Goal: Task Accomplishment & Management: Use online tool/utility

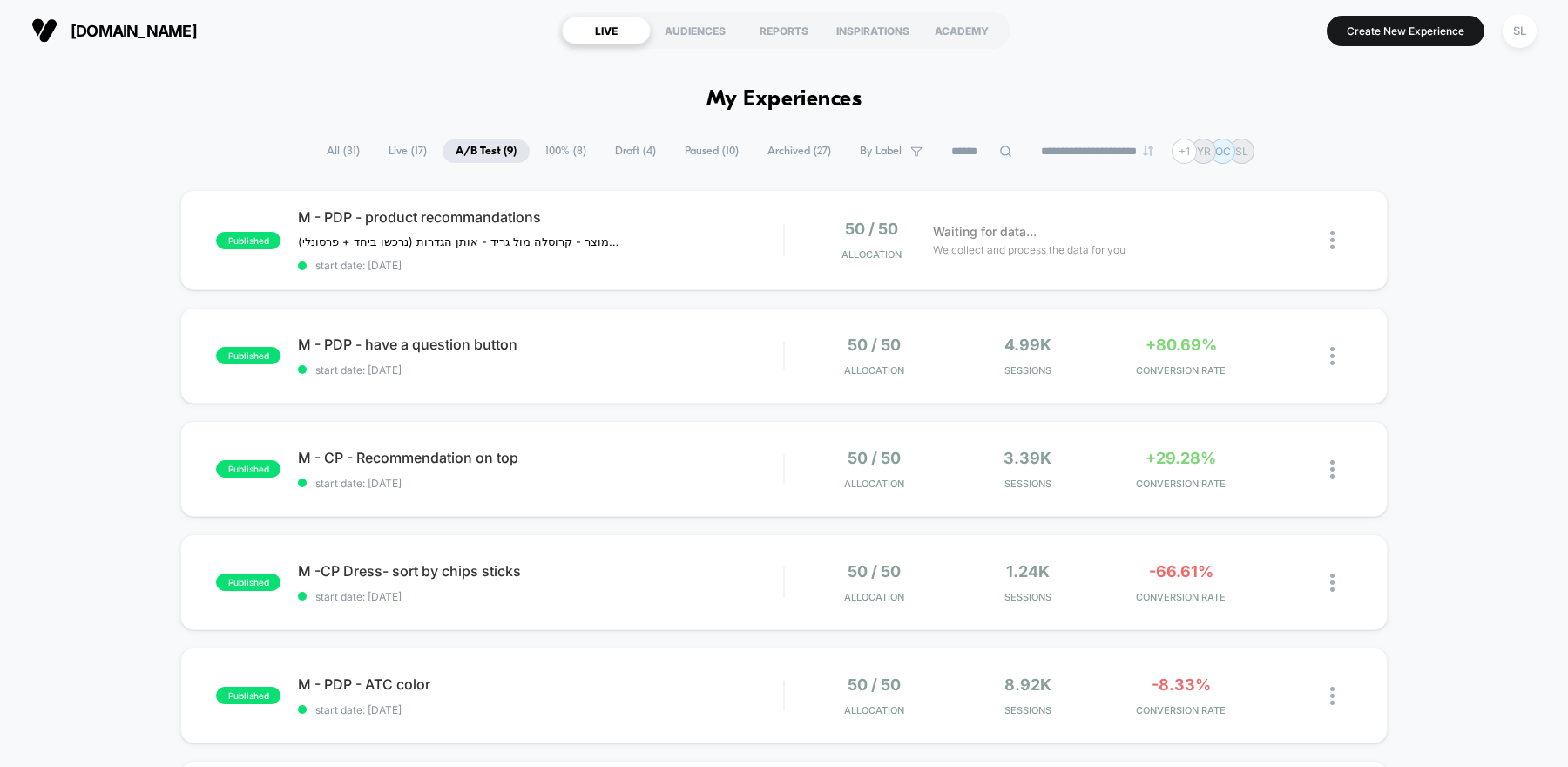
click at [58, 32] on button "[DOMAIN_NAME]" at bounding box center [114, 31] width 176 height 28
click at [544, 158] on span "100% ( 8 )" at bounding box center [565, 151] width 67 height 23
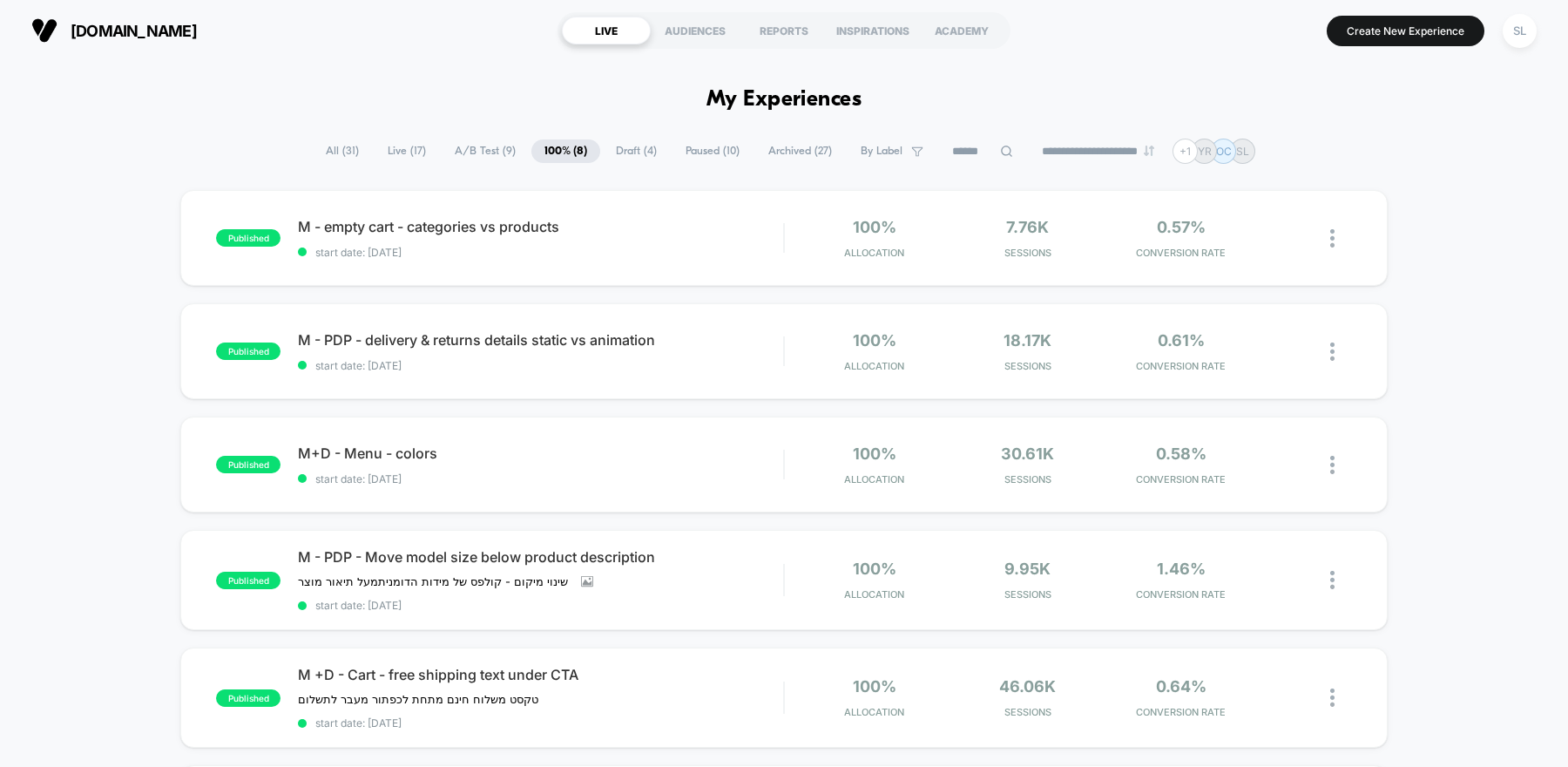
click at [674, 153] on span "Paused ( 10 )" at bounding box center [712, 151] width 81 height 23
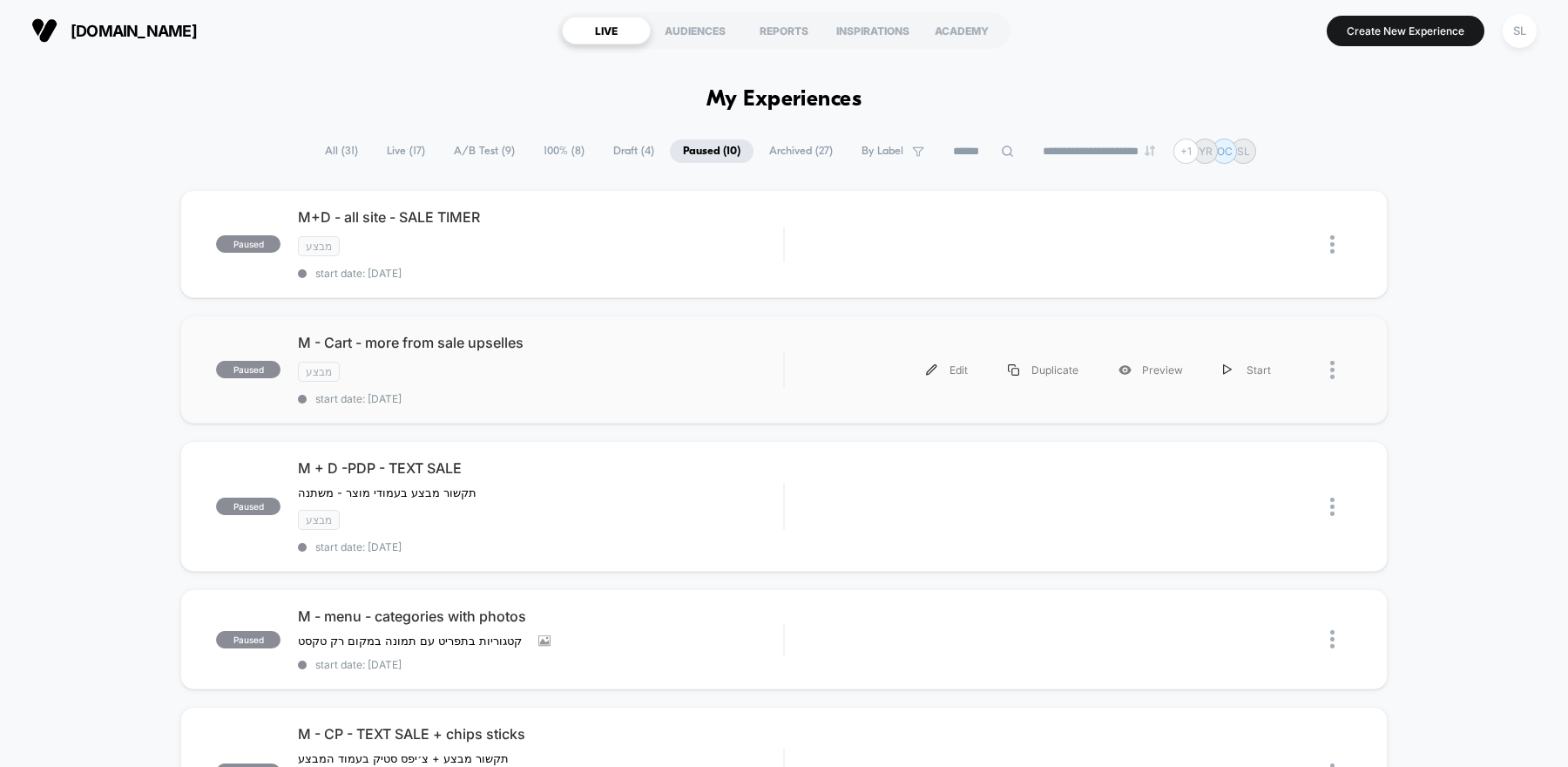
scroll to position [53, 0]
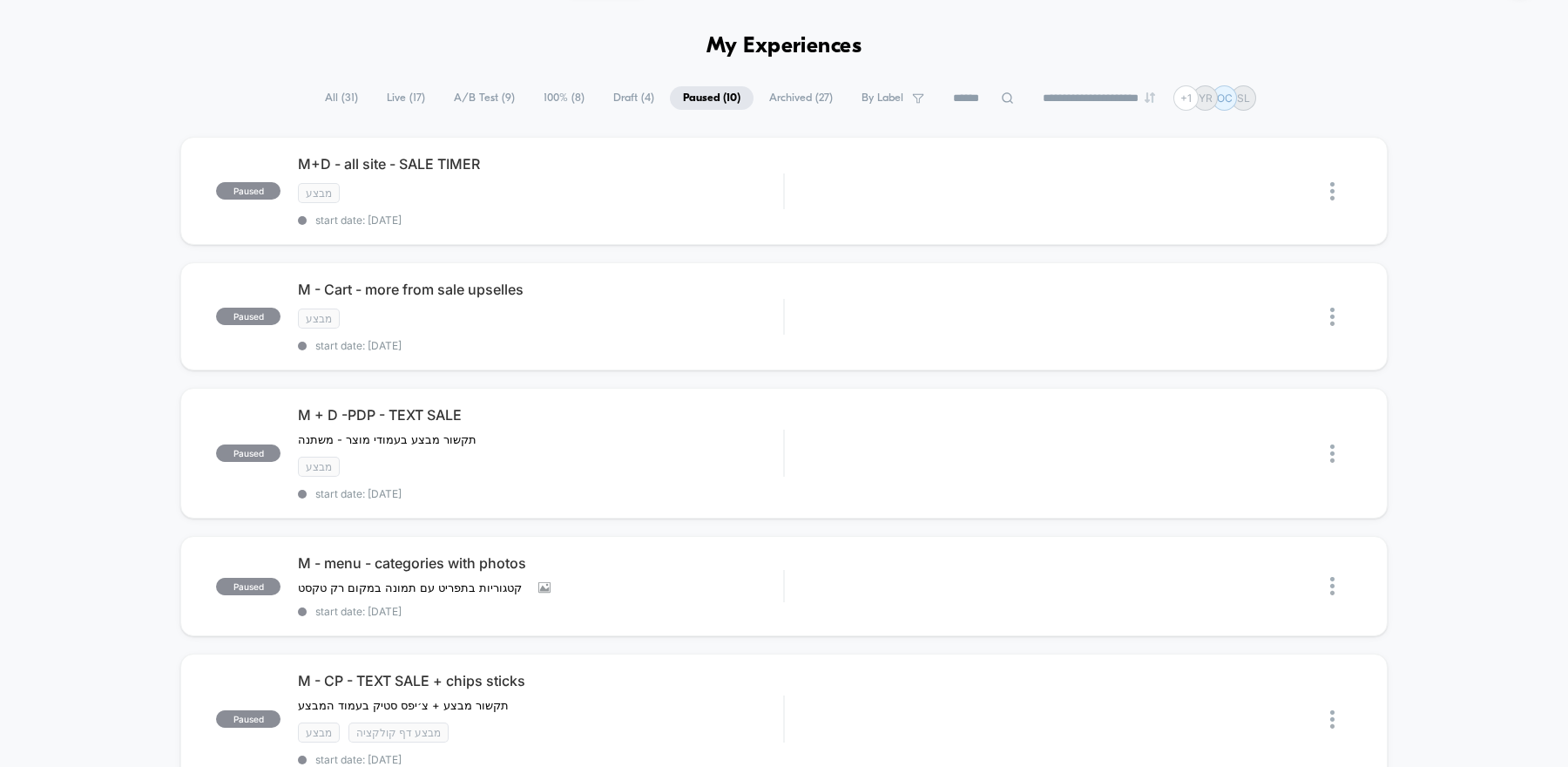
click at [451, 97] on span "A/B Test ( 9 )" at bounding box center [484, 97] width 87 height 23
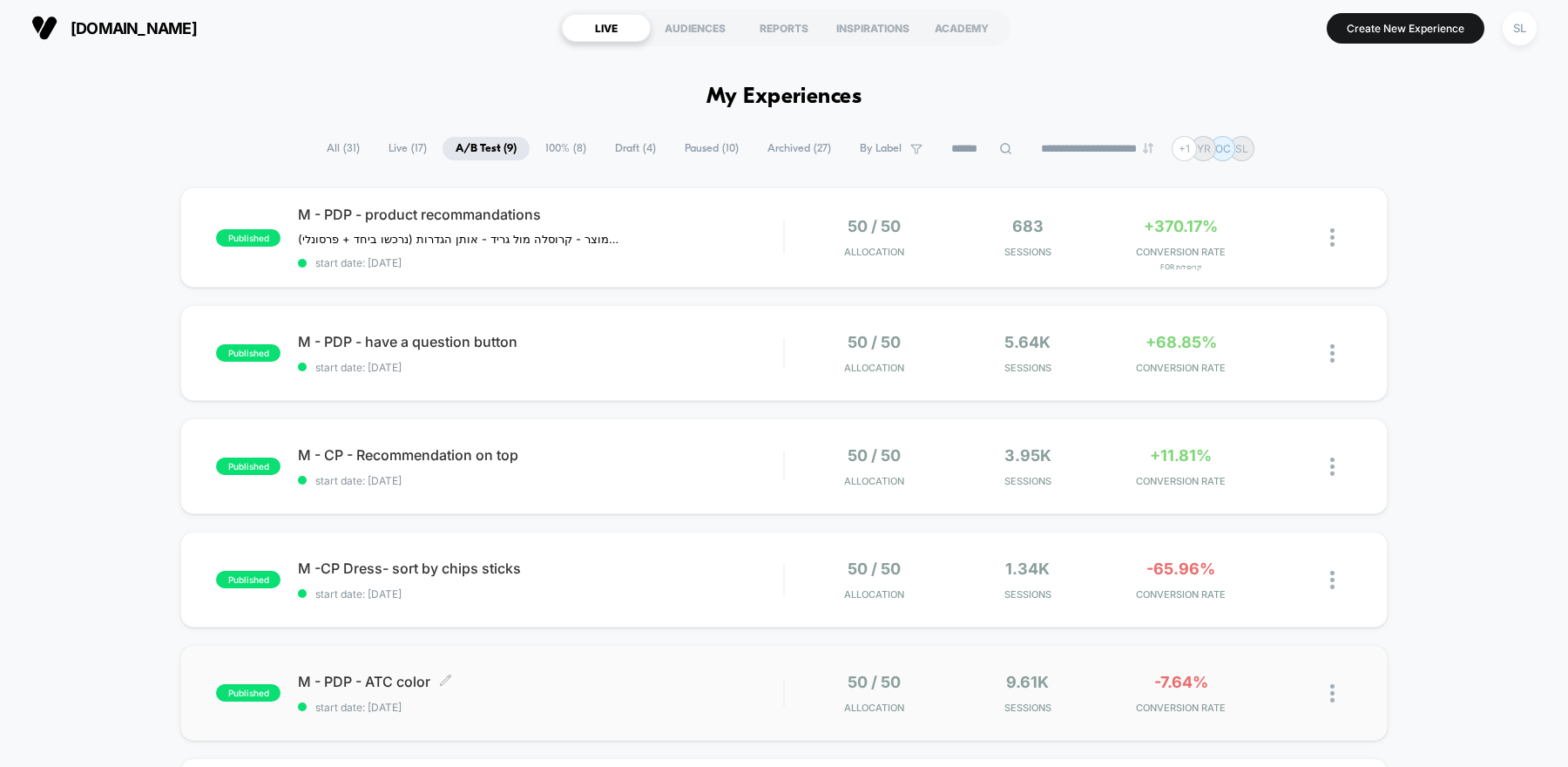
scroll to position [0, 0]
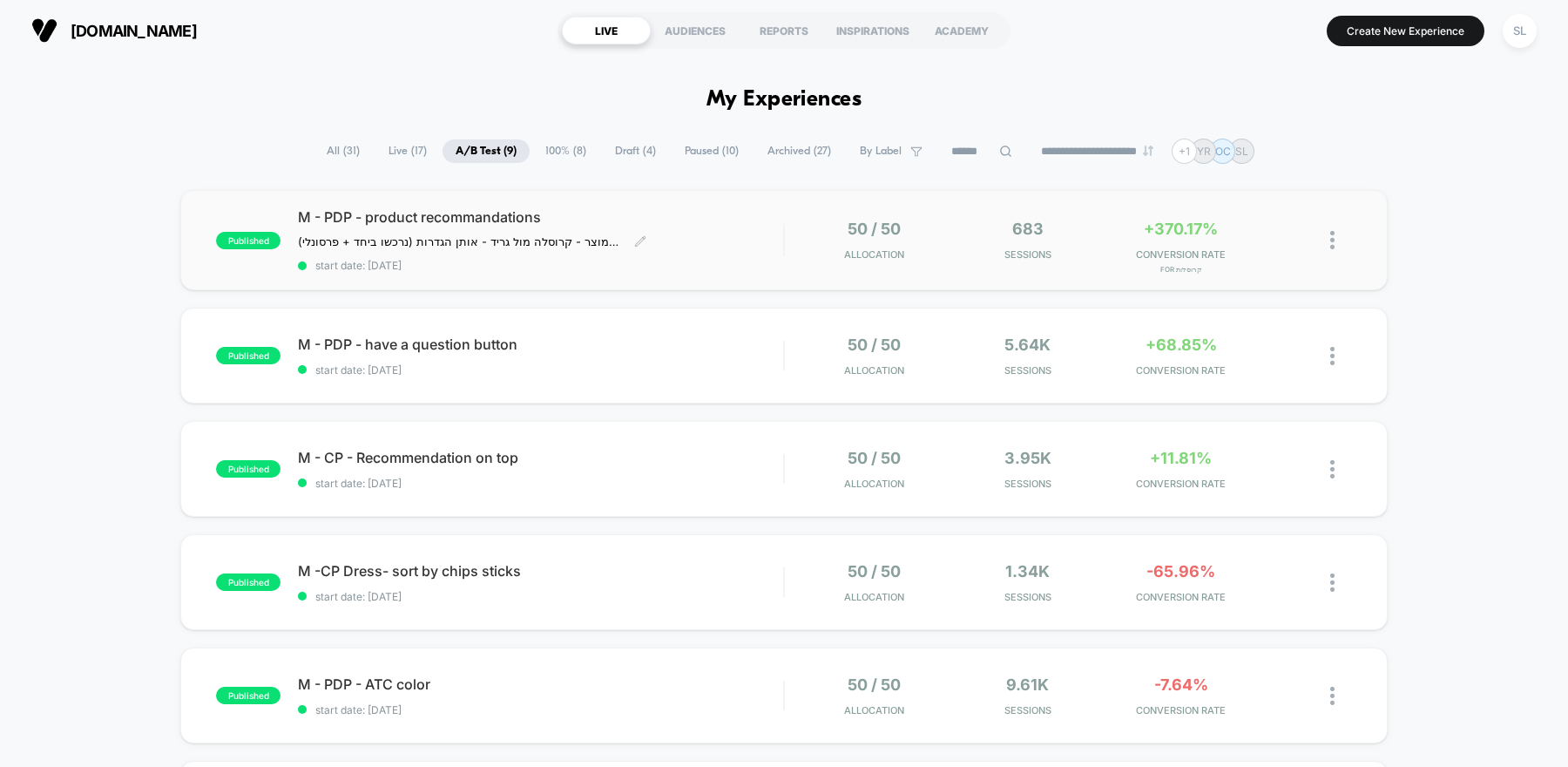
click at [669, 239] on div "M - PDP - product recommandations ניסוי על תצוגת המלצות בעמוד מוצר - קרוסלה [PE…" at bounding box center [540, 240] width 485 height 64
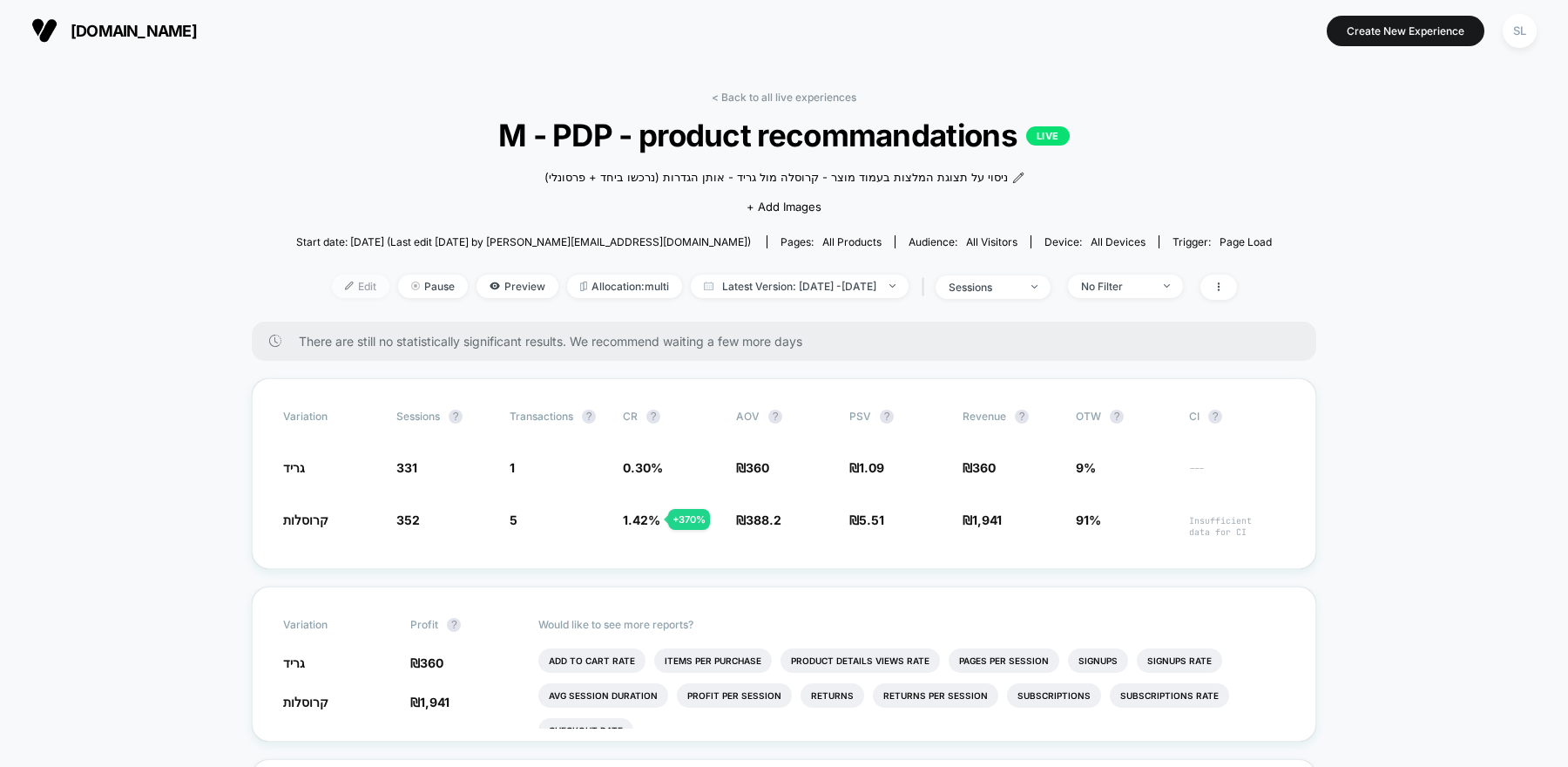
click at [331, 289] on span "Edit" at bounding box center [359, 286] width 57 height 23
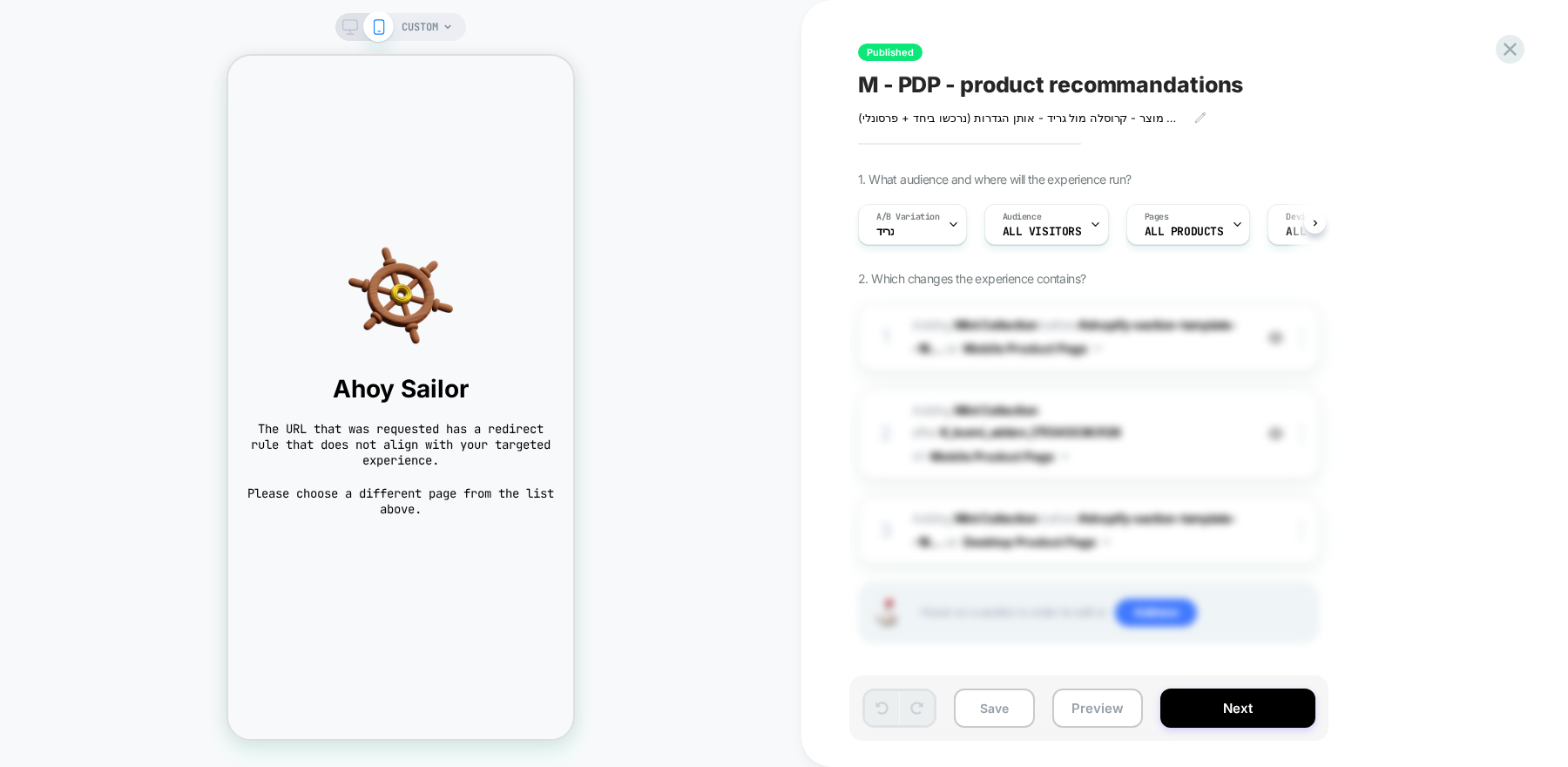
scroll to position [0, 1]
click at [447, 23] on icon at bounding box center [447, 26] width 10 height 10
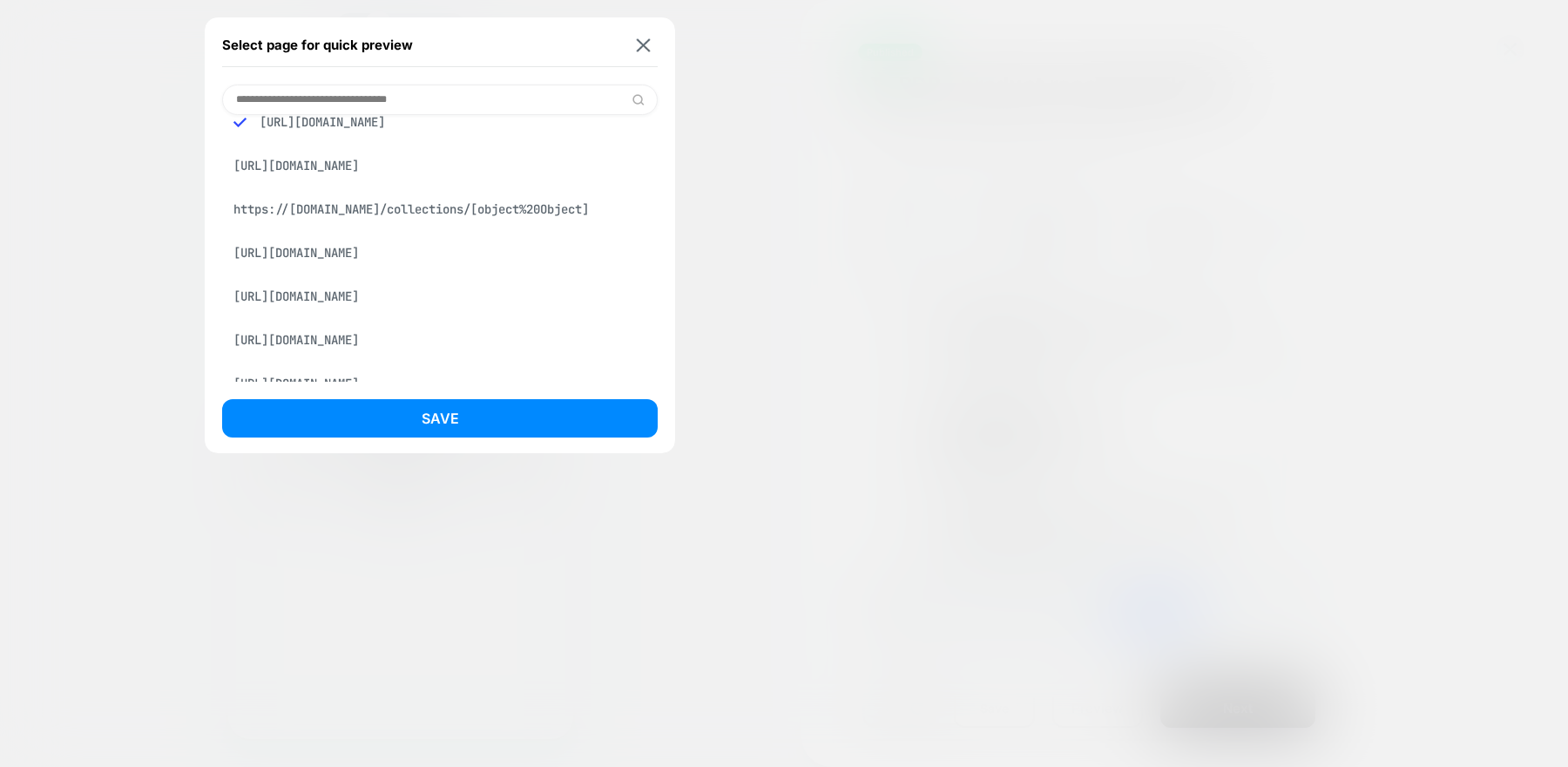
scroll to position [198, 0]
click at [472, 182] on div "[URL][DOMAIN_NAME]" at bounding box center [439, 164] width 435 height 33
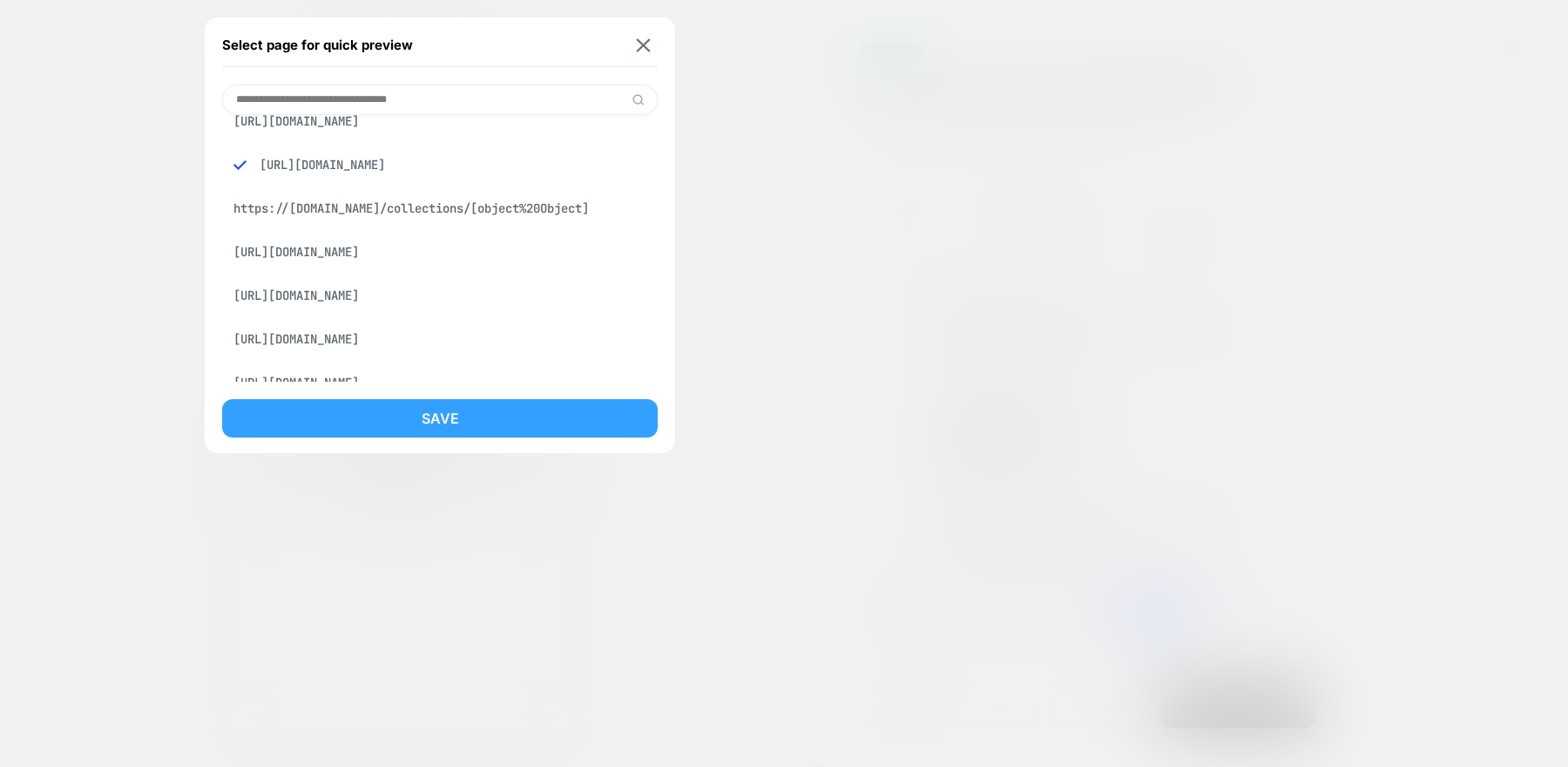
click at [495, 431] on button "Save" at bounding box center [439, 418] width 435 height 38
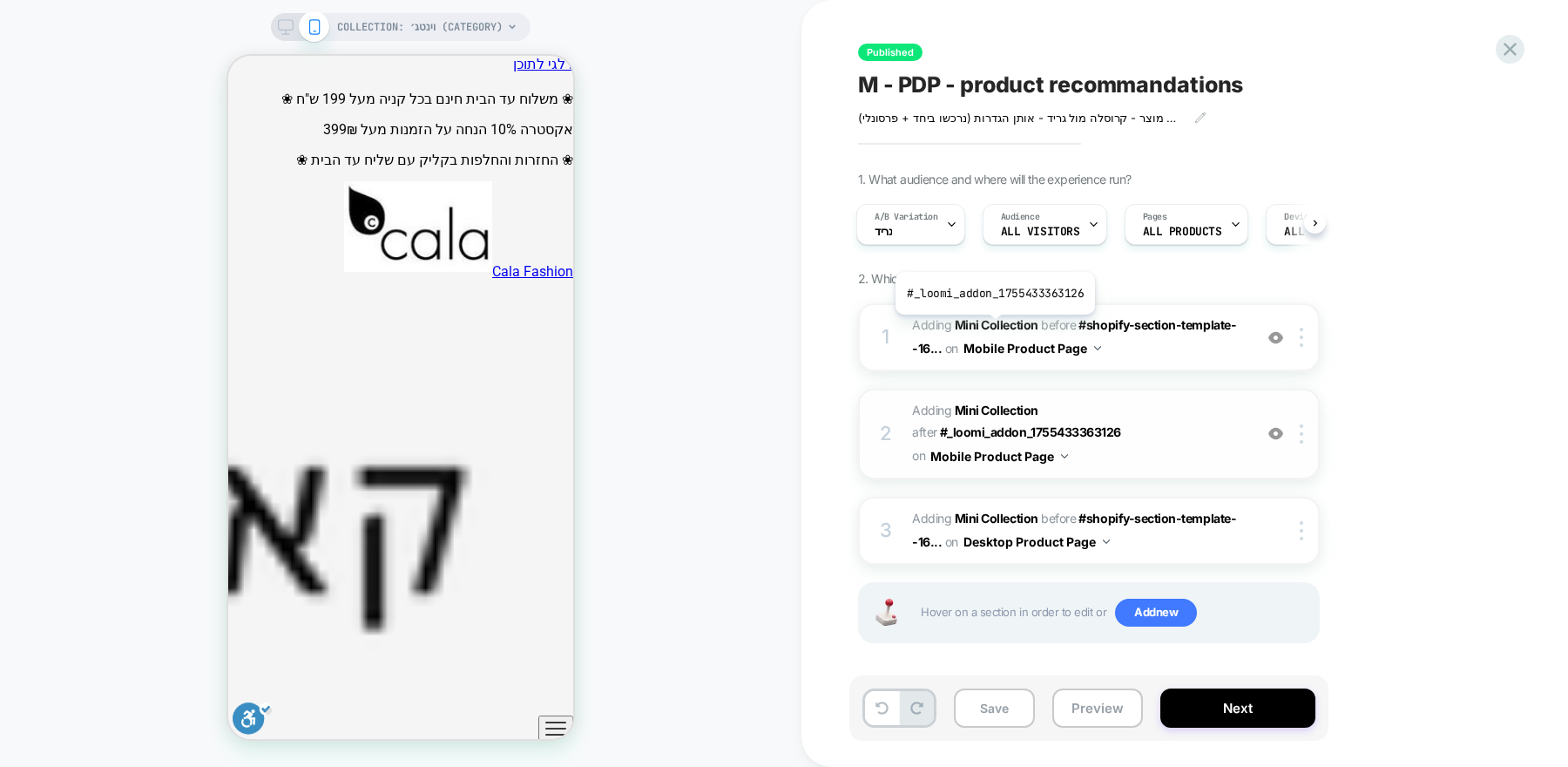
scroll to position [0, 0]
click at [1210, 449] on span "#_loomi_addon_1755433948477 Adding Mini Collection AFTER #_loomi_addon_17554333…" at bounding box center [1077, 434] width 331 height 69
click at [1250, 432] on div "2 #_loomi_addon_1755433948477 Adding Mini Collection AFTER #_loomi_addon_175543…" at bounding box center [1088, 434] width 462 height 90
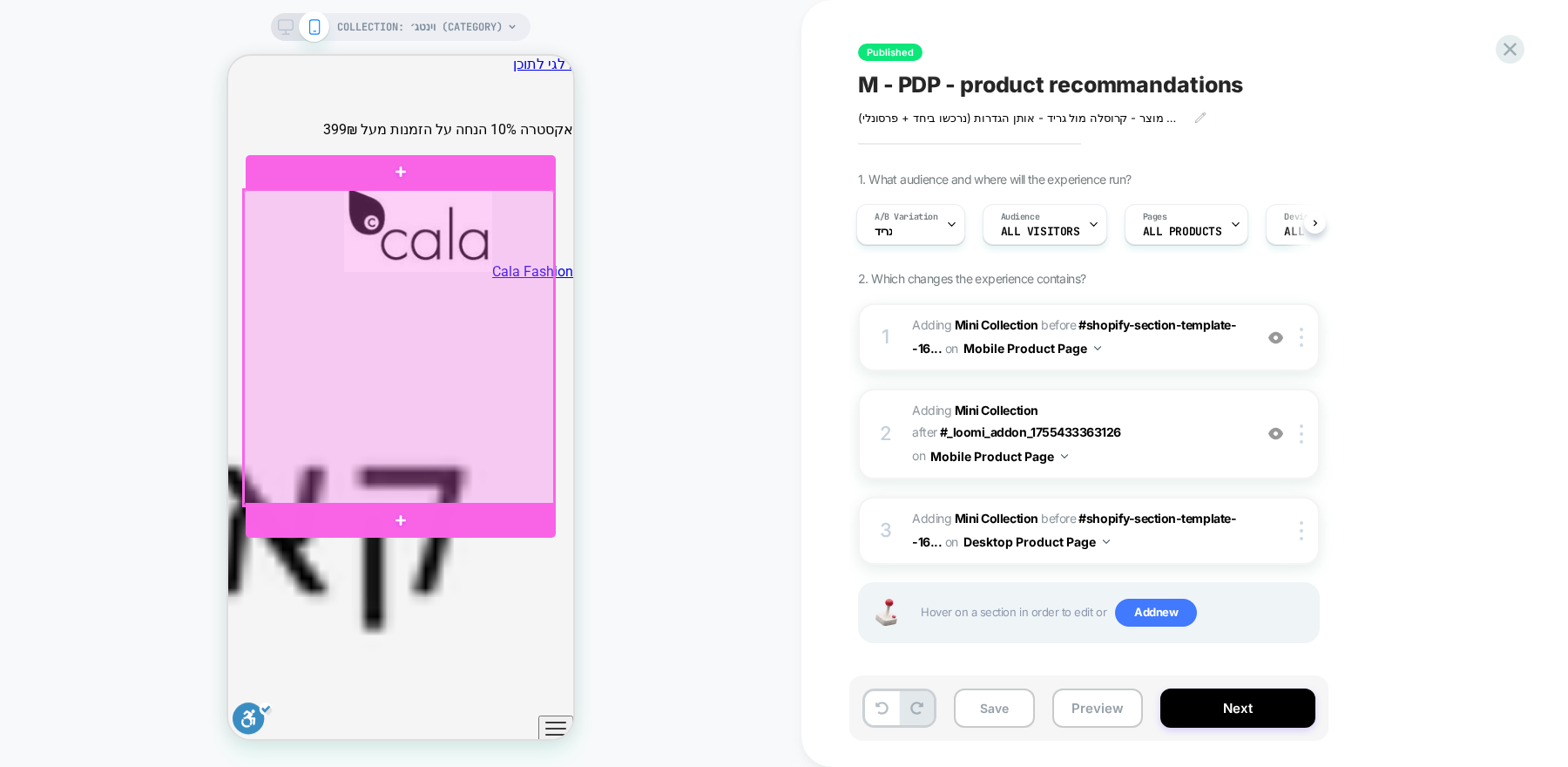
scroll to position [0, -830]
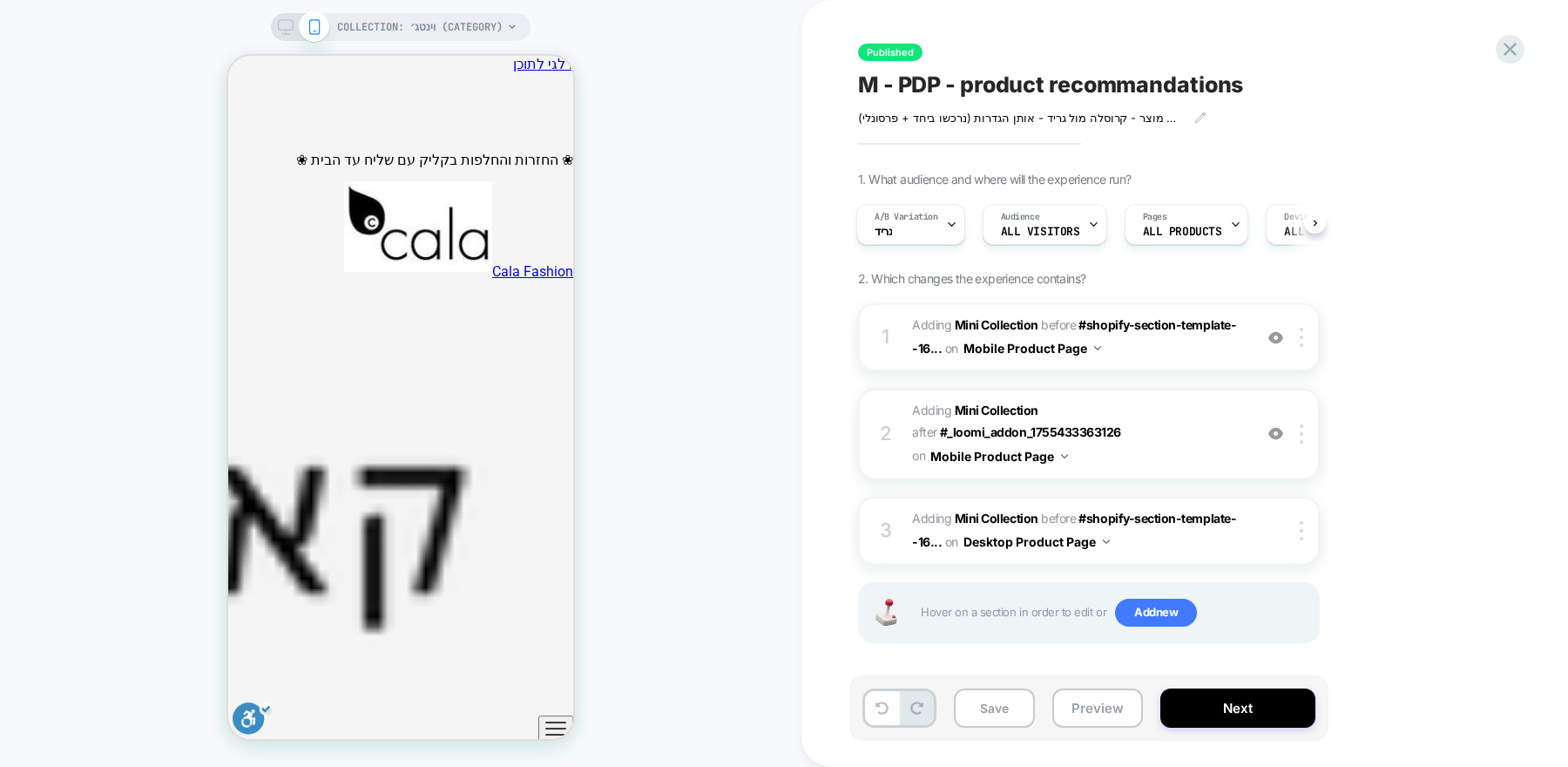
click at [517, 29] on icon at bounding box center [512, 26] width 10 height 10
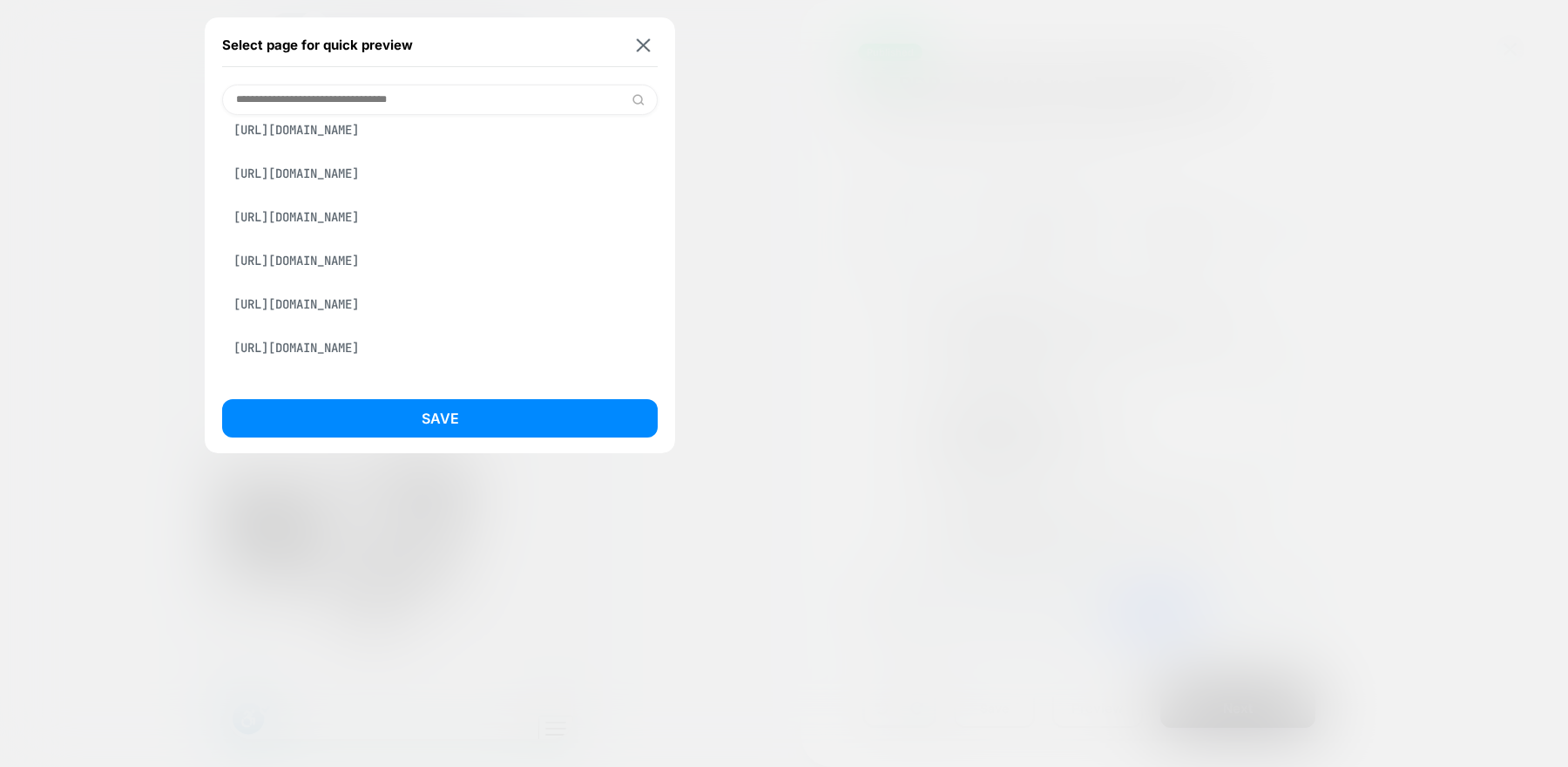
scroll to position [364, 0]
click at [470, 189] on div "[URL][DOMAIN_NAME]" at bounding box center [439, 172] width 435 height 33
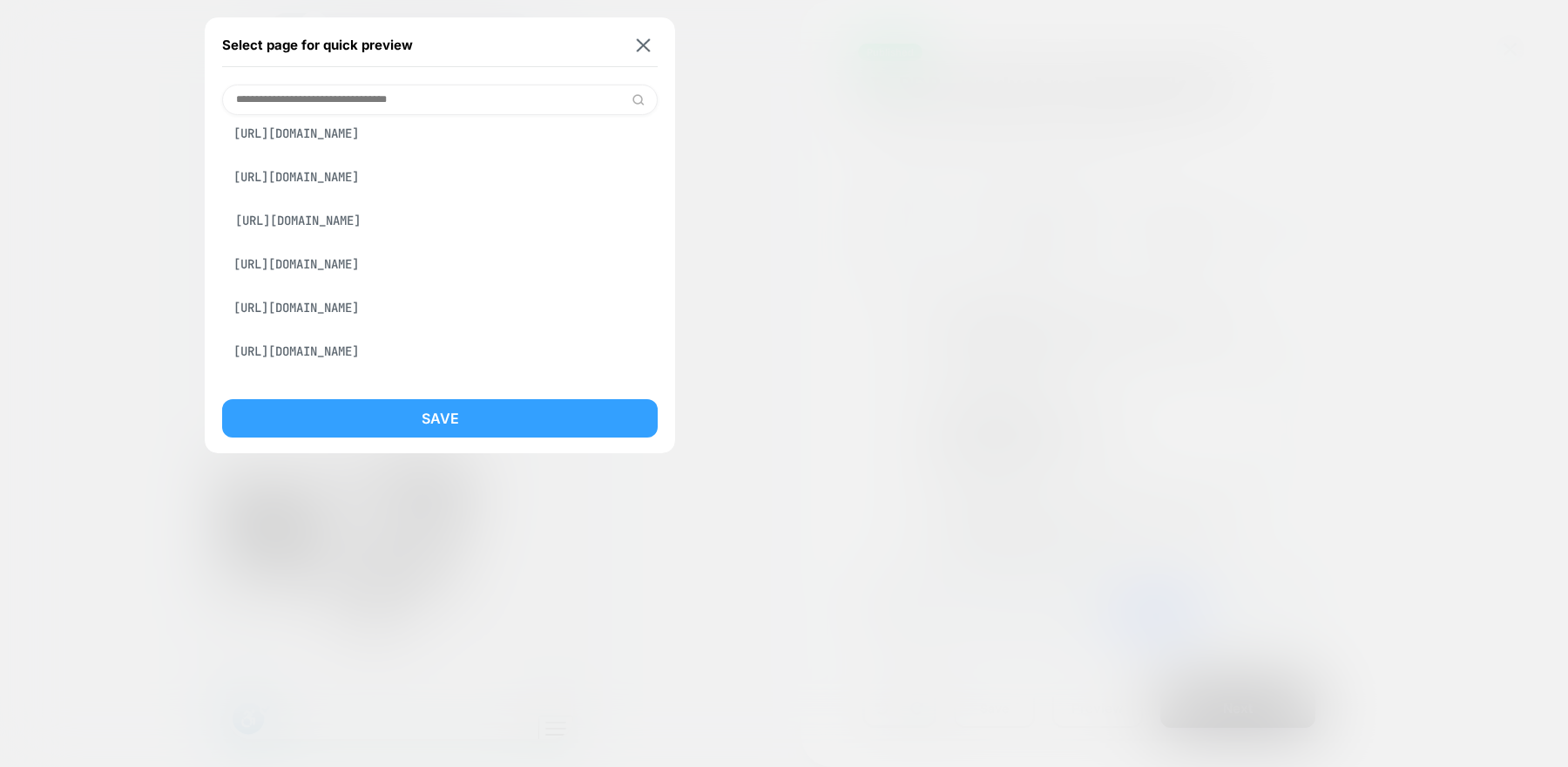
scroll to position [412, 0]
click at [495, 428] on button "Save" at bounding box center [439, 418] width 435 height 38
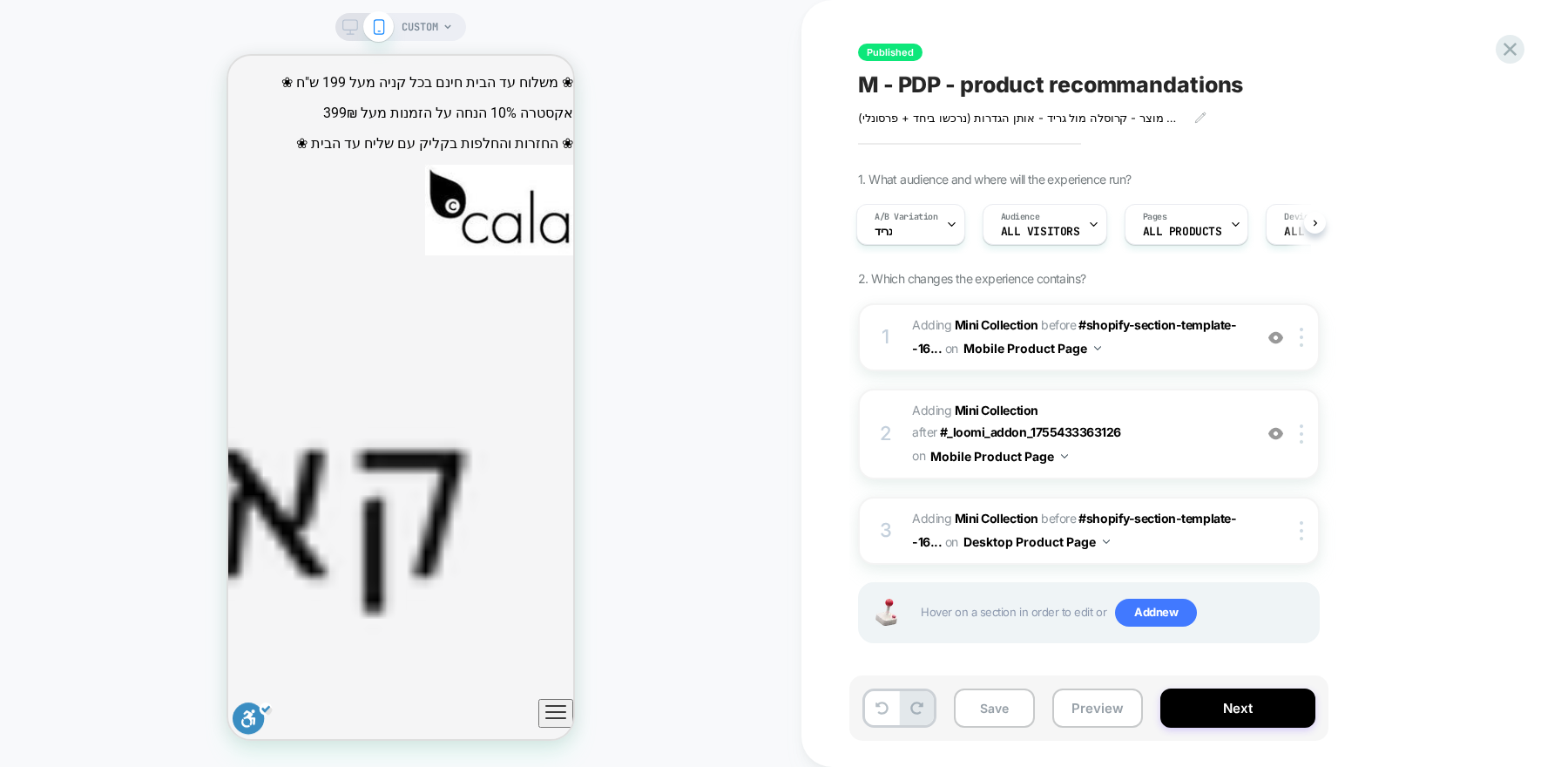
scroll to position [0, 3]
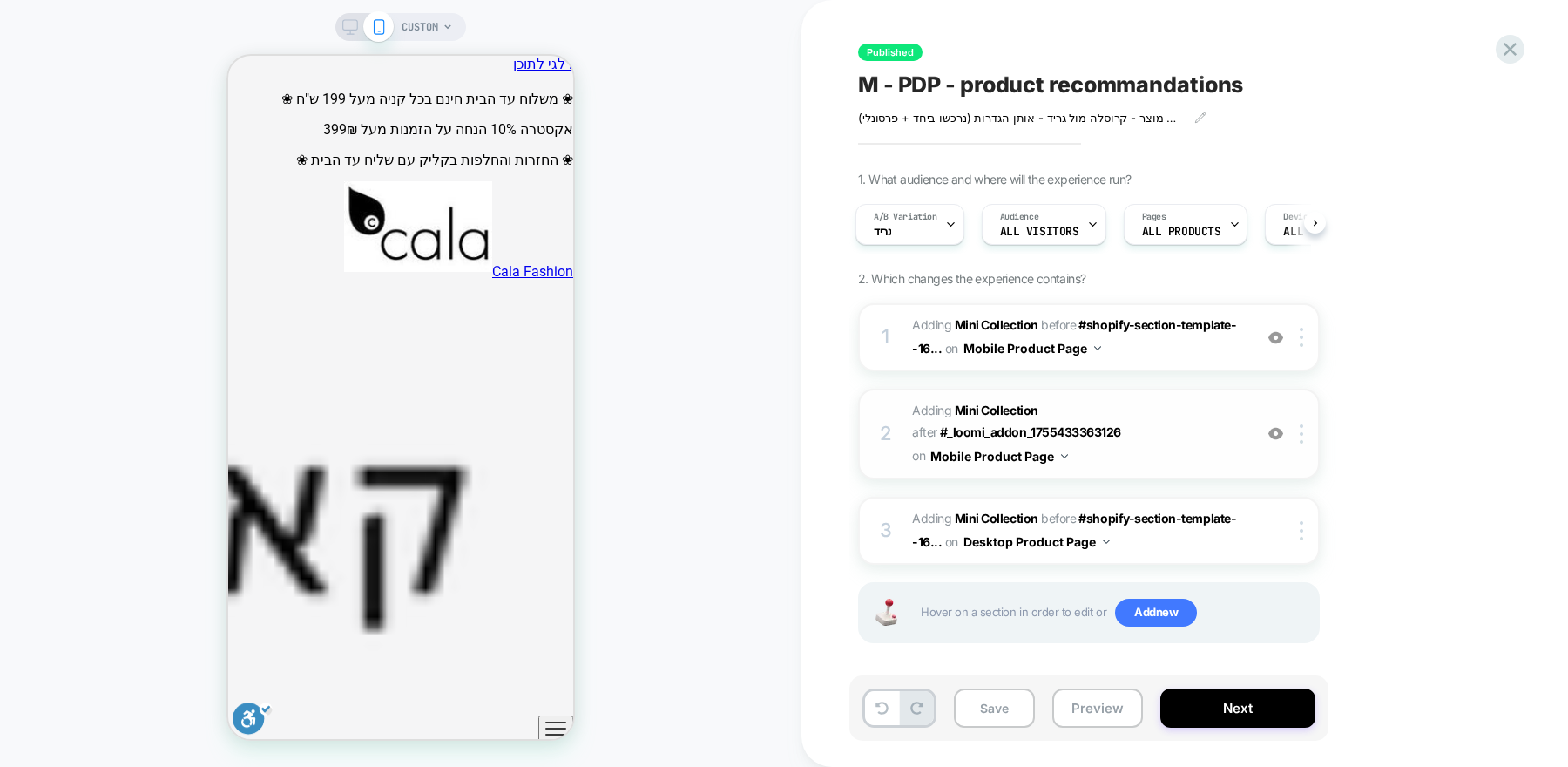
click at [1229, 446] on span "#_loomi_addon_1755433948477 Adding Mini Collection AFTER #_loomi_addon_17554333…" at bounding box center [1077, 434] width 331 height 69
click at [464, 18] on div "CUSTOM" at bounding box center [401, 384] width 801 height 732
click at [451, 19] on div "CUSTOM" at bounding box center [427, 27] width 51 height 28
click at [457, 31] on div "CUSTOM" at bounding box center [401, 27] width 131 height 28
click at [444, 32] on div "CUSTOM" at bounding box center [427, 27] width 51 height 28
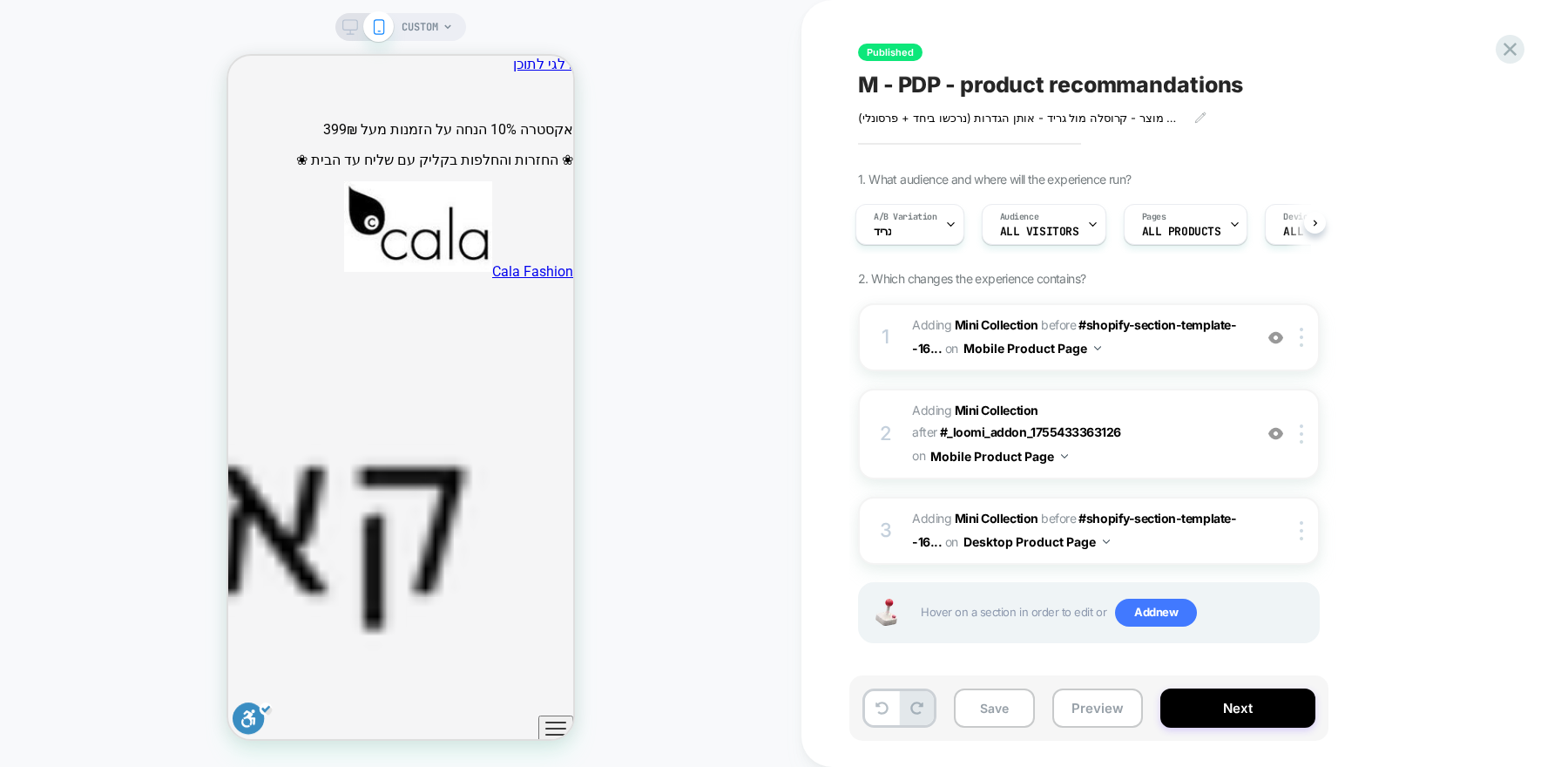
click at [444, 32] on div "CUSTOM" at bounding box center [427, 27] width 51 height 28
click at [448, 30] on icon at bounding box center [447, 26] width 10 height 10
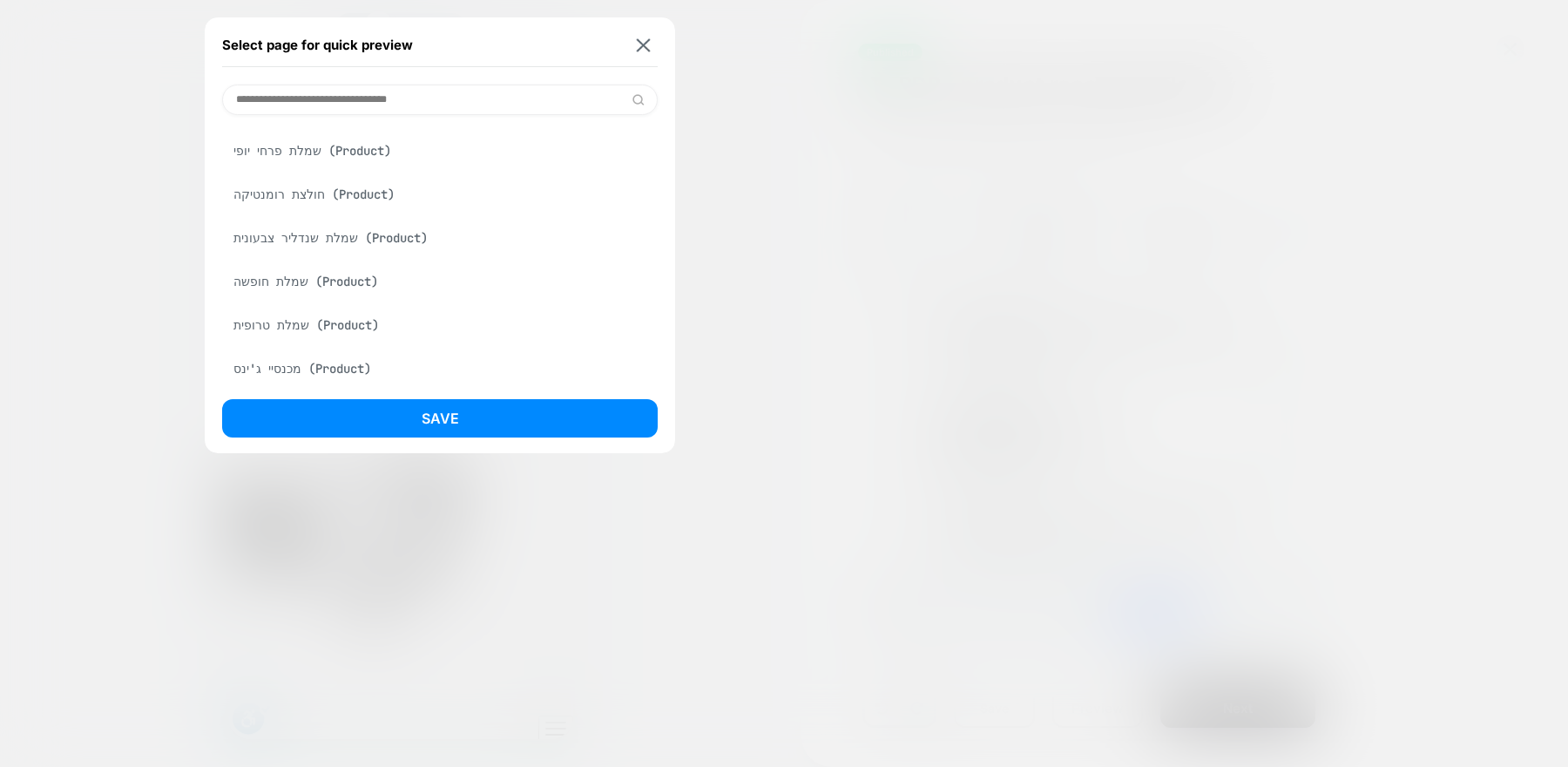
scroll to position [1989, 0]
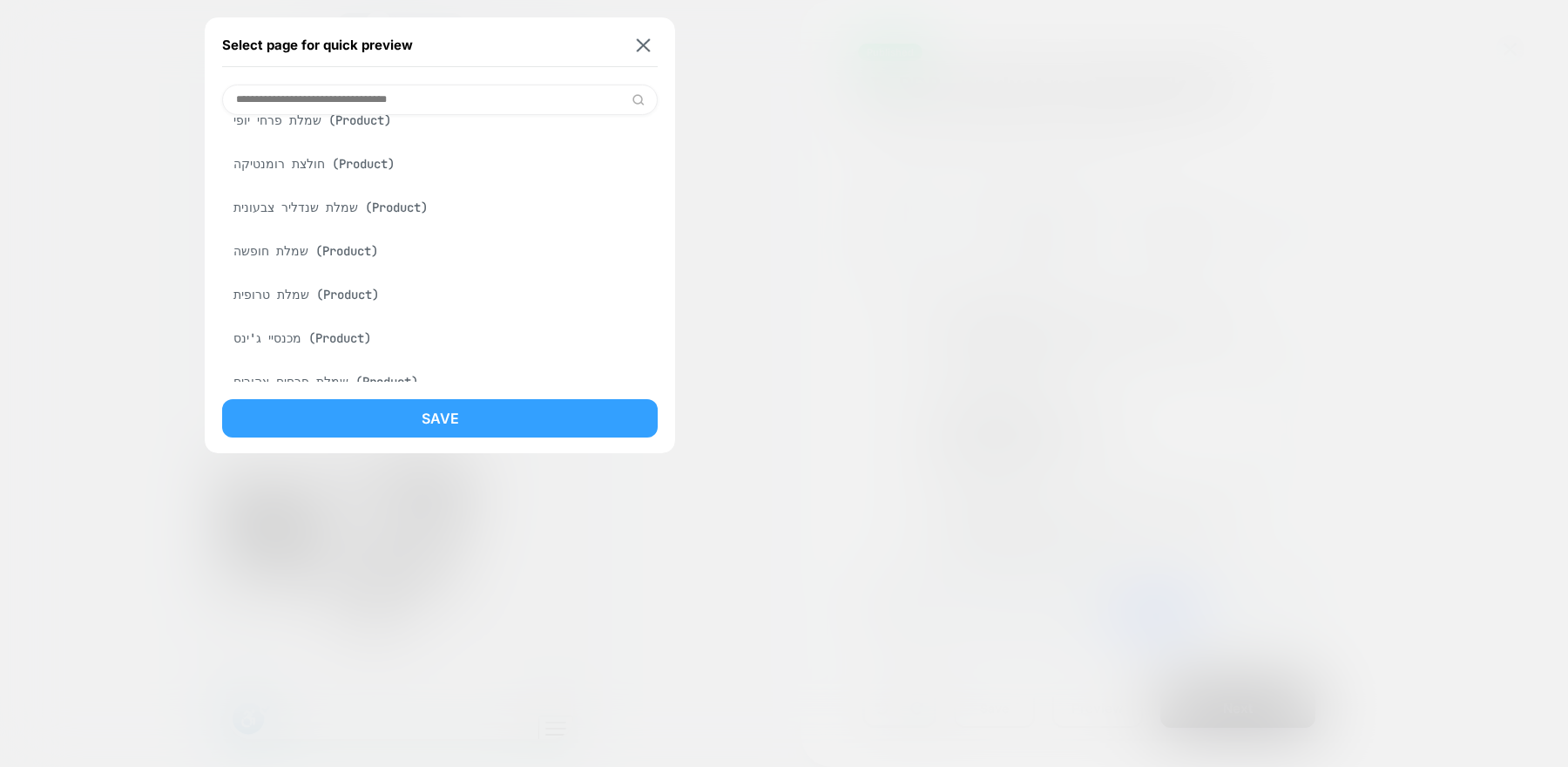
click at [433, 413] on button "Save" at bounding box center [439, 418] width 435 height 38
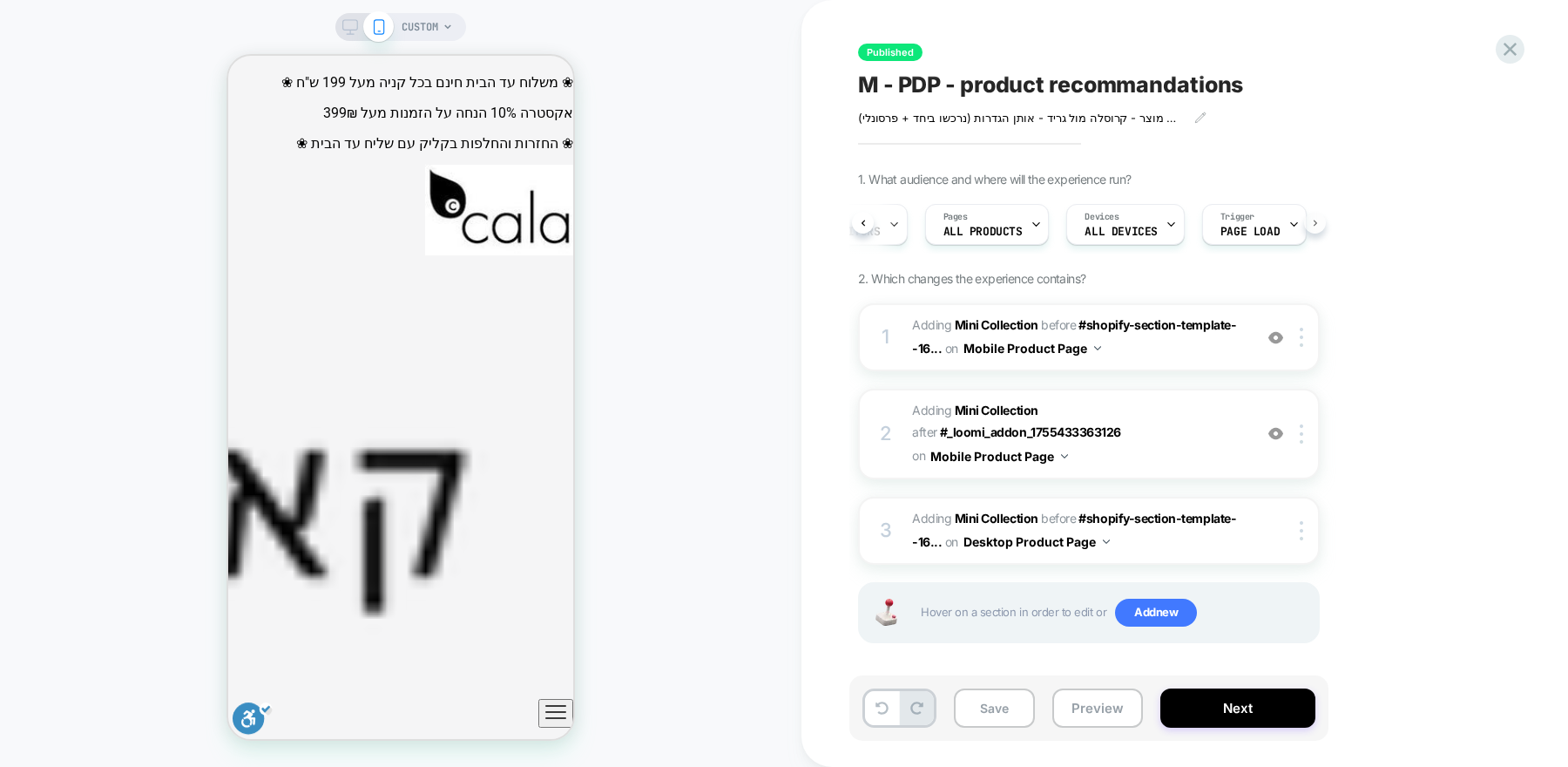
scroll to position [0, 218]
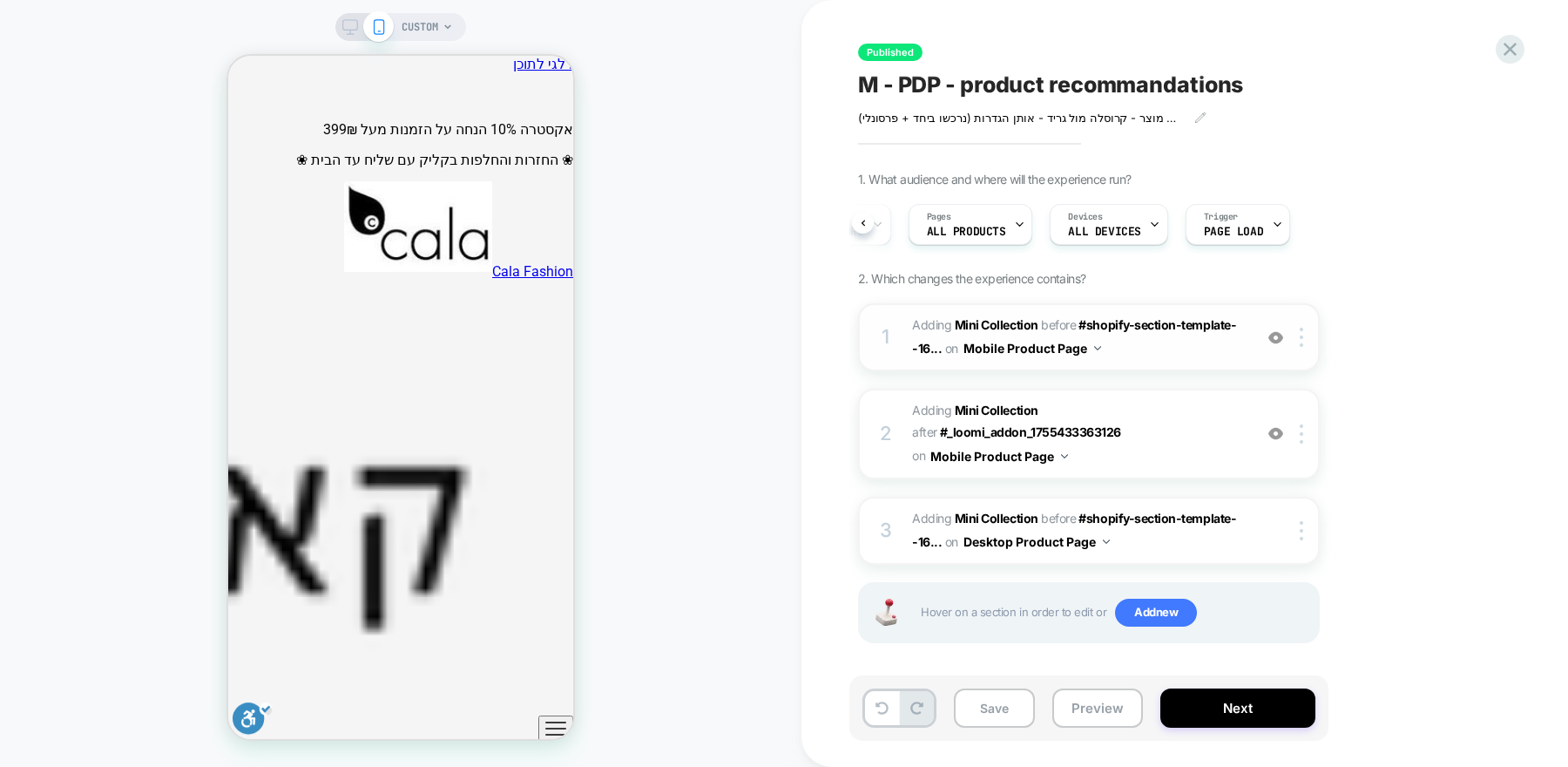
click at [1220, 353] on span "#_loomi_addon_1755433363126 Adding Mini Collection BEFORE #shopify-section-temp…" at bounding box center [1077, 337] width 331 height 47
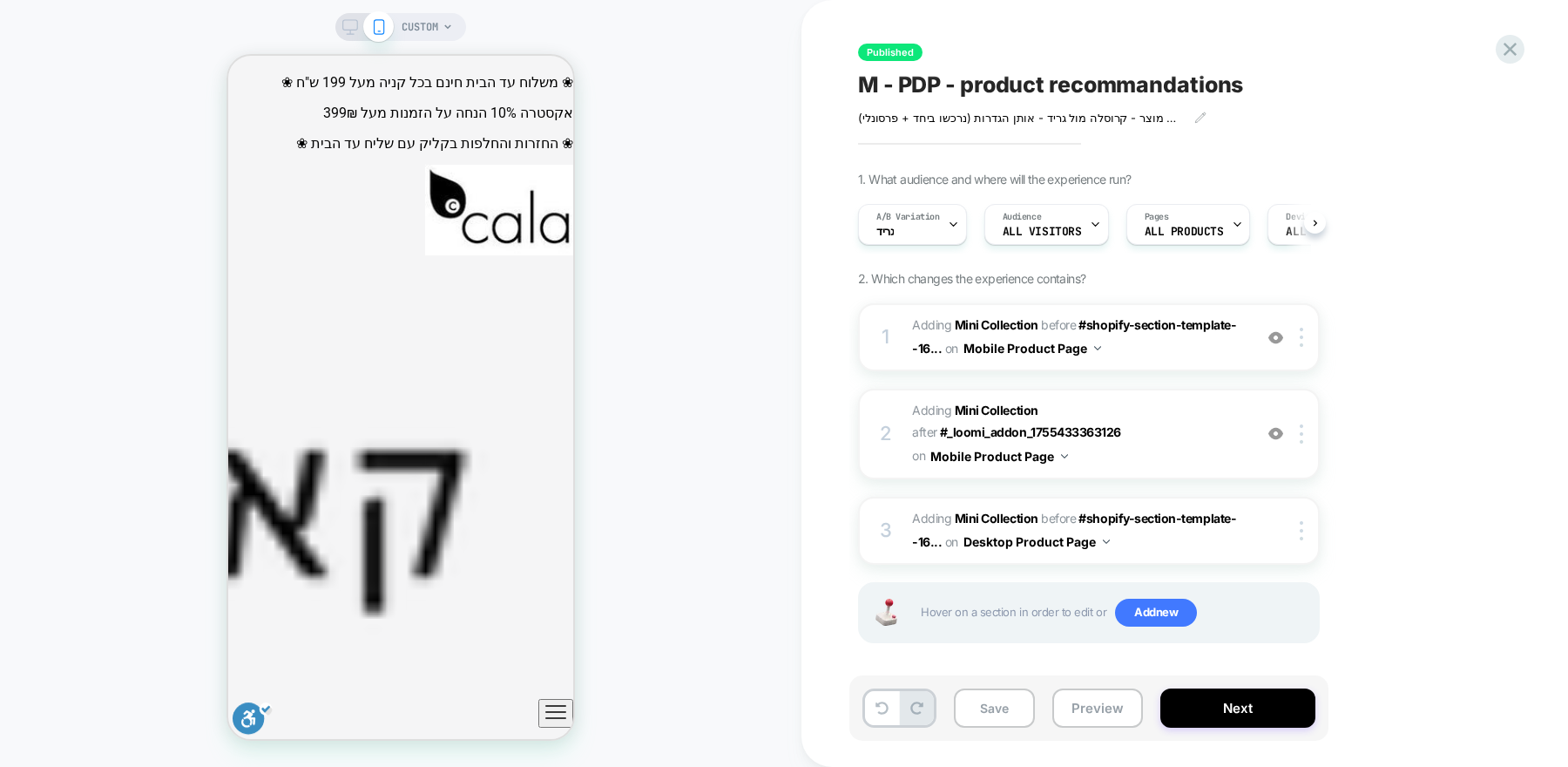
scroll to position [0, 1]
click at [452, 28] on icon at bounding box center [447, 26] width 10 height 10
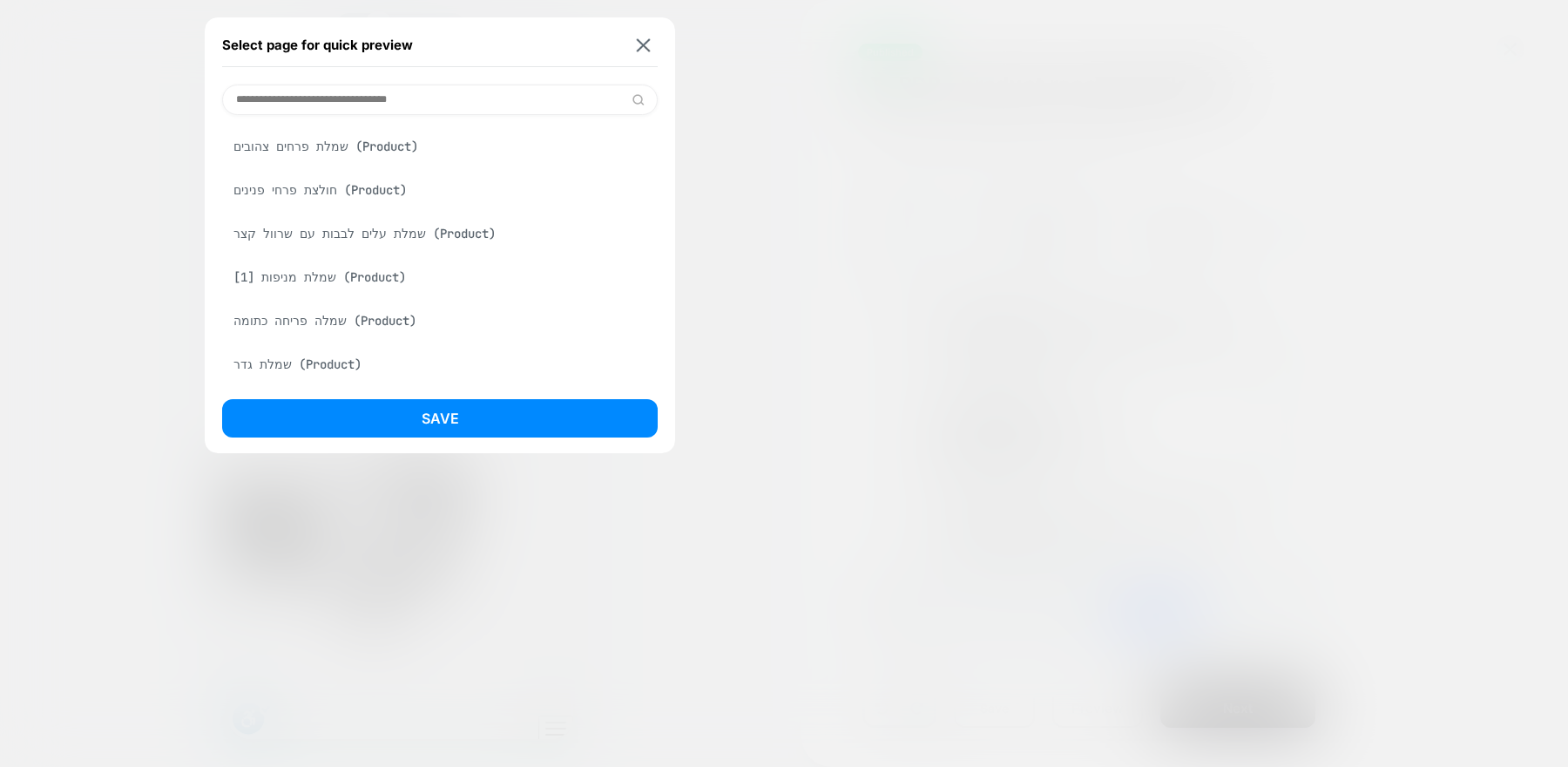
scroll to position [2501, 0]
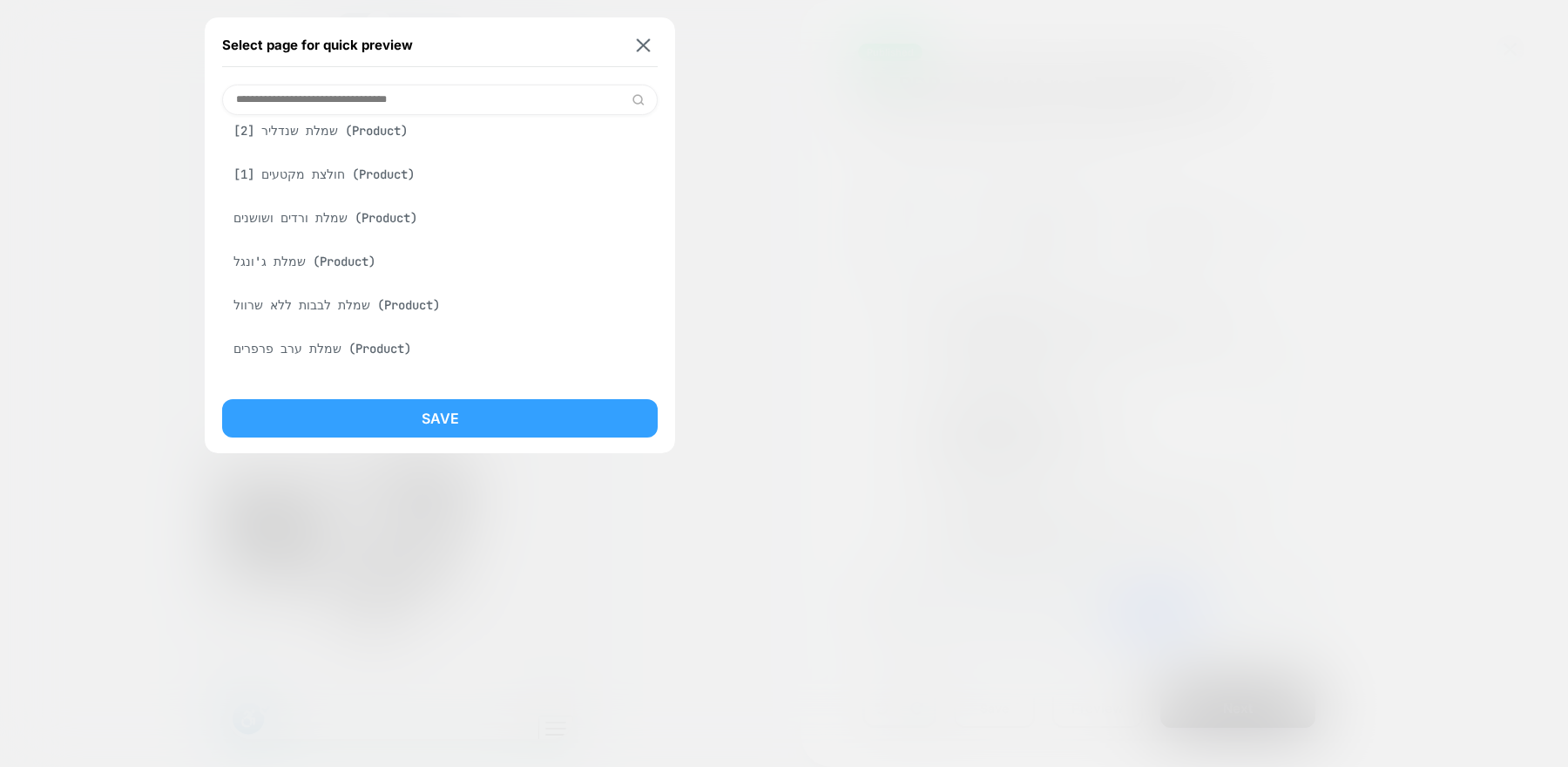
click at [323, 408] on button "Save" at bounding box center [439, 418] width 435 height 38
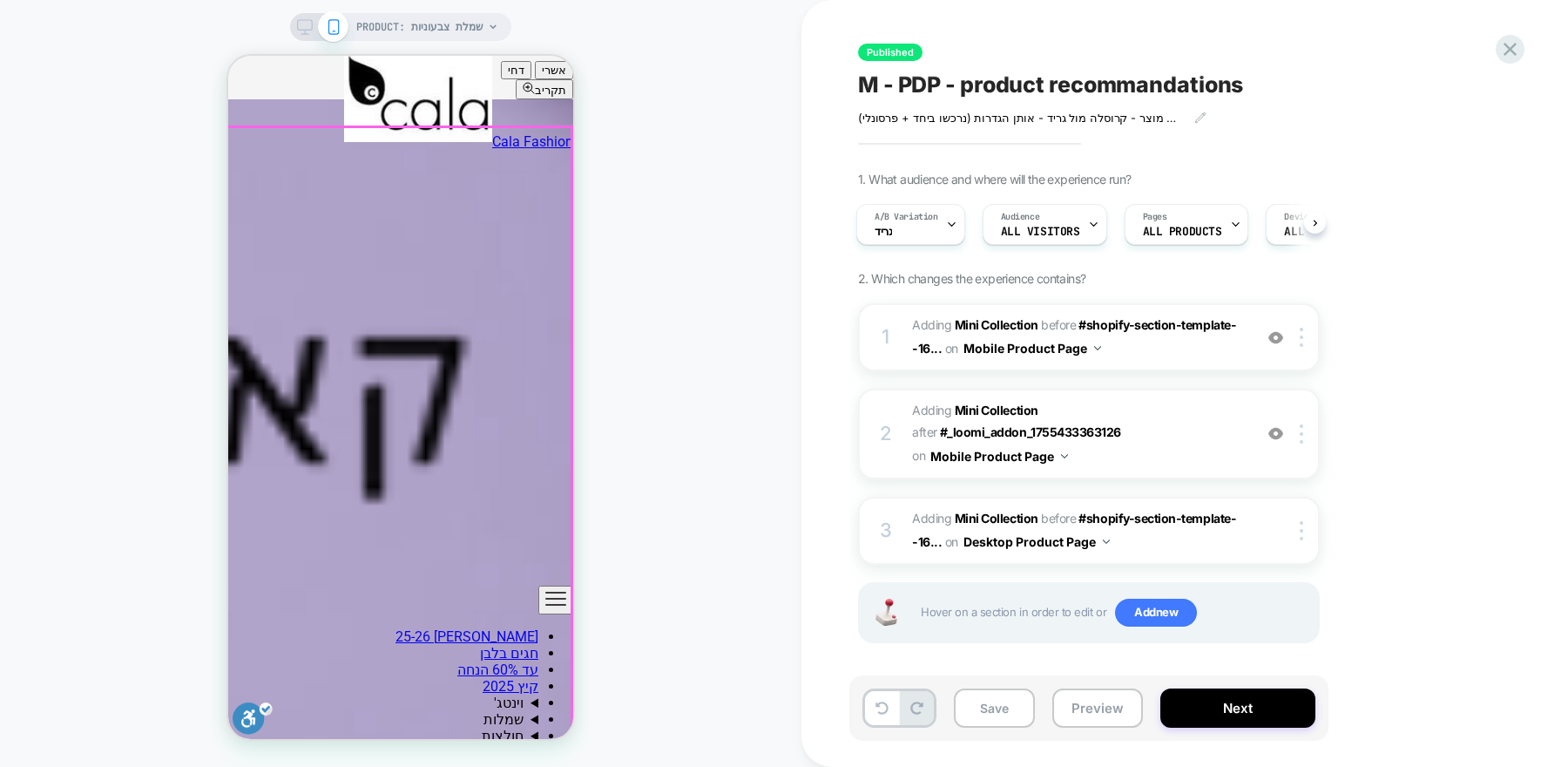
scroll to position [1505, 0]
click at [1180, 436] on span "#_loomi_addon_1755433948477 Adding Mini Collection AFTER #_loomi_addon_17554333…" at bounding box center [1077, 434] width 331 height 69
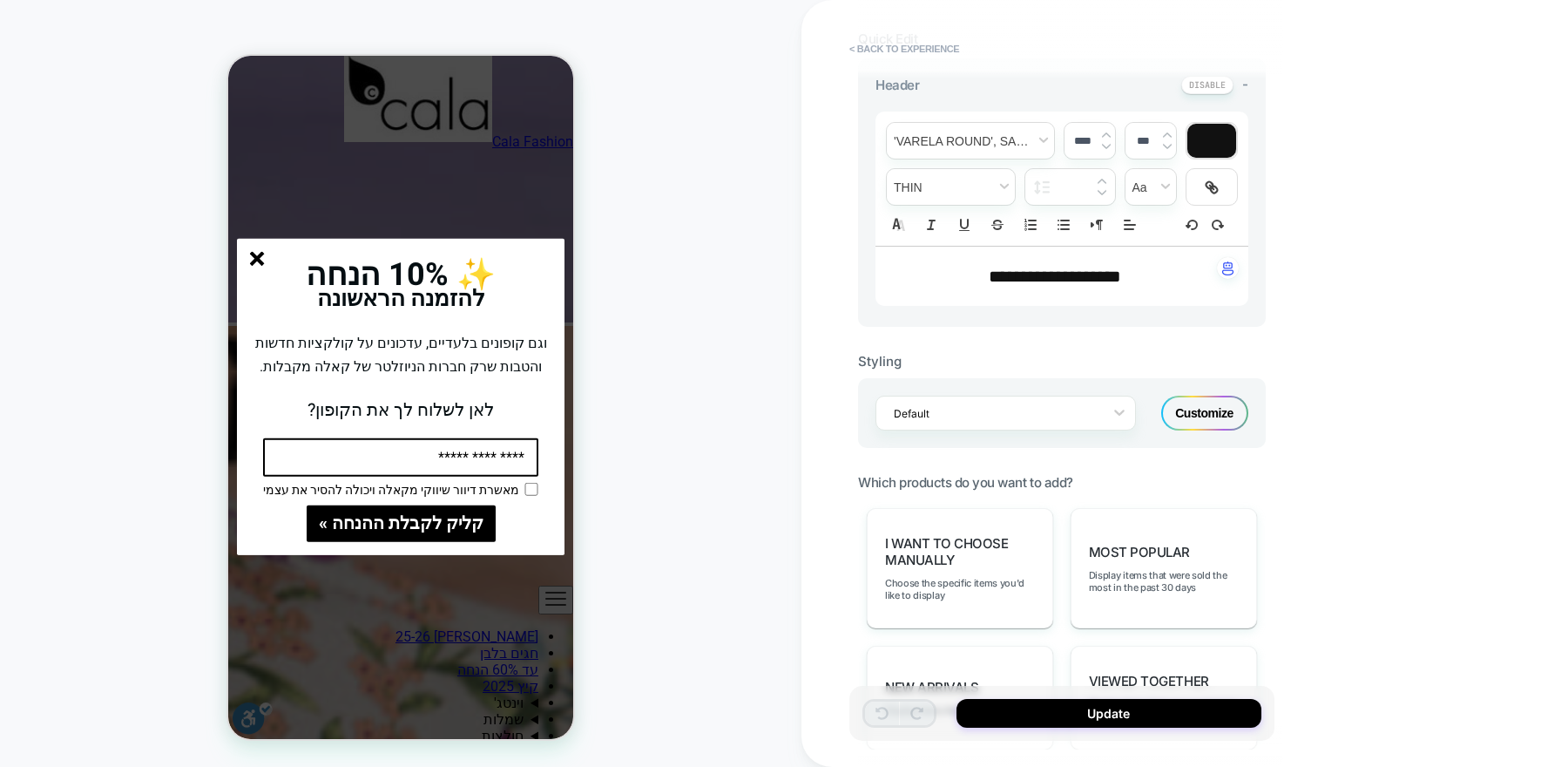
scroll to position [547, 0]
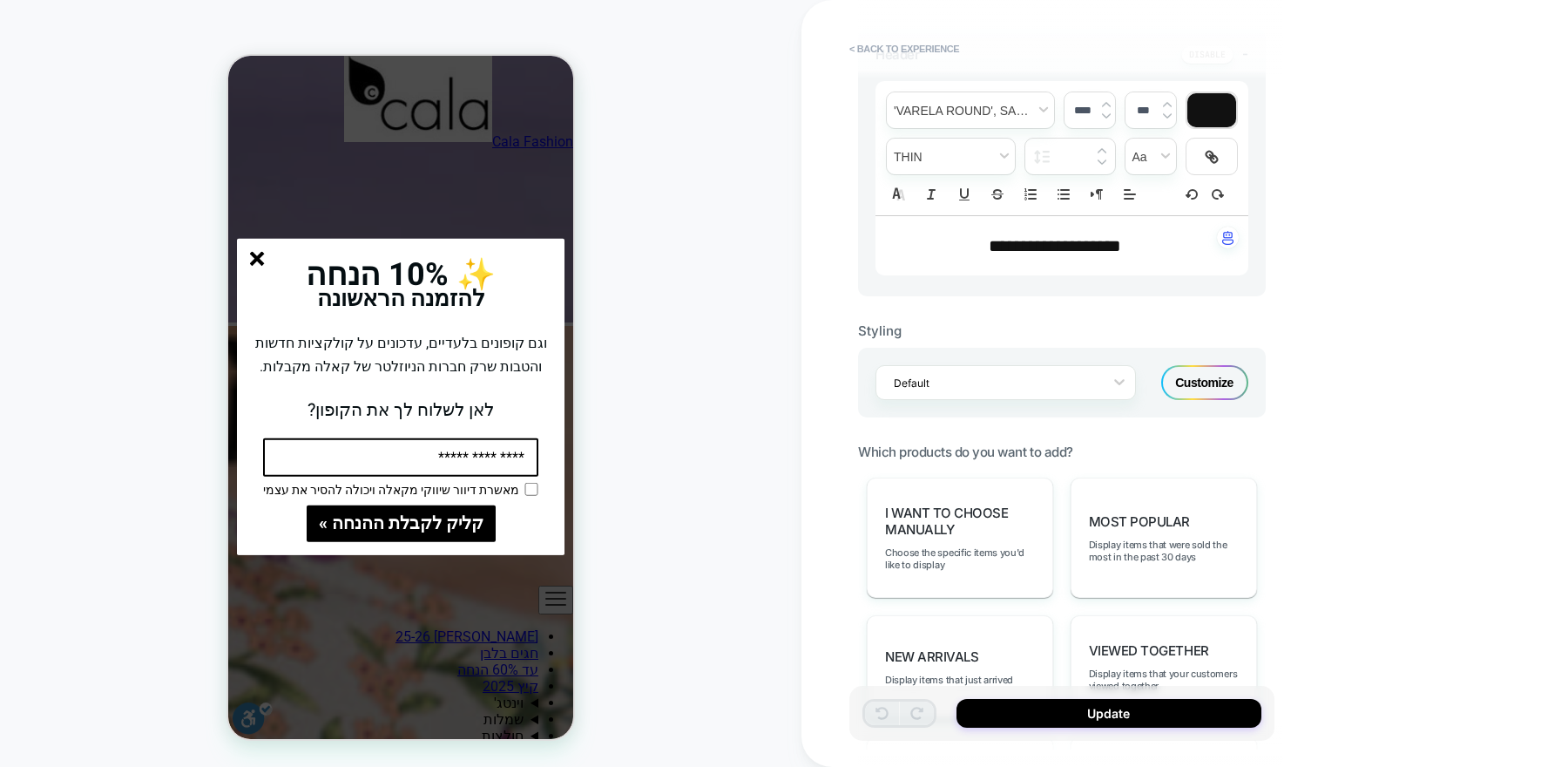
click at [256, 262] on icon "סגור" at bounding box center [257, 259] width 15 height 15
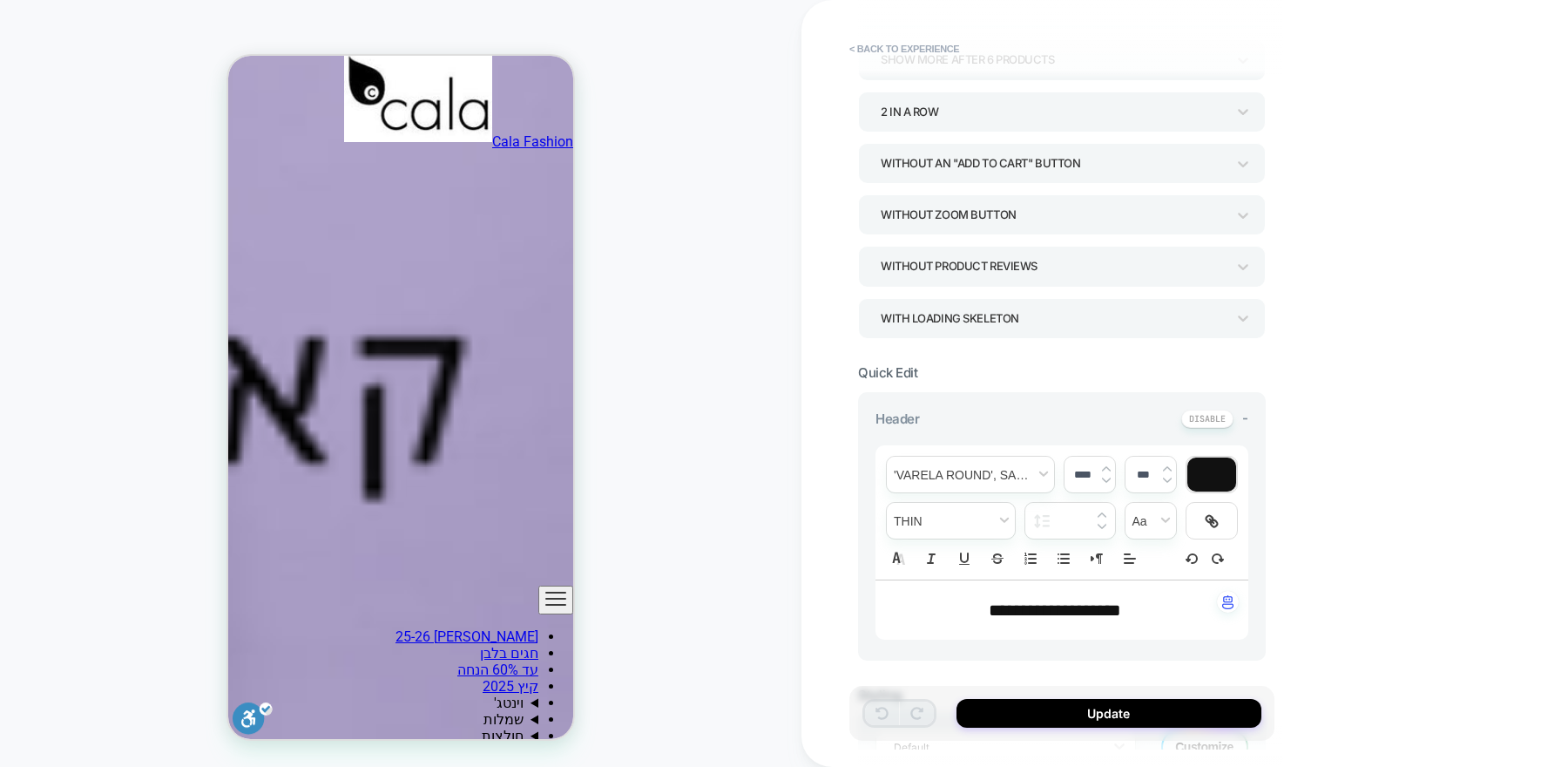
scroll to position [0, 0]
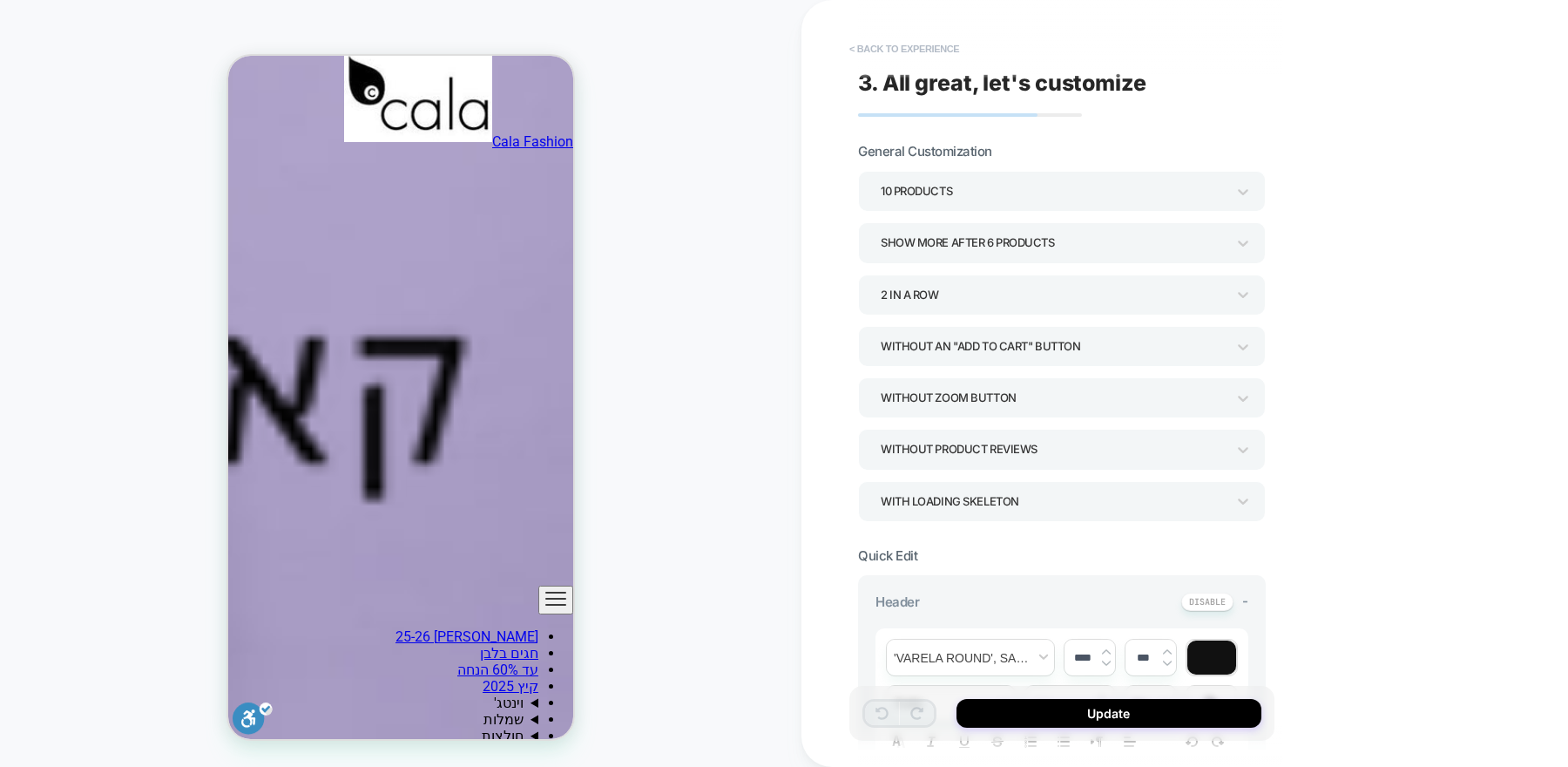
click at [913, 52] on button "< Back to experience" at bounding box center [904, 49] width 127 height 28
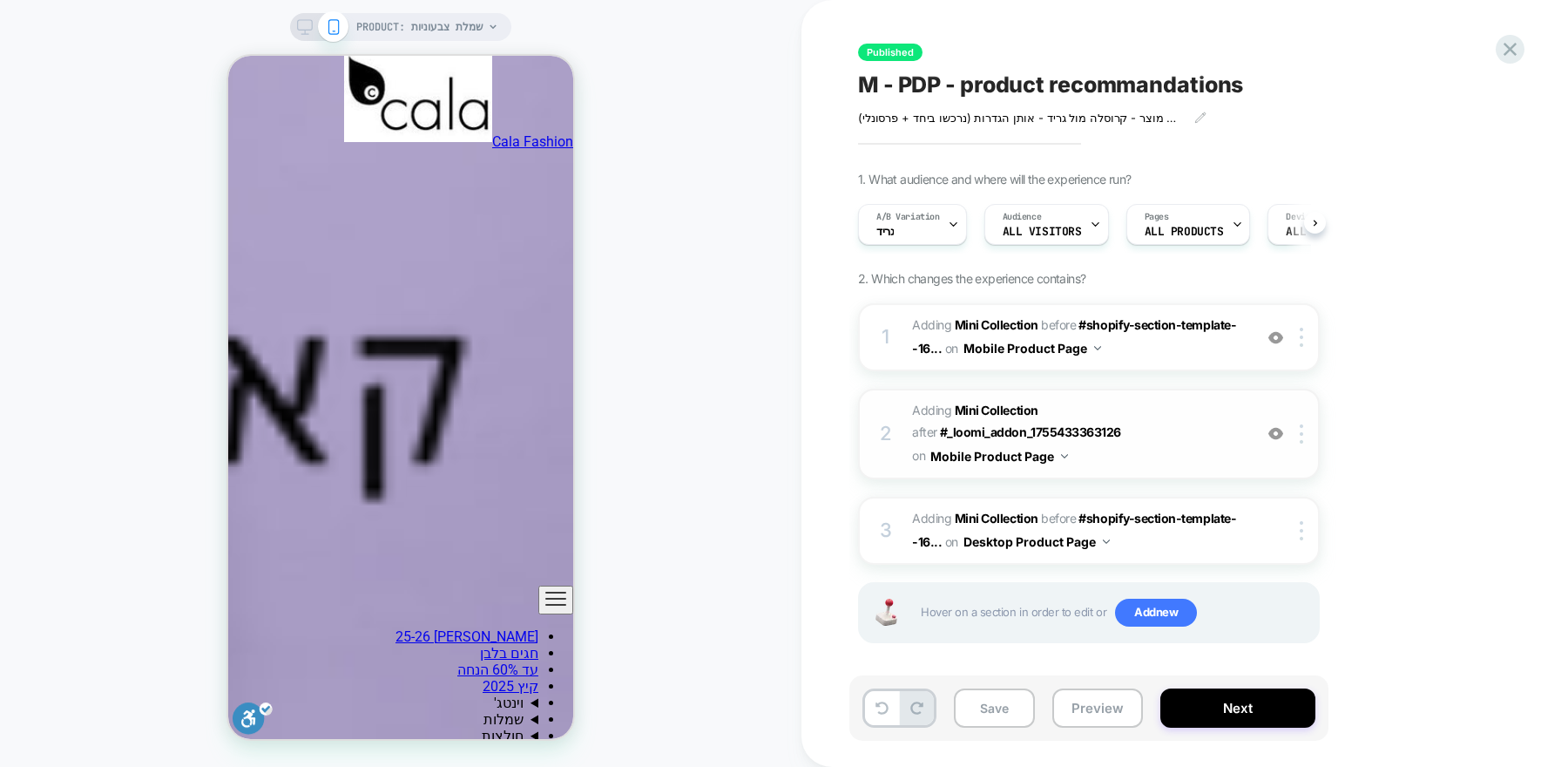
scroll to position [0, 1]
click at [1209, 351] on span "#_loomi_addon_1755433363126 Adding Mini Collection BEFORE #shopify-section-temp…" at bounding box center [1077, 337] width 331 height 47
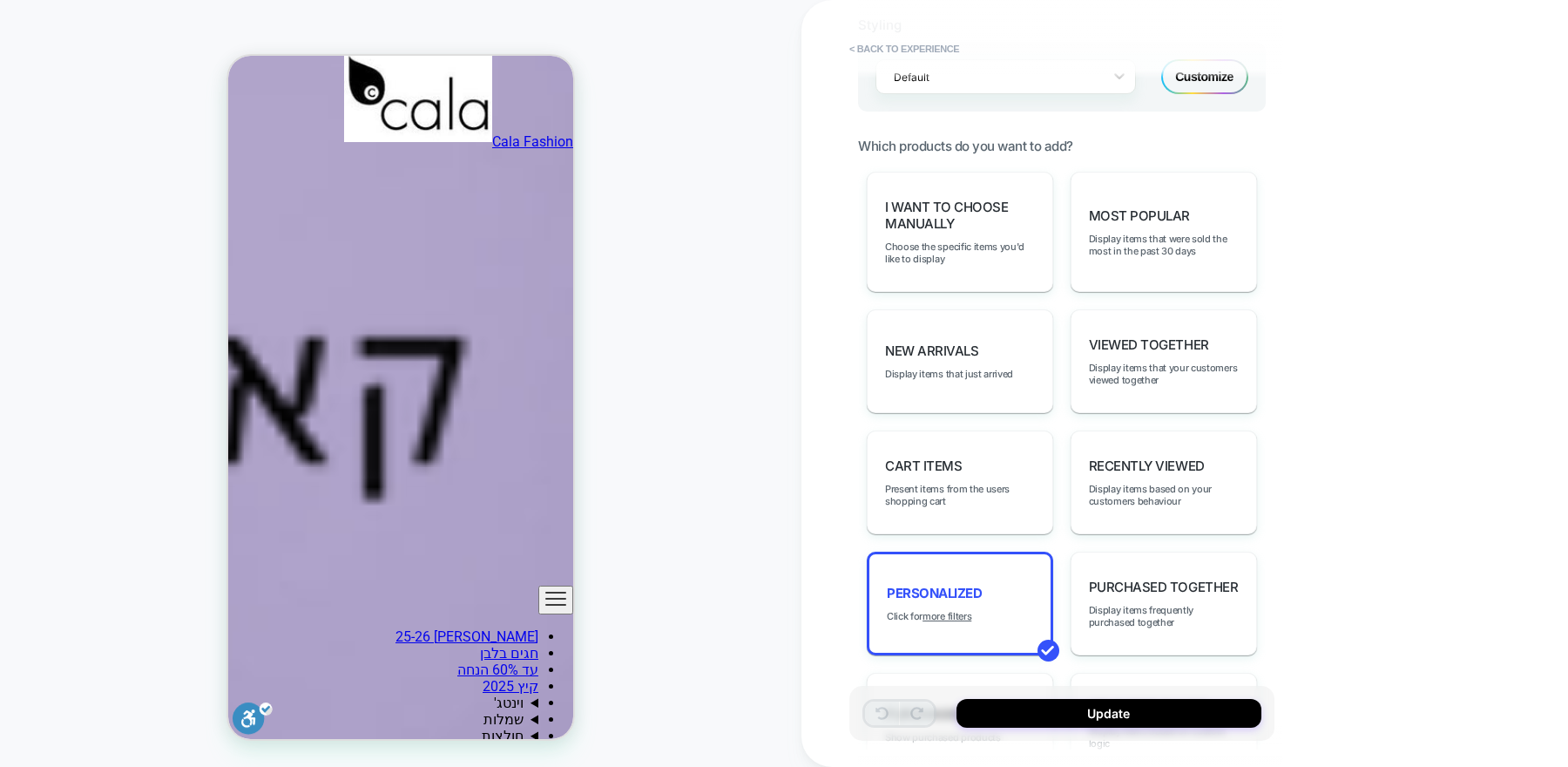
scroll to position [1095, 0]
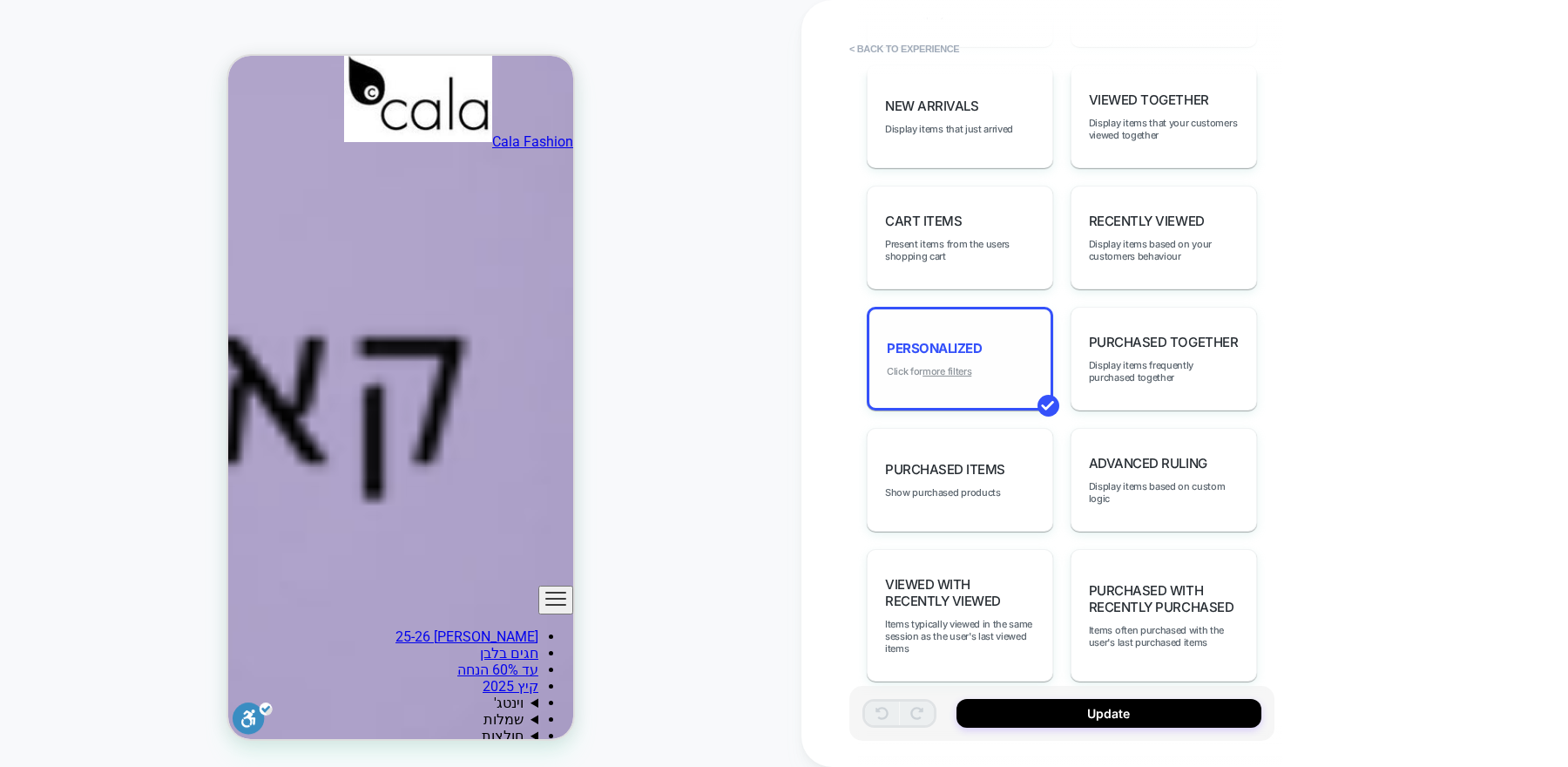
click at [957, 365] on u "more filters" at bounding box center [946, 371] width 49 height 12
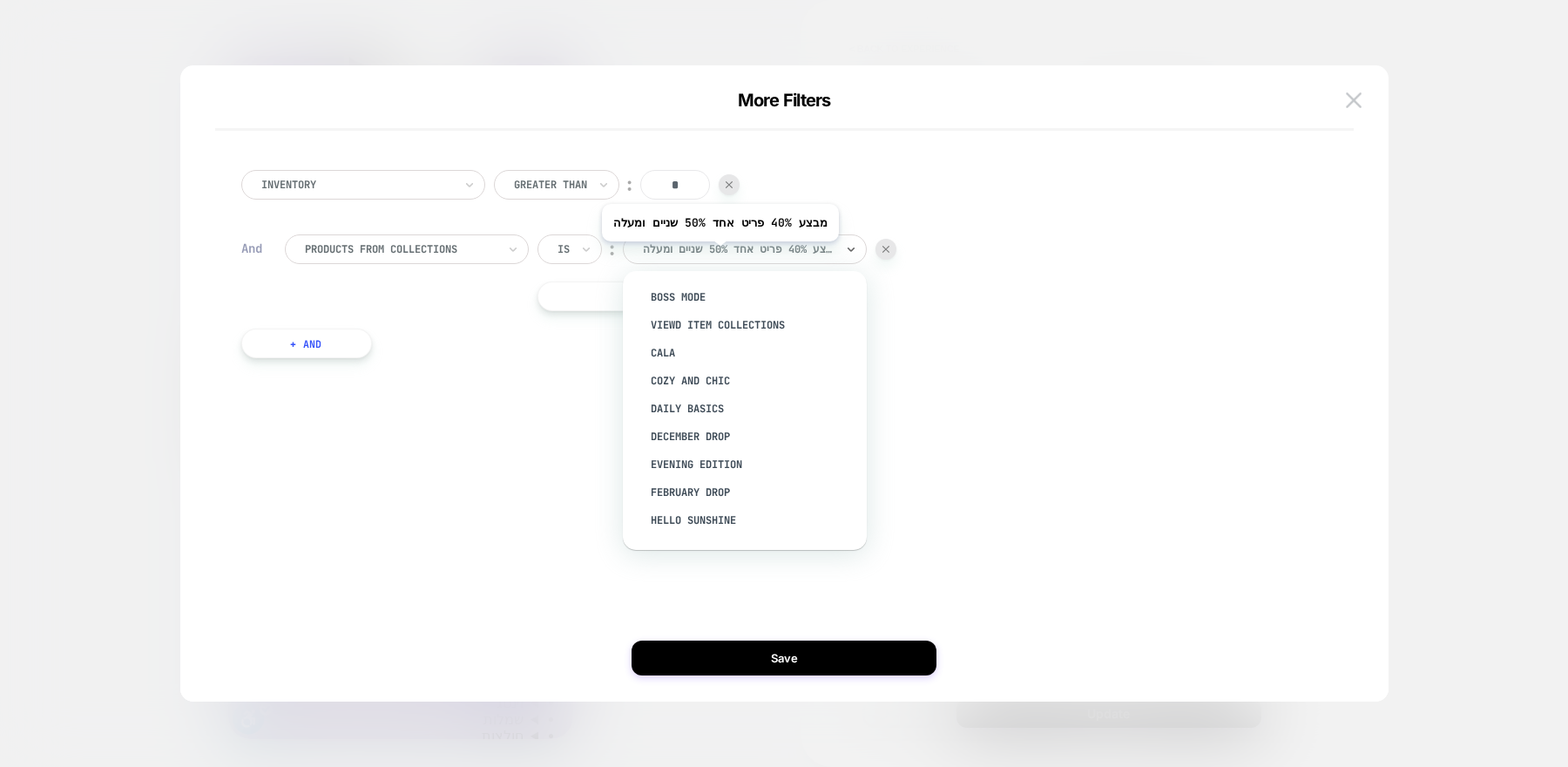
click at [725, 254] on div at bounding box center [739, 249] width 192 height 16
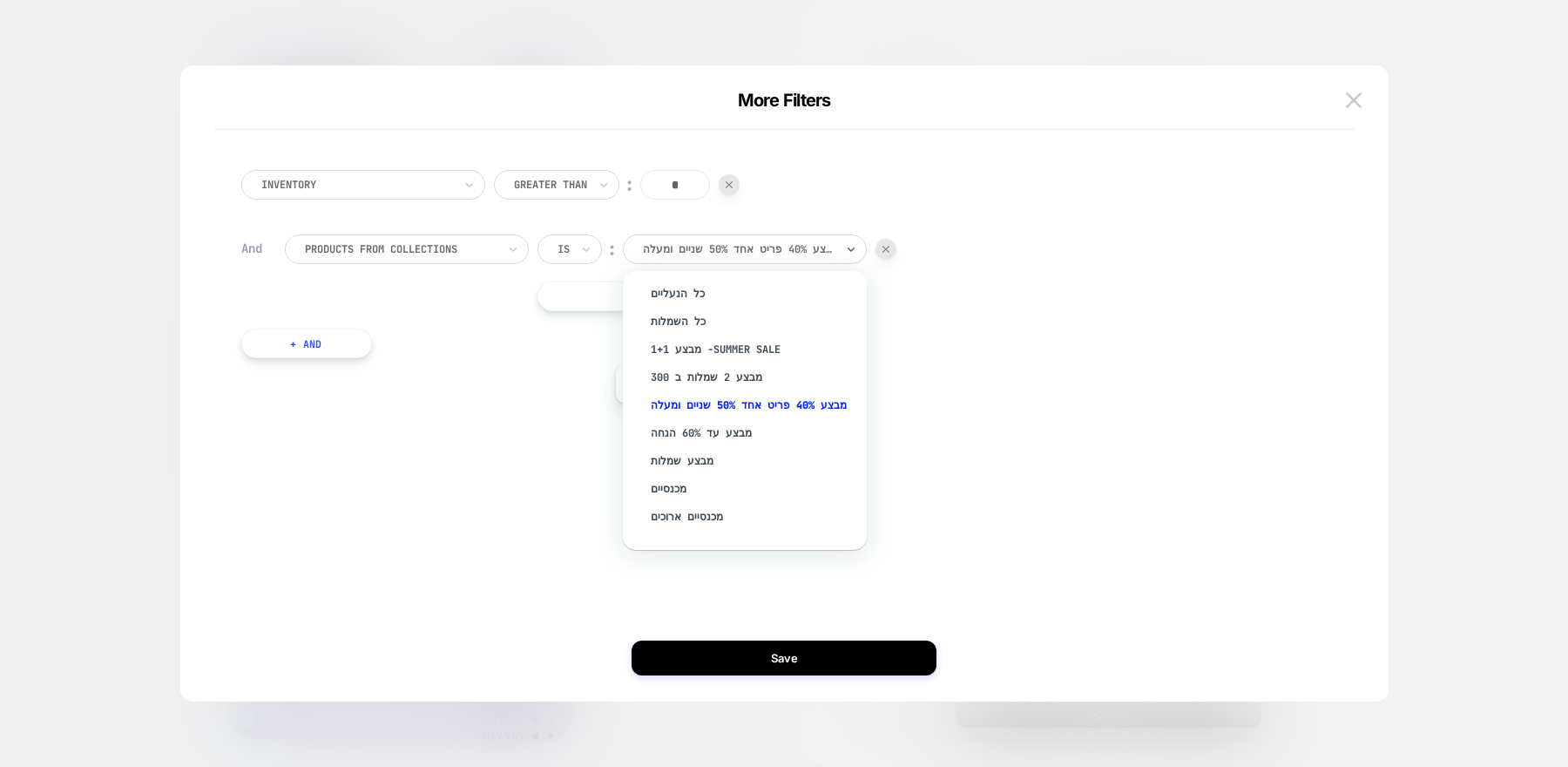
scroll to position [1579, 0]
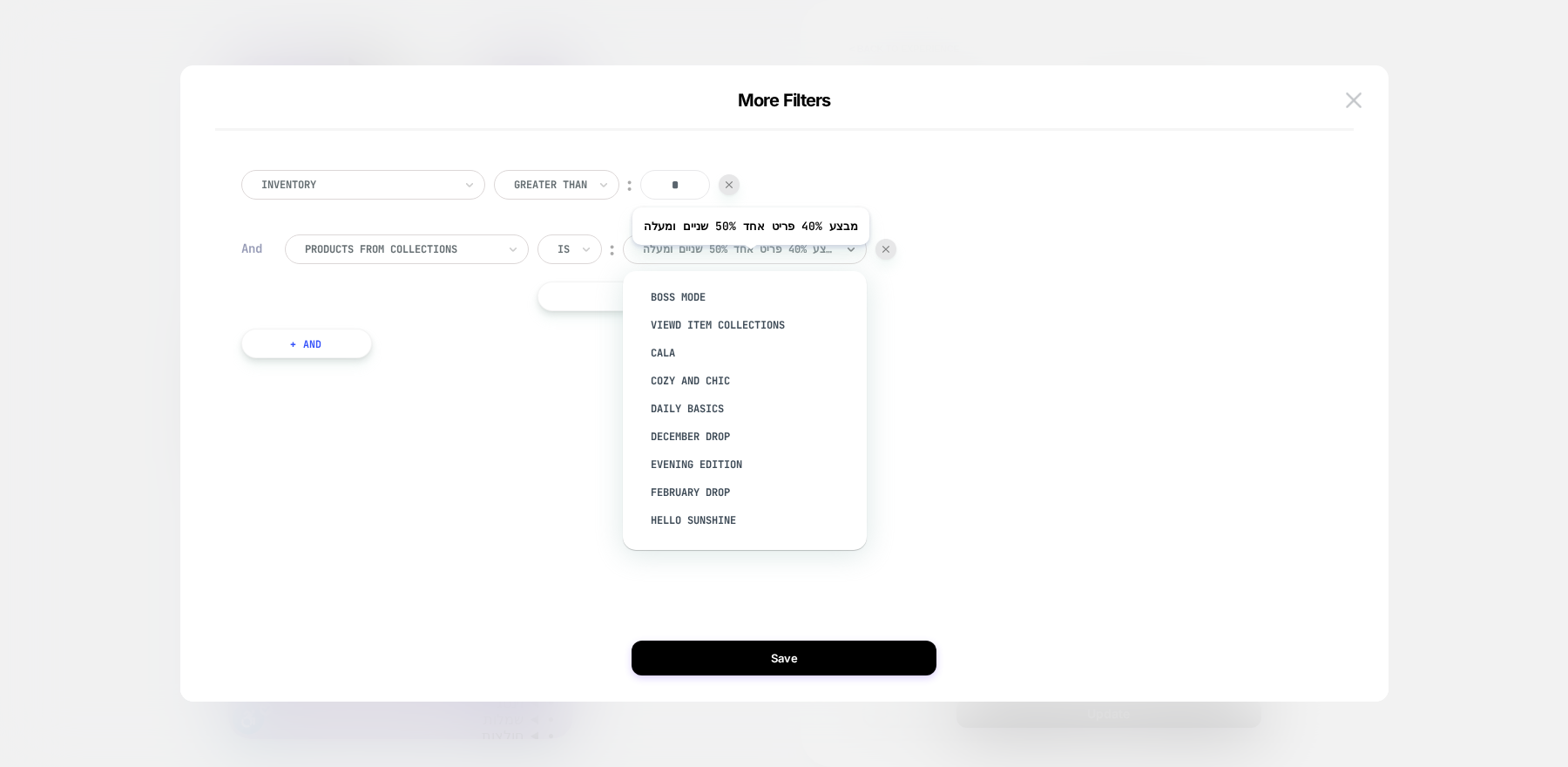
click at [755, 257] on div at bounding box center [739, 249] width 192 height 16
paste input "**********"
type input "**********"
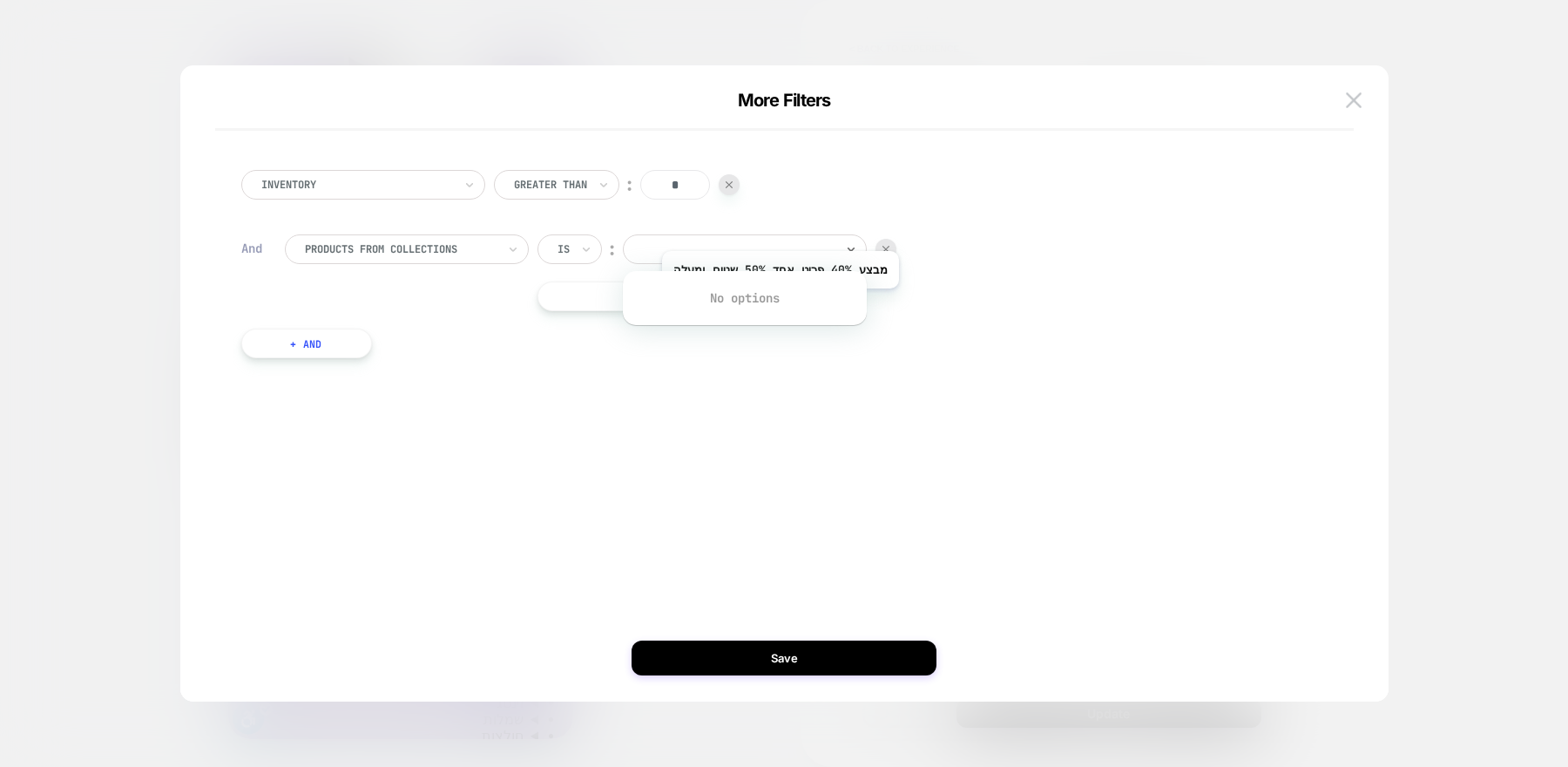
click at [784, 301] on div "No options" at bounding box center [745, 298] width 227 height 30
click at [770, 264] on div "**********" at bounding box center [716, 273] width 359 height 77
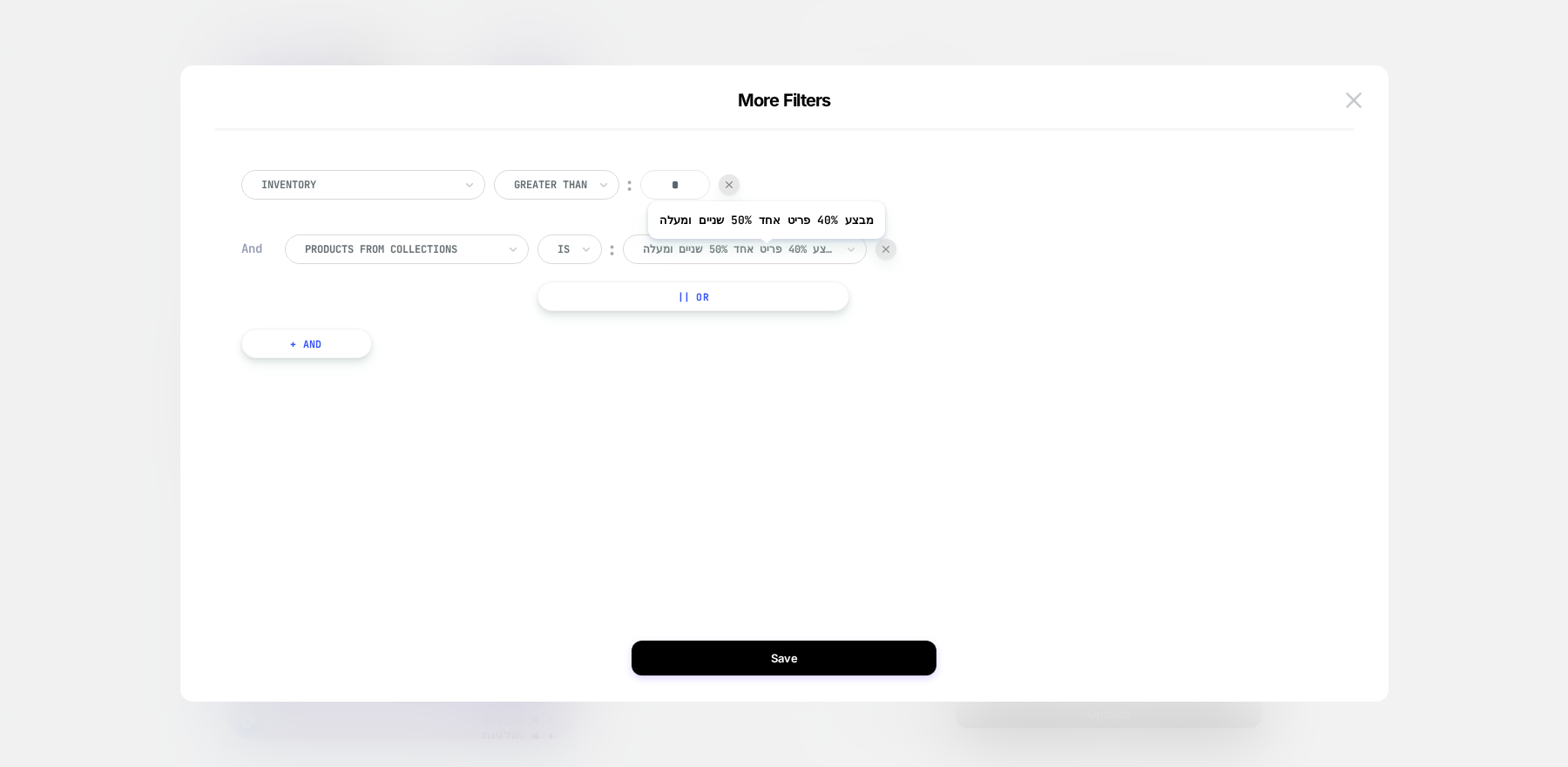
click at [770, 248] on div at bounding box center [739, 249] width 192 height 16
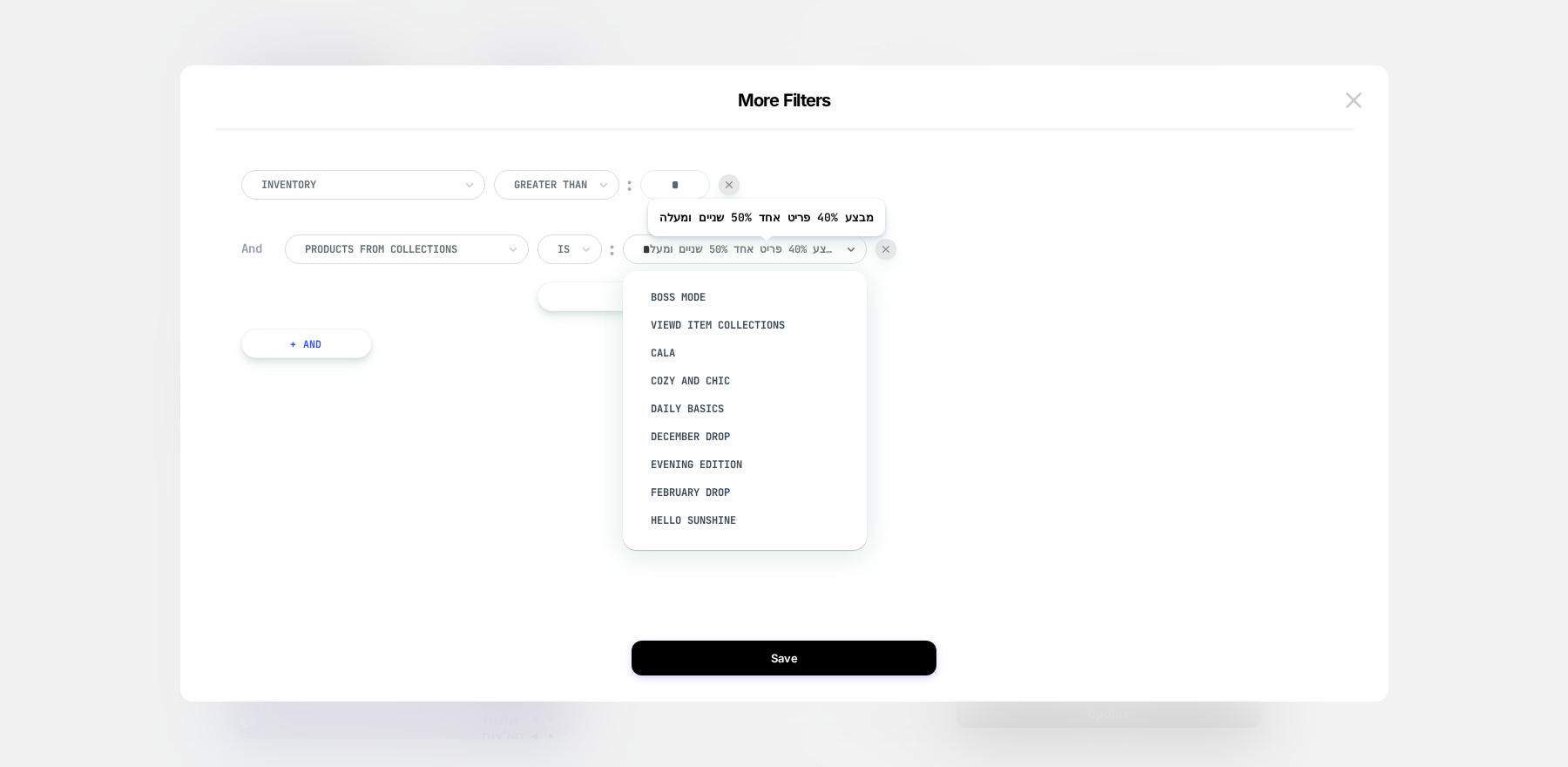
type input "**"
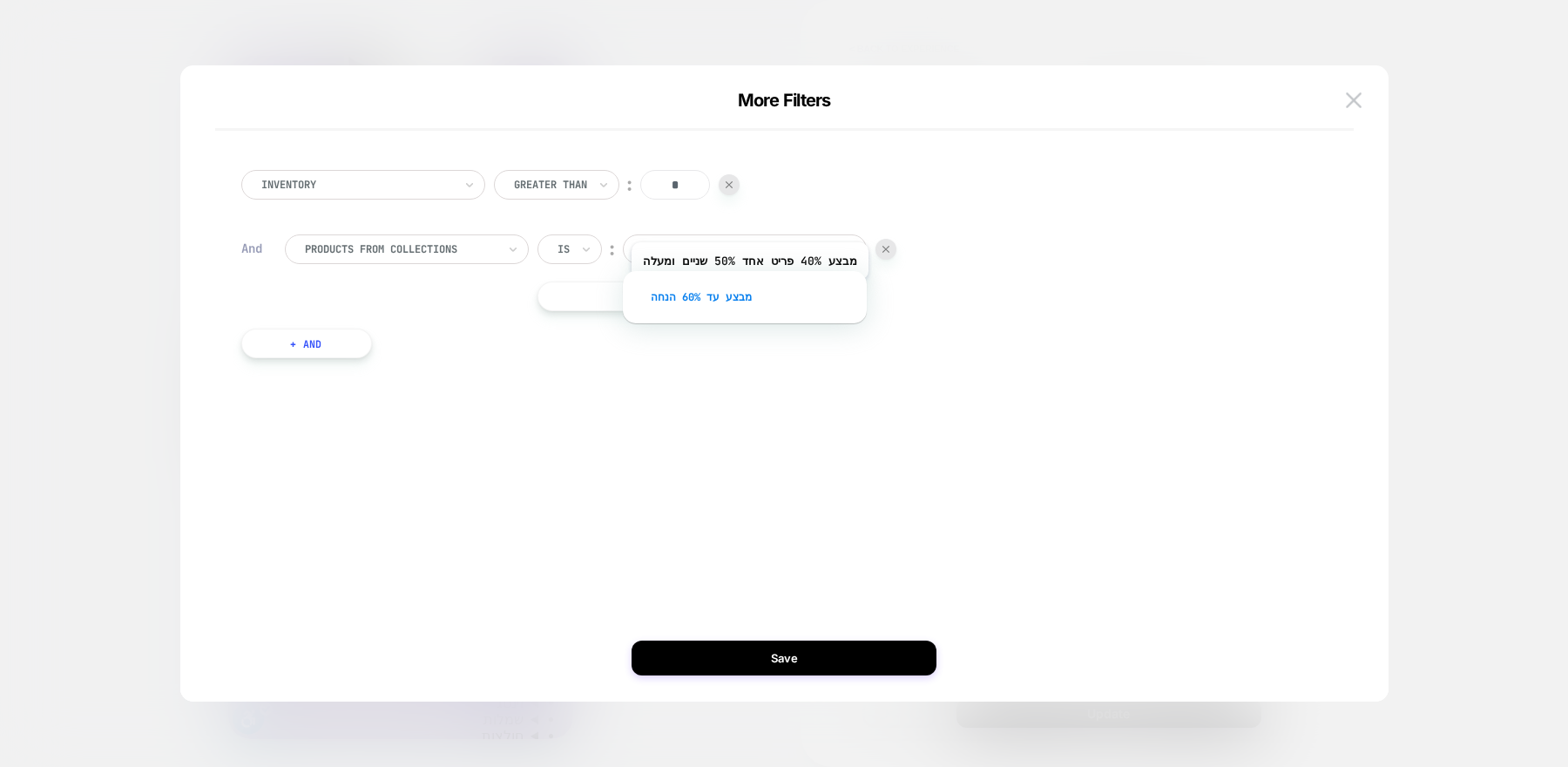
click at [755, 292] on div "מבצע עד 60% הנחה" at bounding box center [754, 297] width 227 height 28
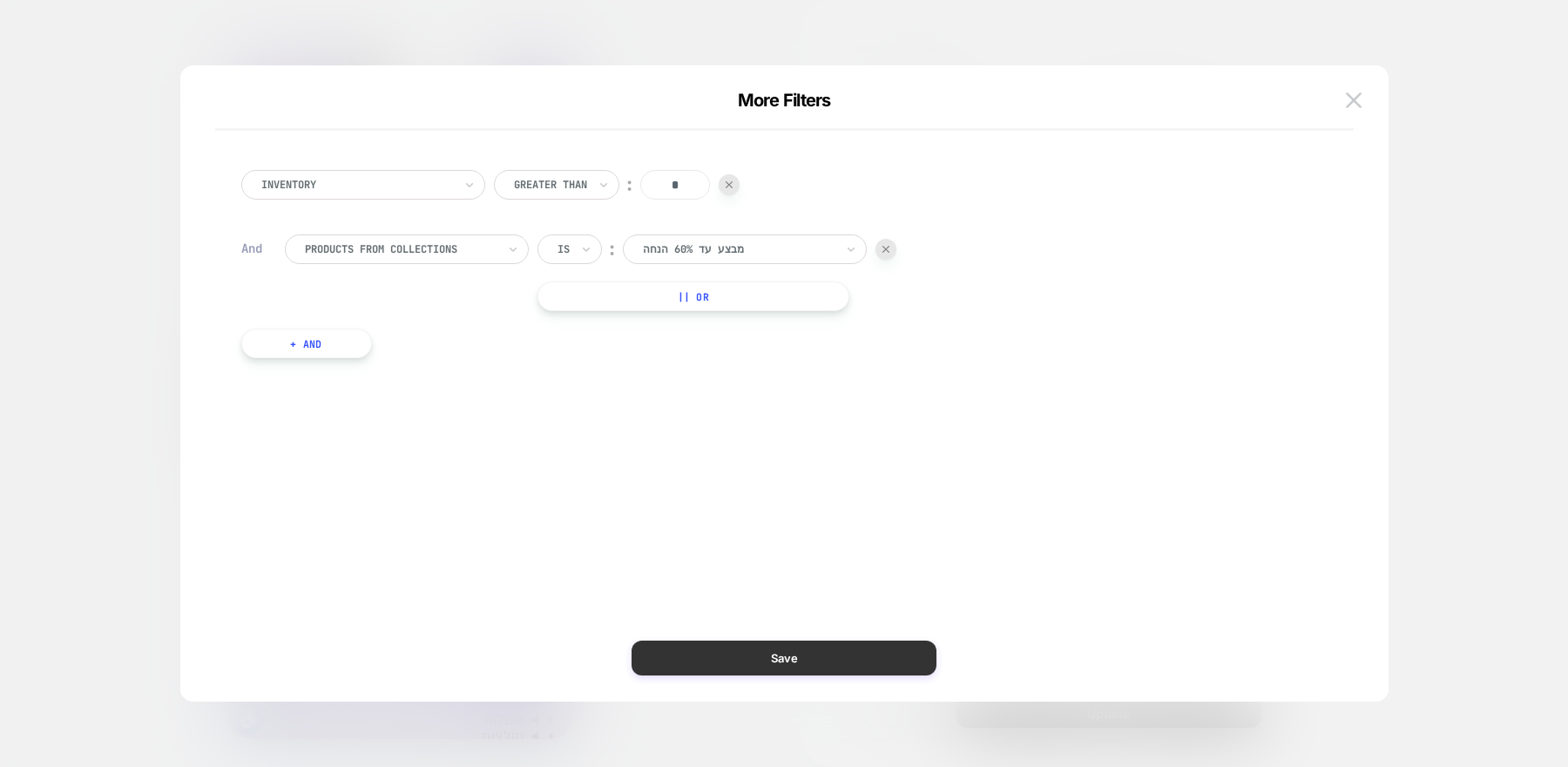
click at [847, 657] on button "Save" at bounding box center [784, 657] width 305 height 35
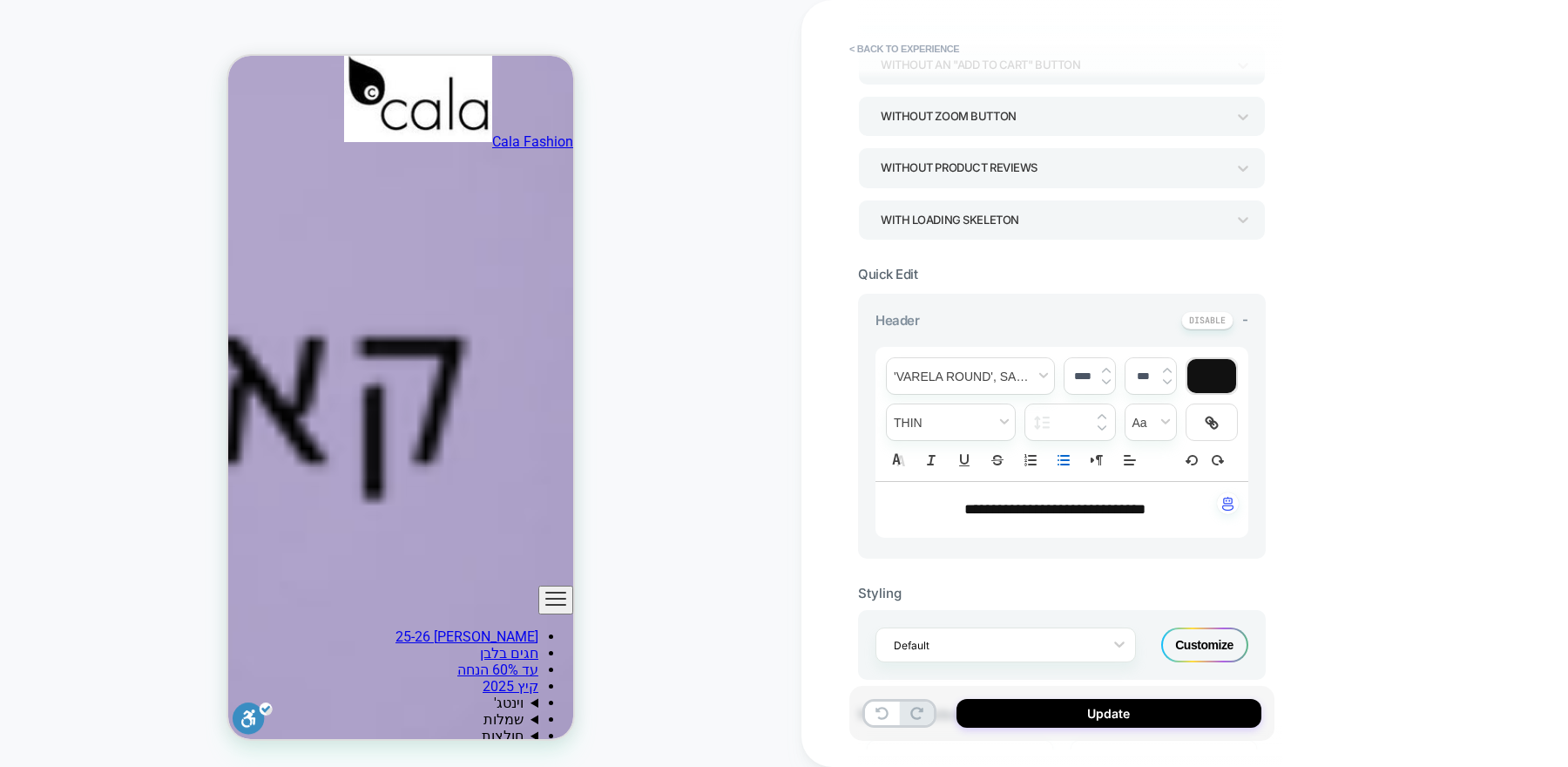
scroll to position [0, 0]
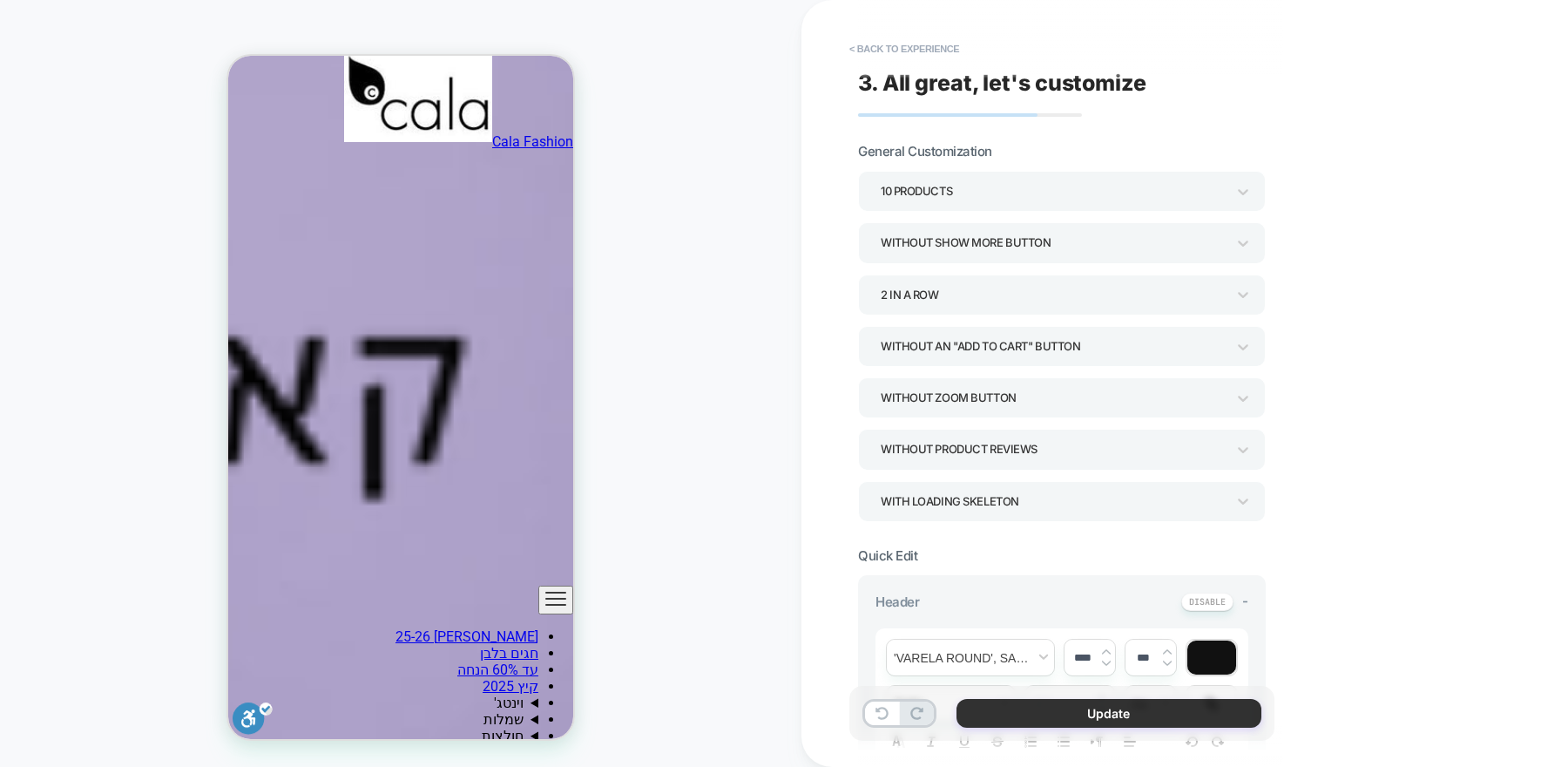
click at [1095, 715] on button "Update" at bounding box center [1109, 713] width 305 height 29
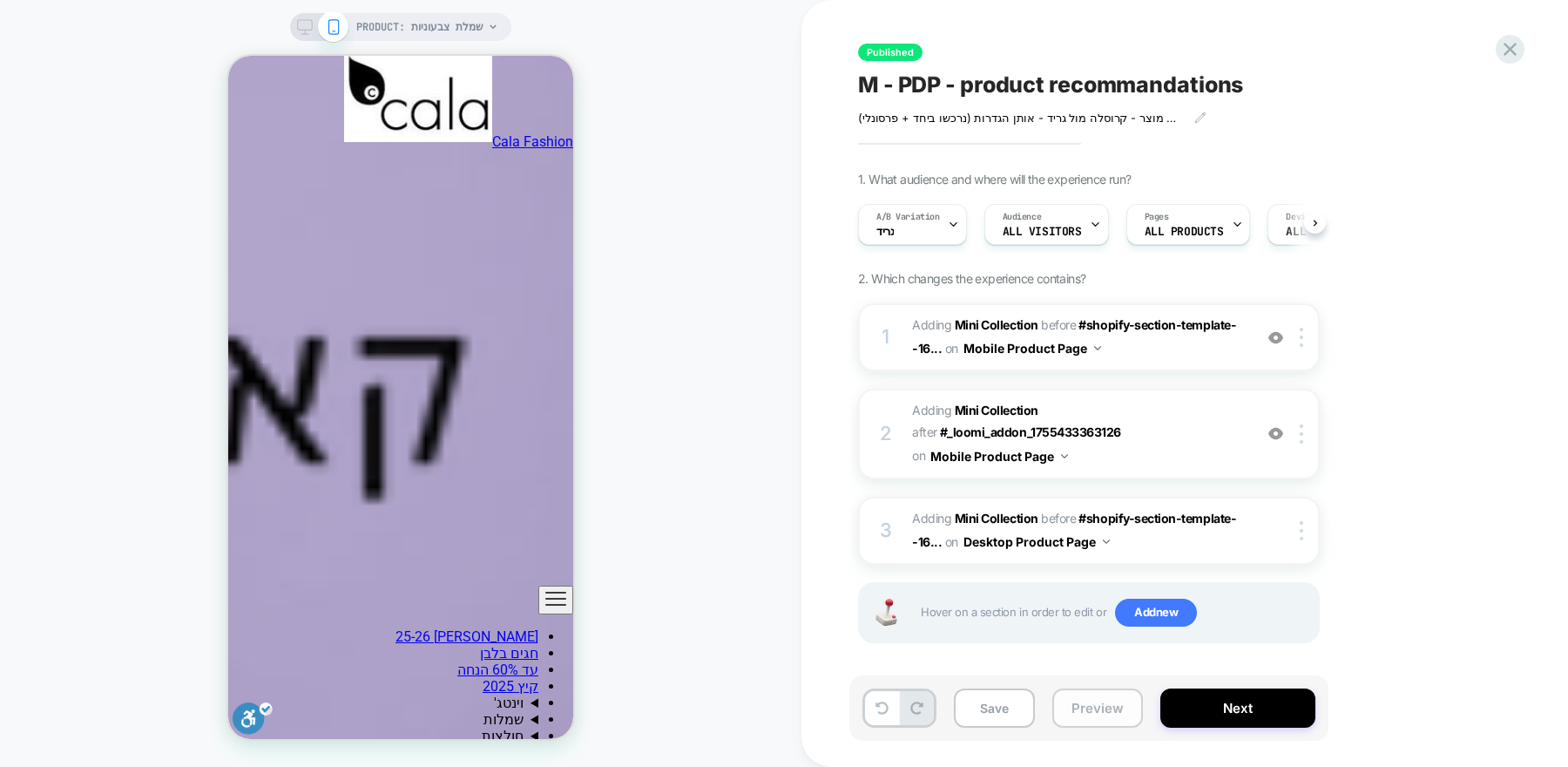
scroll to position [0, 1]
click at [925, 231] on div "A/B Variation גריד" at bounding box center [906, 225] width 98 height 39
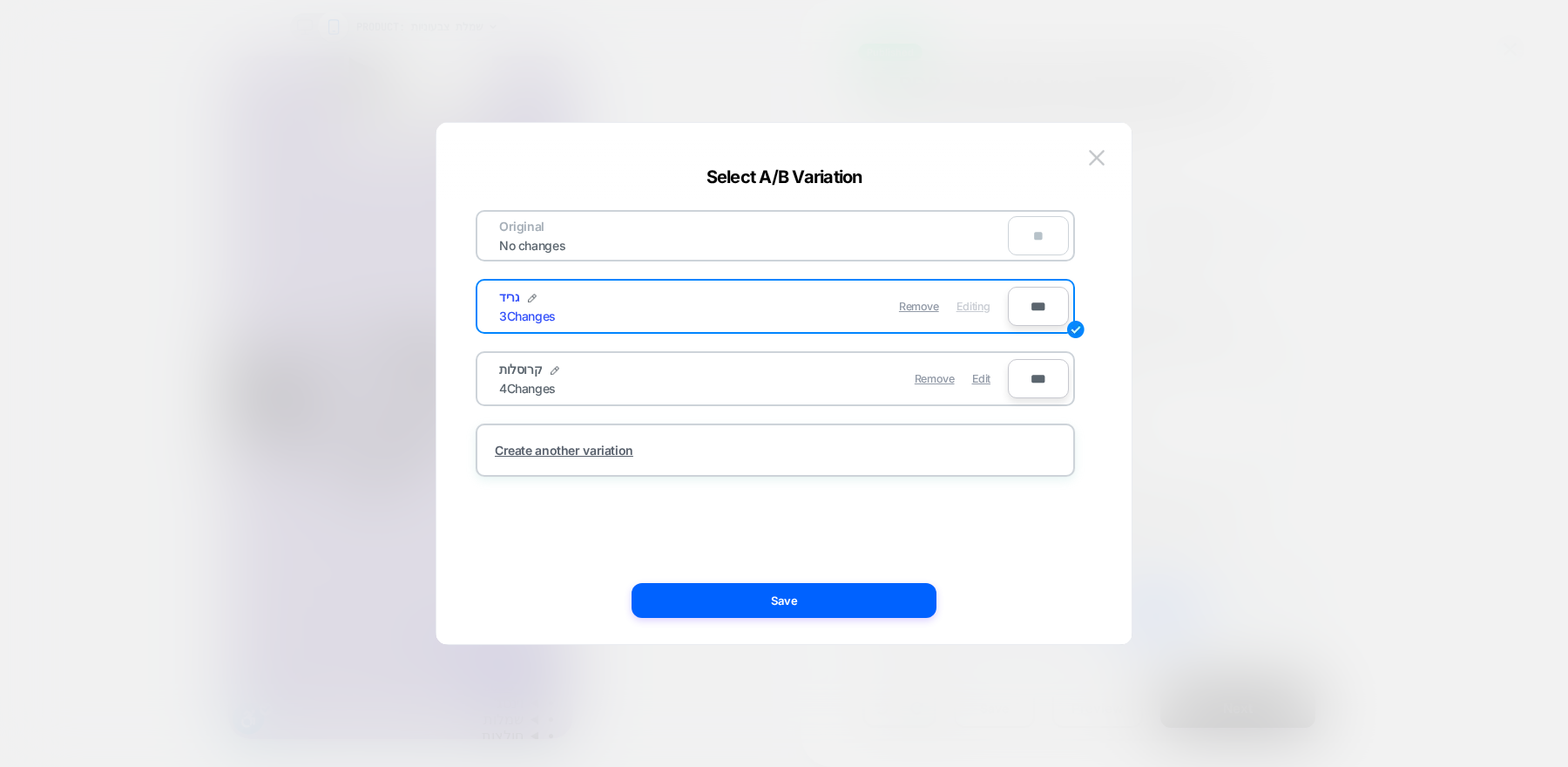
click at [1038, 490] on div "Original No changes ** גריד 3 Changes Remove Editing *** קרוסלות 4 Changes Remo…" at bounding box center [775, 383] width 643 height 451
click at [898, 608] on button "Save" at bounding box center [784, 599] width 305 height 35
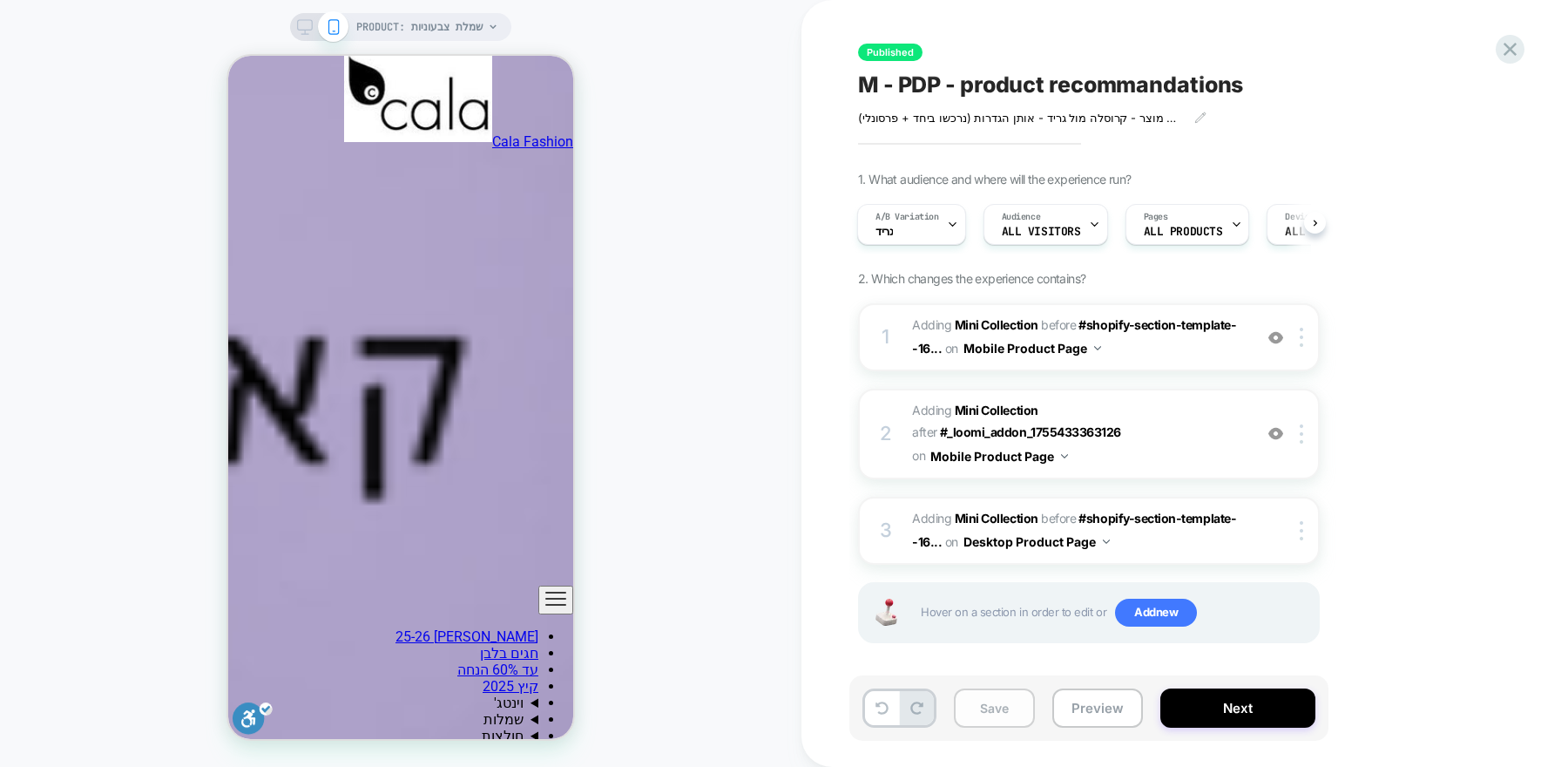
click at [978, 710] on button "Save" at bounding box center [994, 708] width 81 height 39
click at [952, 238] on div at bounding box center [952, 225] width 11 height 39
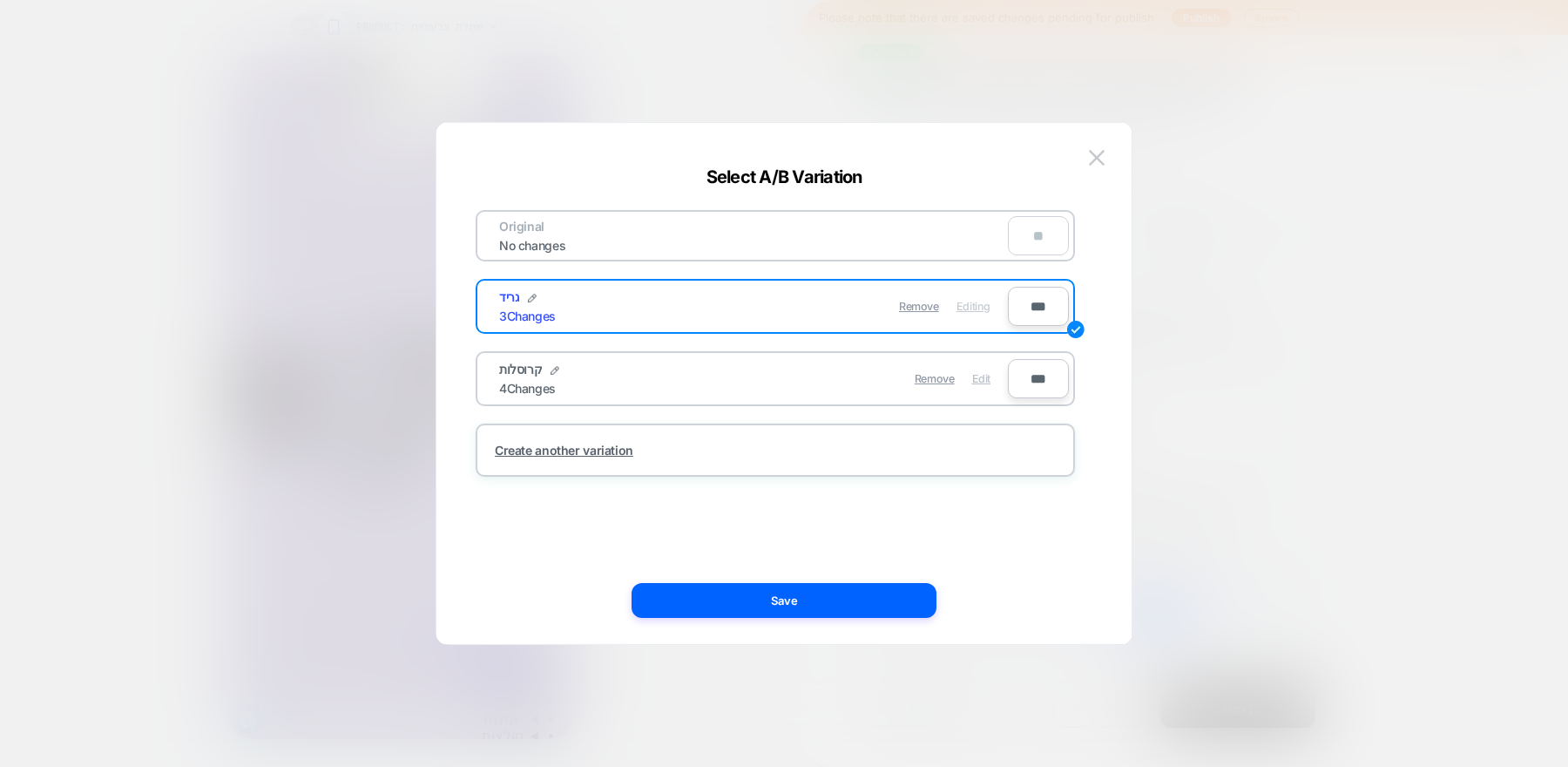
click at [978, 372] on span "Edit" at bounding box center [981, 378] width 19 height 13
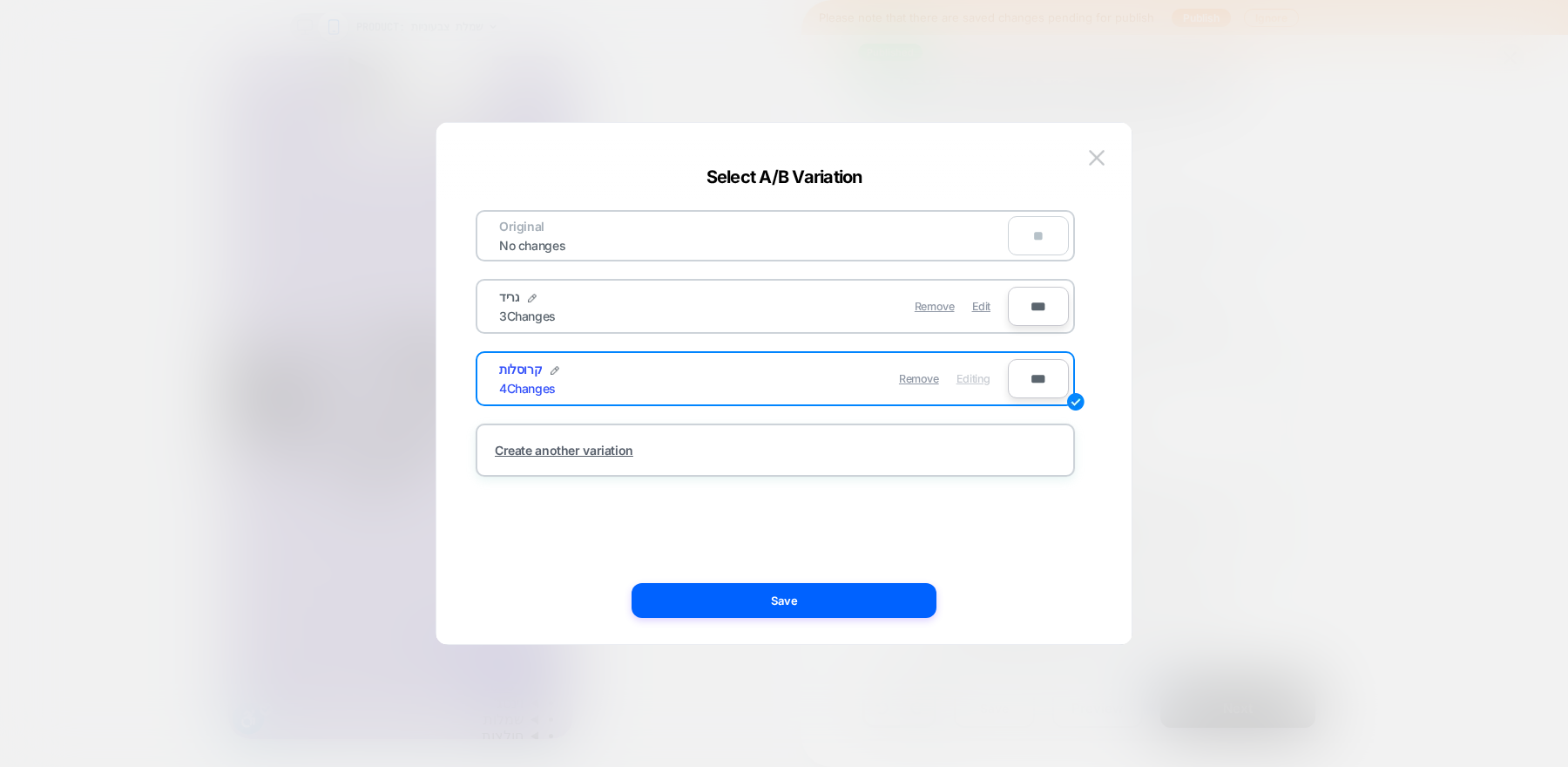
scroll to position [0, 0]
click at [858, 610] on button "Save" at bounding box center [784, 599] width 305 height 35
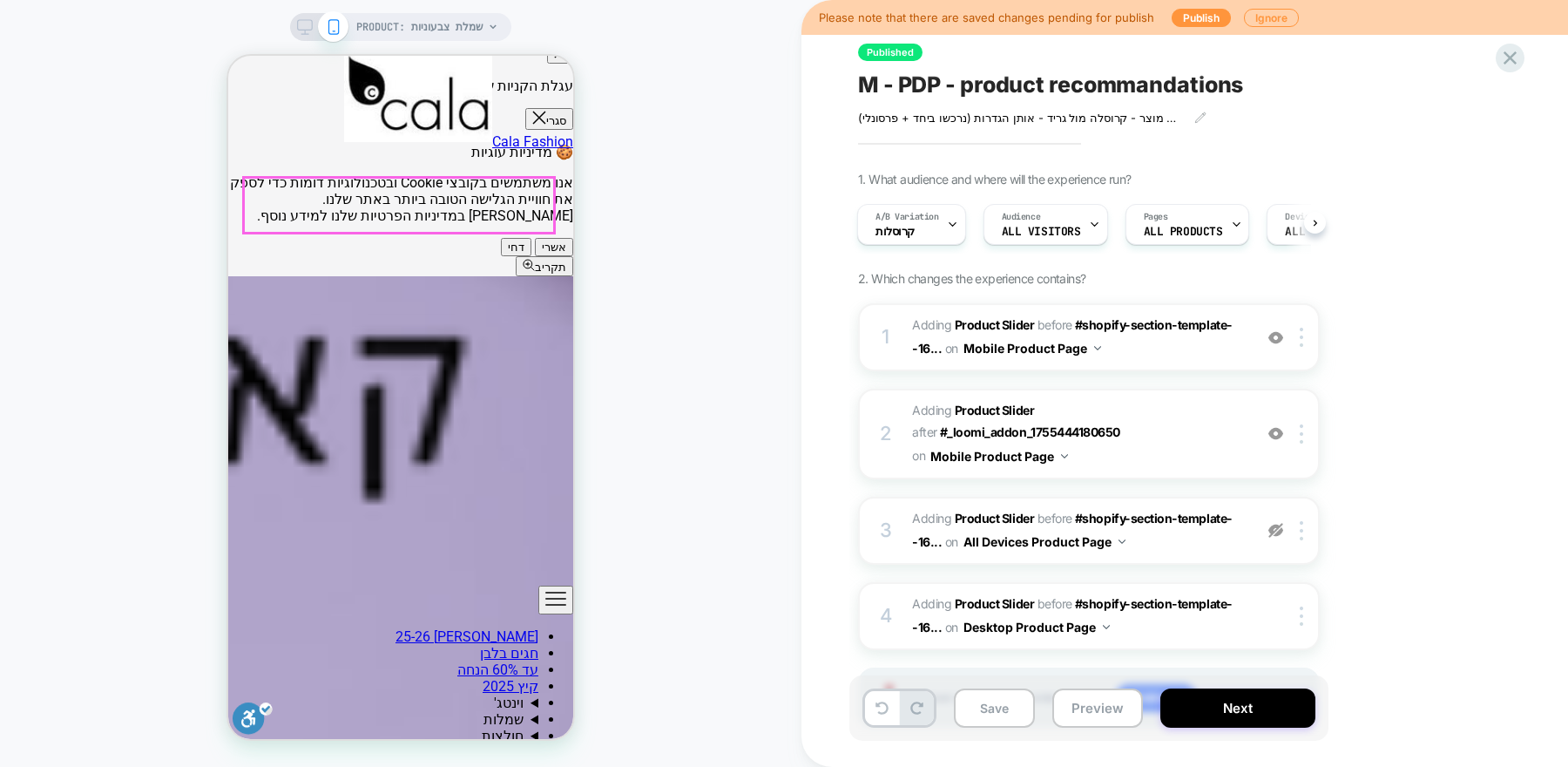
scroll to position [1360, 0]
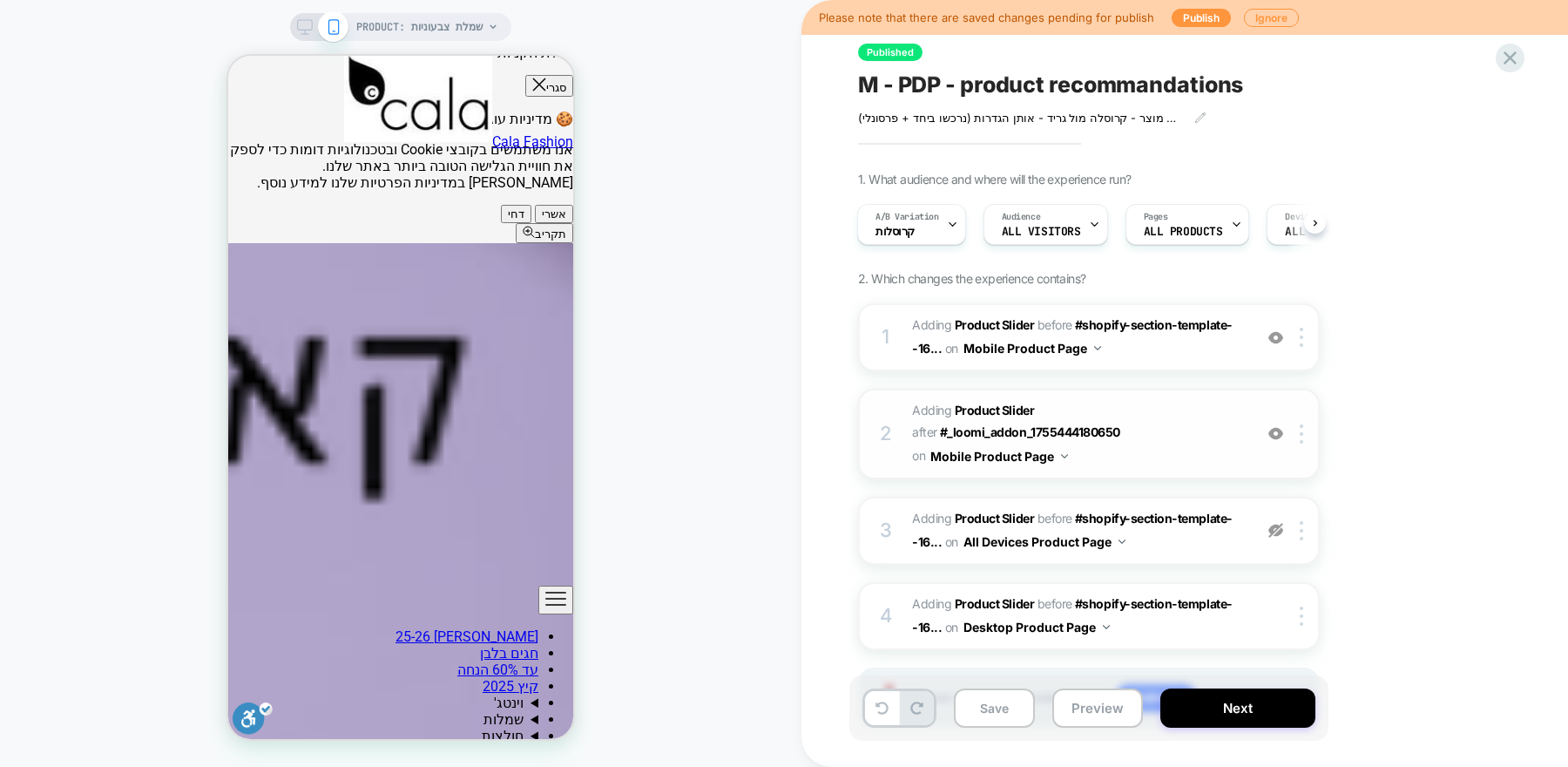
click at [1246, 432] on div "2 #_loomi_addon_1755444387034 Adding Product Slider AFTER #_loomi_addon_1755444…" at bounding box center [1088, 434] width 462 height 90
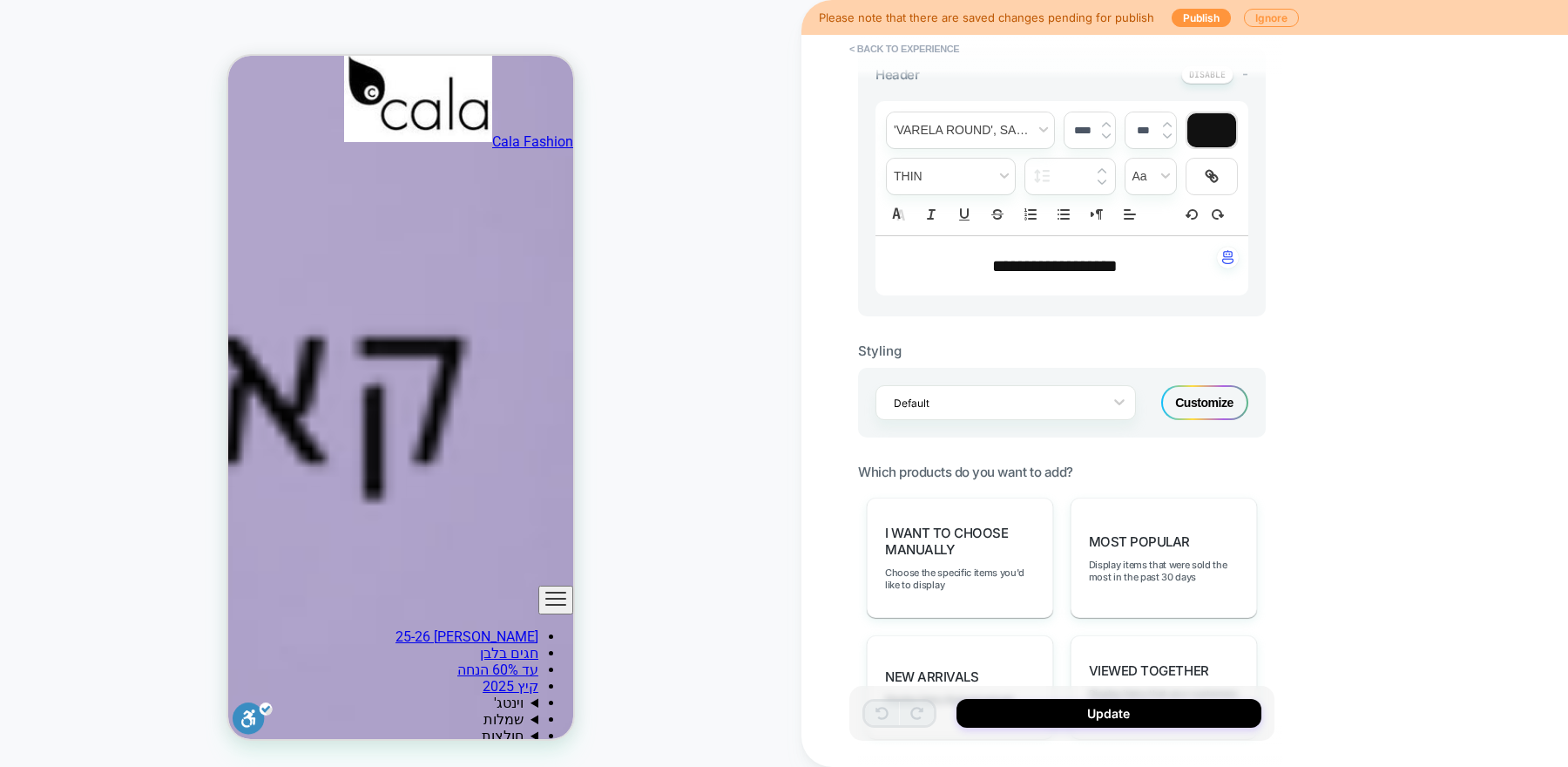
scroll to position [1055, 0]
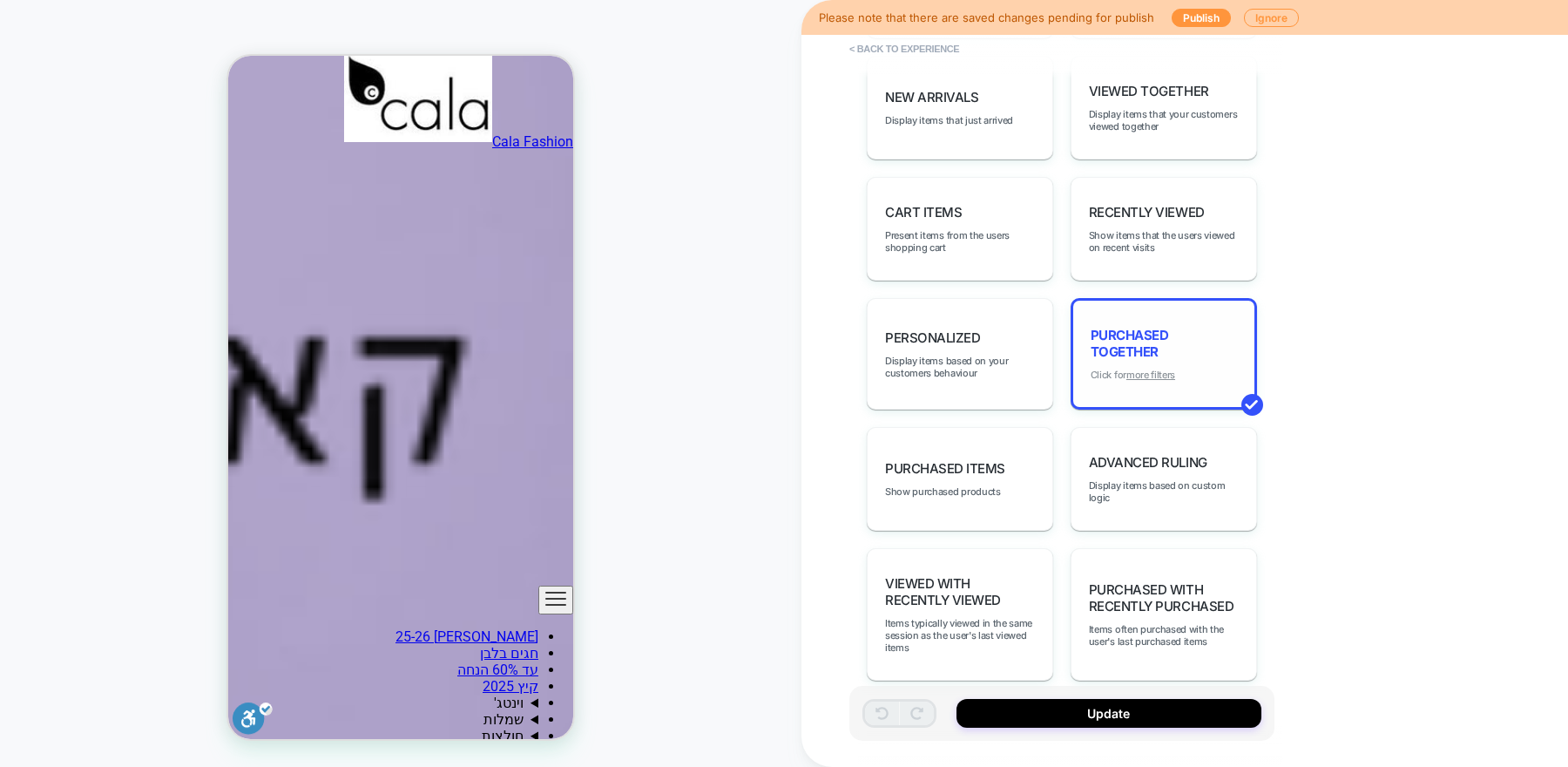
click at [1152, 369] on u "more filters" at bounding box center [1150, 375] width 49 height 12
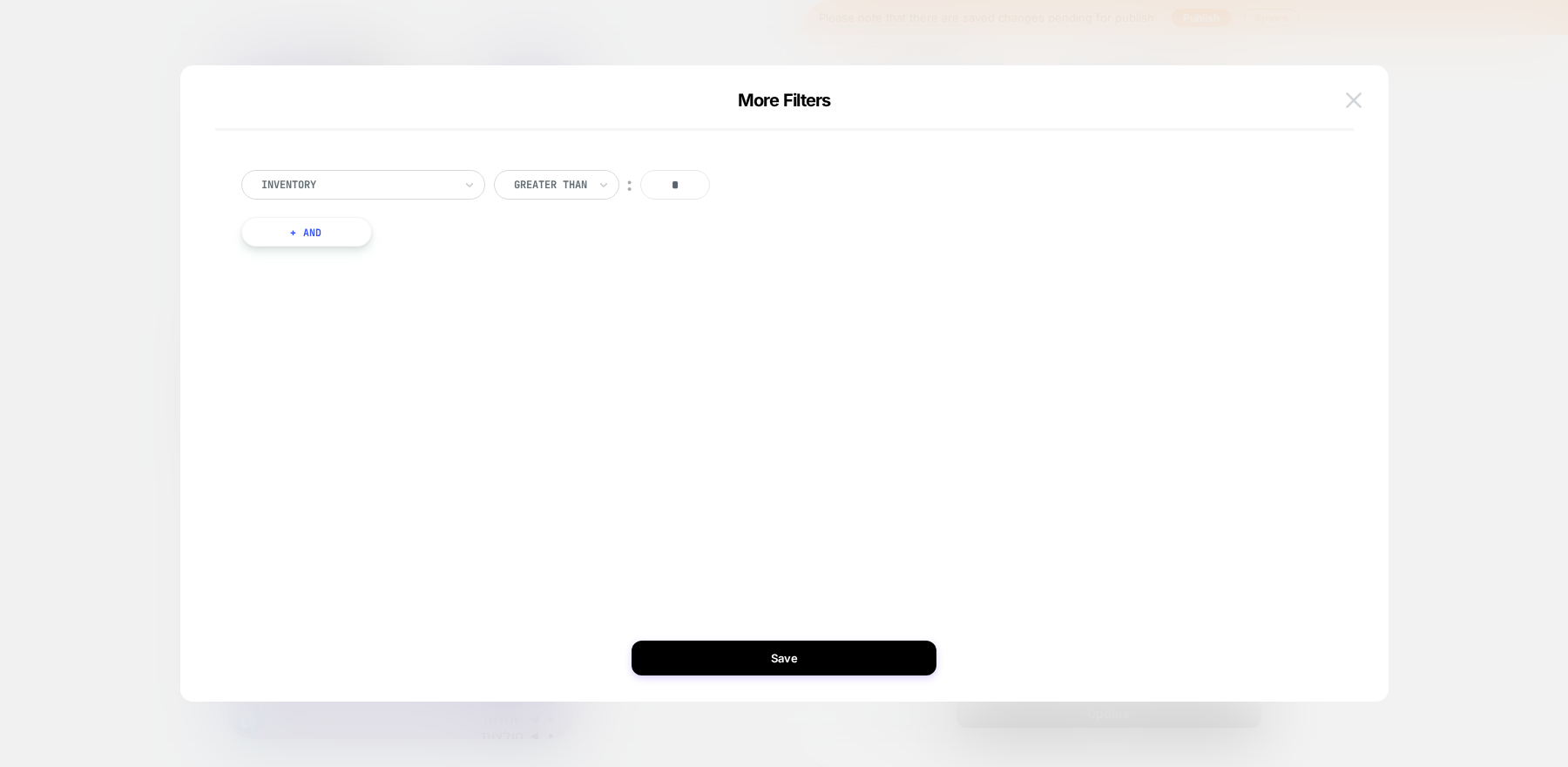
click at [1353, 100] on img at bounding box center [1354, 100] width 16 height 15
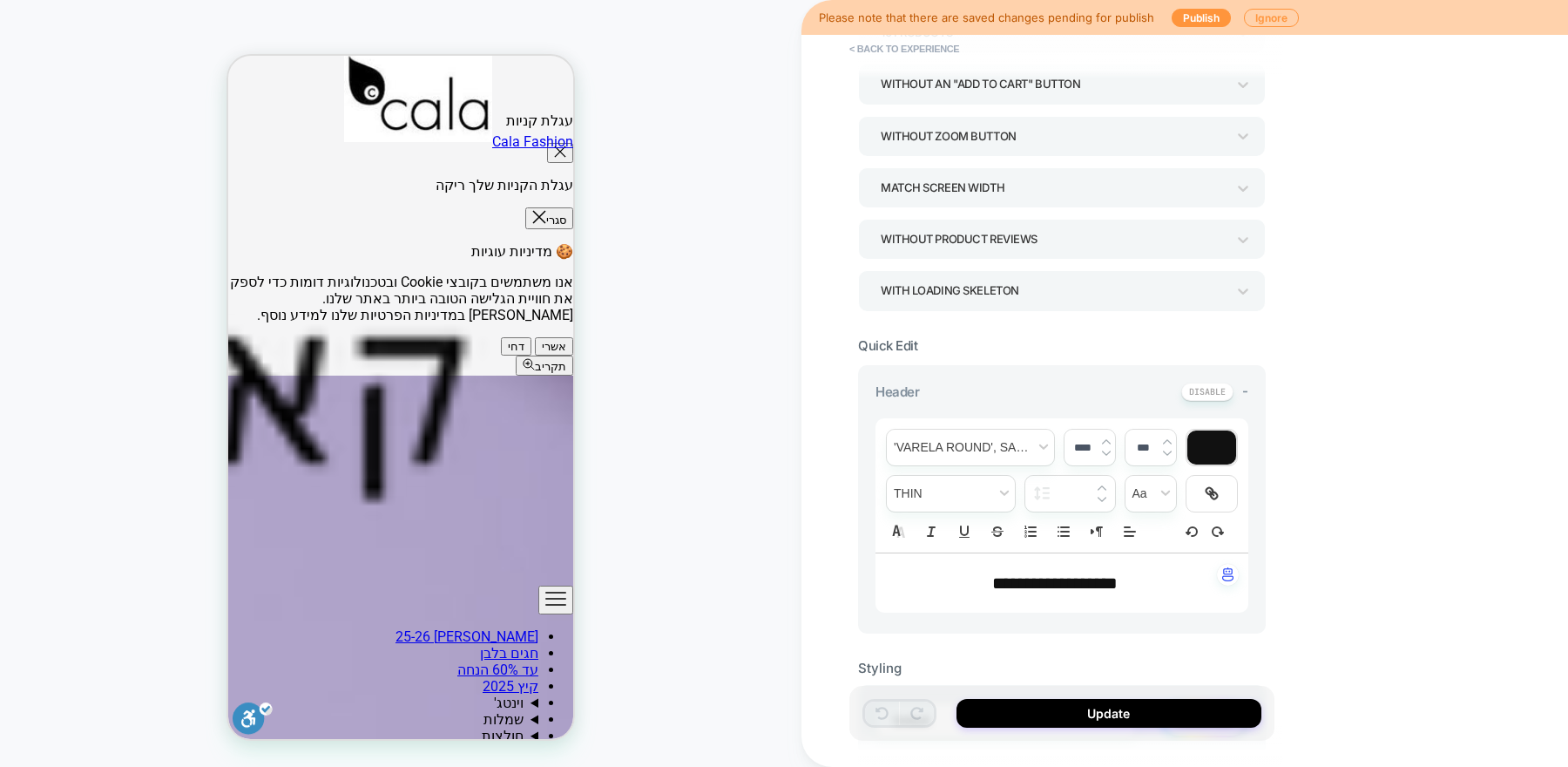
scroll to position [0, 0]
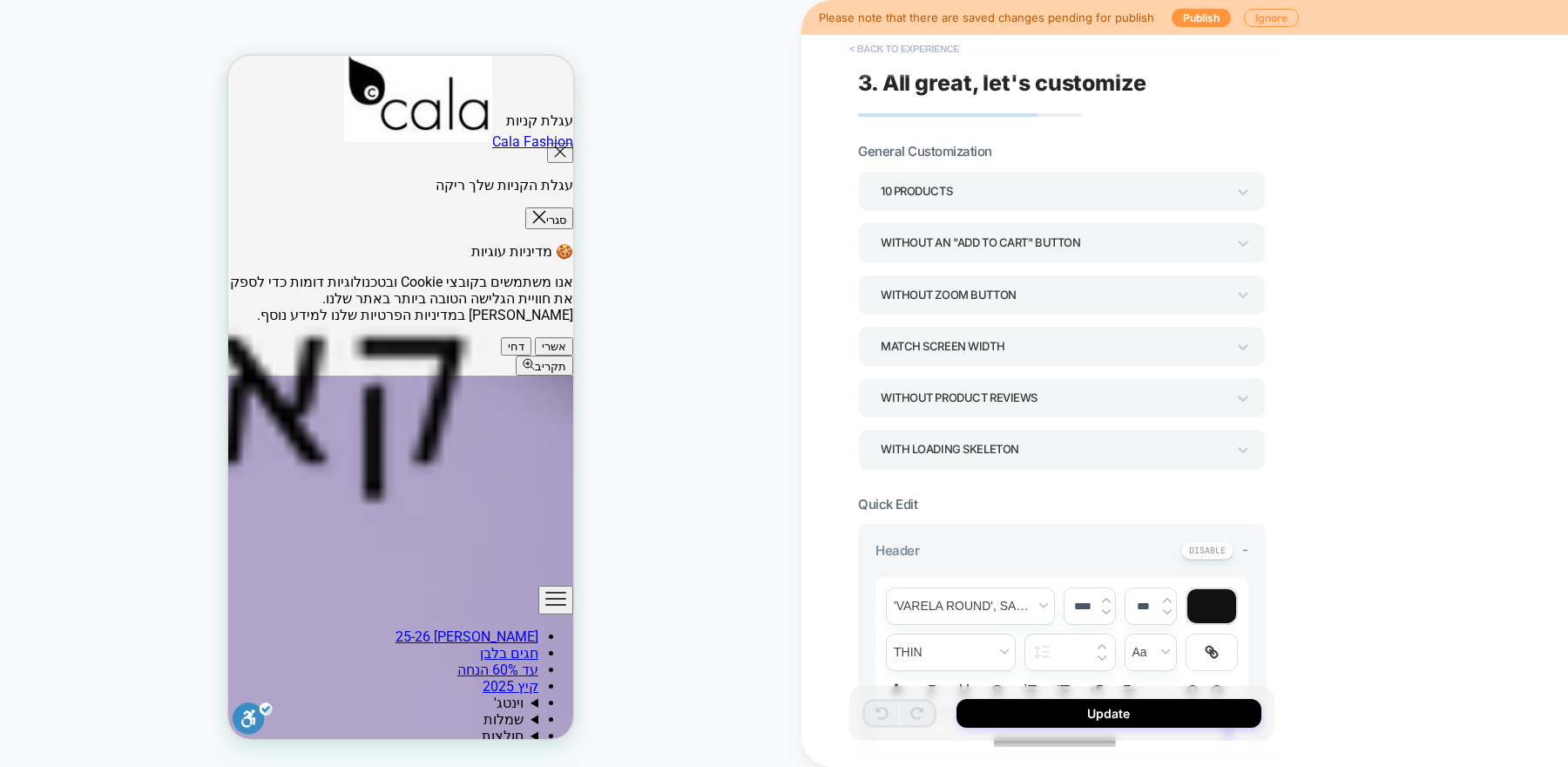
click at [858, 55] on button "< Back to experience" at bounding box center [904, 49] width 127 height 28
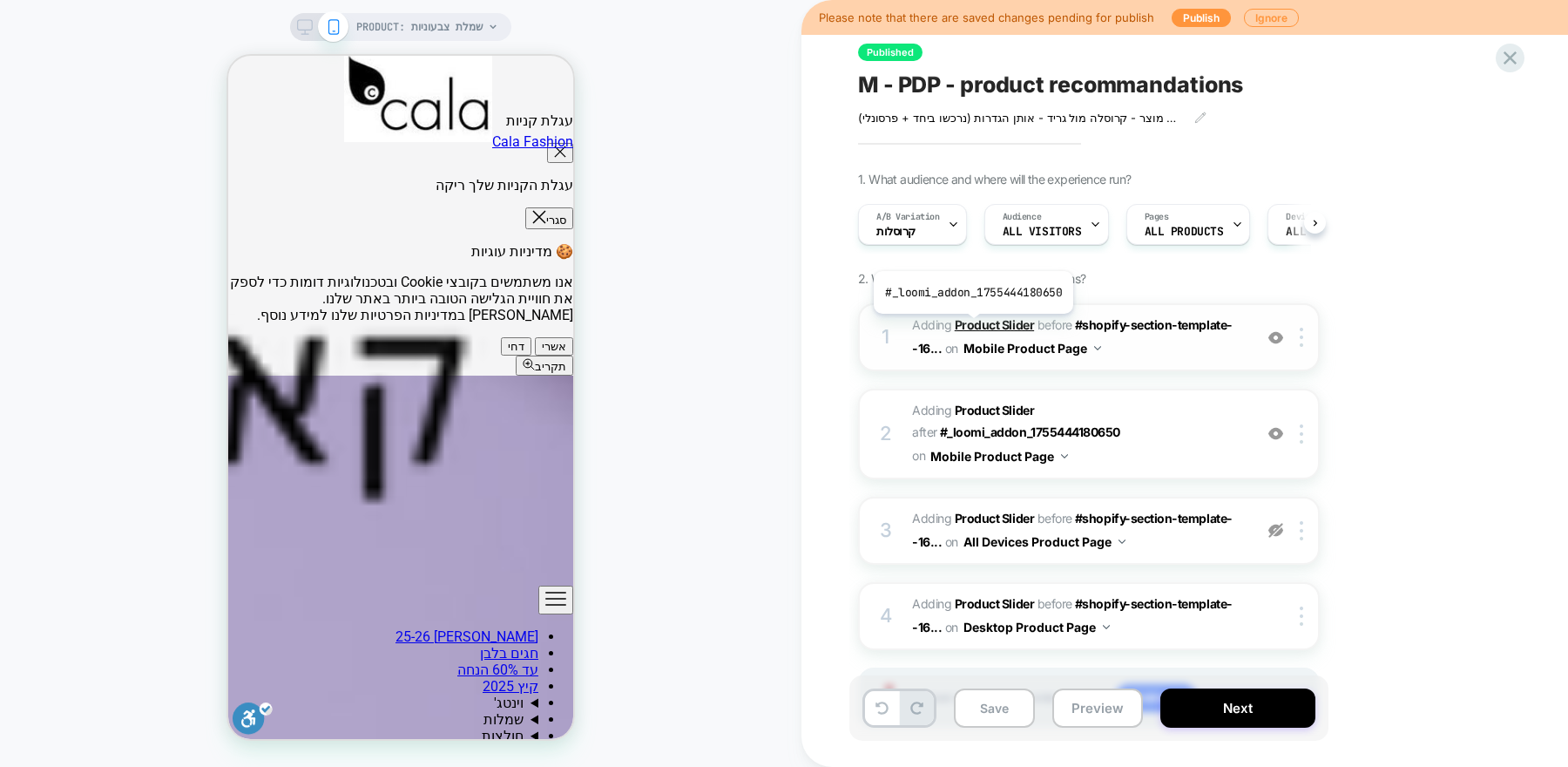
scroll to position [0, 1]
click at [1217, 434] on span "#_loomi_addon_1755444387034 Adding Product Slider AFTER #_loomi_addon_175544418…" at bounding box center [1077, 434] width 331 height 69
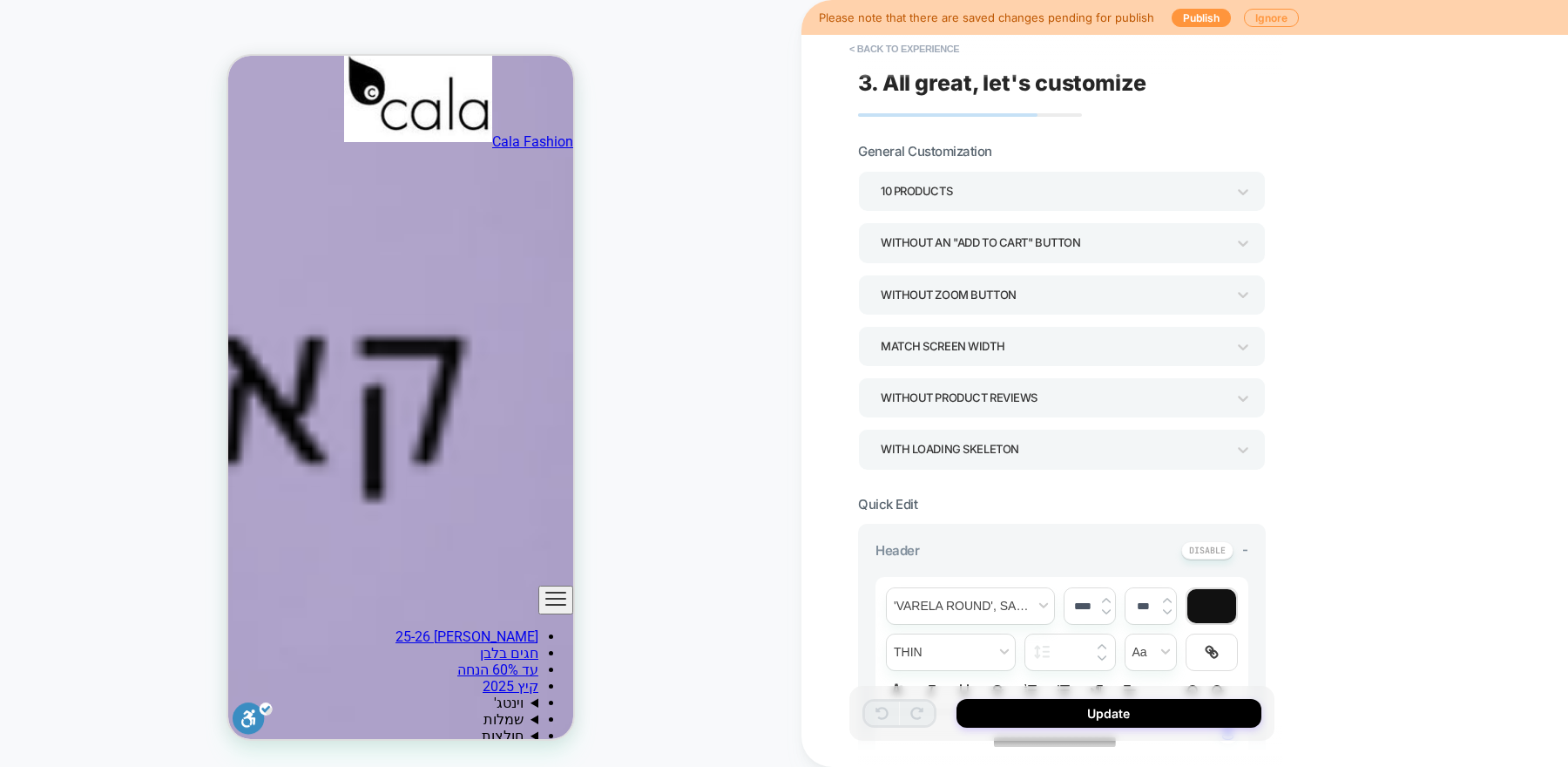
scroll to position [1811, 0]
click at [875, 50] on button "< Back to experience" at bounding box center [904, 49] width 127 height 28
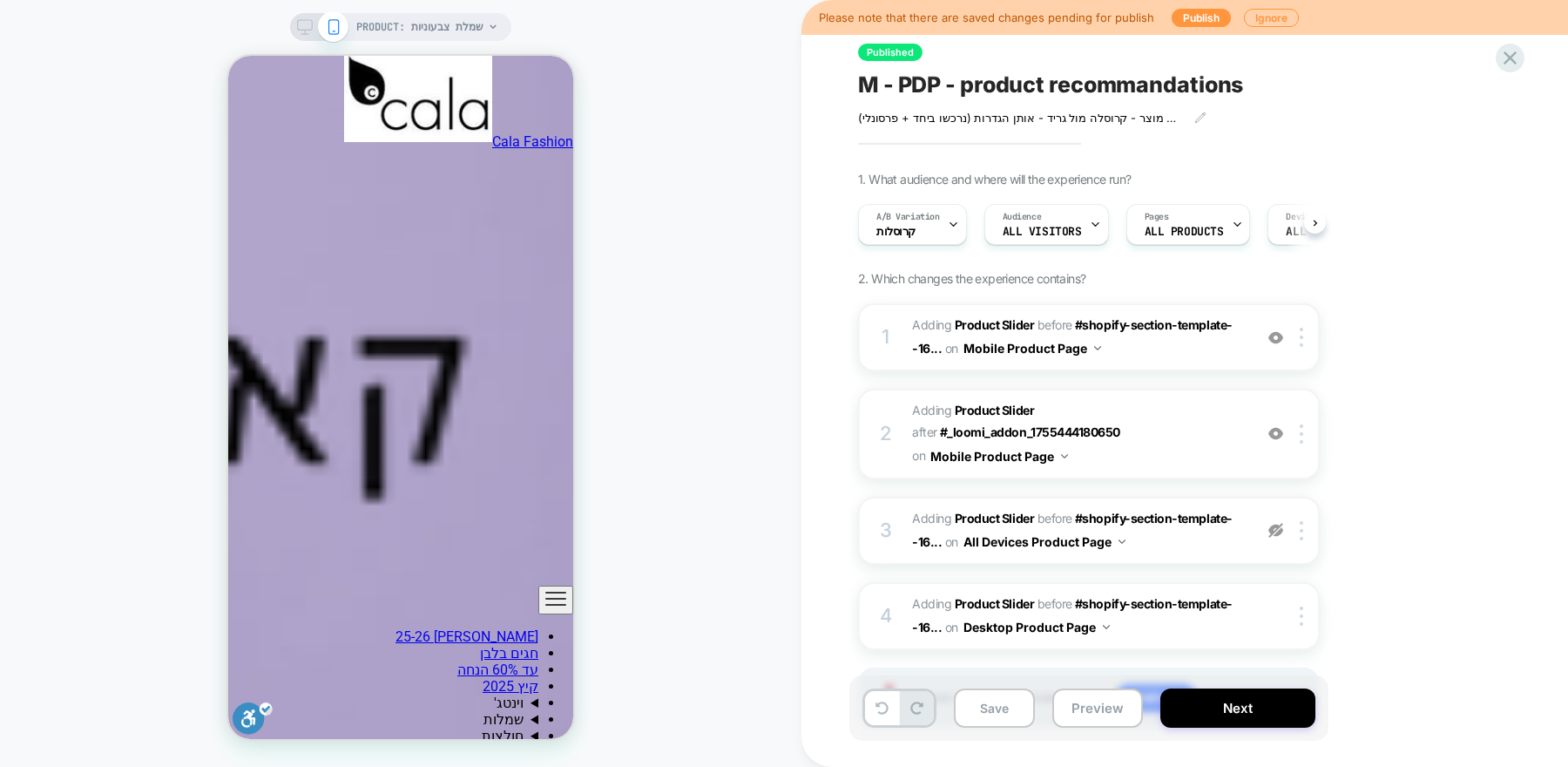
scroll to position [0, 1]
click at [1218, 334] on span "#_loomi_addon_1755444180650 Adding Product Slider BEFORE #shopify-section-templ…" at bounding box center [1077, 337] width 331 height 47
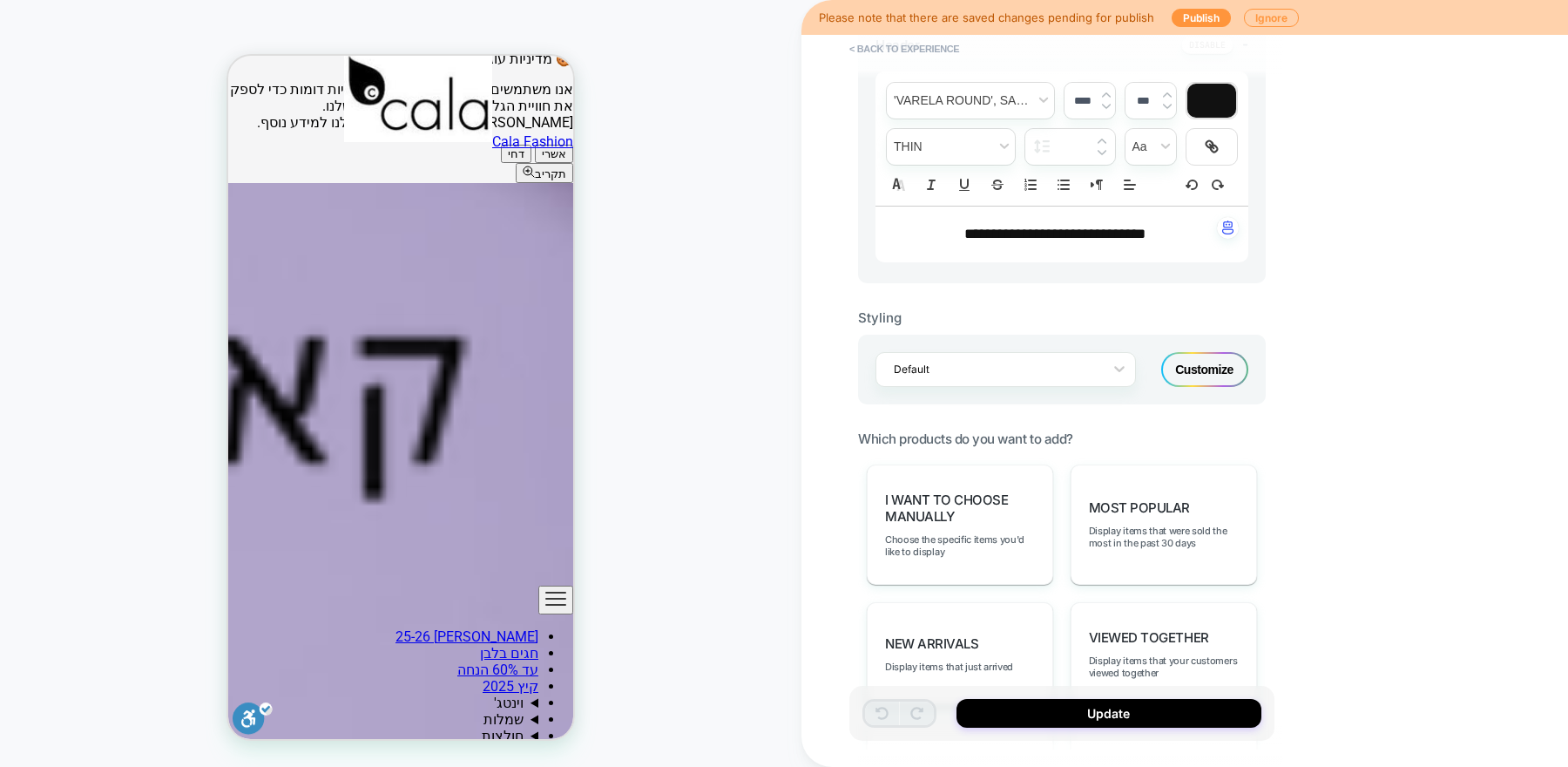
scroll to position [1044, 0]
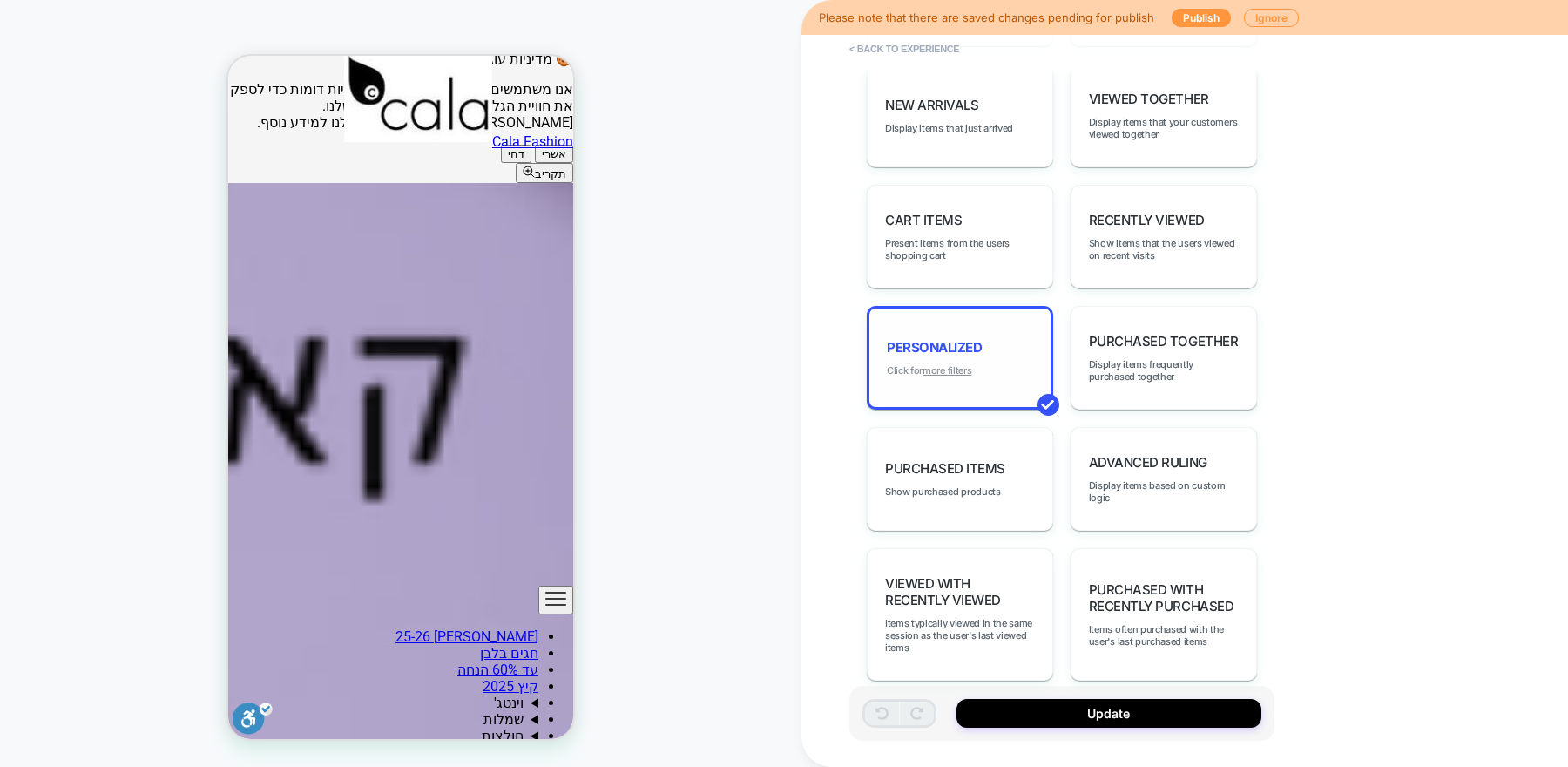
click at [967, 364] on u "more filters" at bounding box center [946, 370] width 49 height 12
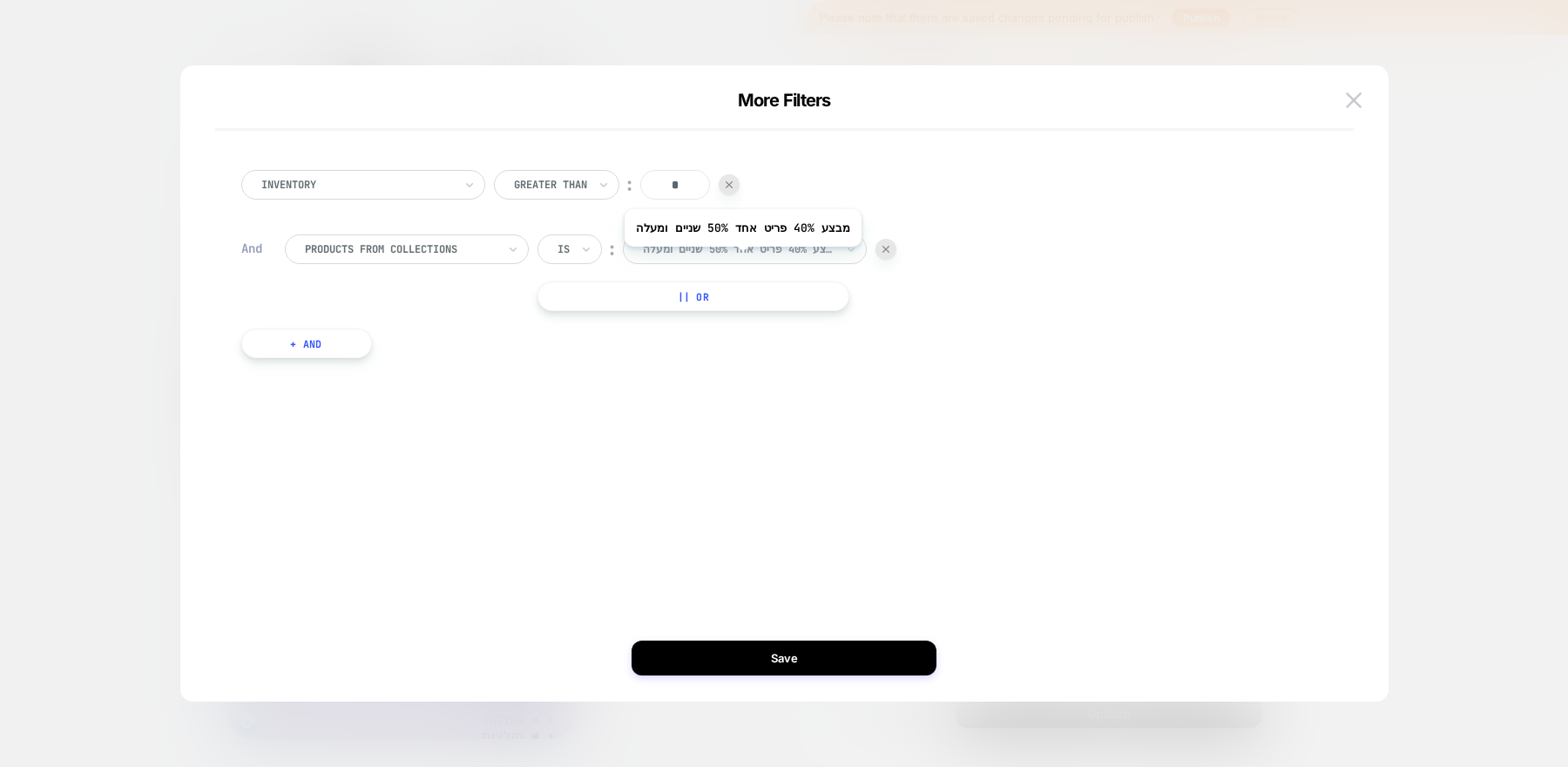
click at [747, 251] on div at bounding box center [739, 249] width 192 height 16
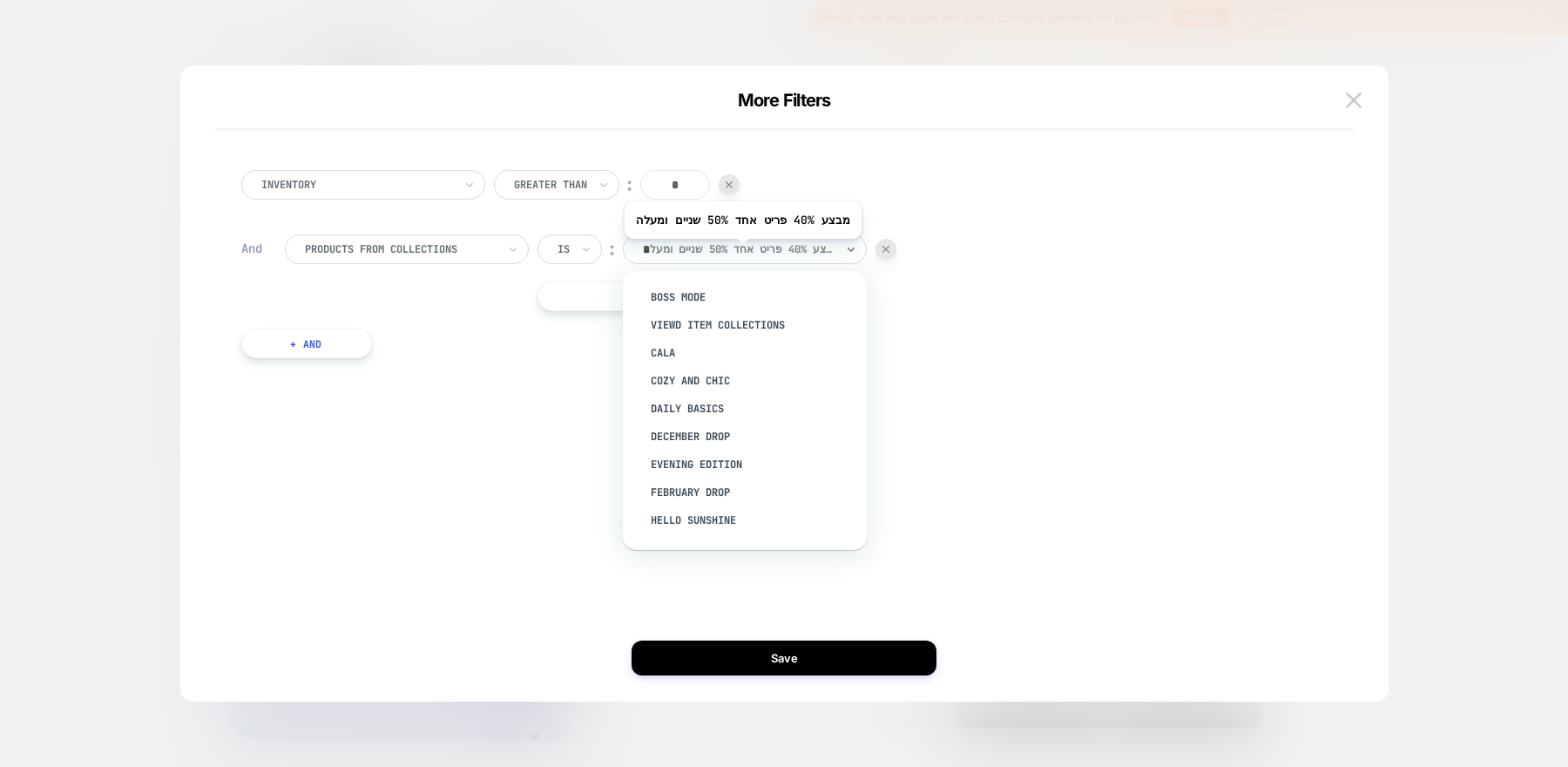
type input "**"
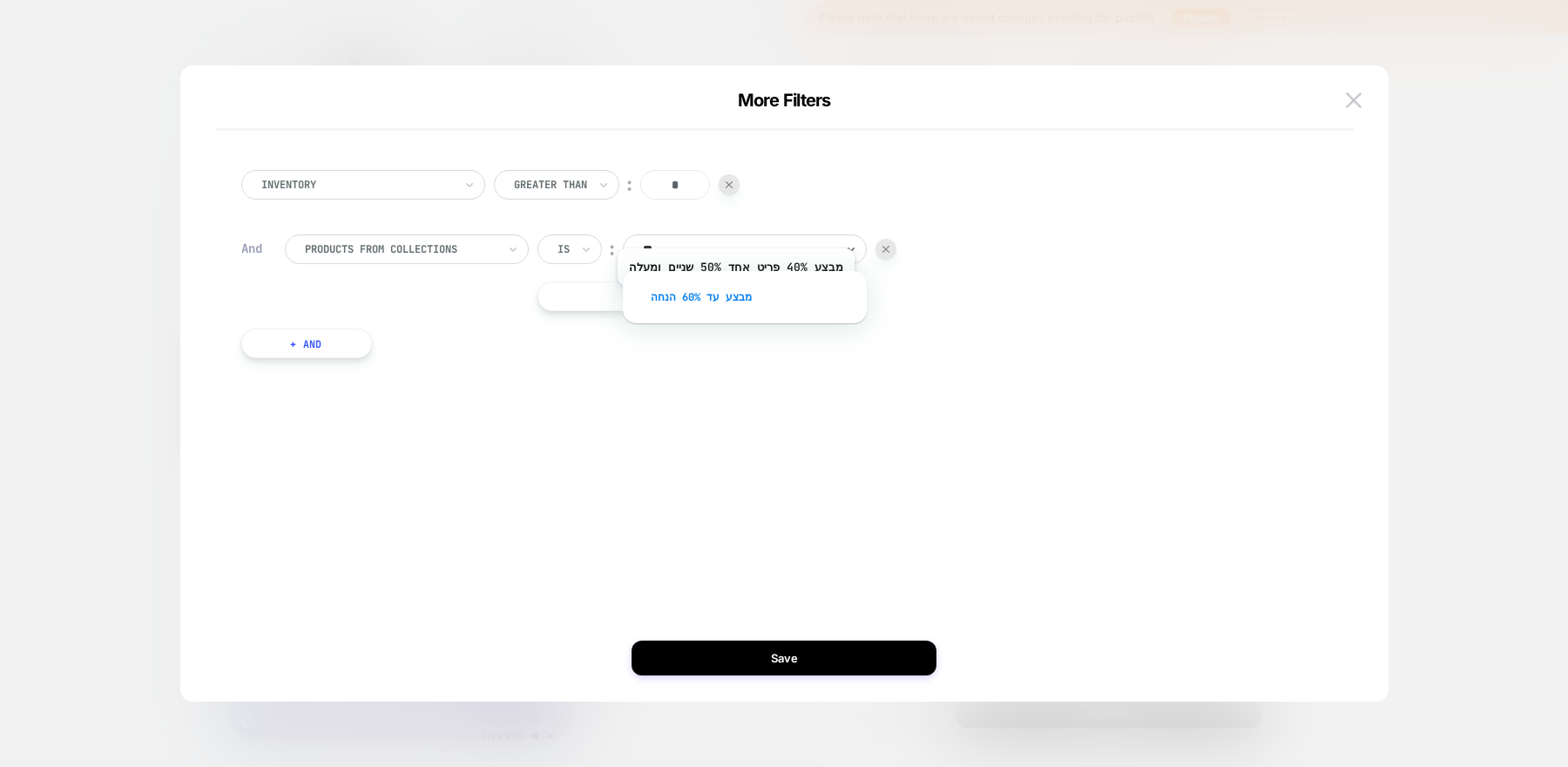
click at [740, 298] on div "מבצע עד 60% הנחה" at bounding box center [754, 297] width 227 height 28
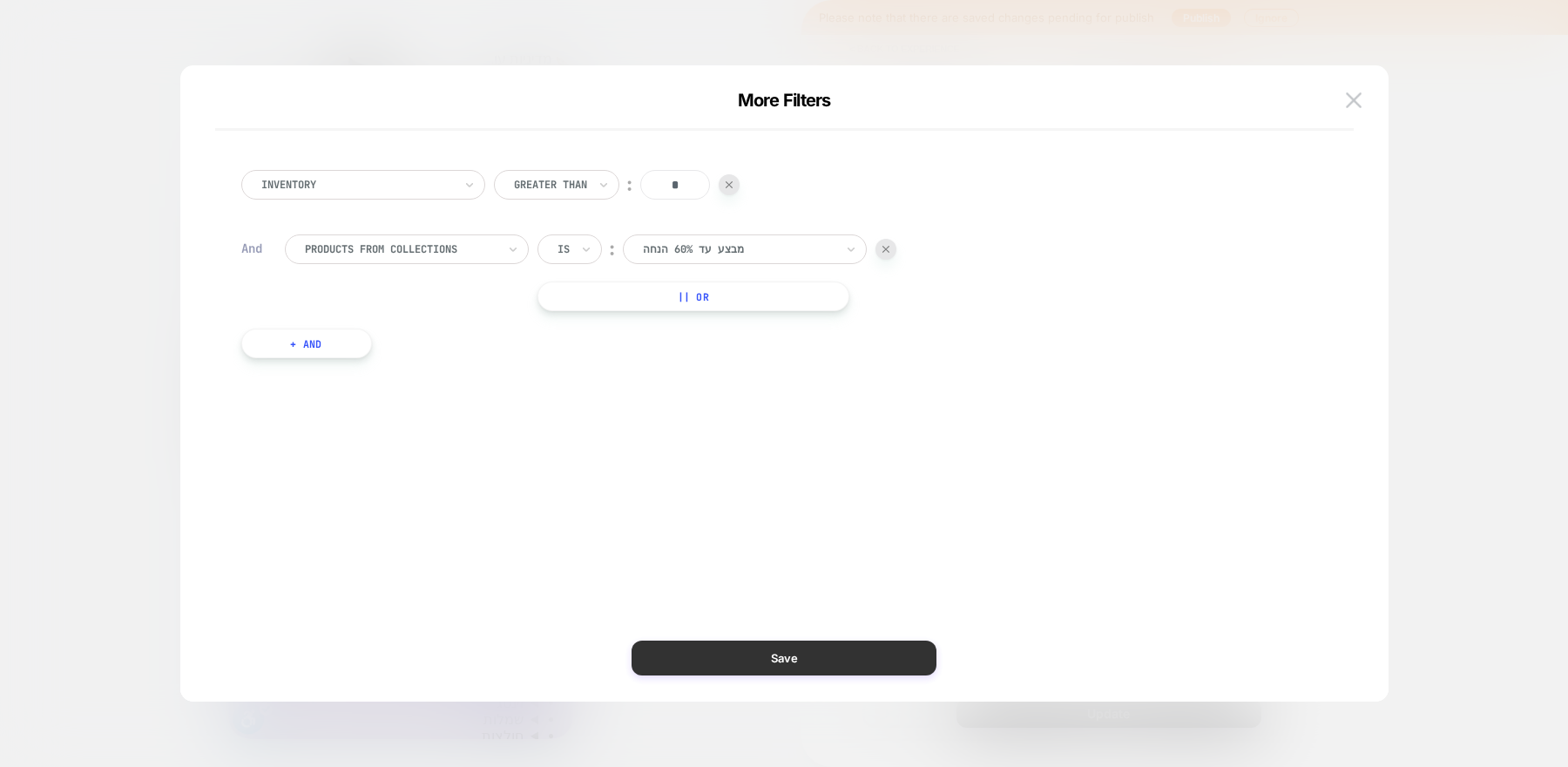
click at [860, 655] on button "Save" at bounding box center [784, 657] width 305 height 35
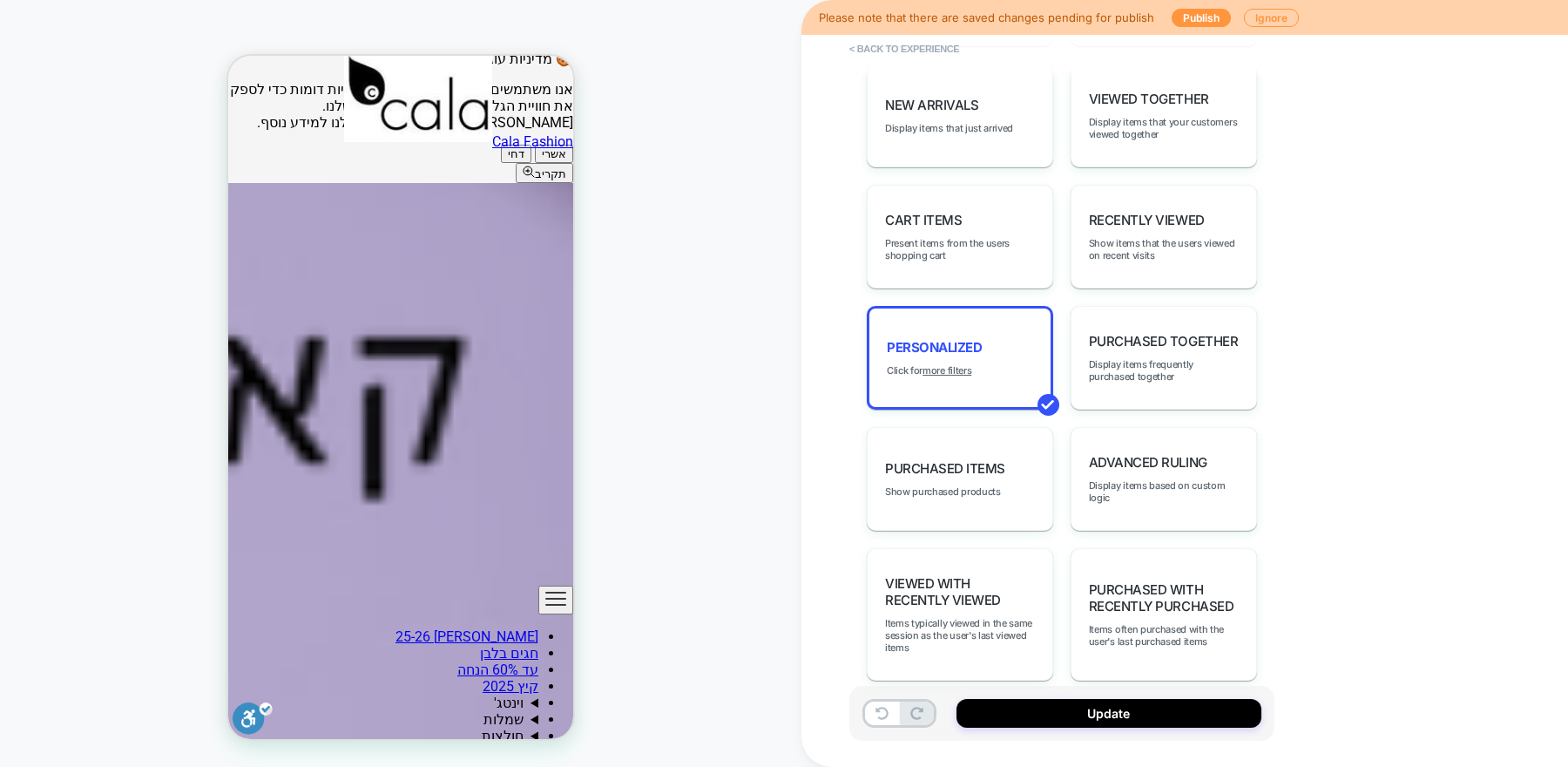
scroll to position [0, 0]
click at [1104, 712] on button "Update" at bounding box center [1109, 713] width 305 height 29
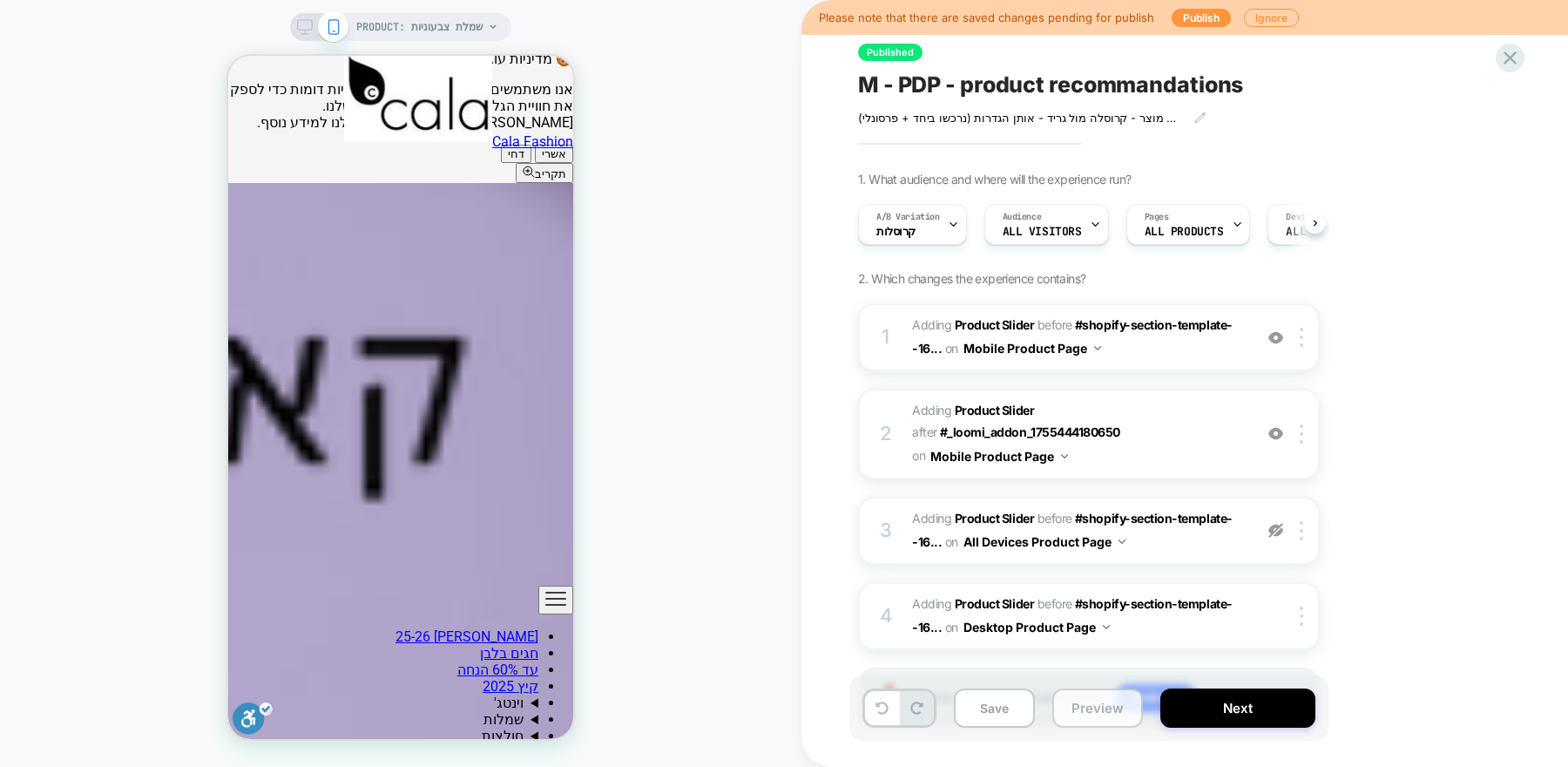
scroll to position [0, 1]
click at [989, 732] on div "Save Preview Next" at bounding box center [1089, 708] width 479 height 66
click at [1191, 720] on button "Next" at bounding box center [1238, 708] width 155 height 39
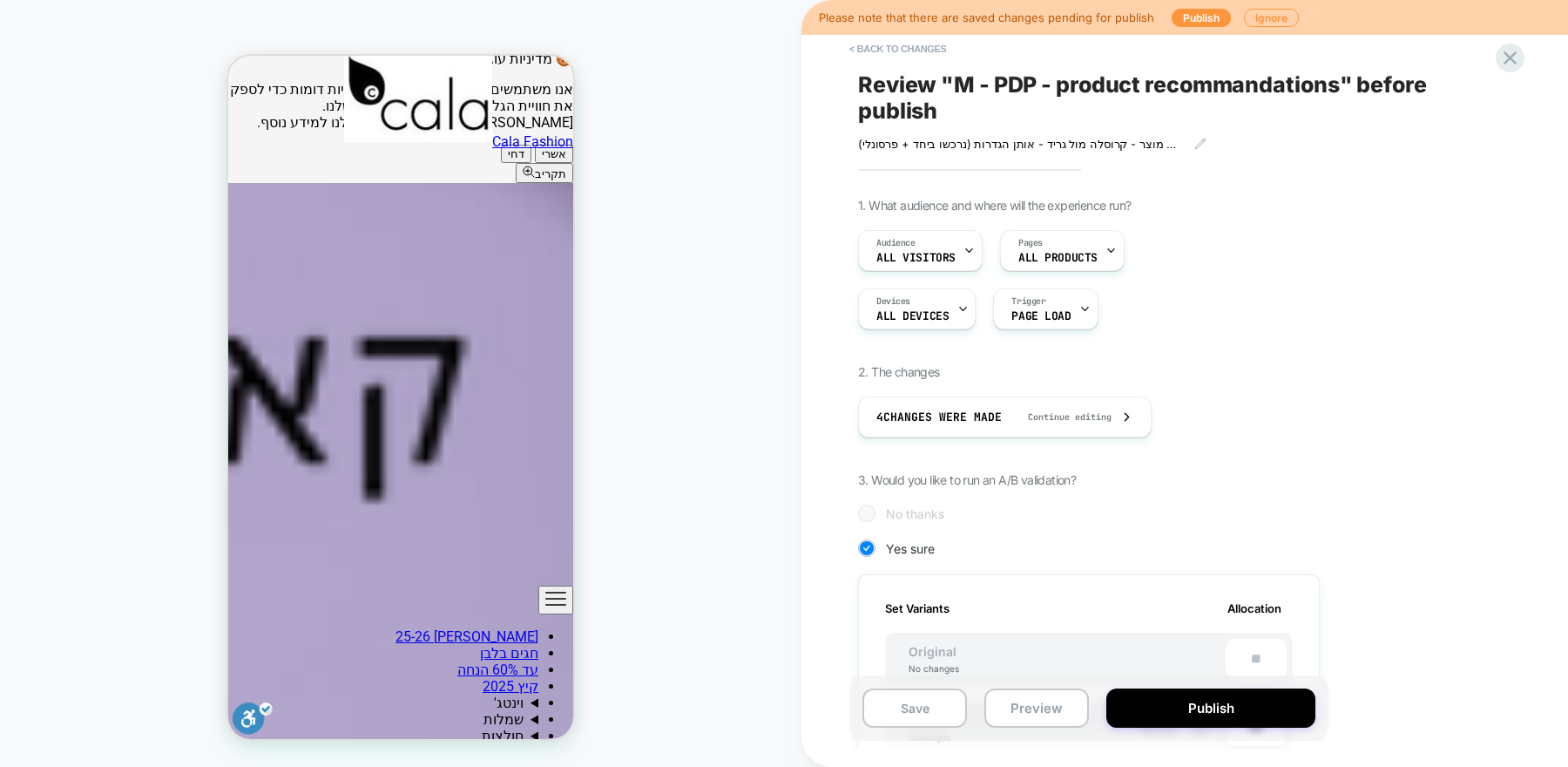
scroll to position [0, 0]
click at [1155, 712] on button "Publish" at bounding box center [1210, 708] width 209 height 39
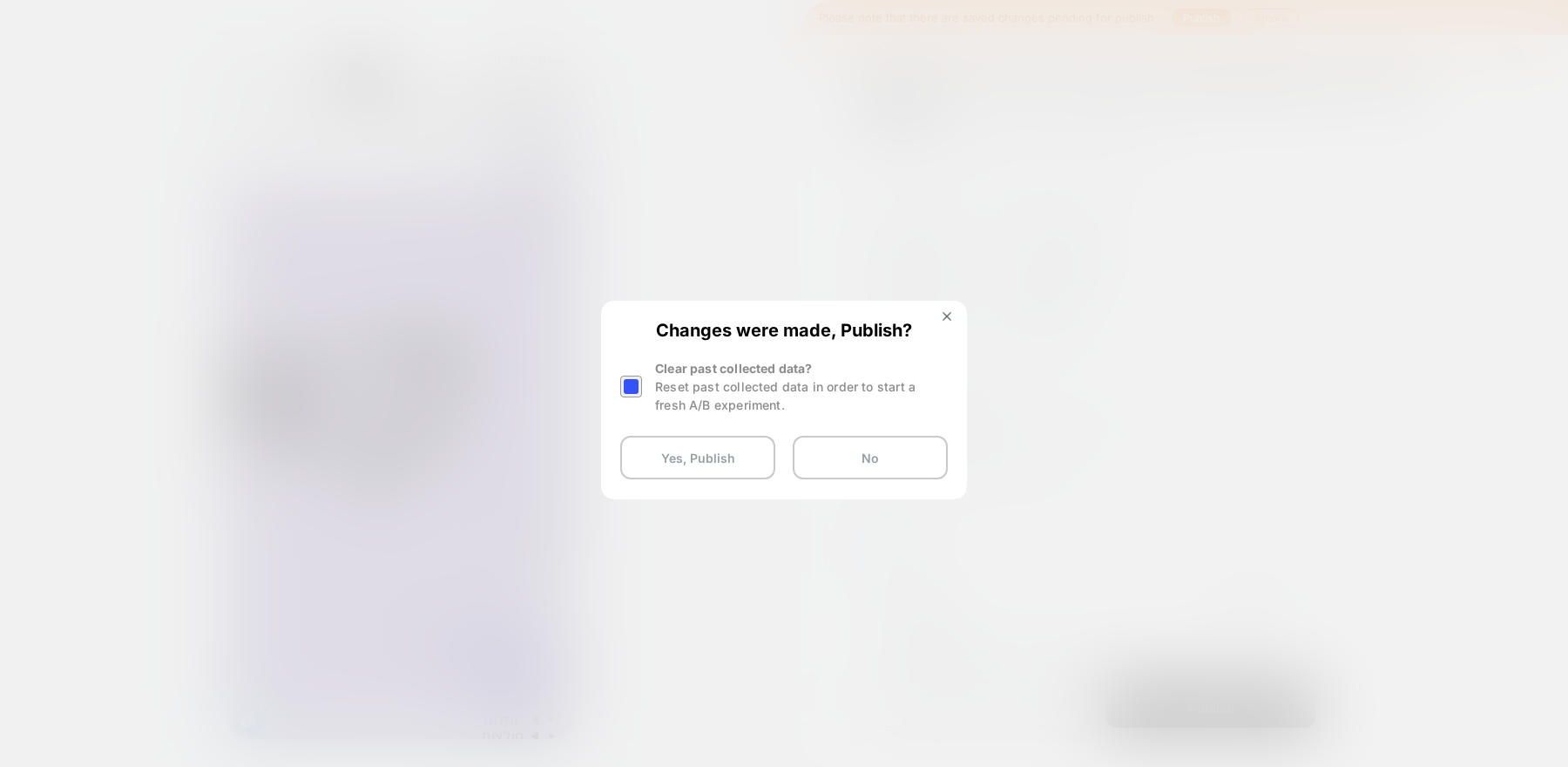
click at [634, 388] on div at bounding box center [630, 386] width 22 height 22
click at [700, 476] on button "Yes, Publish" at bounding box center [697, 457] width 155 height 44
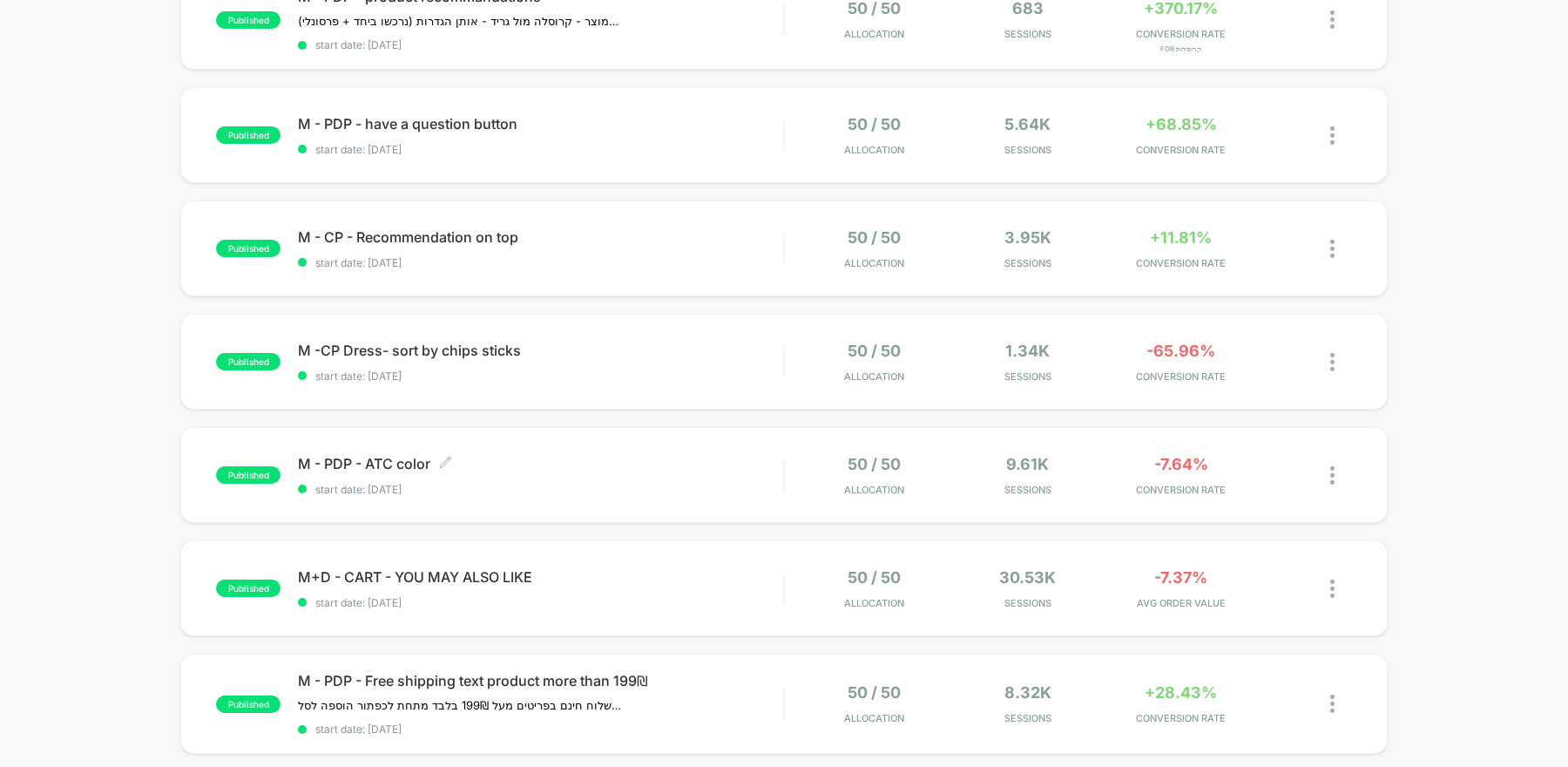
scroll to position [223, 0]
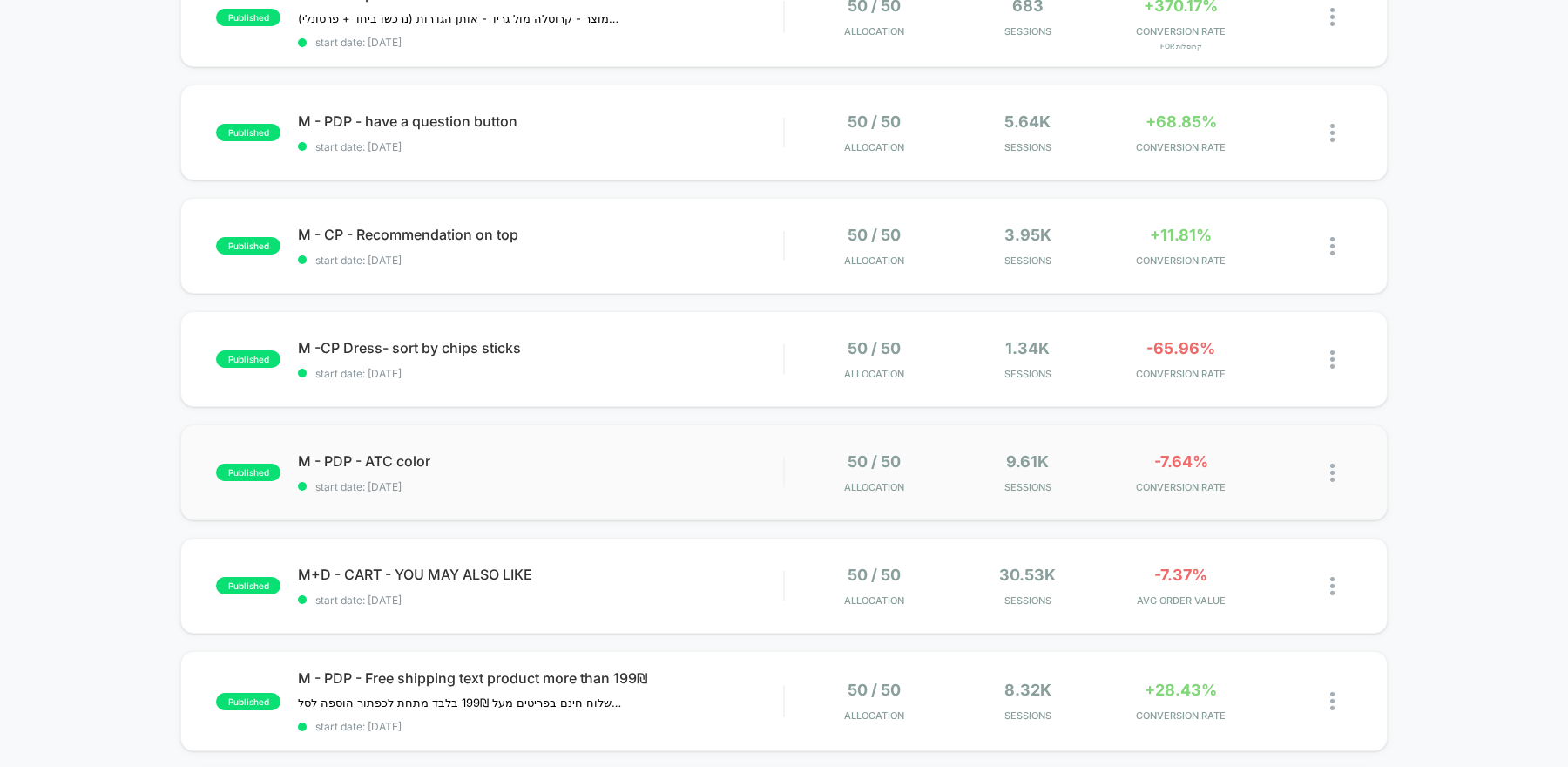
click at [711, 494] on div "published M - PDP - ATC color start date: [DATE] 50 / 50 Allocation 9.61k Sessi…" at bounding box center [784, 472] width 1208 height 96
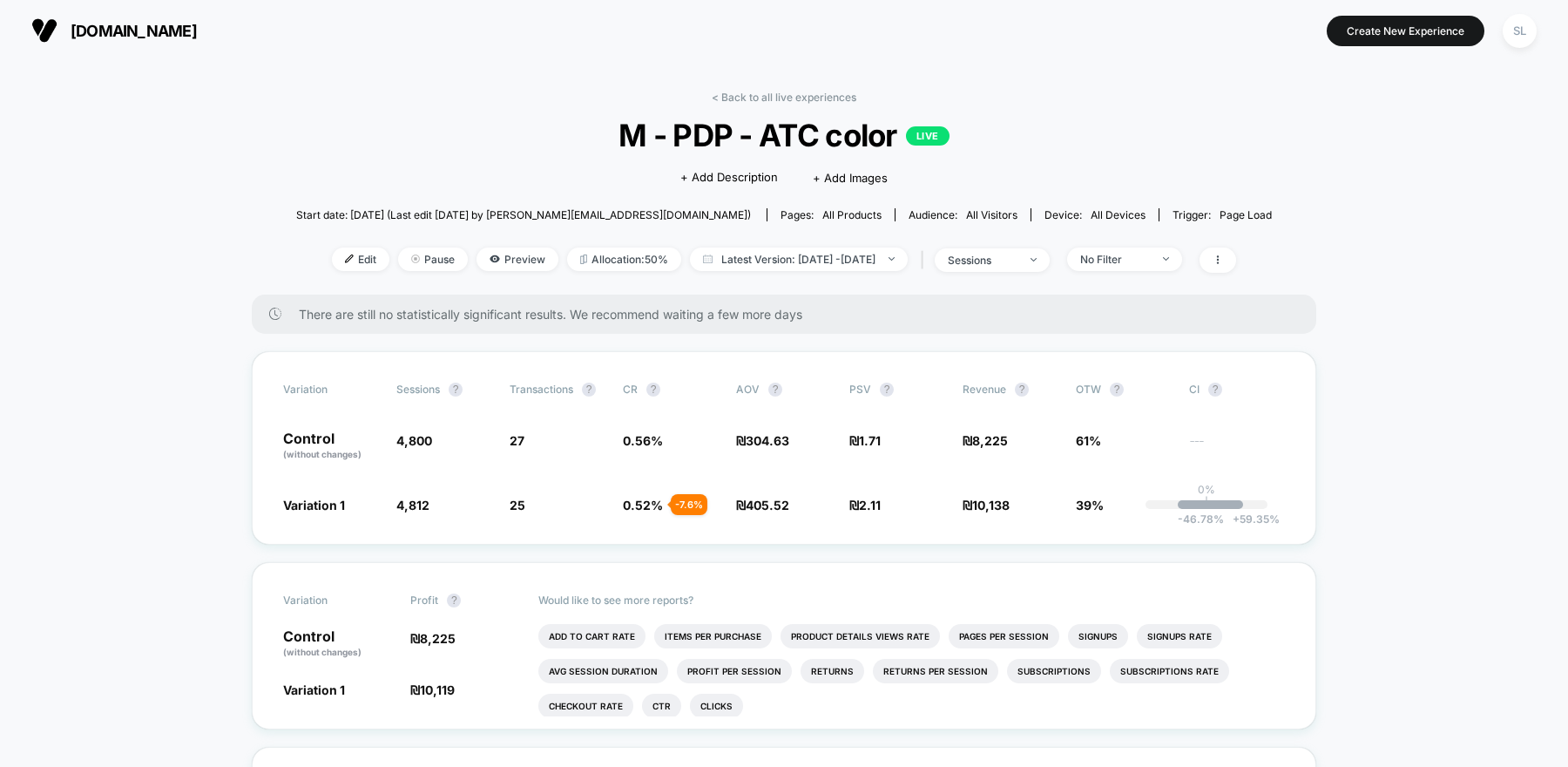
click at [54, 34] on img at bounding box center [44, 31] width 26 height 26
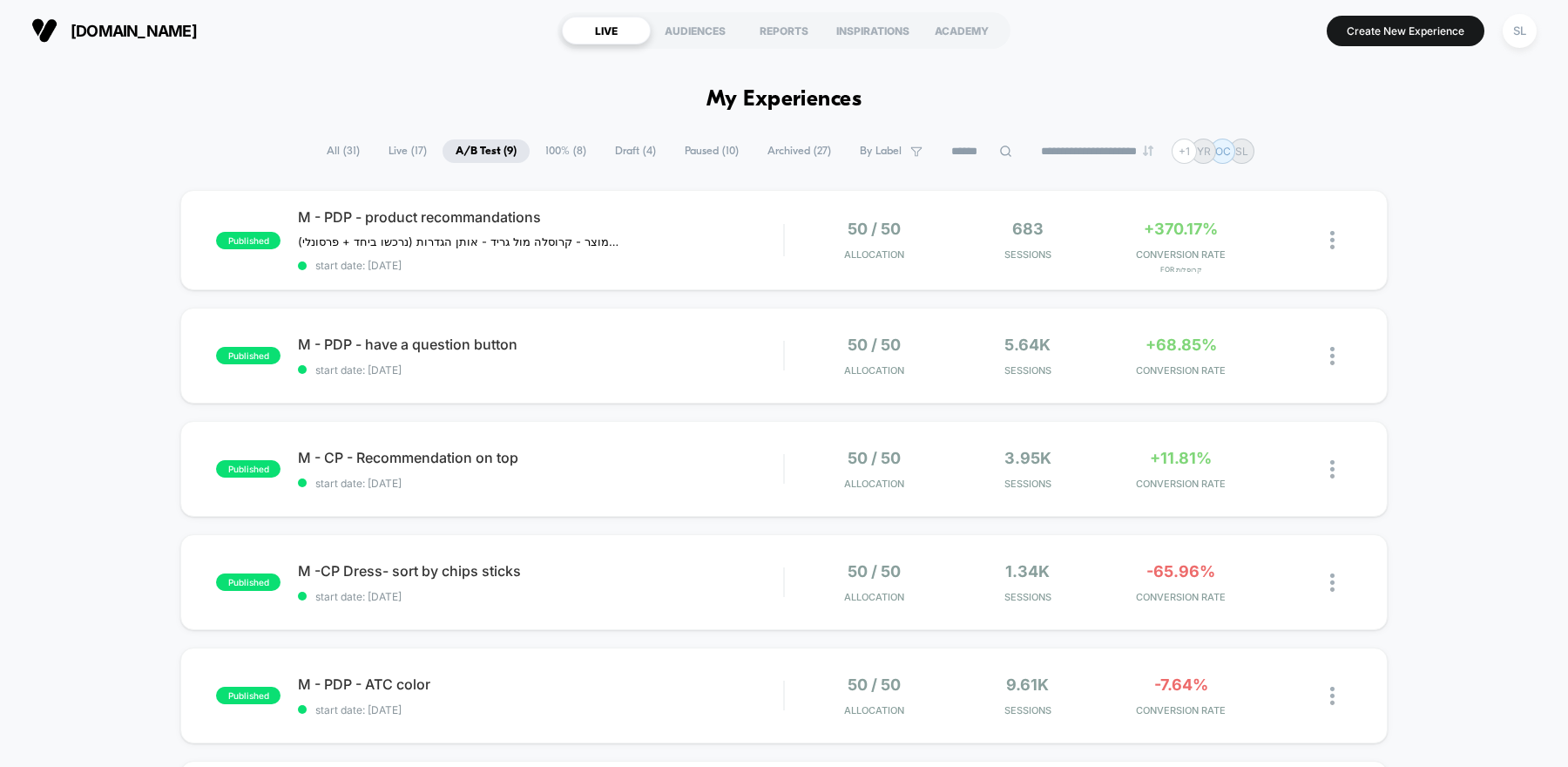
click at [549, 155] on span "100% ( 8 )" at bounding box center [565, 151] width 67 height 23
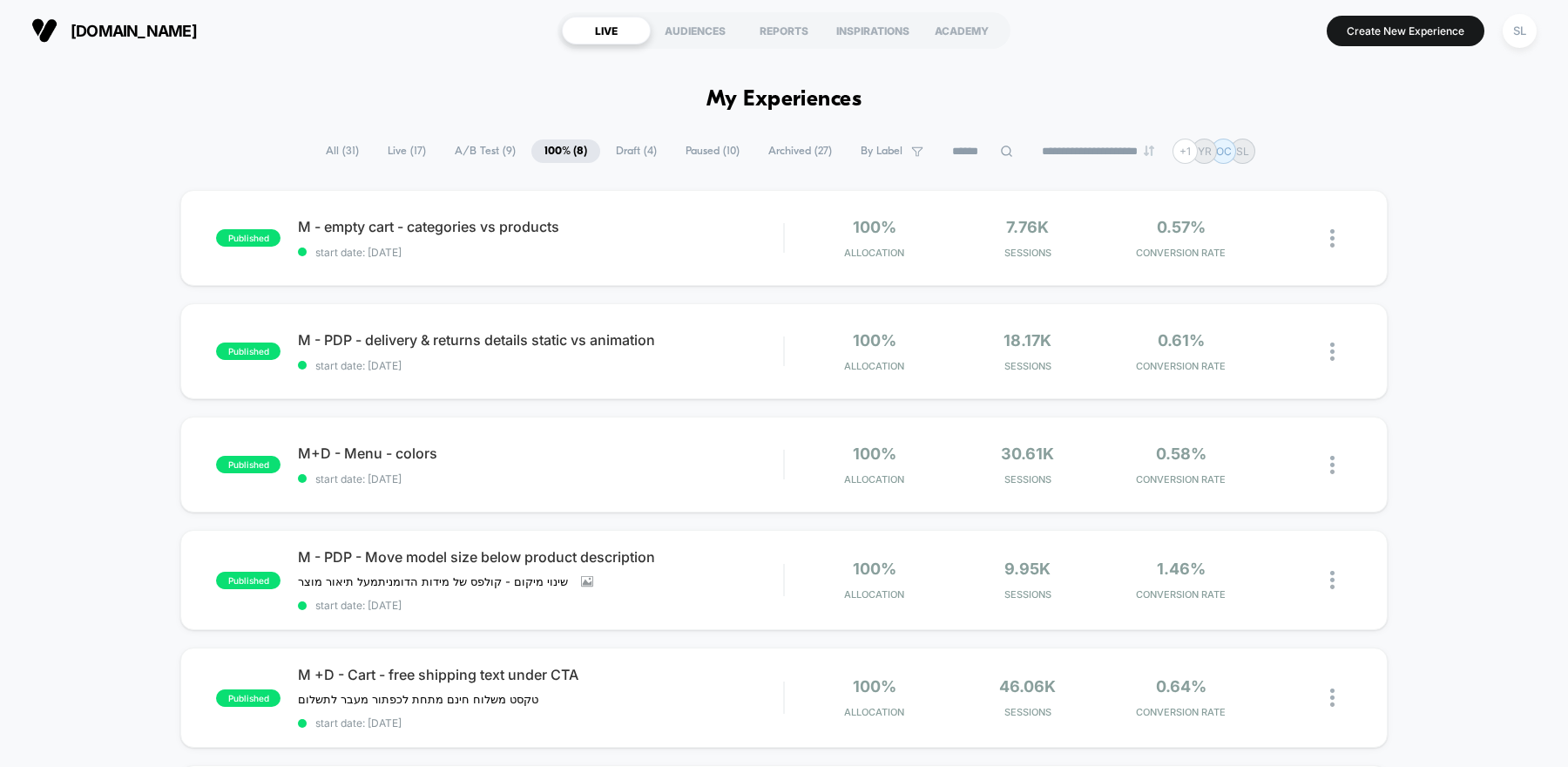
click at [696, 155] on span "Paused ( 10 )" at bounding box center [712, 151] width 81 height 23
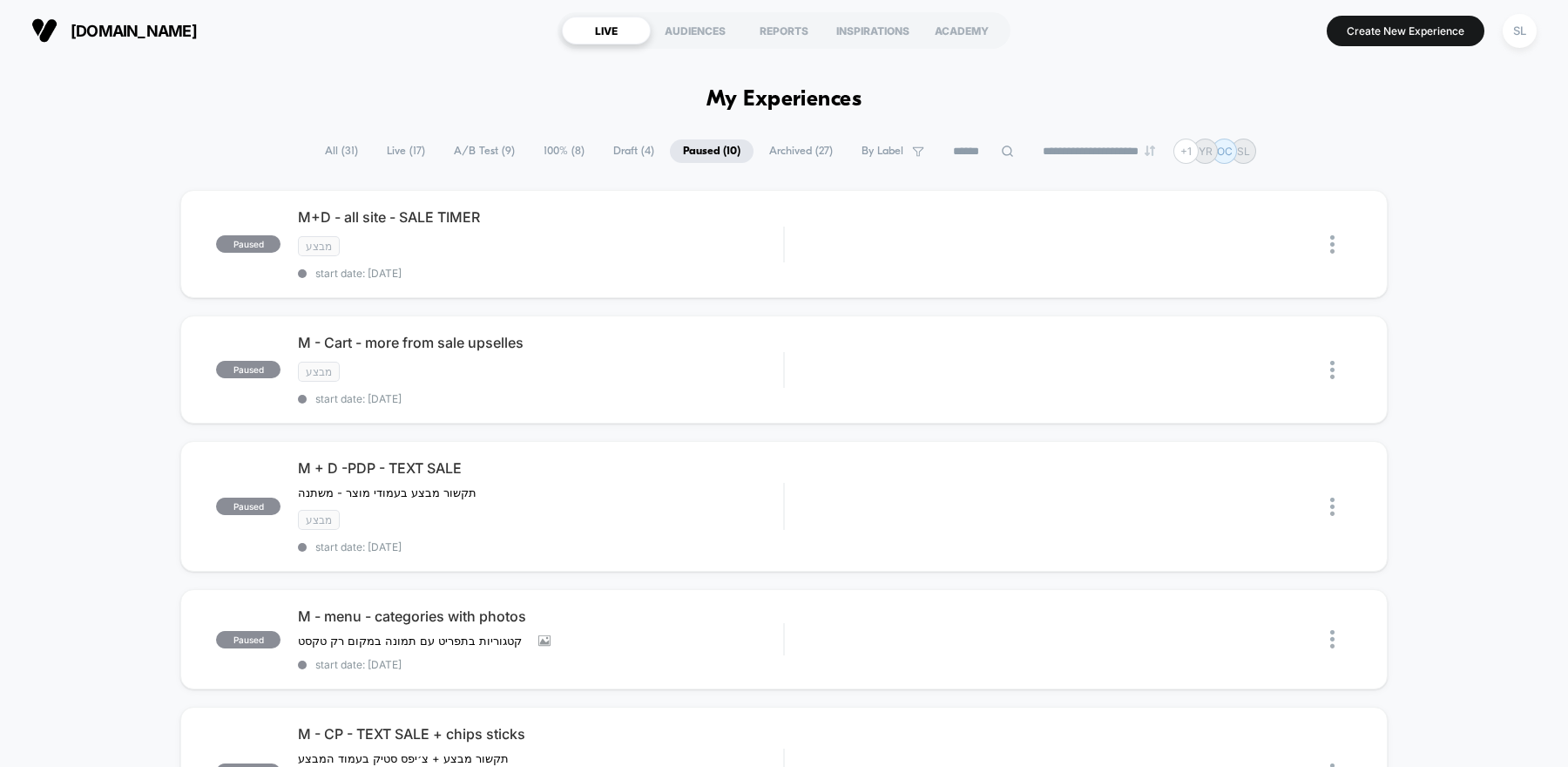
click at [786, 155] on span "Archived ( 27 )" at bounding box center [801, 151] width 90 height 23
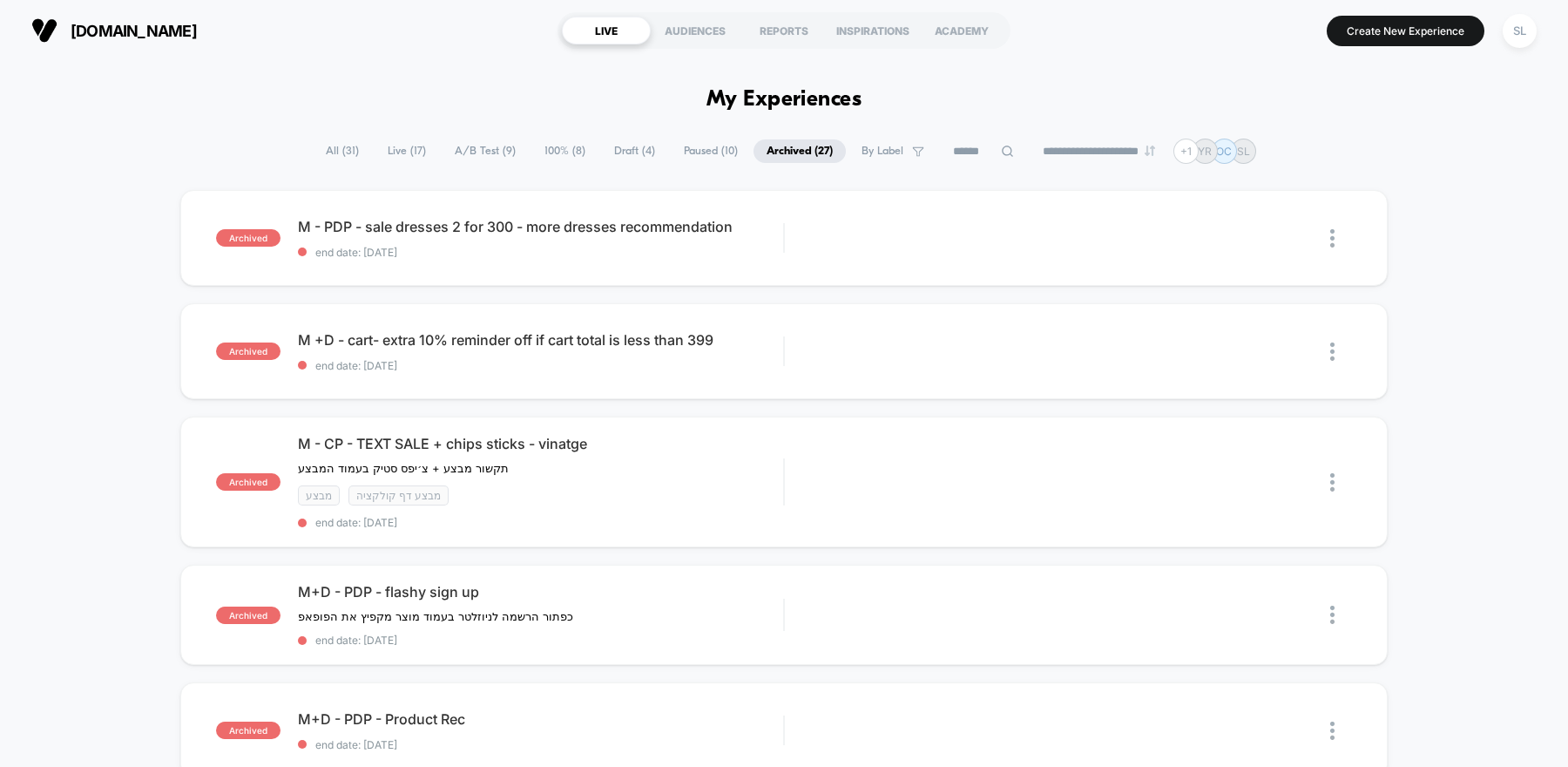
click at [707, 153] on span "Paused ( 10 )" at bounding box center [711, 151] width 81 height 23
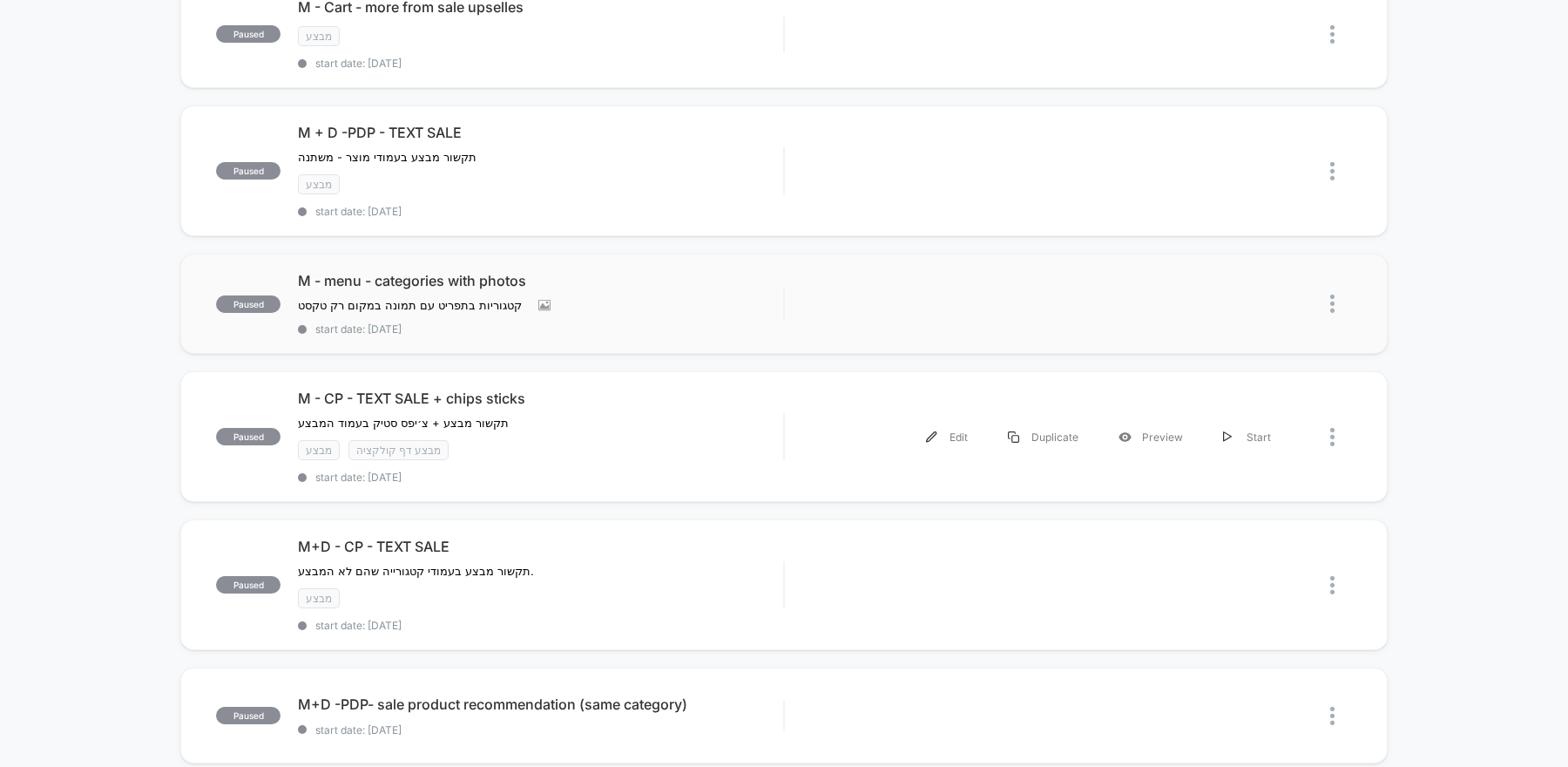
scroll to position [342, 0]
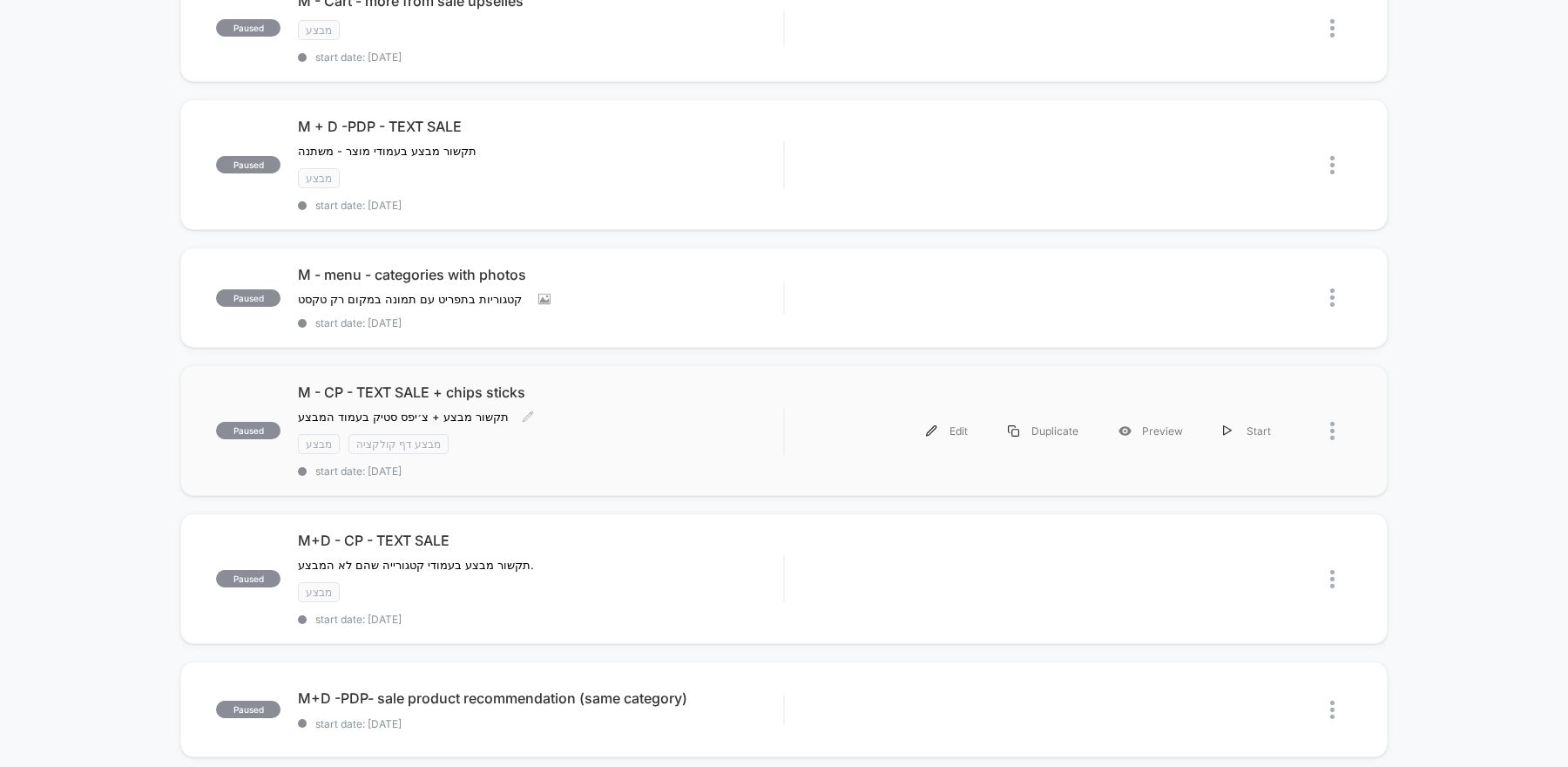
click at [522, 434] on div "מבצע מבצע דף קולקציה" at bounding box center [540, 443] width 485 height 20
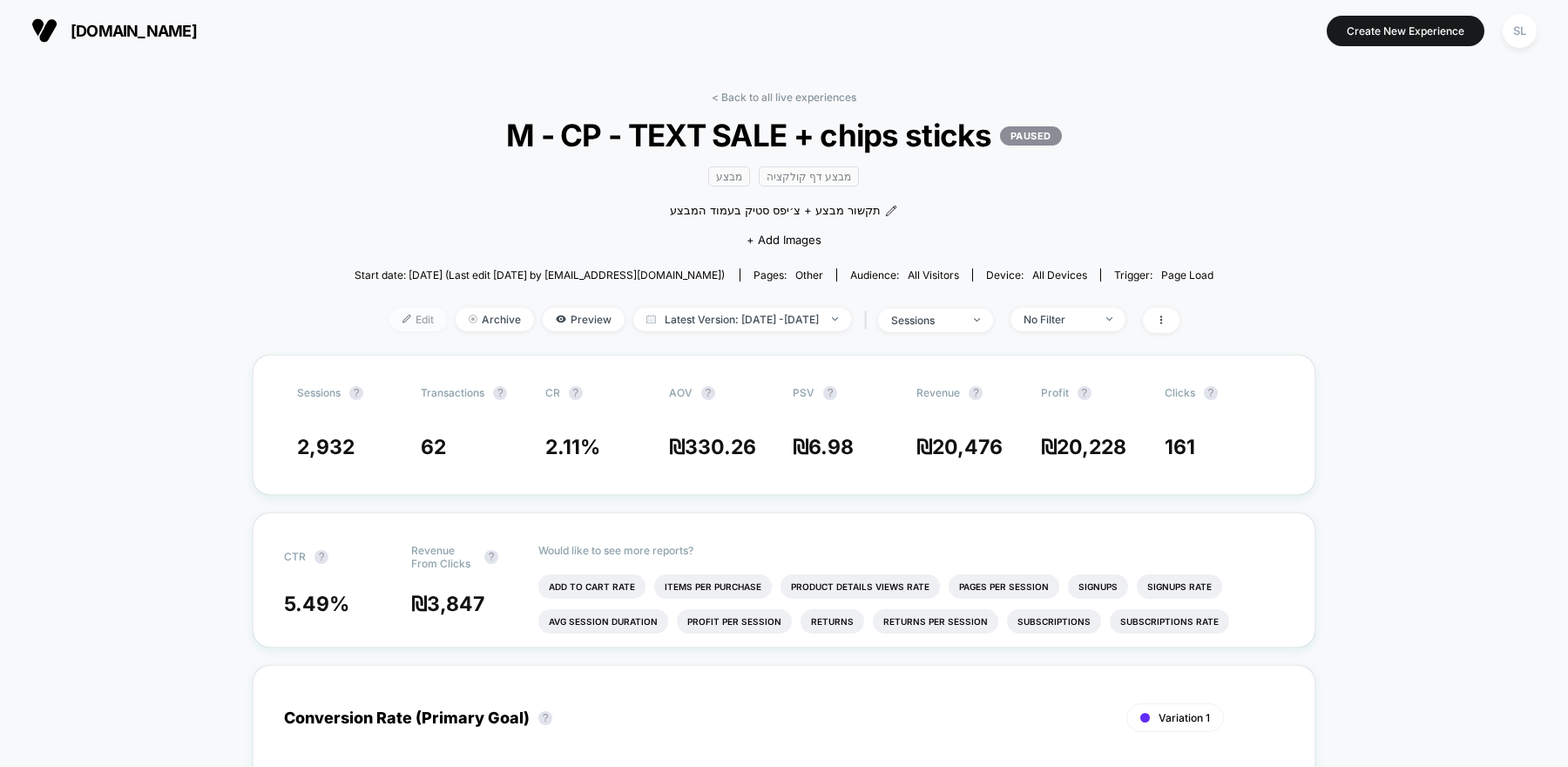
click at [389, 324] on span "Edit" at bounding box center [418, 318] width 57 height 23
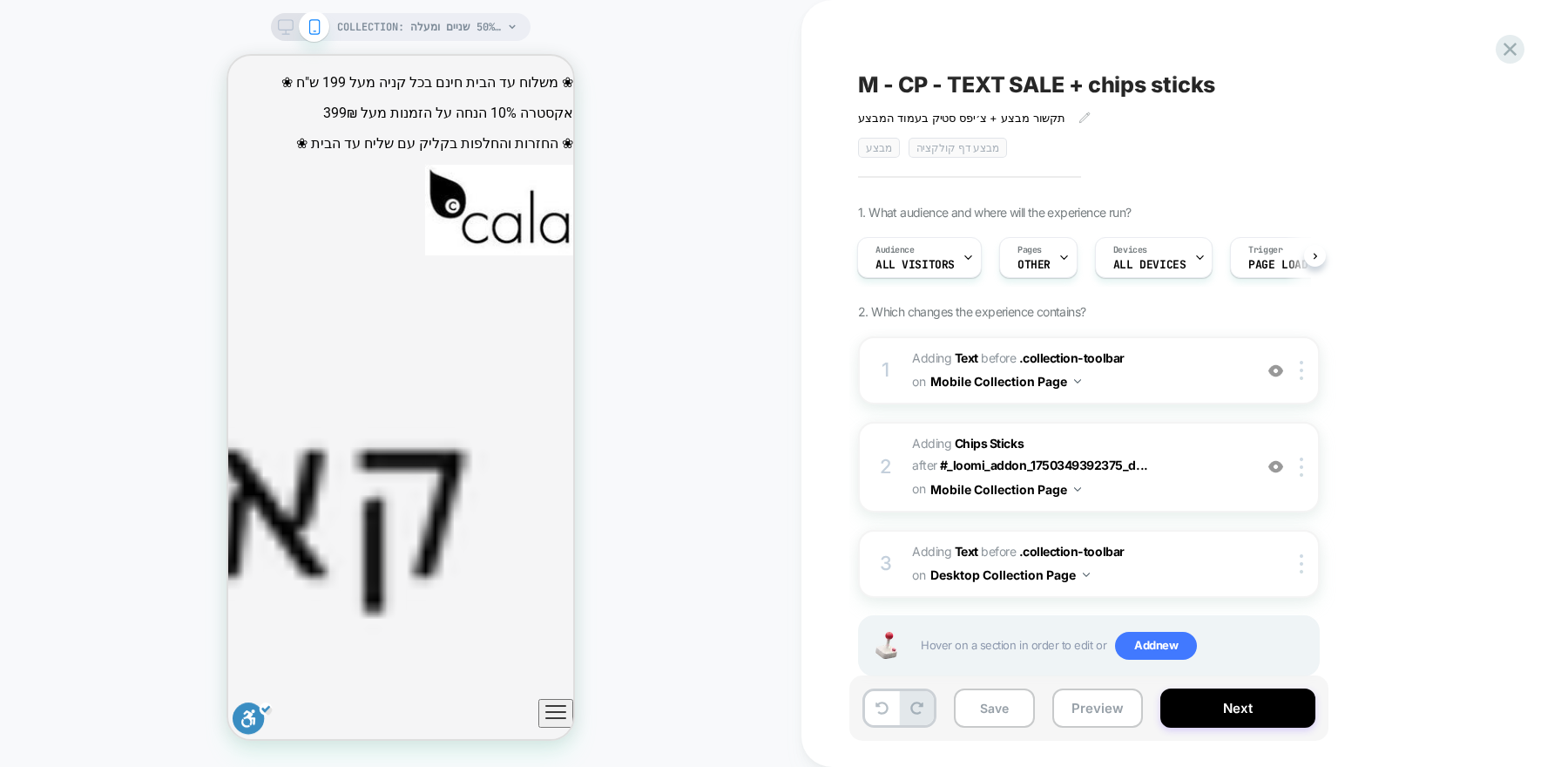
click at [1152, 275] on div "Devices ALL DEVICES" at bounding box center [1149, 258] width 107 height 39
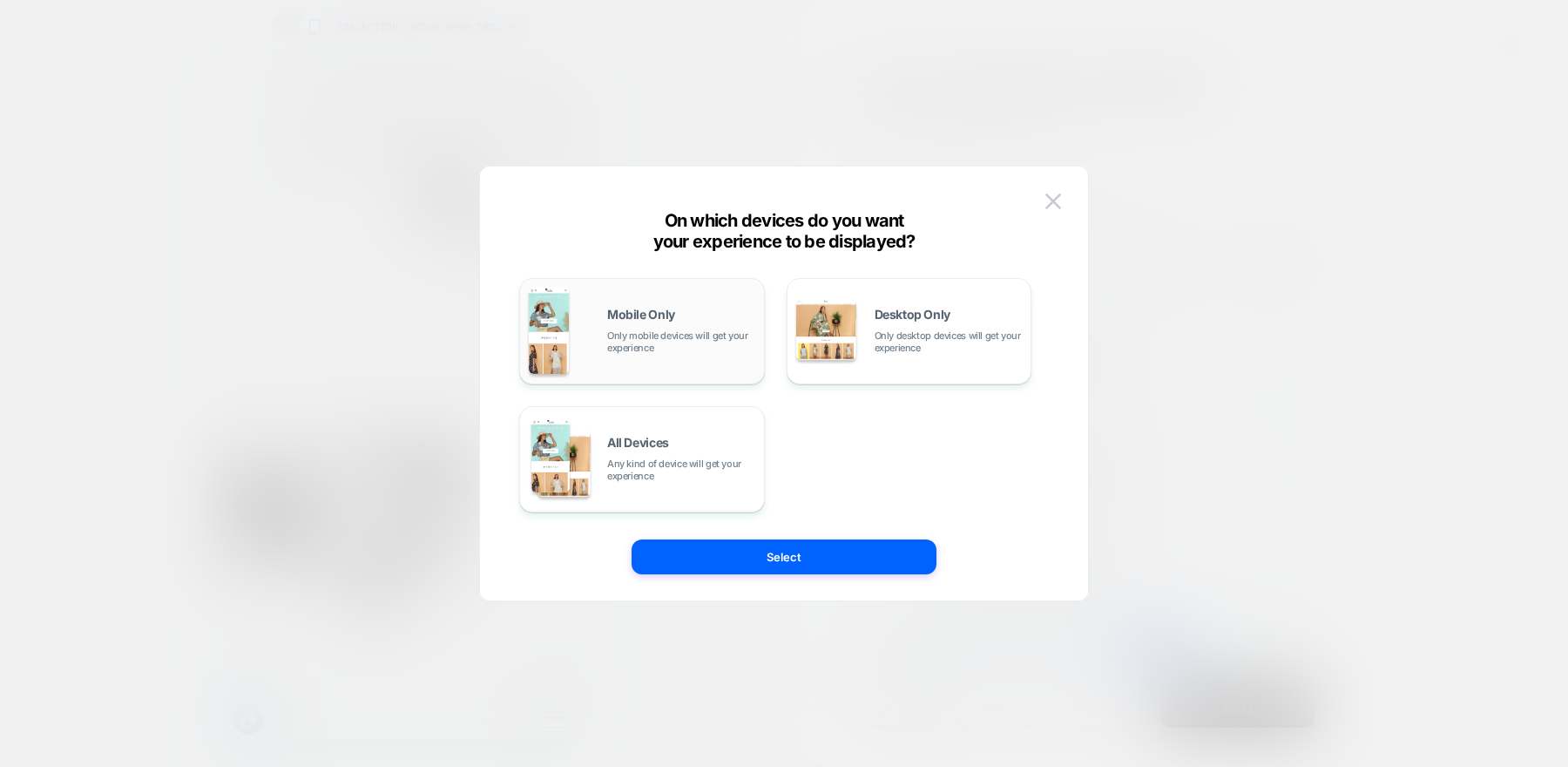
click at [711, 312] on div "Mobile Only Only mobile devices will get your experience" at bounding box center [681, 331] width 148 height 45
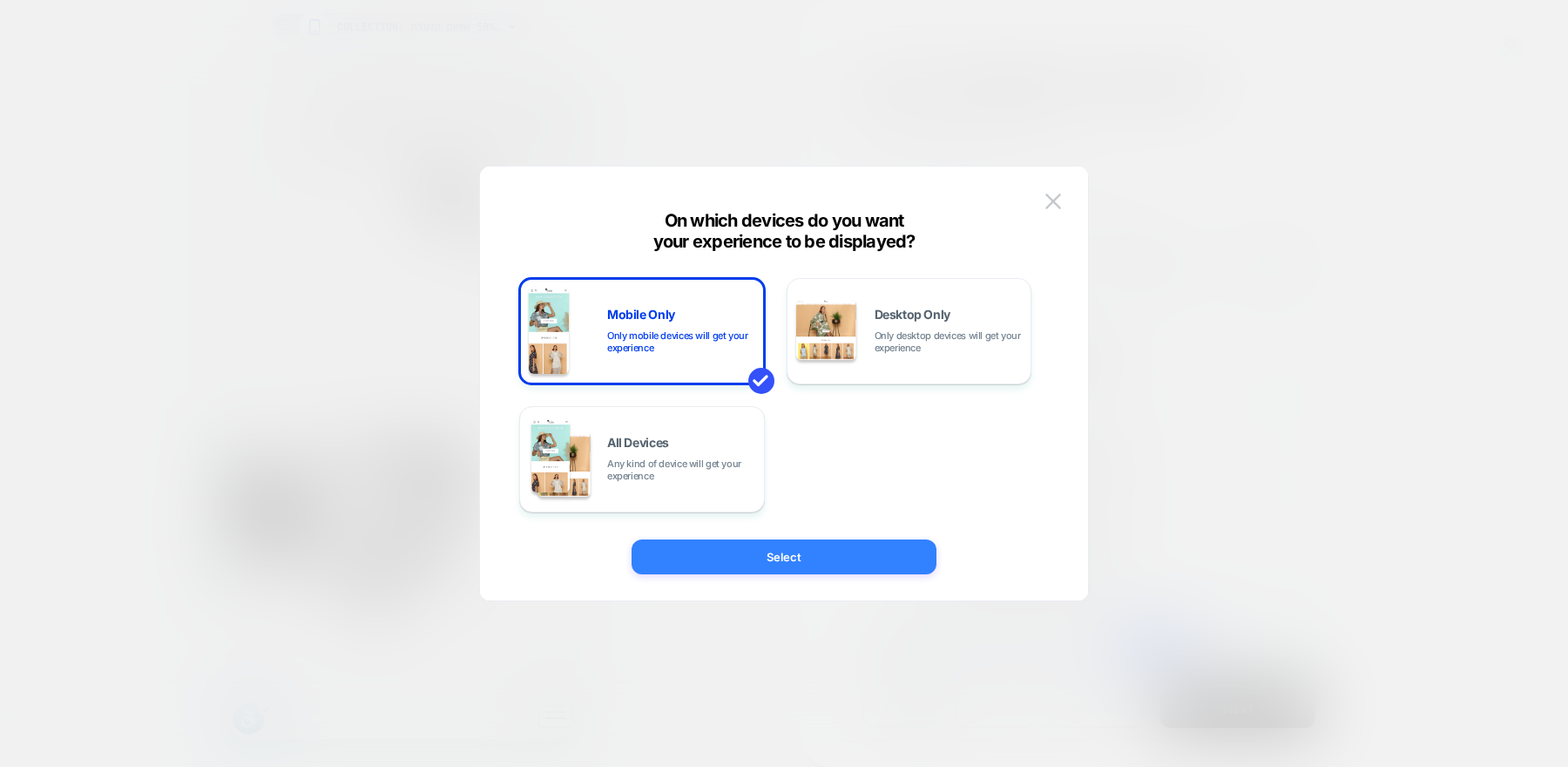
click at [829, 555] on button "Select" at bounding box center [784, 556] width 305 height 35
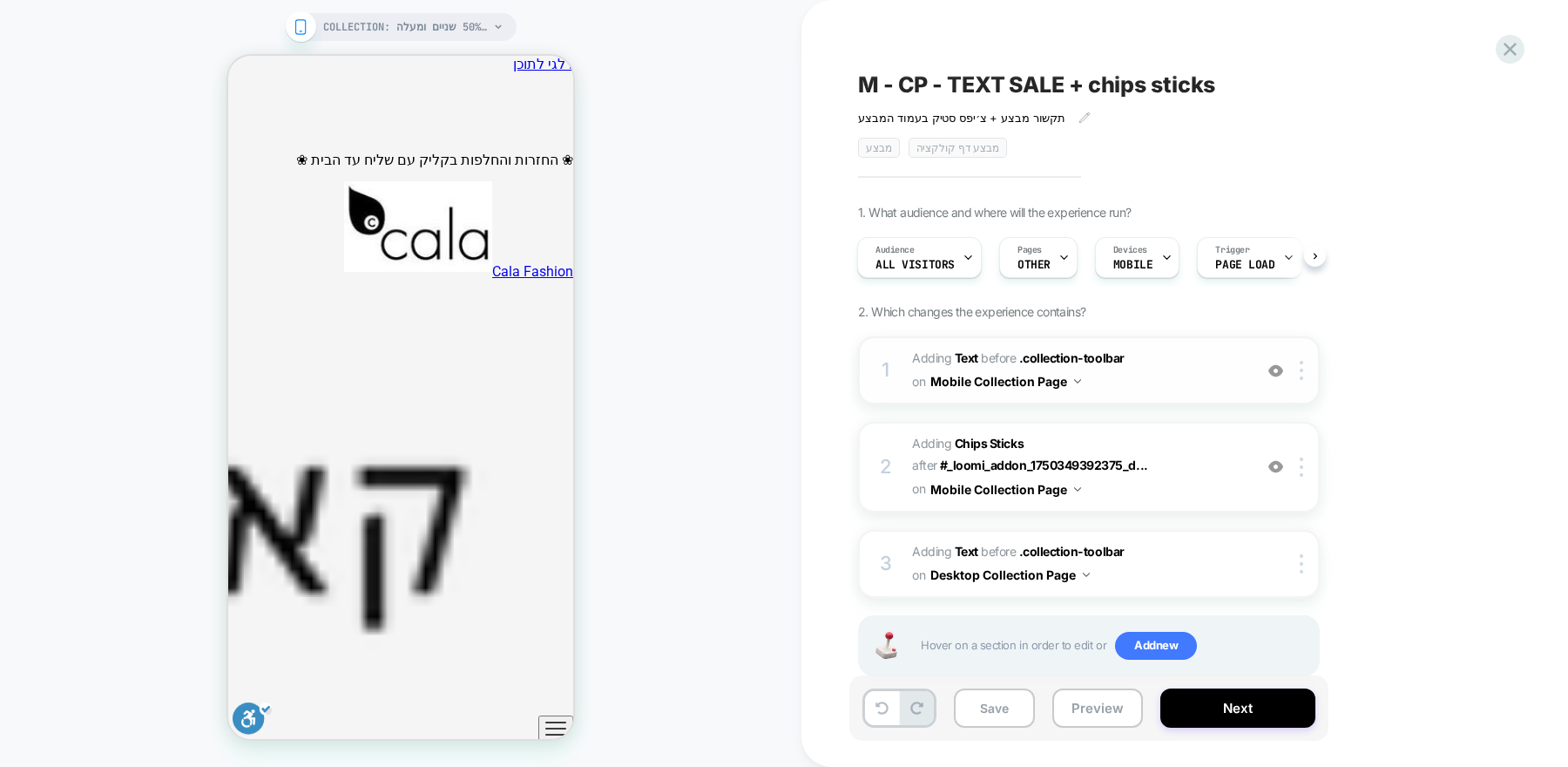
click at [1178, 393] on div "1 #_loomi_addon_1750349392375_dup1751891276 Adding Text BEFORE .collection-tool…" at bounding box center [1088, 370] width 462 height 68
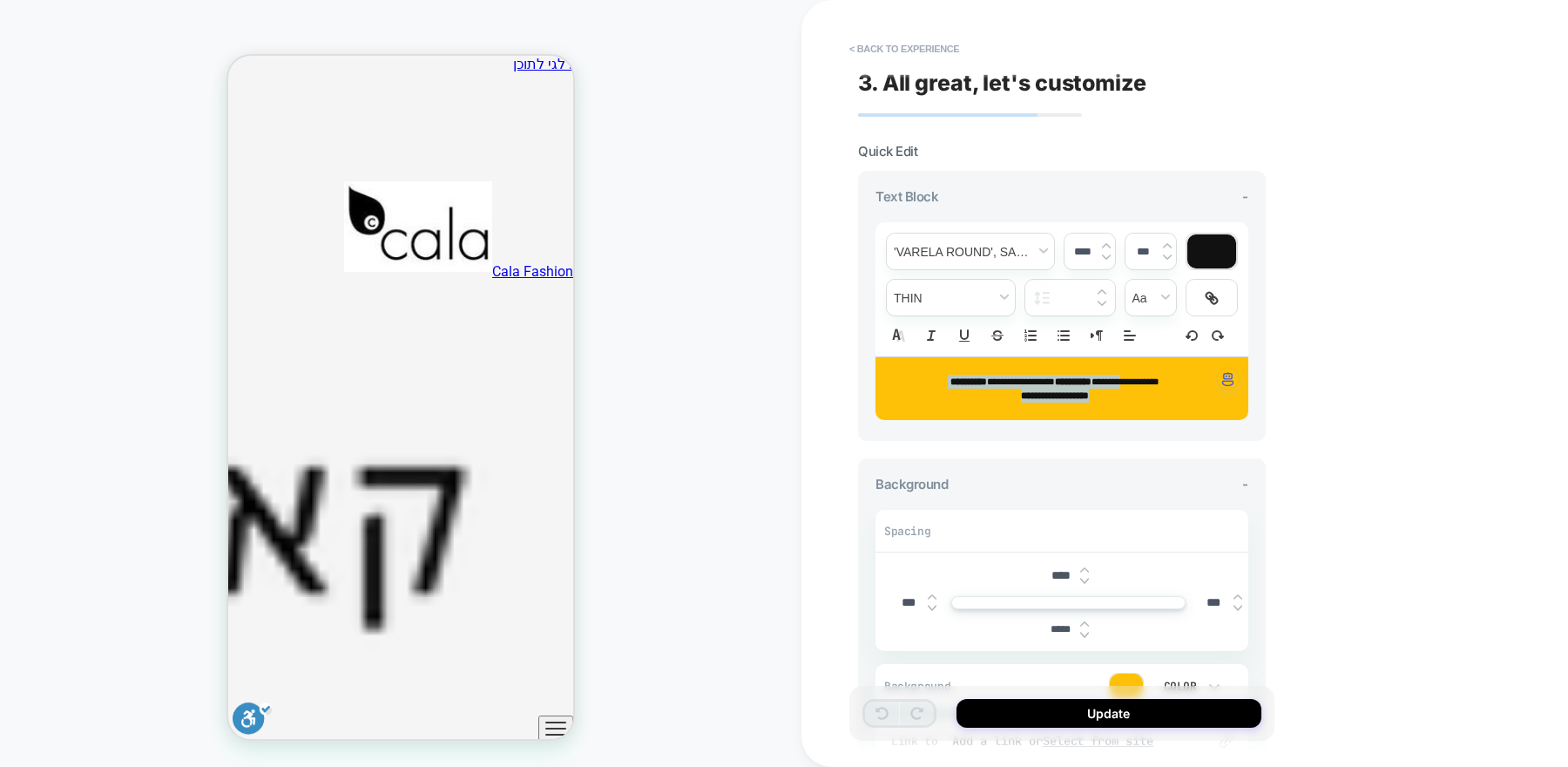
drag, startPoint x: 1140, startPoint y: 384, endPoint x: 903, endPoint y: 421, distance: 239.9
click at [903, 422] on div "**********" at bounding box center [1061, 305] width 407 height 270
type input "****"
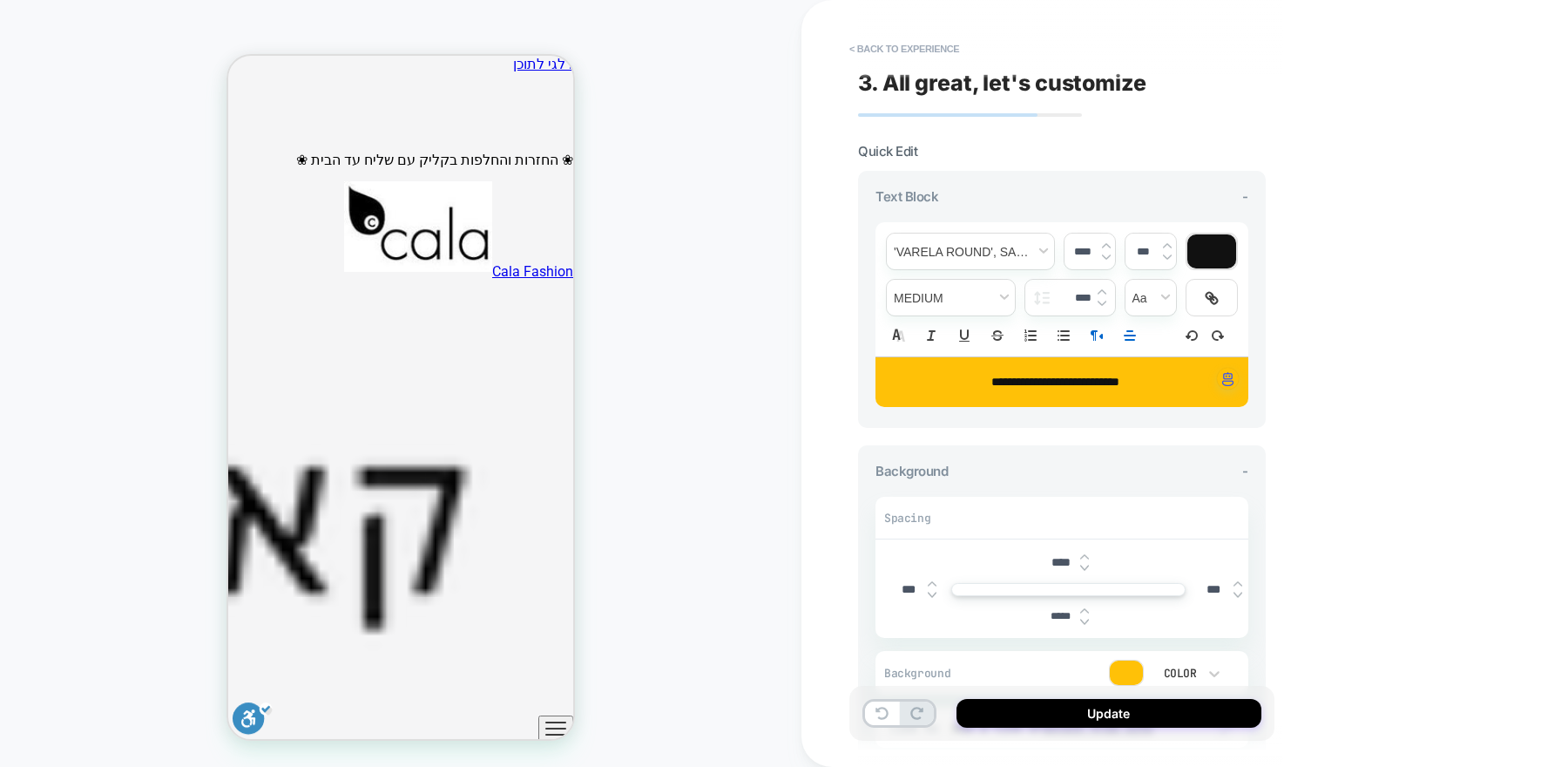
click at [962, 375] on p "**********" at bounding box center [1055, 382] width 325 height 15
click at [1103, 255] on img at bounding box center [1106, 257] width 8 height 7
type input "****"
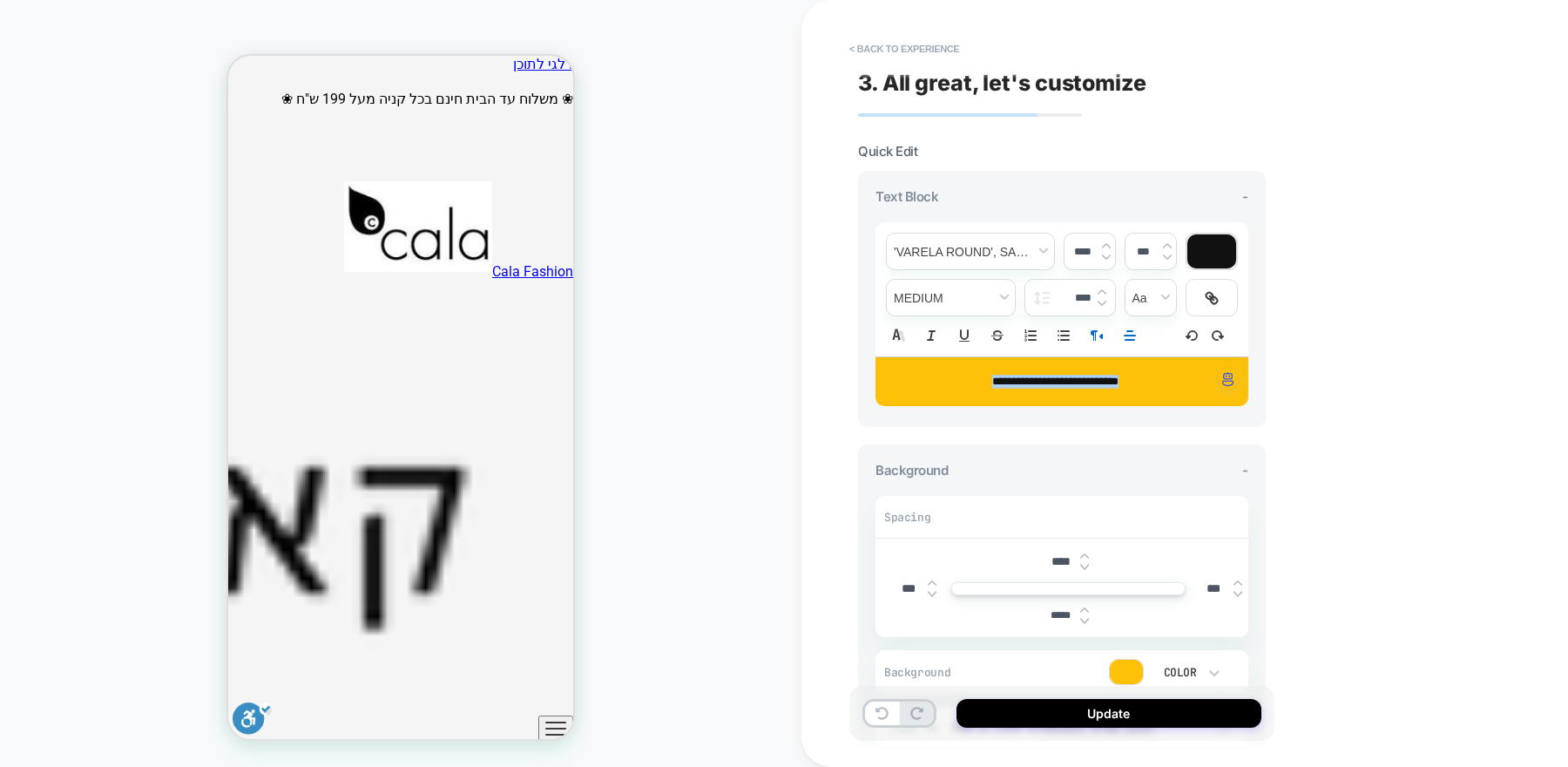
click at [960, 386] on div "**********" at bounding box center [1062, 381] width 373 height 49
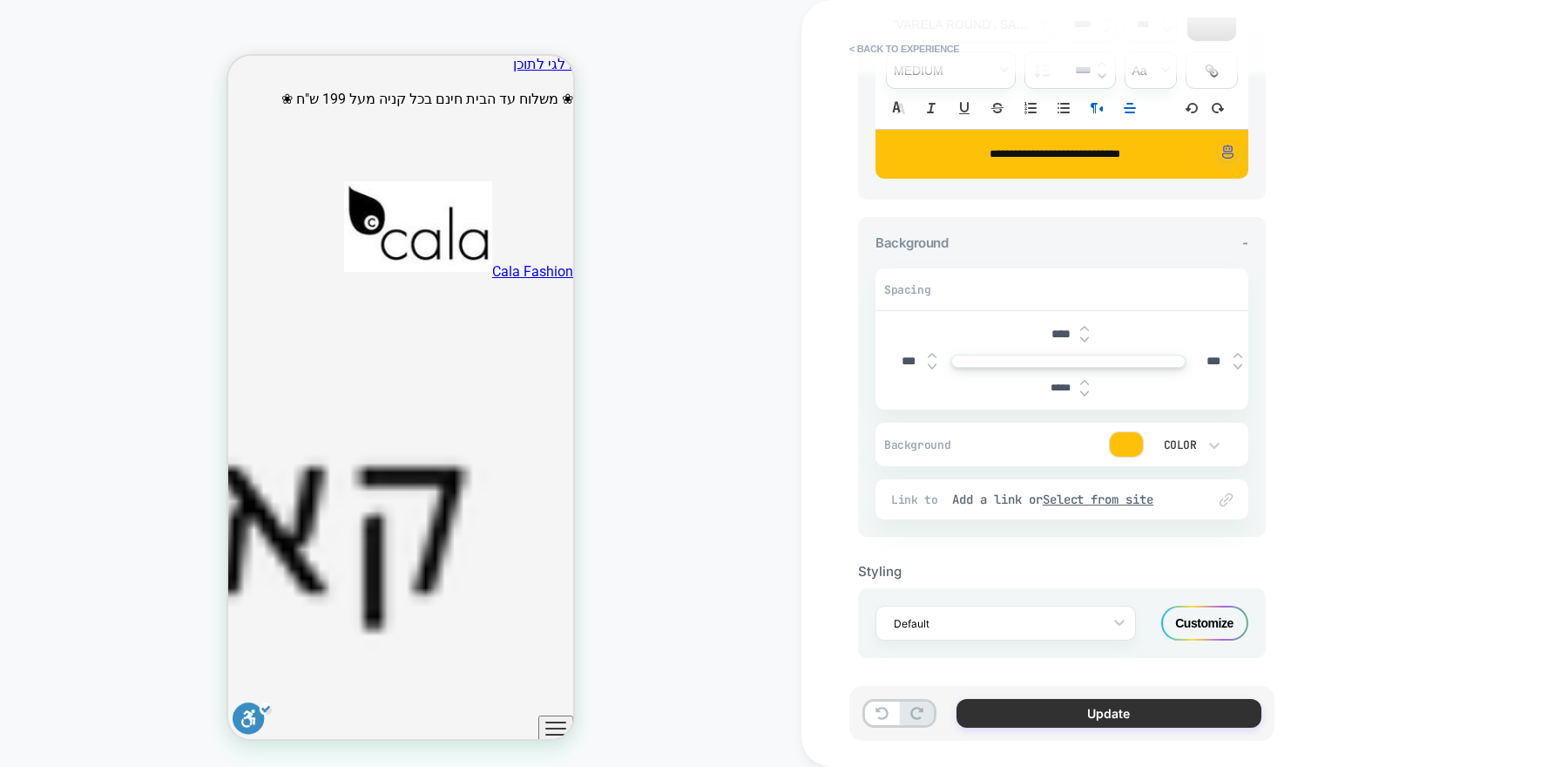
click at [1102, 707] on button "Update" at bounding box center [1109, 713] width 305 height 29
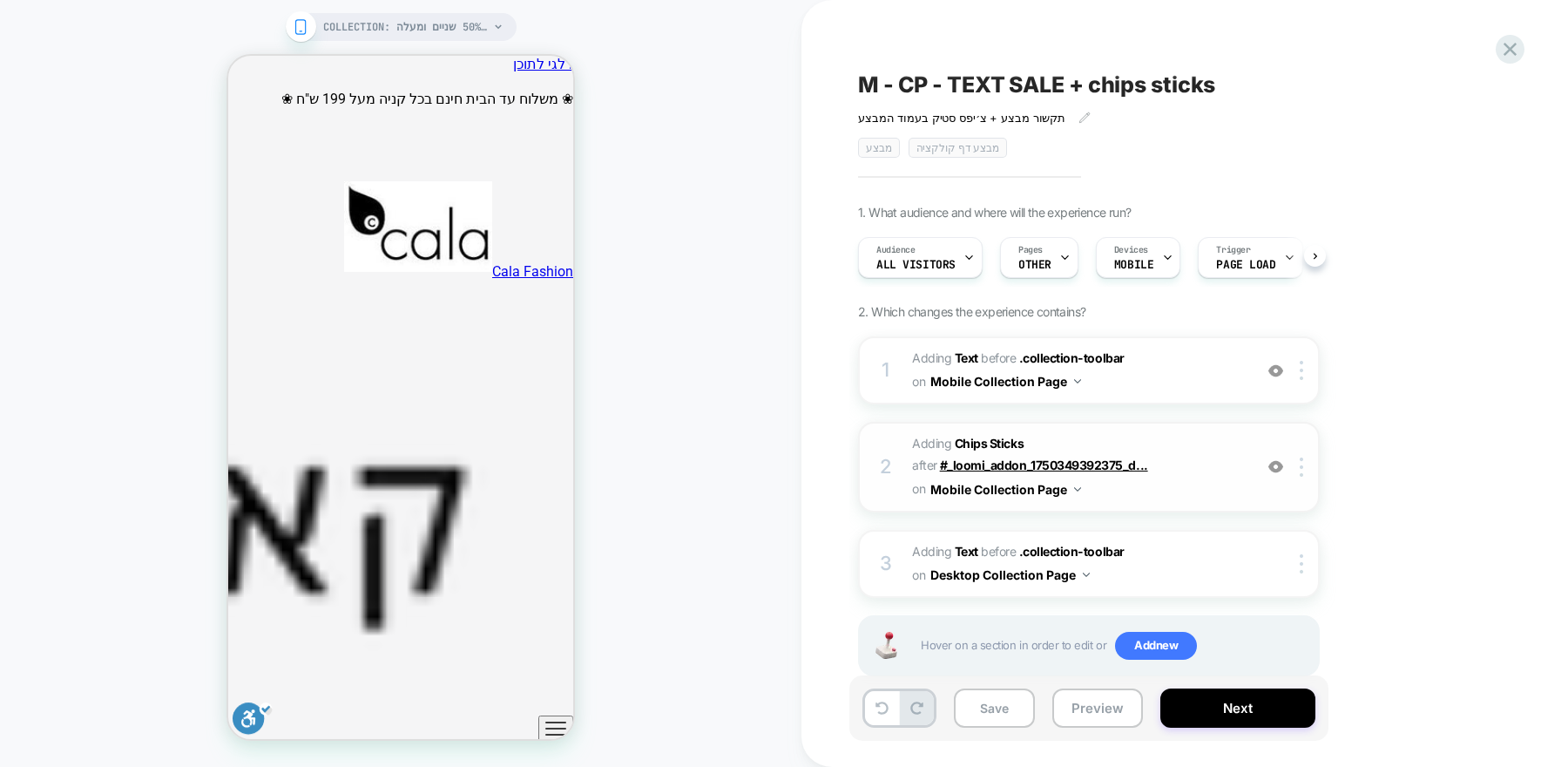
scroll to position [0, 1]
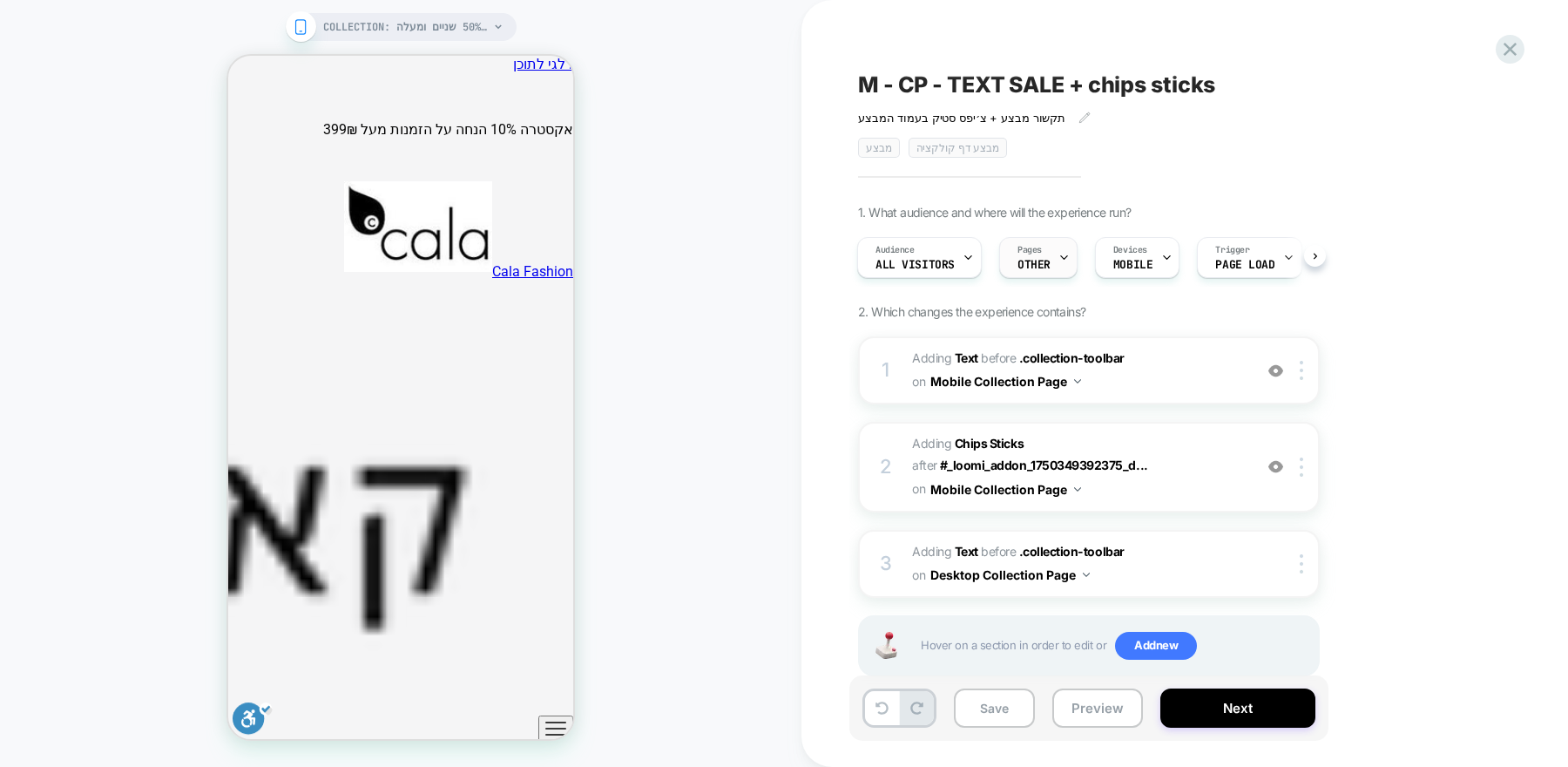
click at [1058, 257] on icon at bounding box center [1063, 258] width 11 height 11
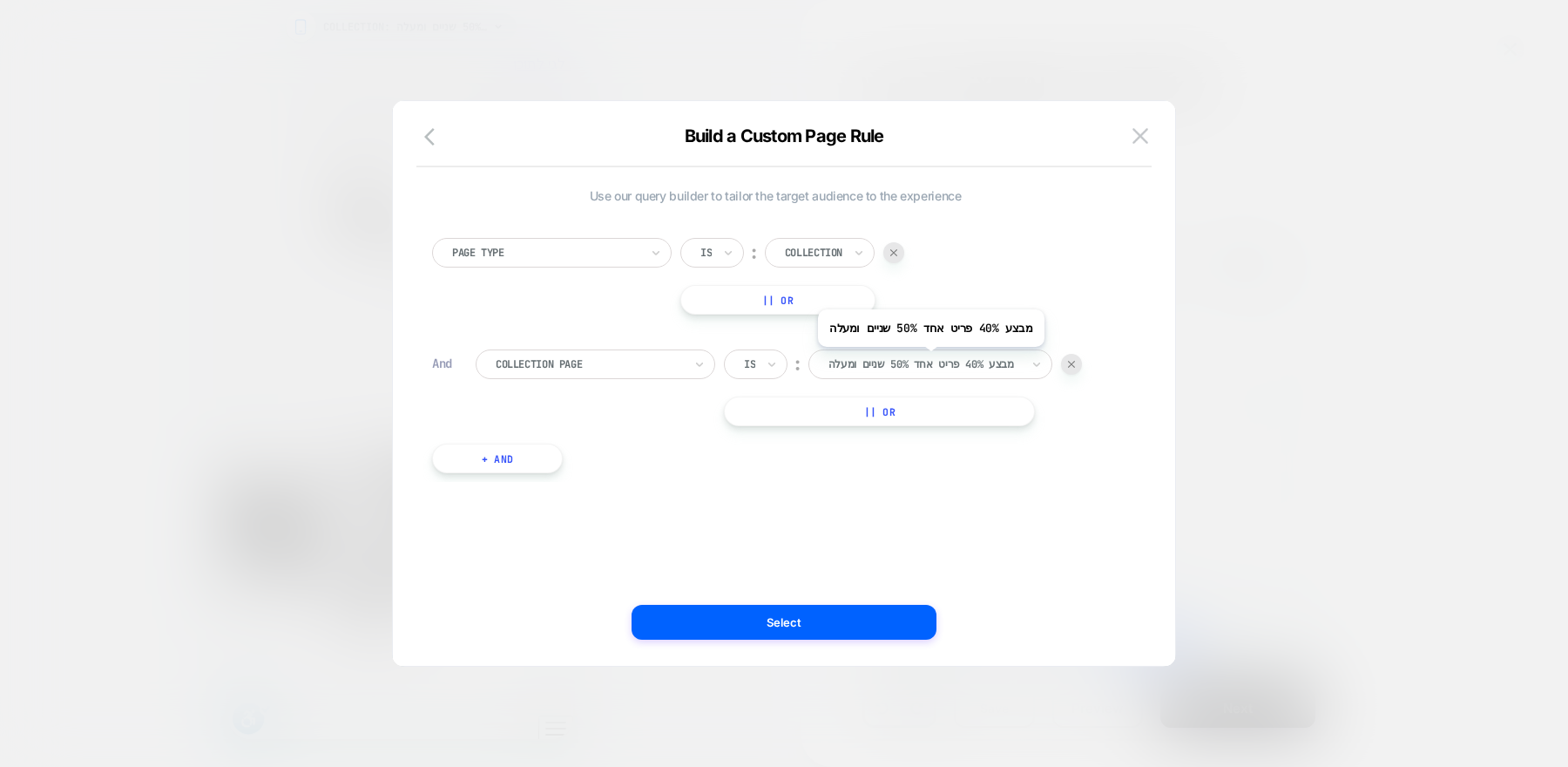
click at [935, 359] on div at bounding box center [924, 364] width 192 height 16
type input "**"
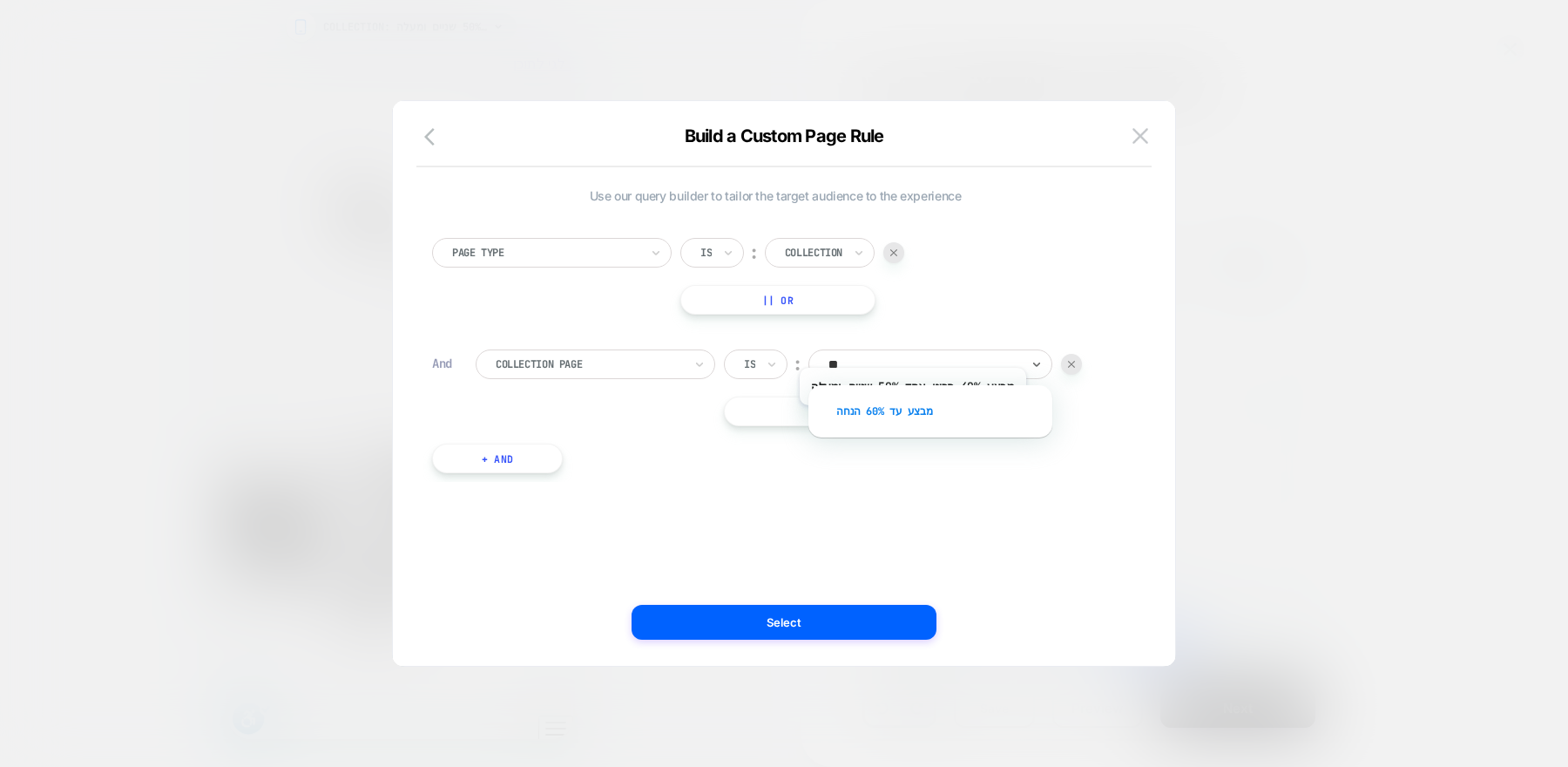
click at [917, 418] on div "מבצע עד 60% הנחה" at bounding box center [939, 411] width 227 height 28
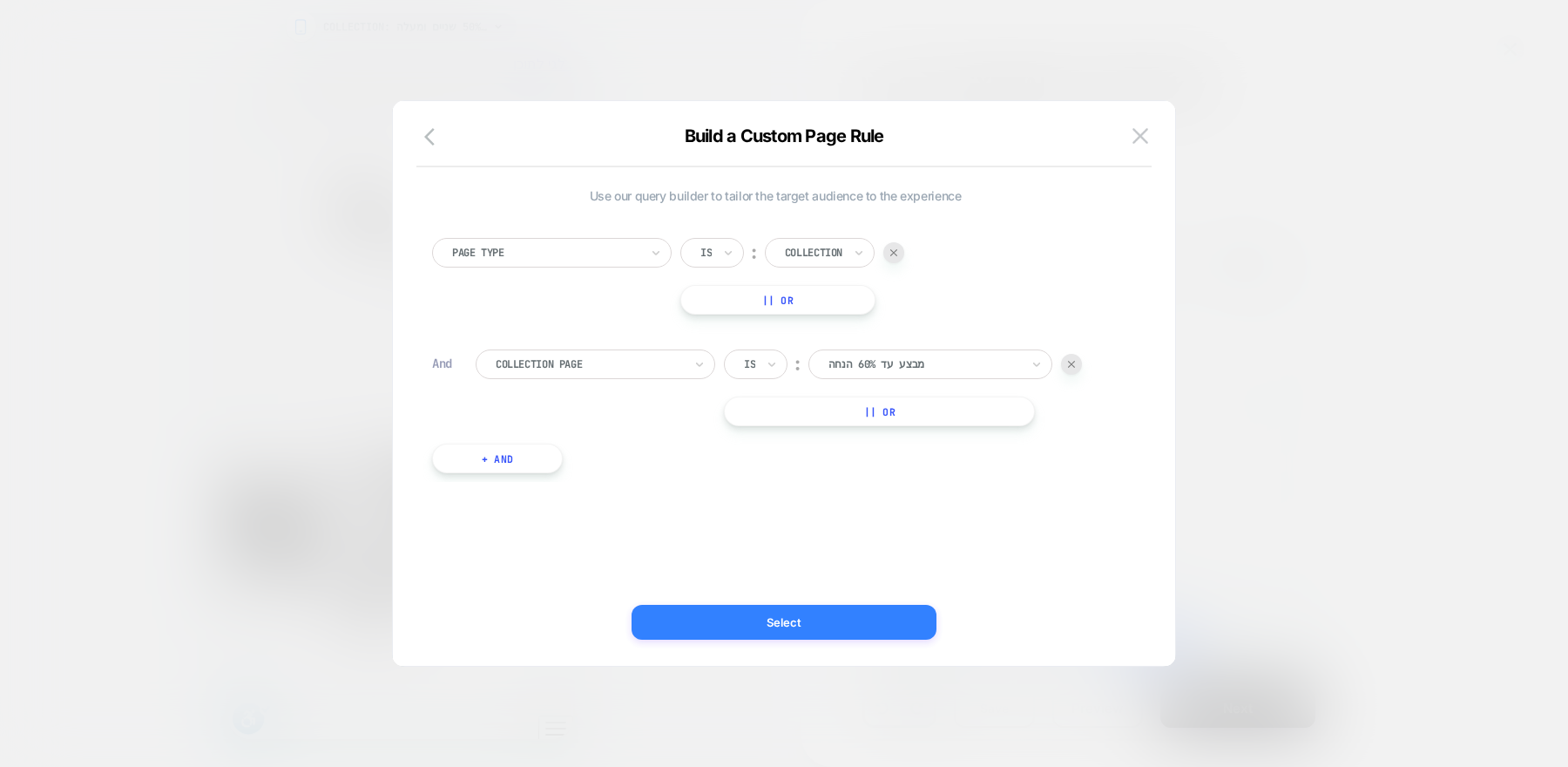
click at [822, 614] on button "Select" at bounding box center [784, 622] width 305 height 35
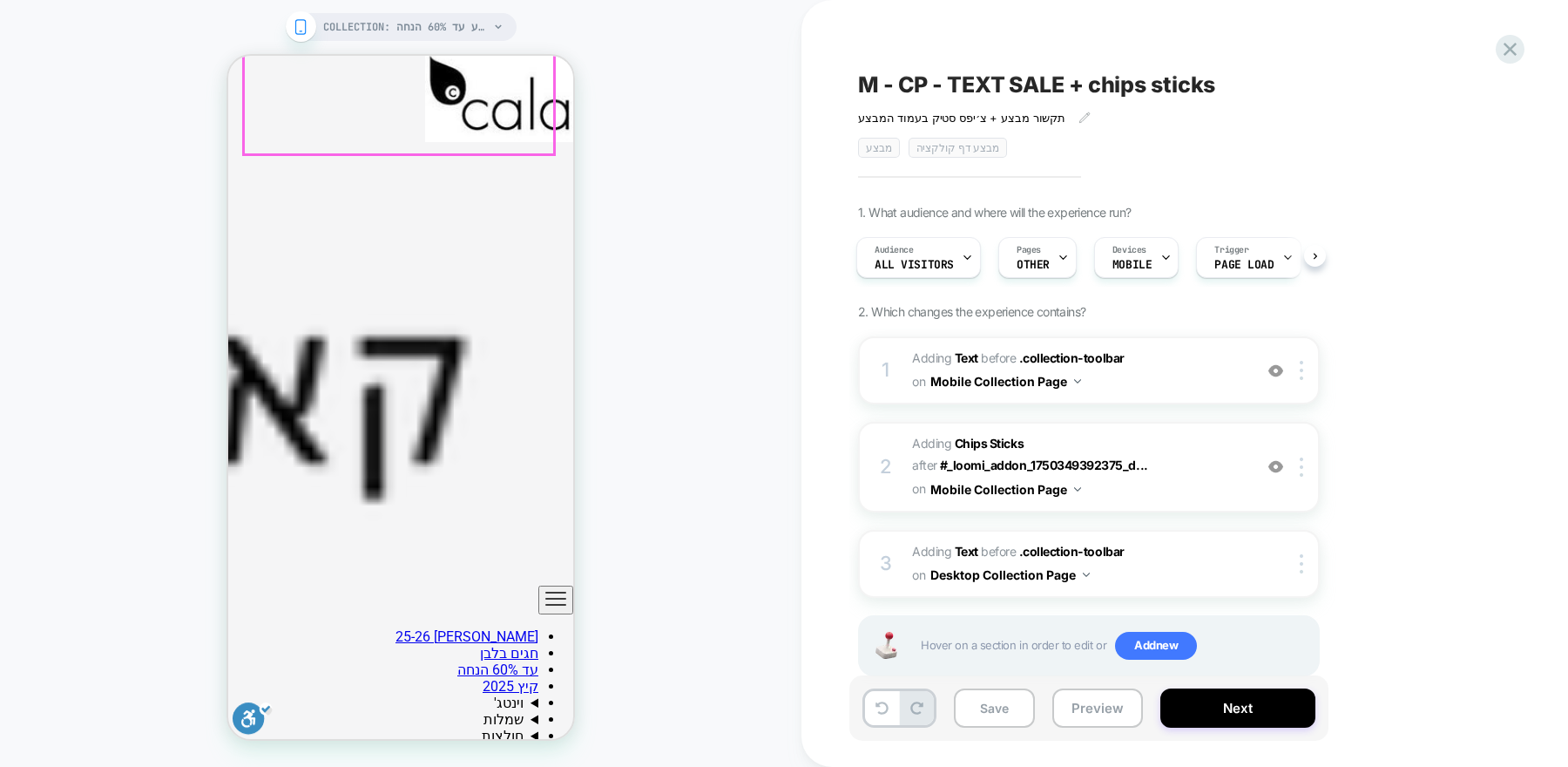
scroll to position [441, 0]
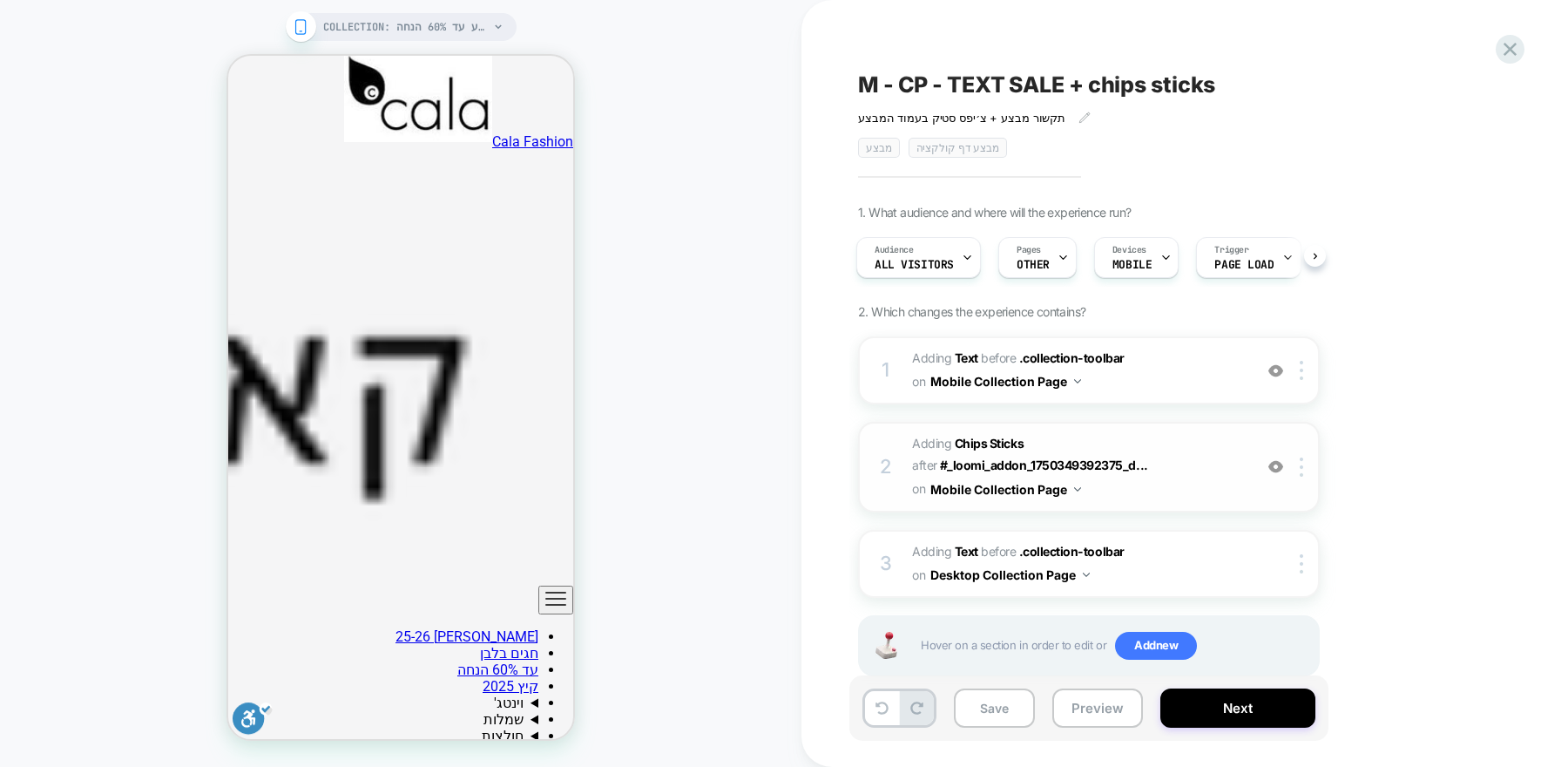
click at [1180, 478] on span "#_loomi_addon_1752412585019 Adding Chips Sticks AFTER #_loomi_addon_17503493923…" at bounding box center [1077, 466] width 331 height 69
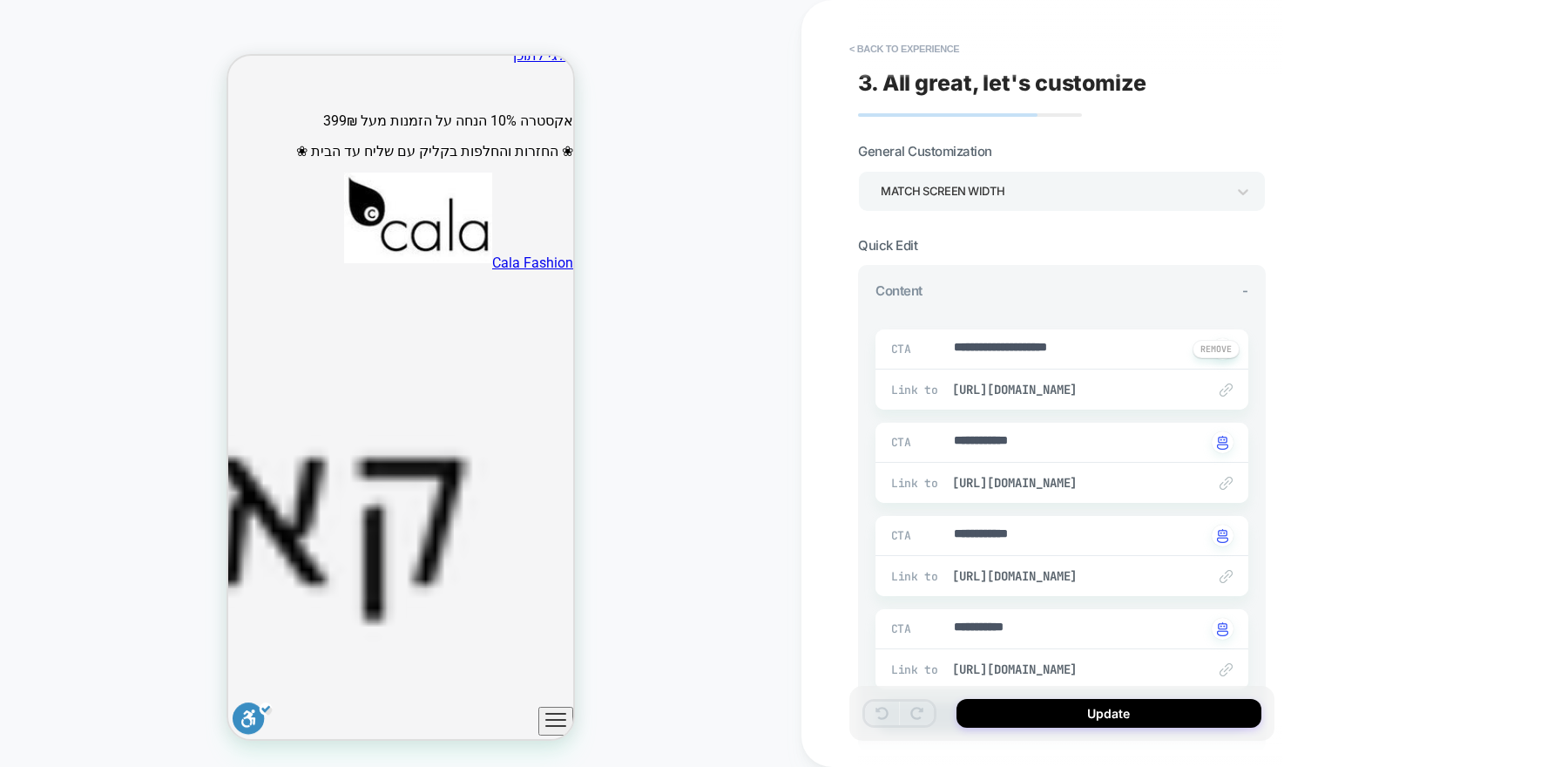
scroll to position [0, 0]
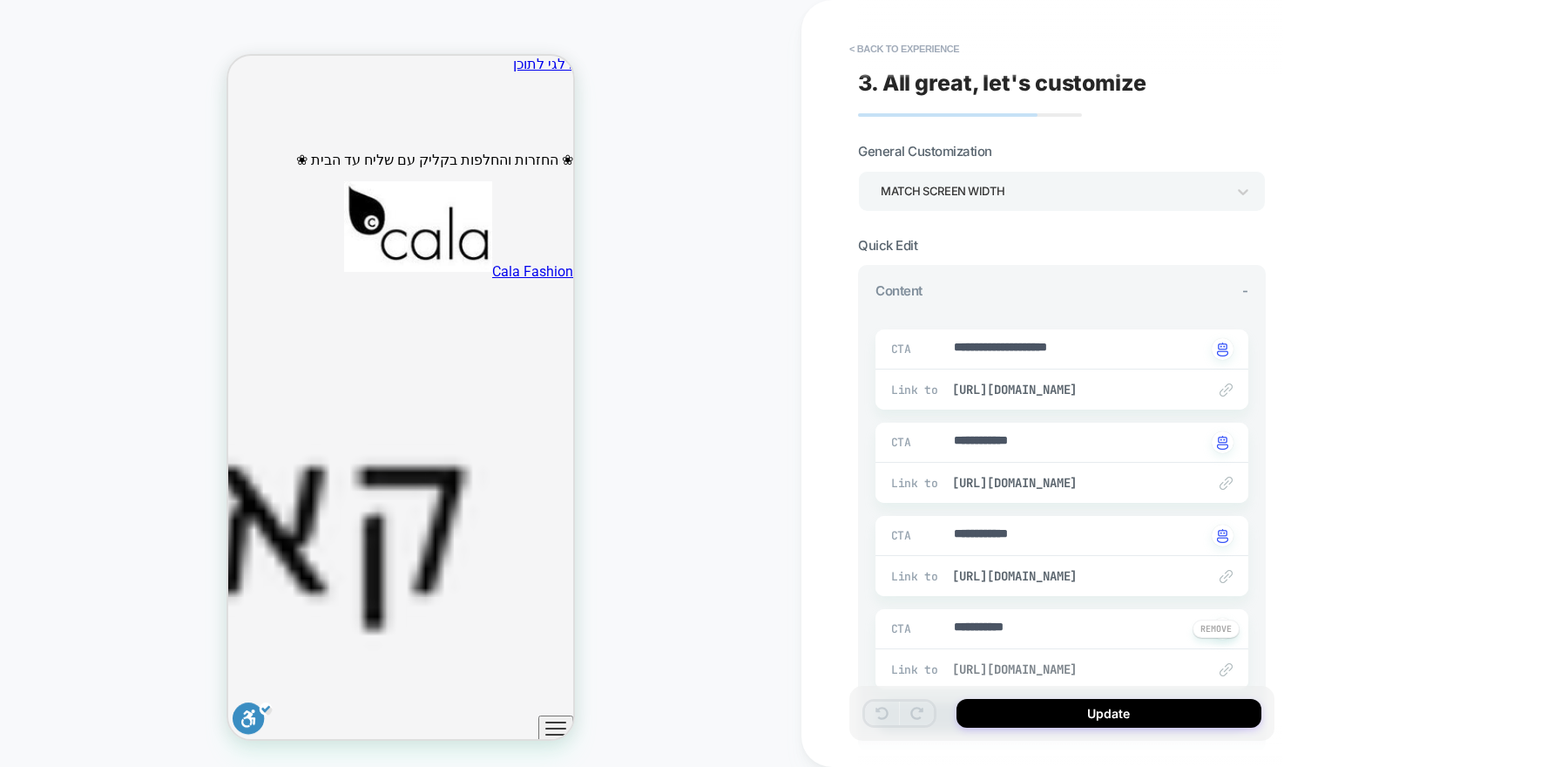
click at [1048, 665] on span "[URL][DOMAIN_NAME]" at bounding box center [1070, 669] width 237 height 16
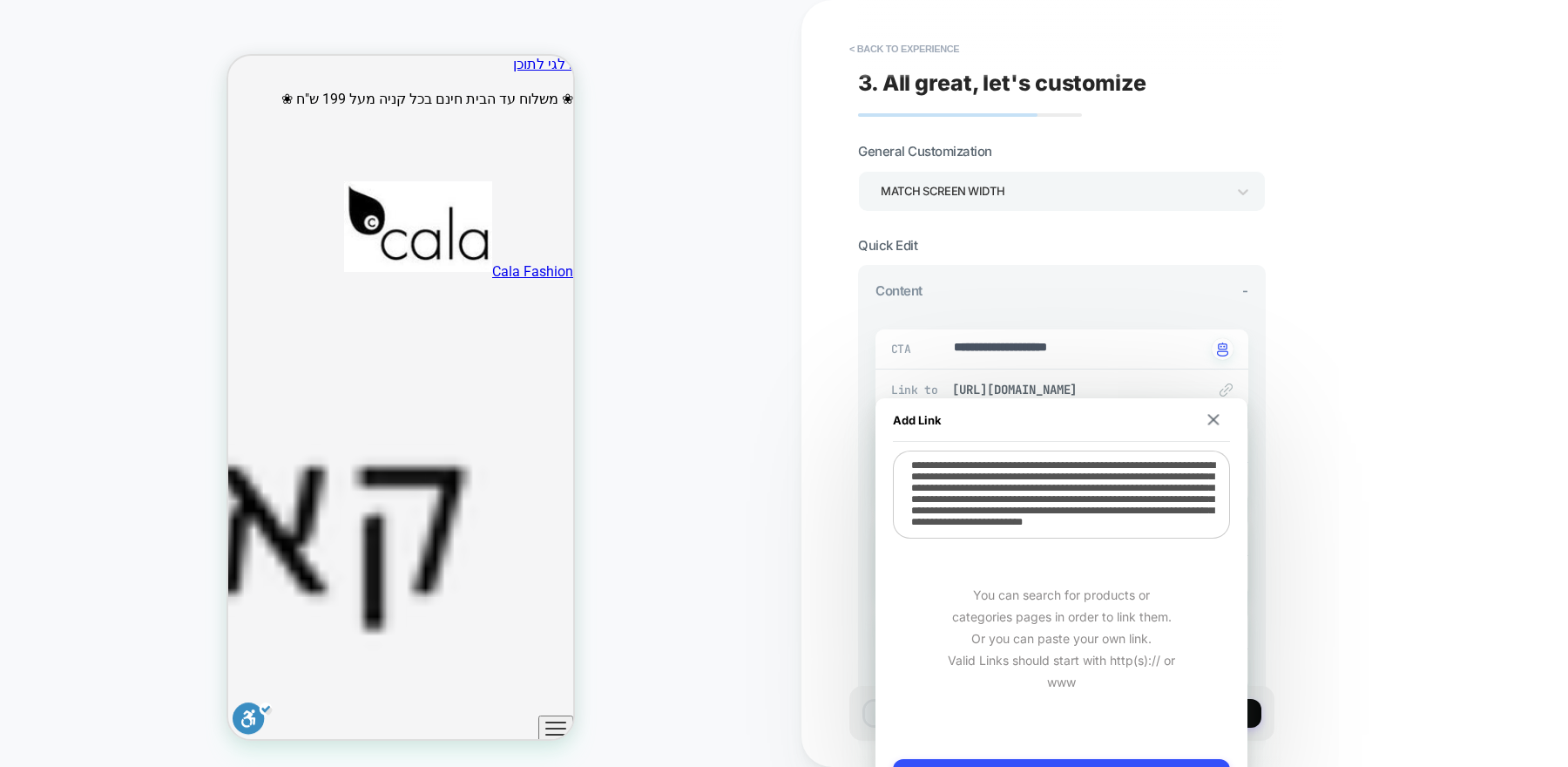
click at [1065, 495] on textarea "**********" at bounding box center [1062, 494] width 337 height 88
paste textarea
type textarea "*"
type textarea "**********"
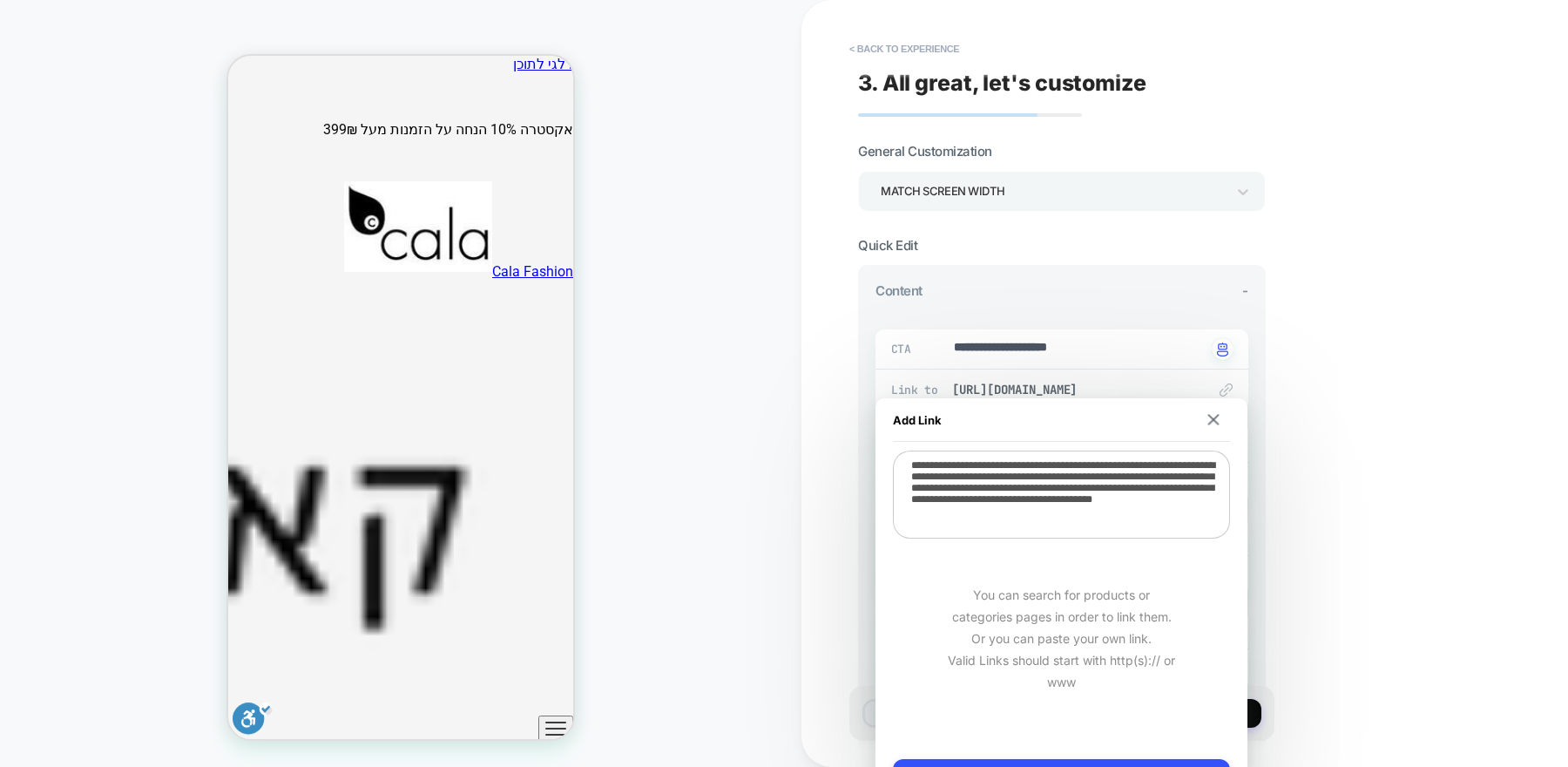
type textarea "*"
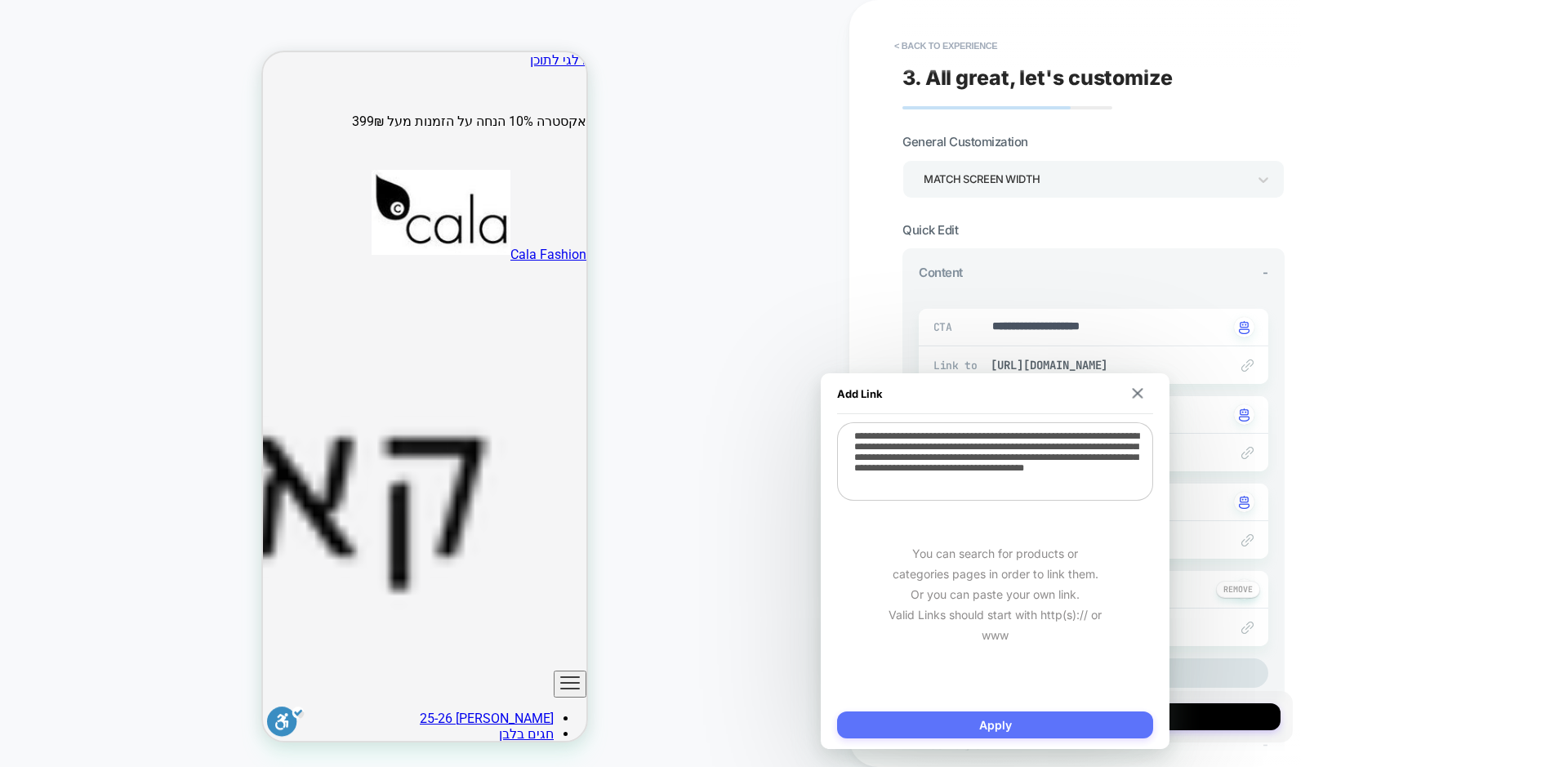
type textarea "**********"
click at [1087, 718] on button "Apply" at bounding box center [996, 724] width 316 height 27
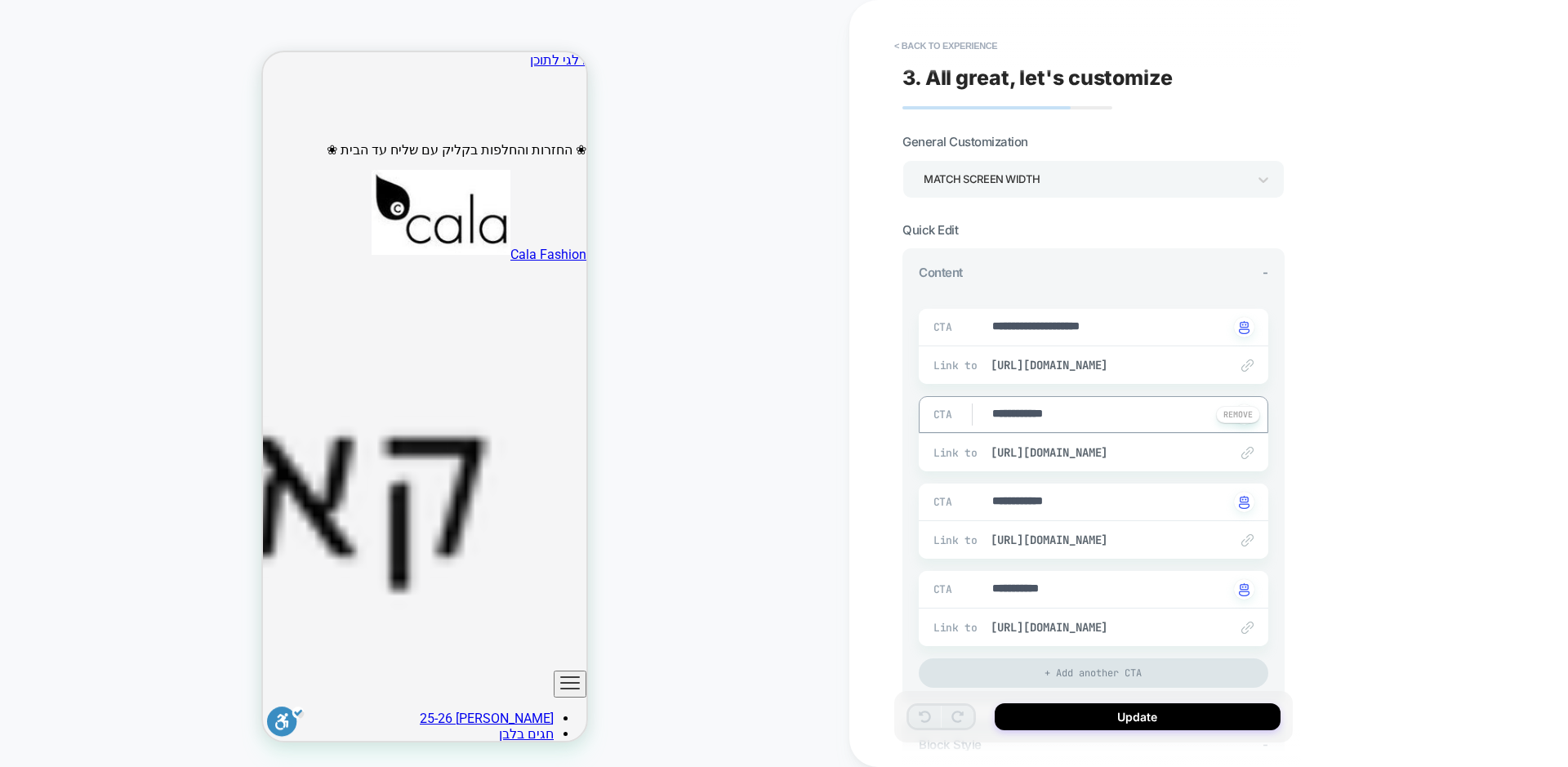
click at [1065, 411] on textarea "**********" at bounding box center [1111, 414] width 239 height 18
click at [1068, 413] on textarea "**********" at bounding box center [1111, 414] width 239 height 18
click at [1207, 452] on span "[URL][DOMAIN_NAME]" at bounding box center [1102, 452] width 222 height 15
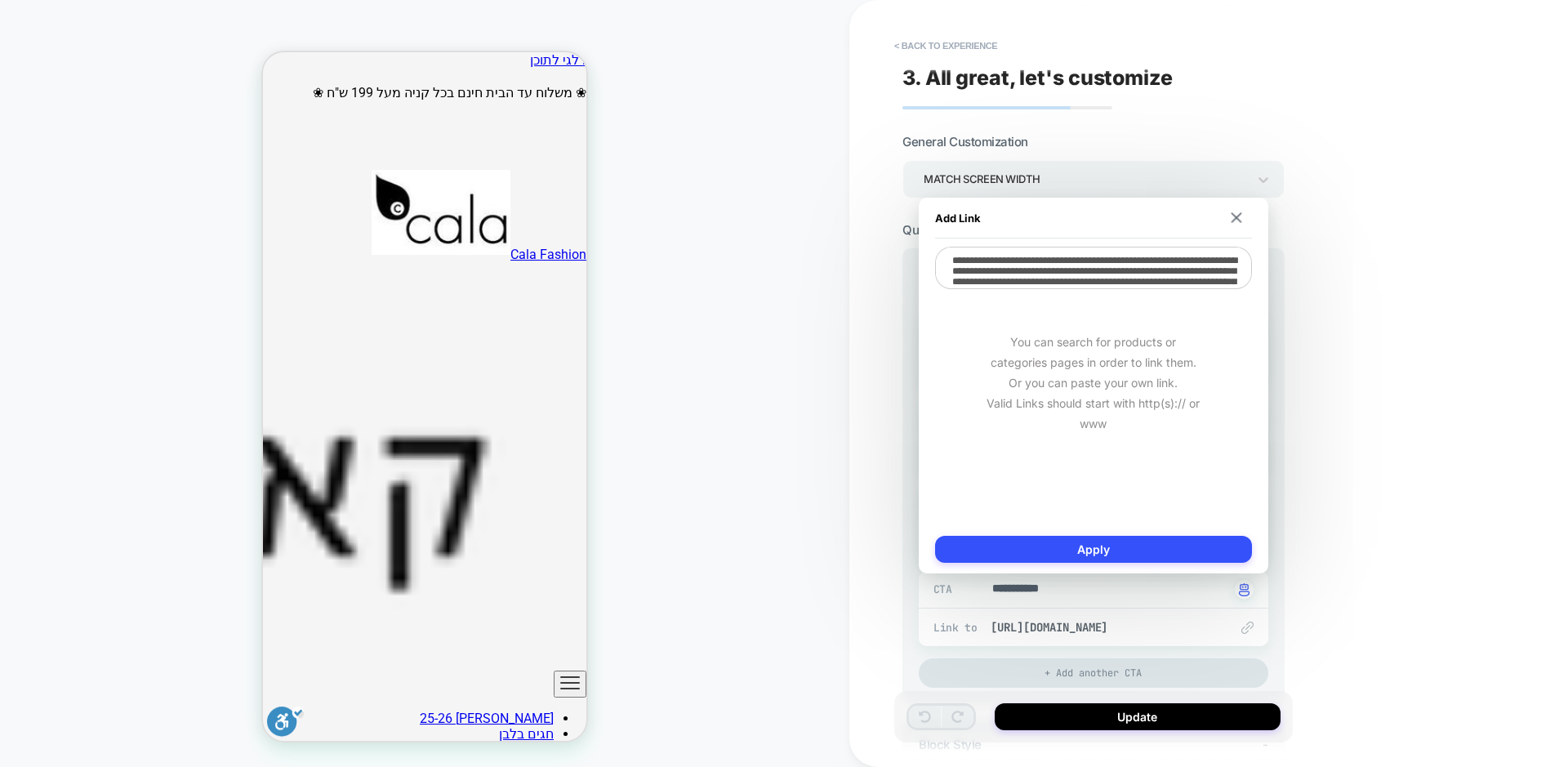
click at [1113, 282] on textarea "**********" at bounding box center [1093, 268] width 317 height 42
paste textarea
type textarea "*"
type textarea "**********"
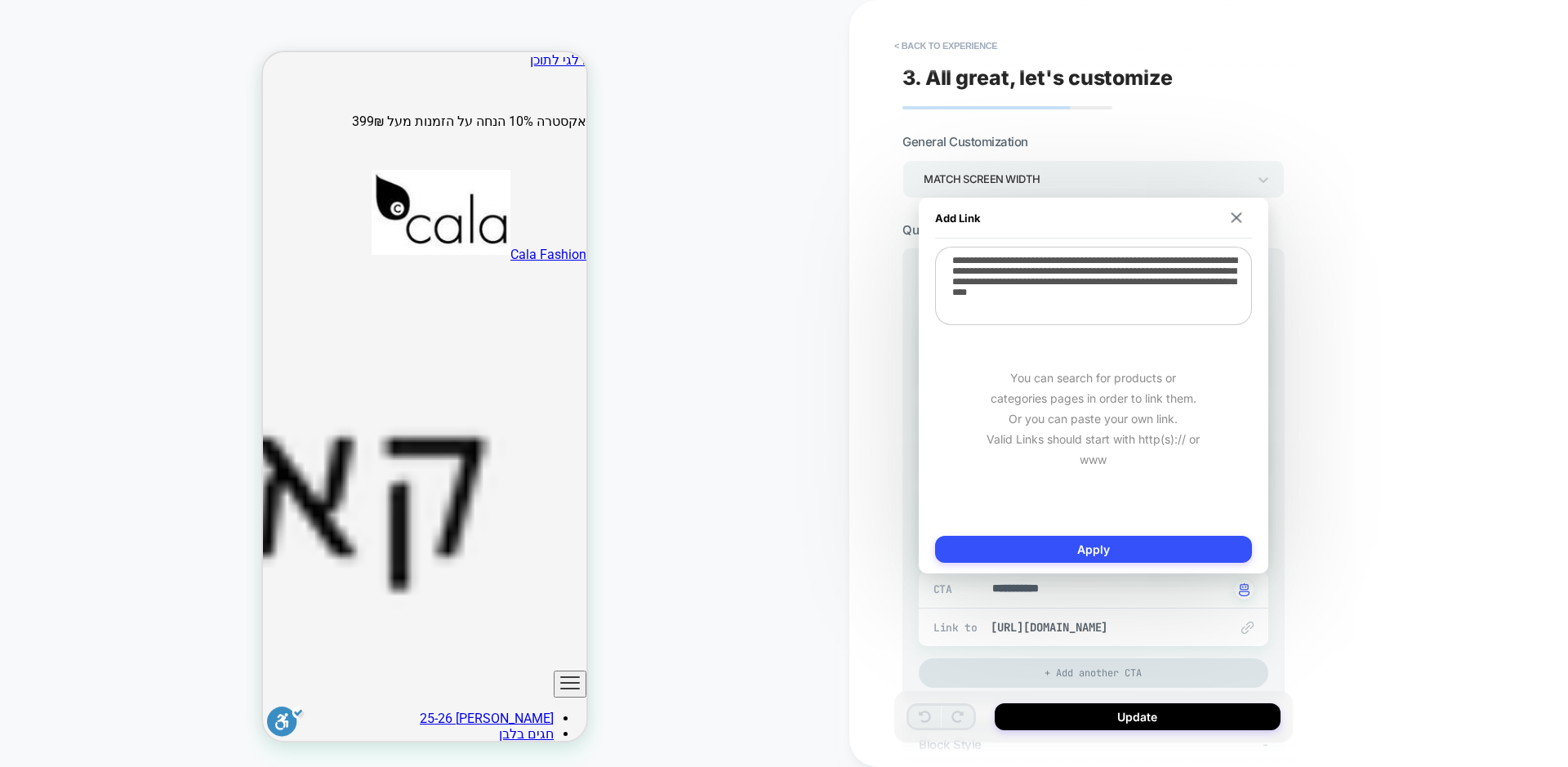
type textarea "*"
type textarea "**********"
click at [1140, 538] on button "Apply" at bounding box center [1093, 548] width 317 height 27
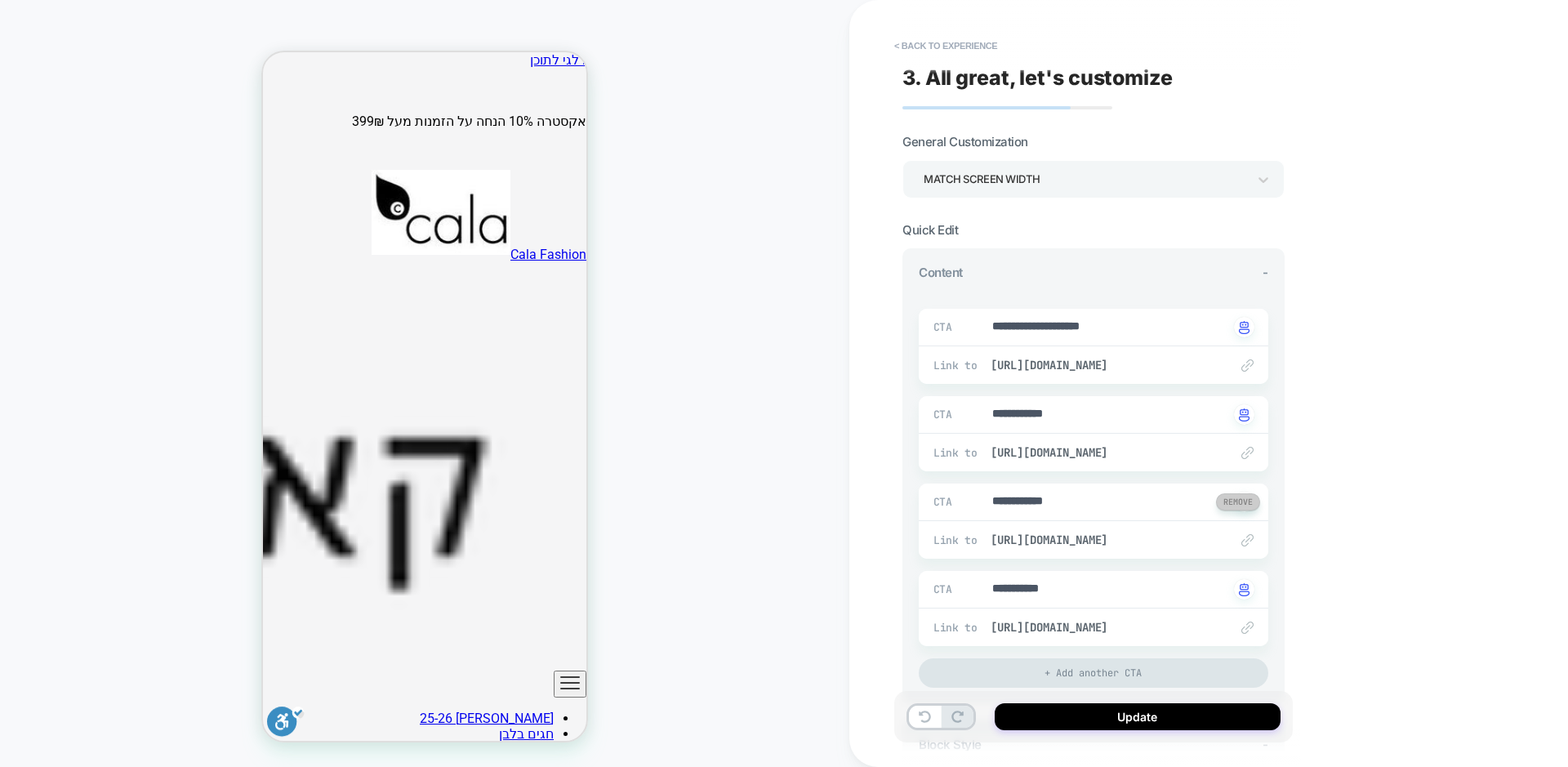
click at [1244, 501] on button at bounding box center [1238, 502] width 44 height 18
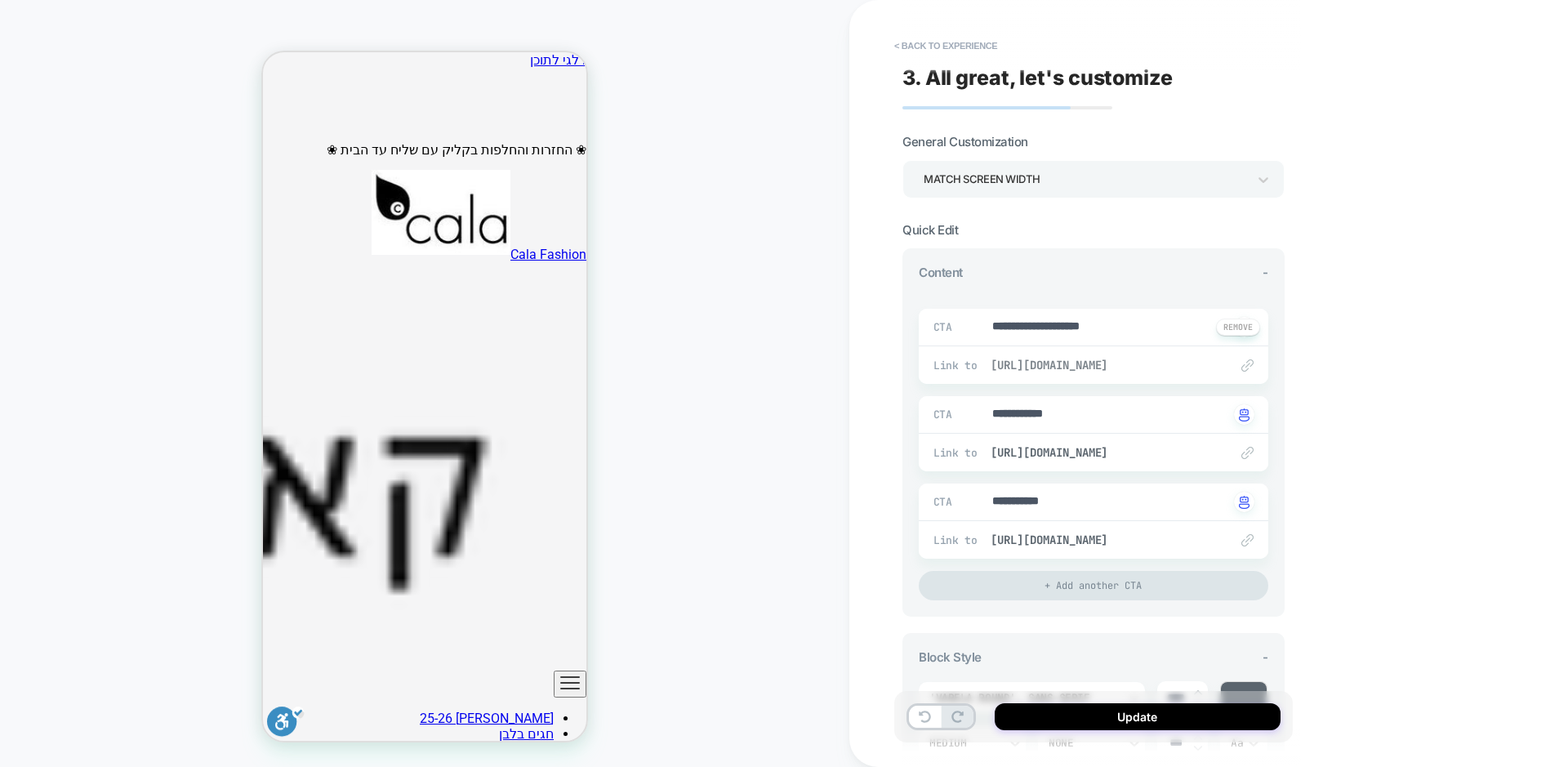
click at [1133, 362] on span "[URL][DOMAIN_NAME]" at bounding box center [1102, 365] width 222 height 15
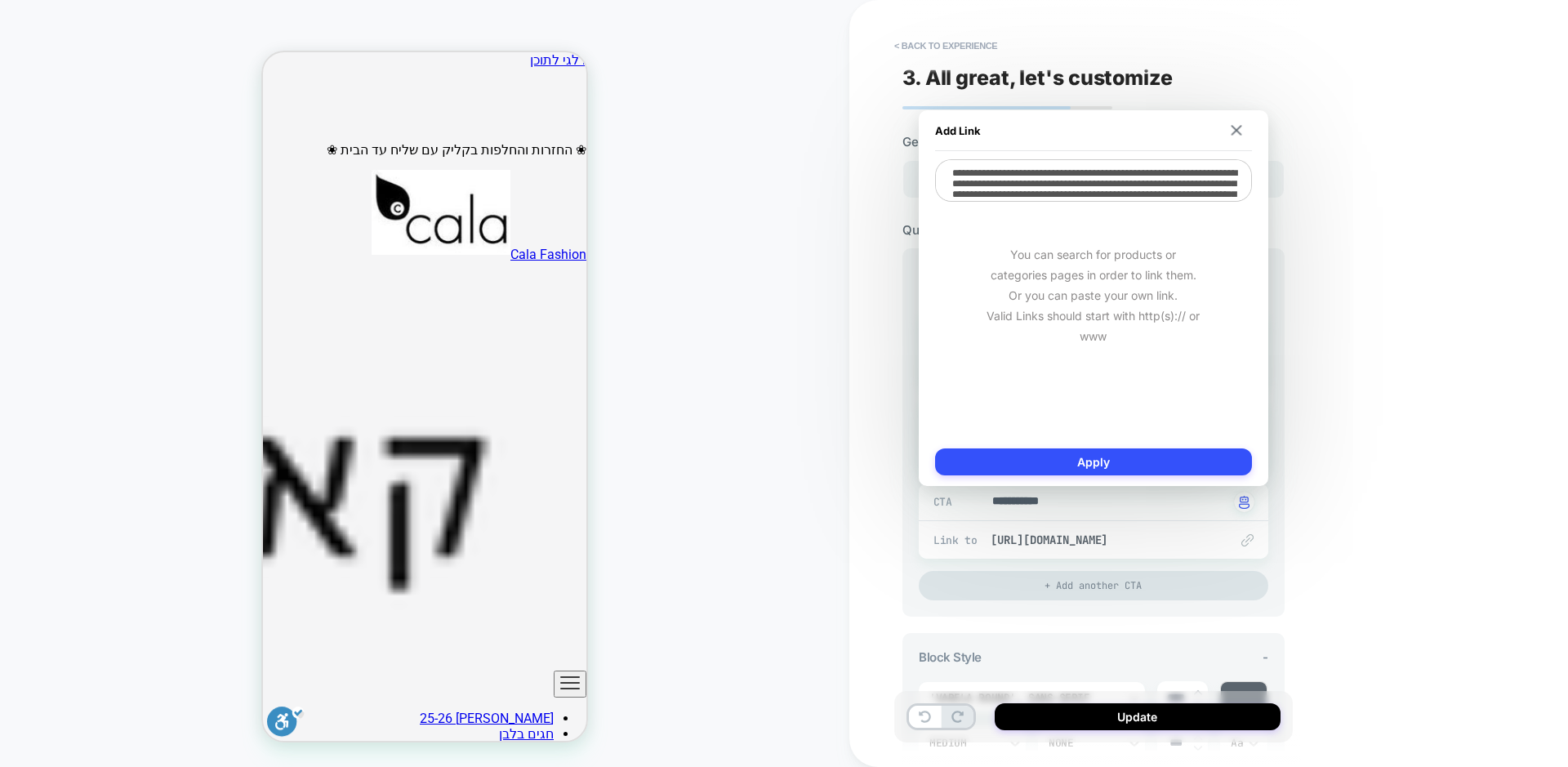
click at [1133, 185] on textarea "**********" at bounding box center [1093, 180] width 317 height 42
paste textarea
type textarea "*"
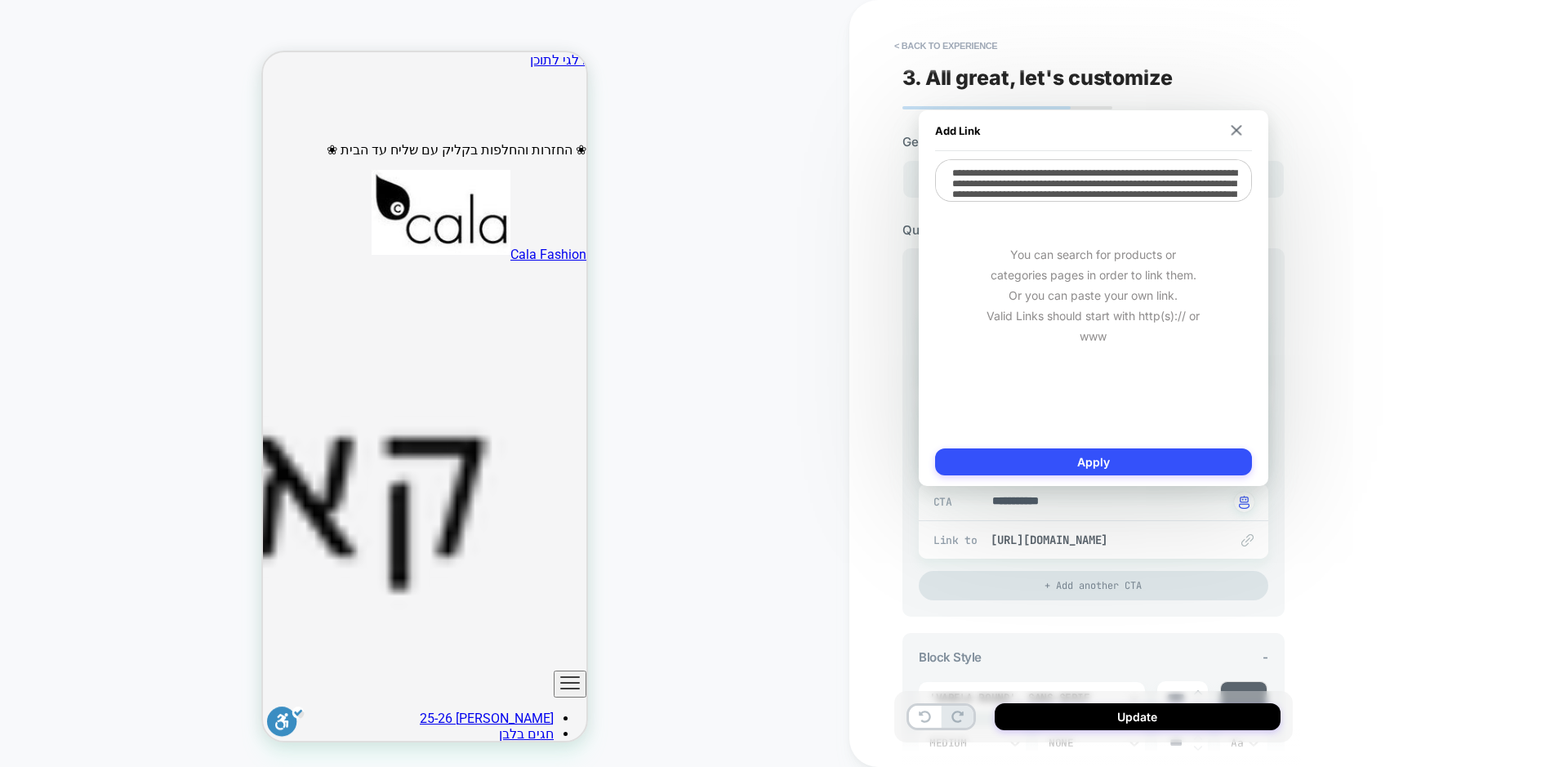
type textarea "**********"
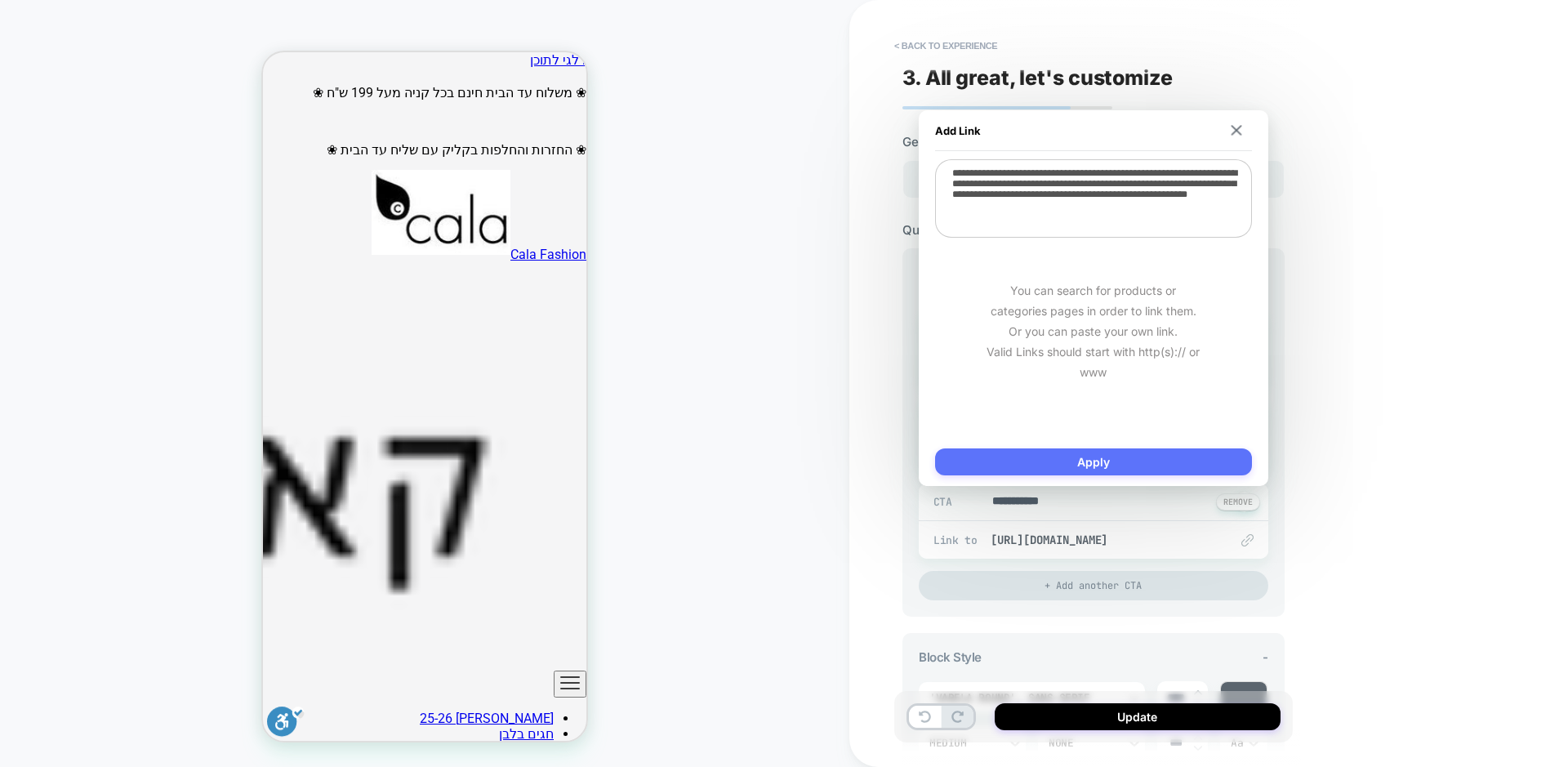
type textarea "*"
type textarea "**********"
click at [1154, 461] on button "Apply" at bounding box center [1093, 462] width 317 height 27
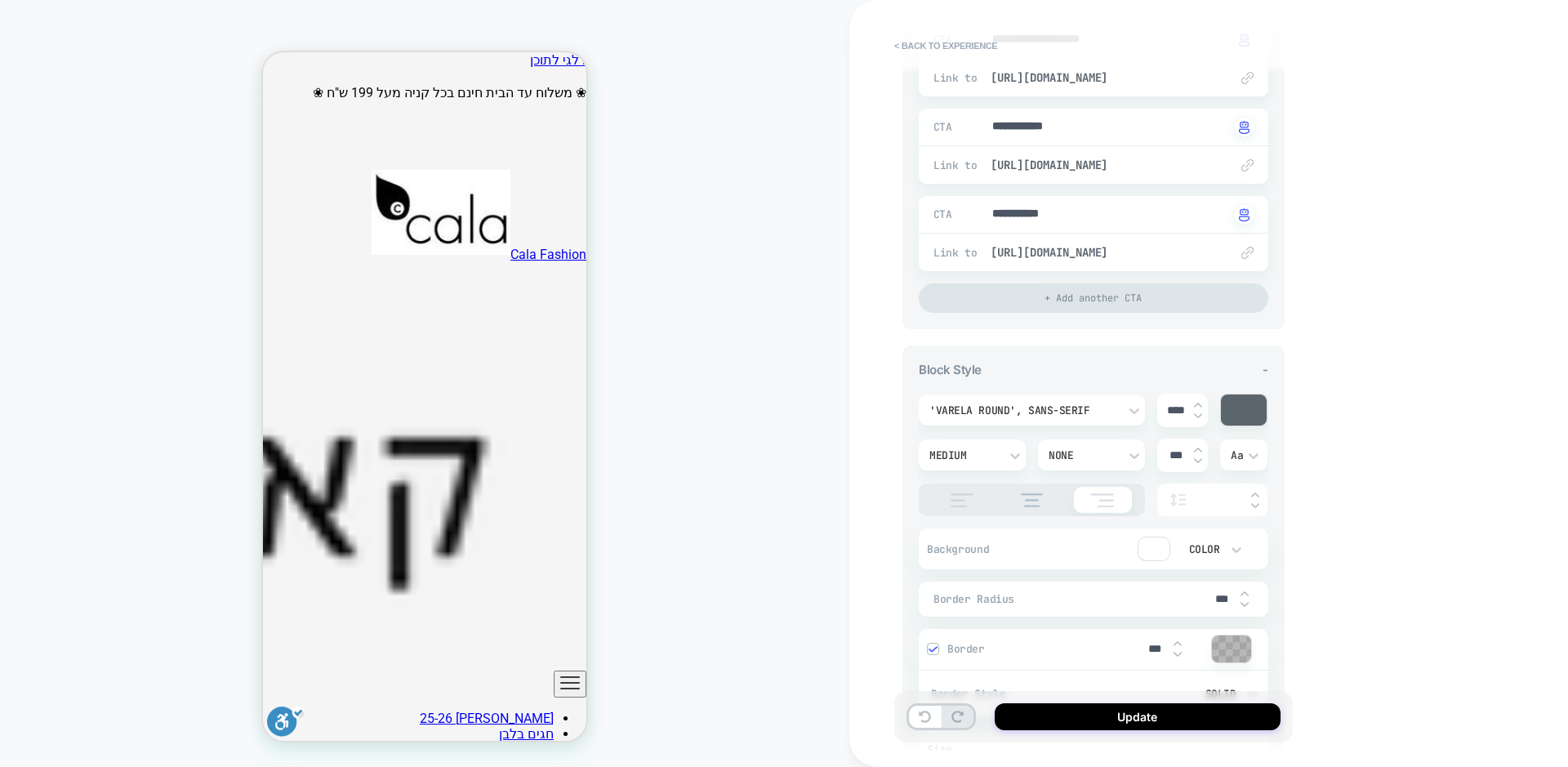
scroll to position [550, 0]
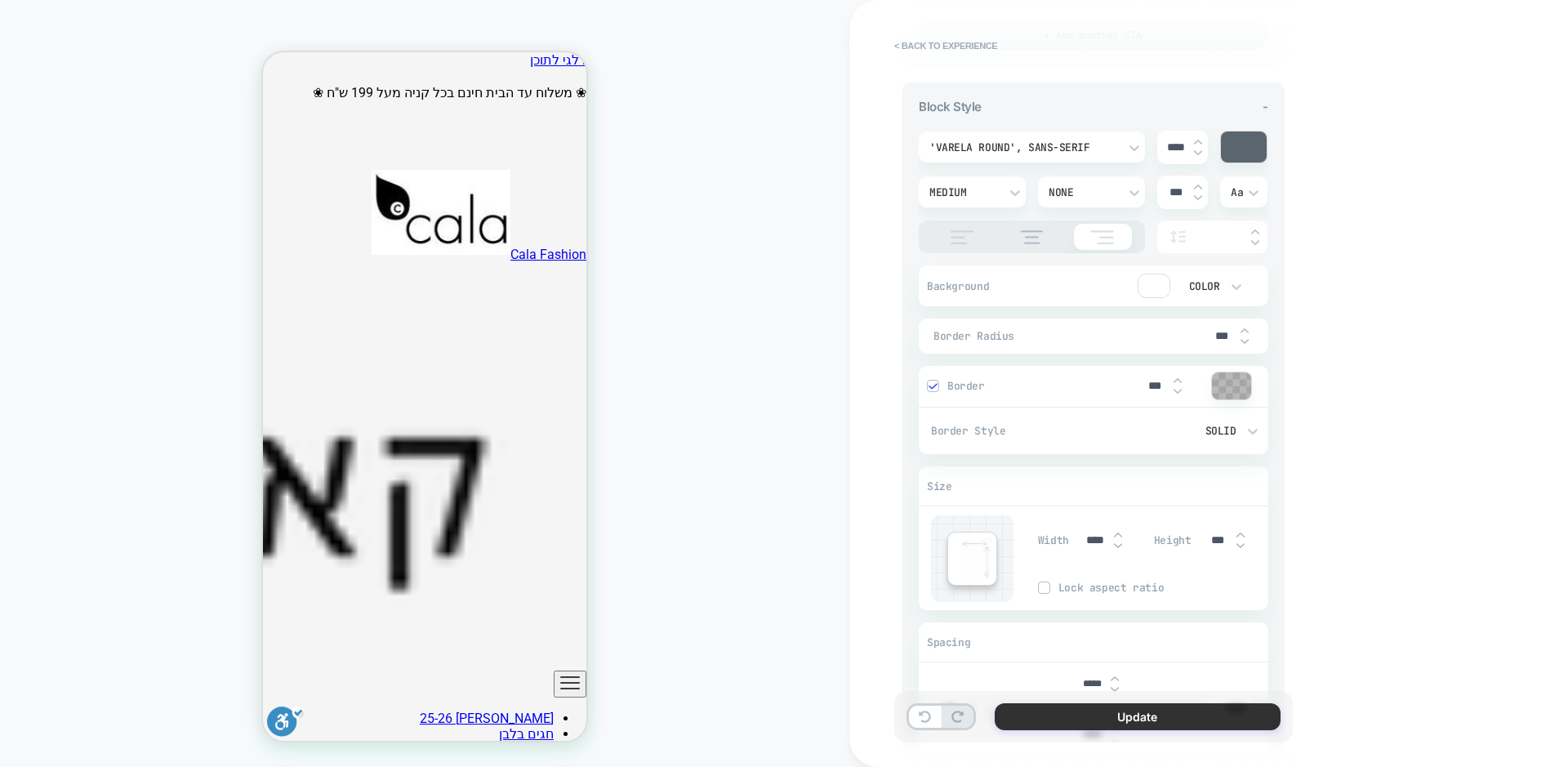
click at [1074, 718] on button "Update" at bounding box center [1138, 716] width 286 height 27
type textarea "*"
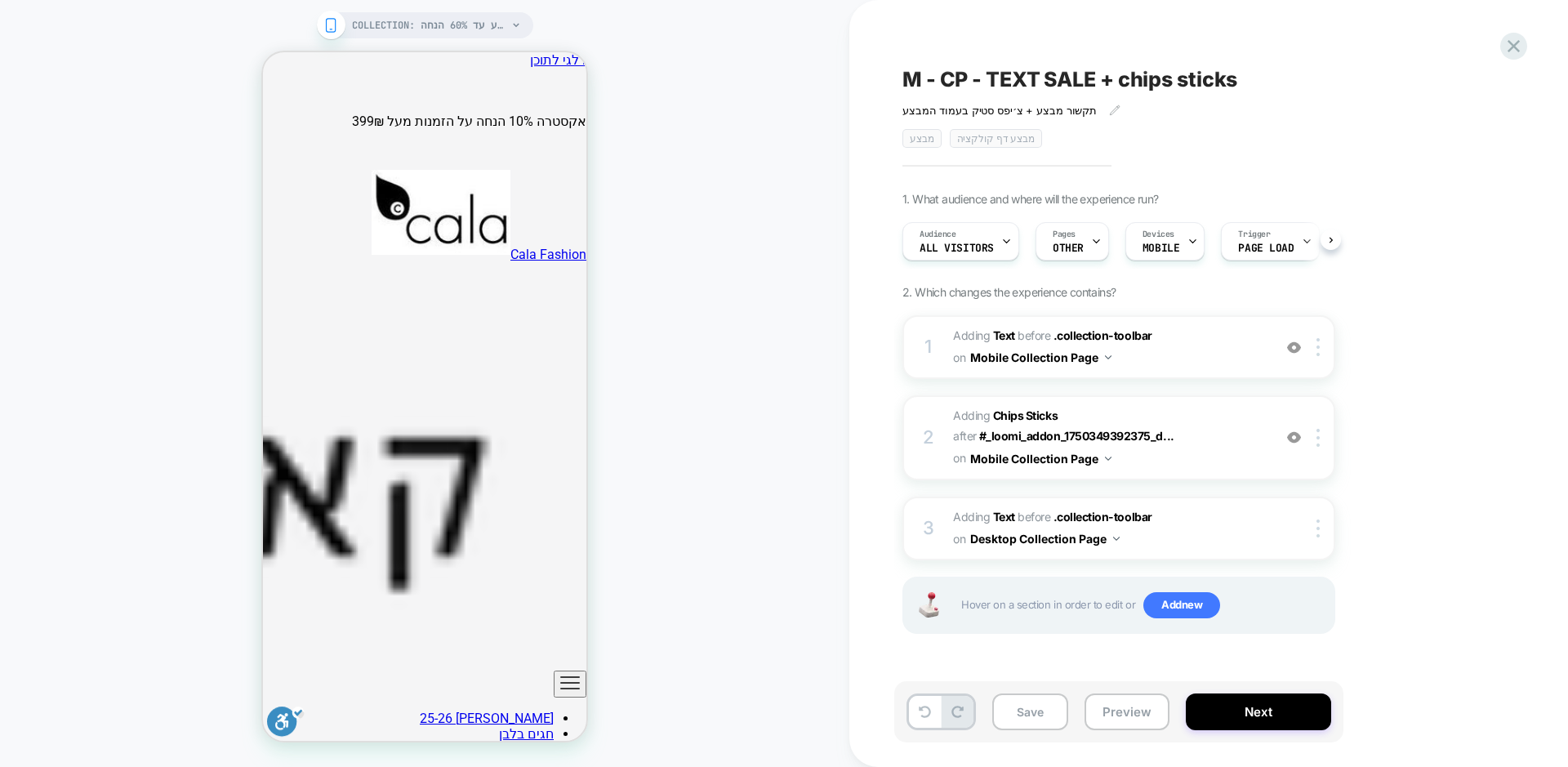
scroll to position [0, 1]
click at [1156, 250] on span "MOBILE" at bounding box center [1161, 247] width 37 height 11
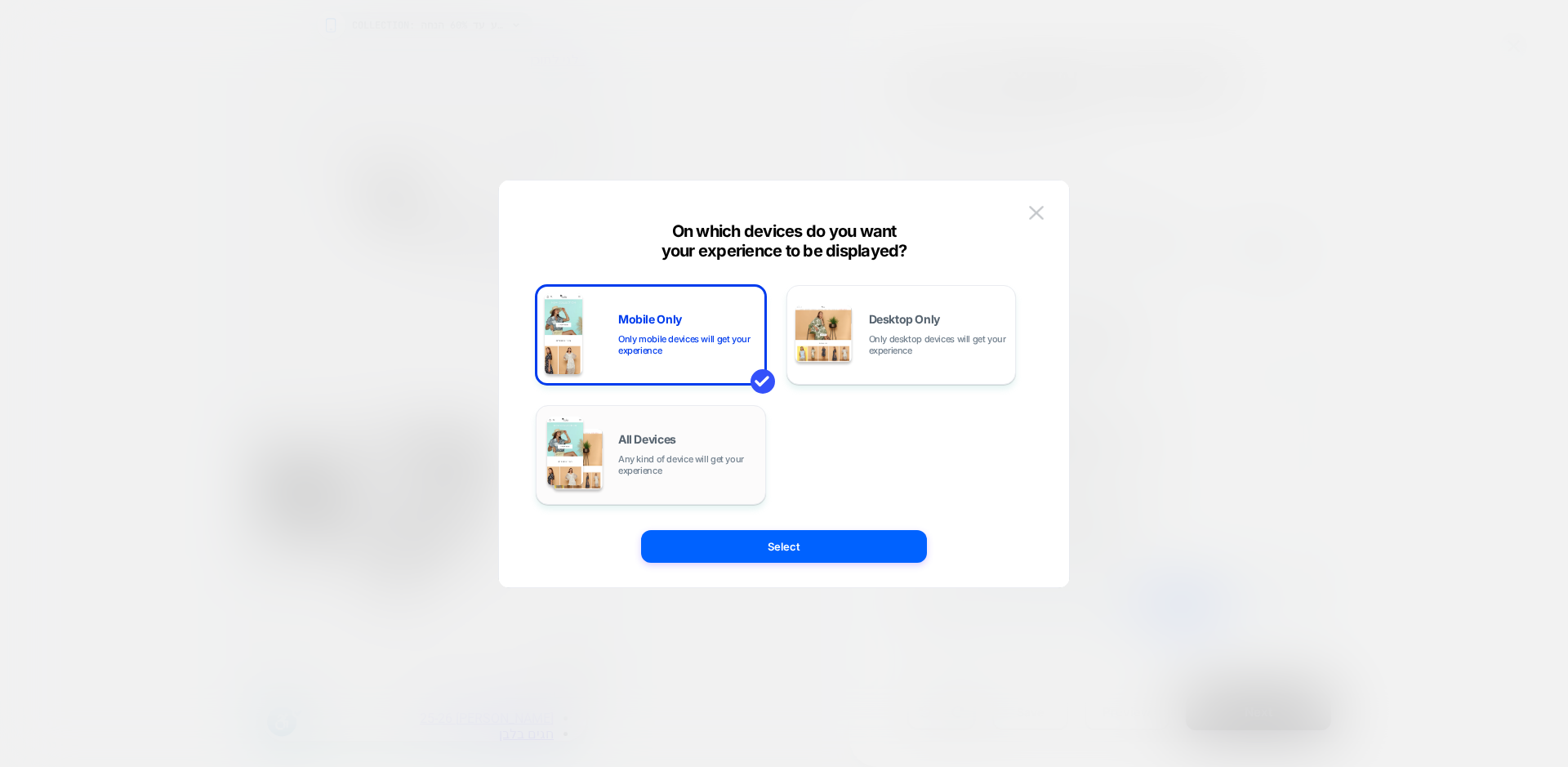
click at [691, 489] on div "All Devices Any kind of device will get your experience" at bounding box center [651, 455] width 212 height 83
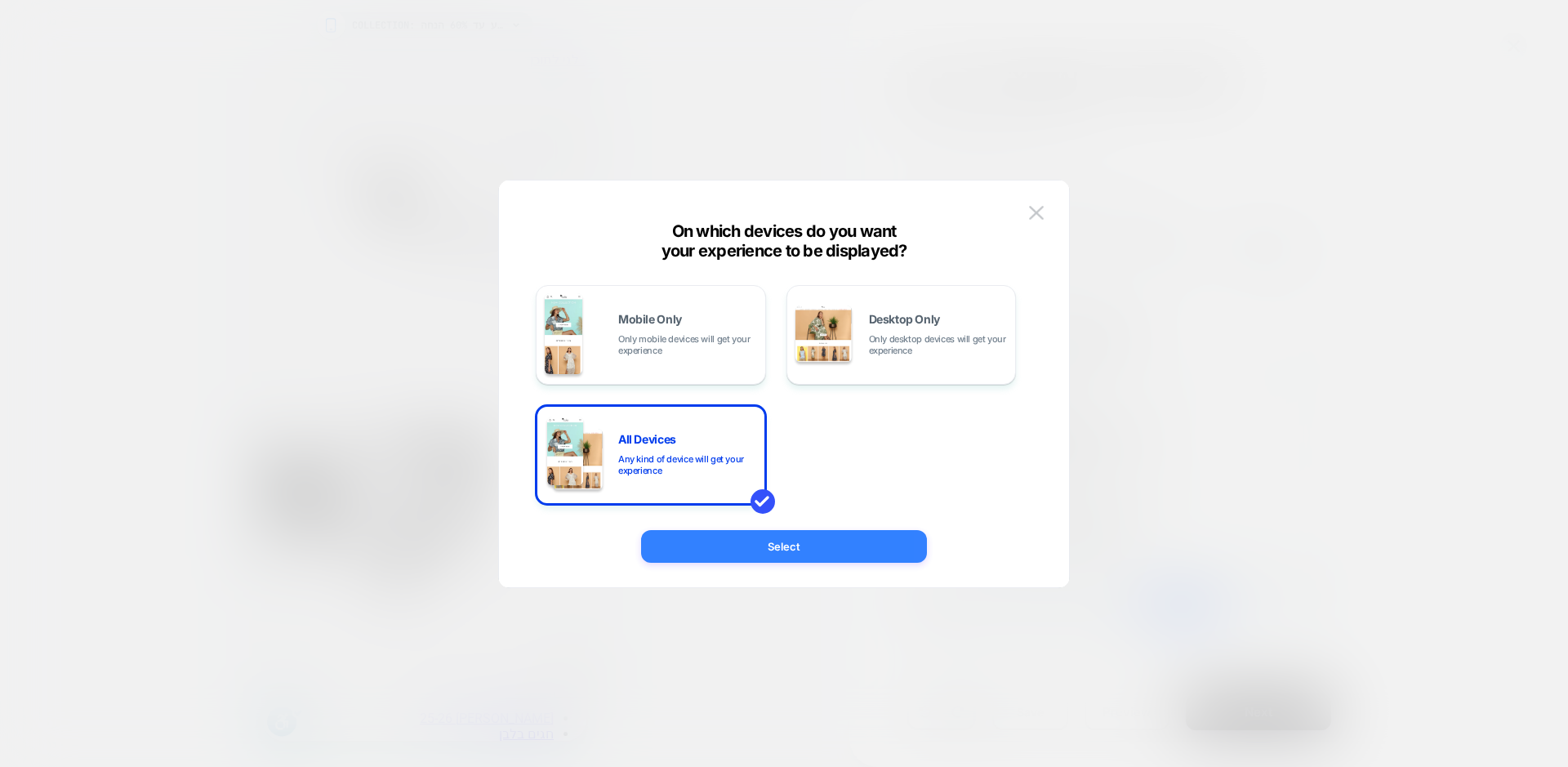
click at [780, 531] on button "Select" at bounding box center [784, 546] width 286 height 32
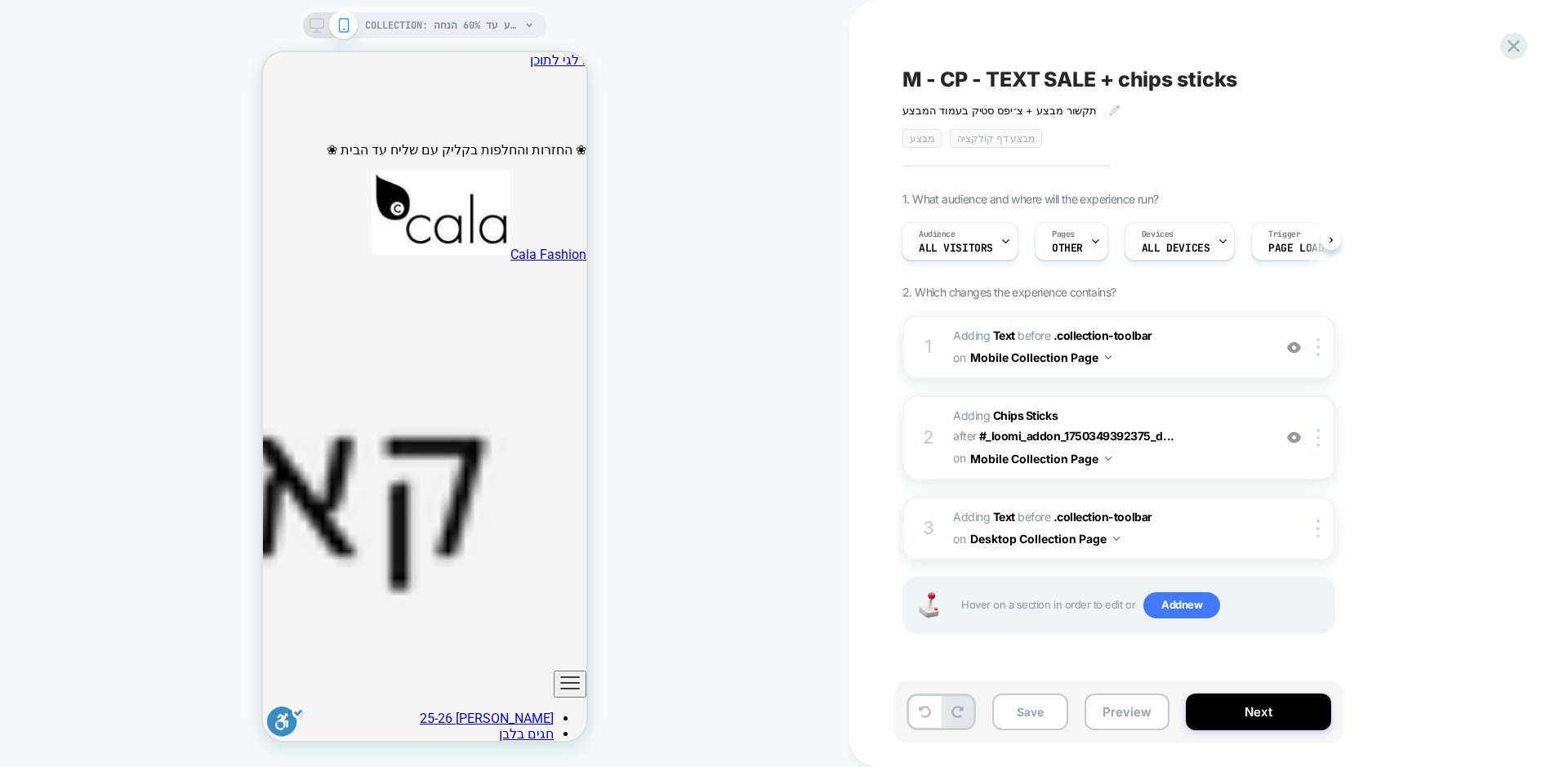
click at [957, 85] on span "M - CP - TEXT SALE + chips sticks" at bounding box center [1069, 79] width 334 height 25
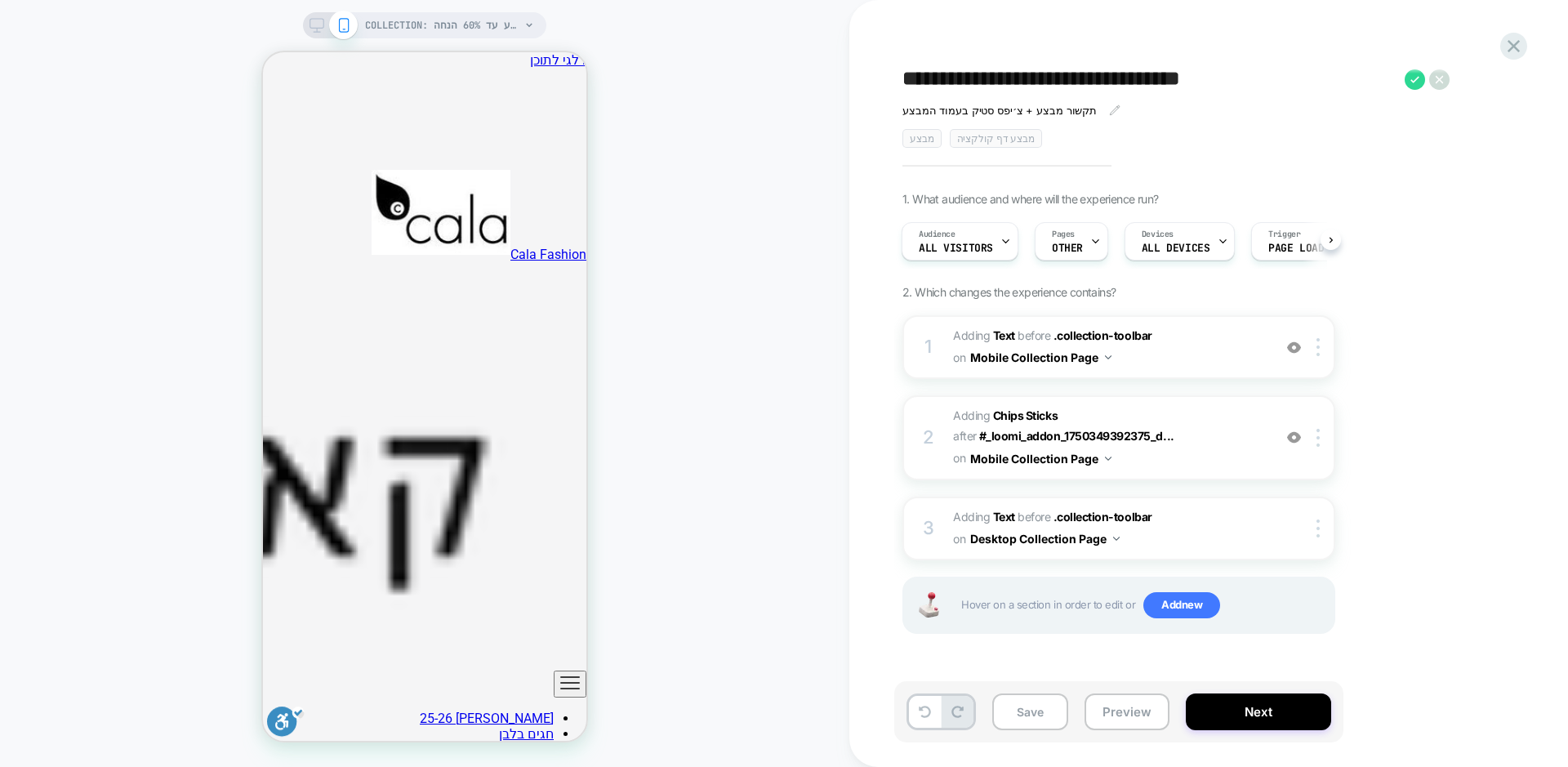
click at [927, 84] on textarea "**********" at bounding box center [1149, 79] width 494 height 25
type textarea "**********"
click at [320, 29] on icon at bounding box center [317, 25] width 15 height 15
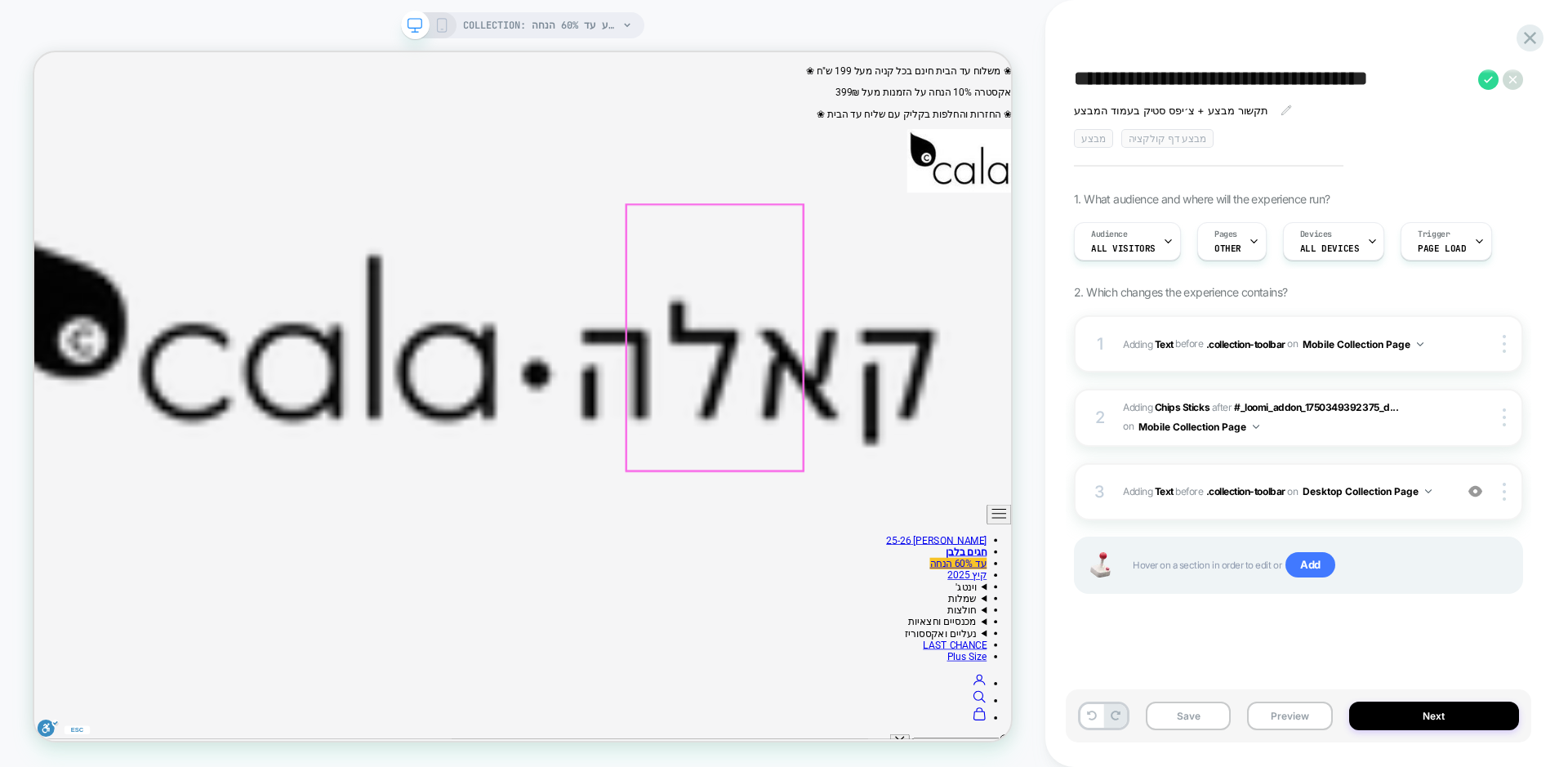
scroll to position [0, 1]
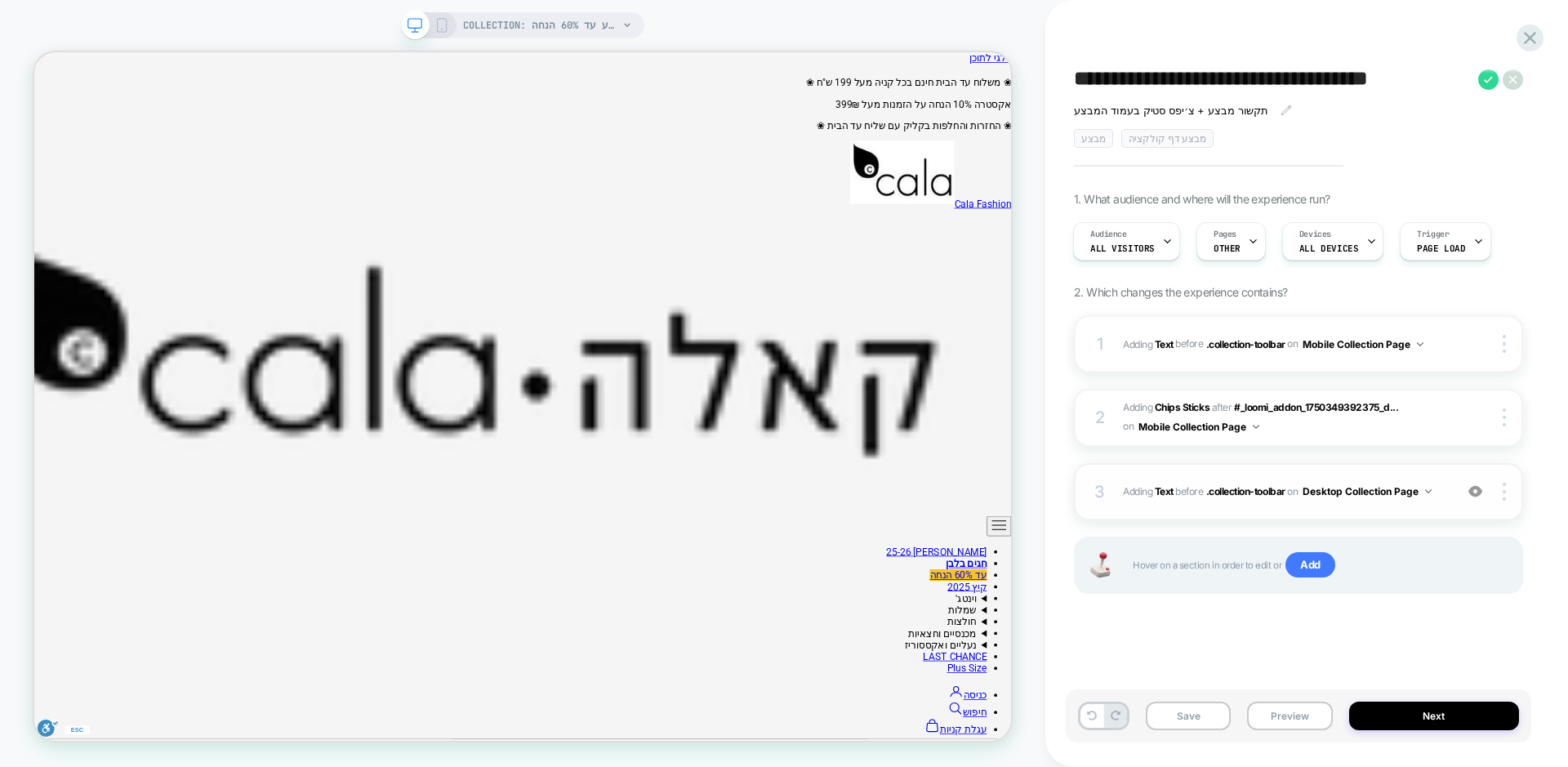
click at [1436, 498] on div "3 #_loomi_addon_1756711508149 Adding Text BEFORE .collection-toolbar .collectio…" at bounding box center [1299, 491] width 450 height 57
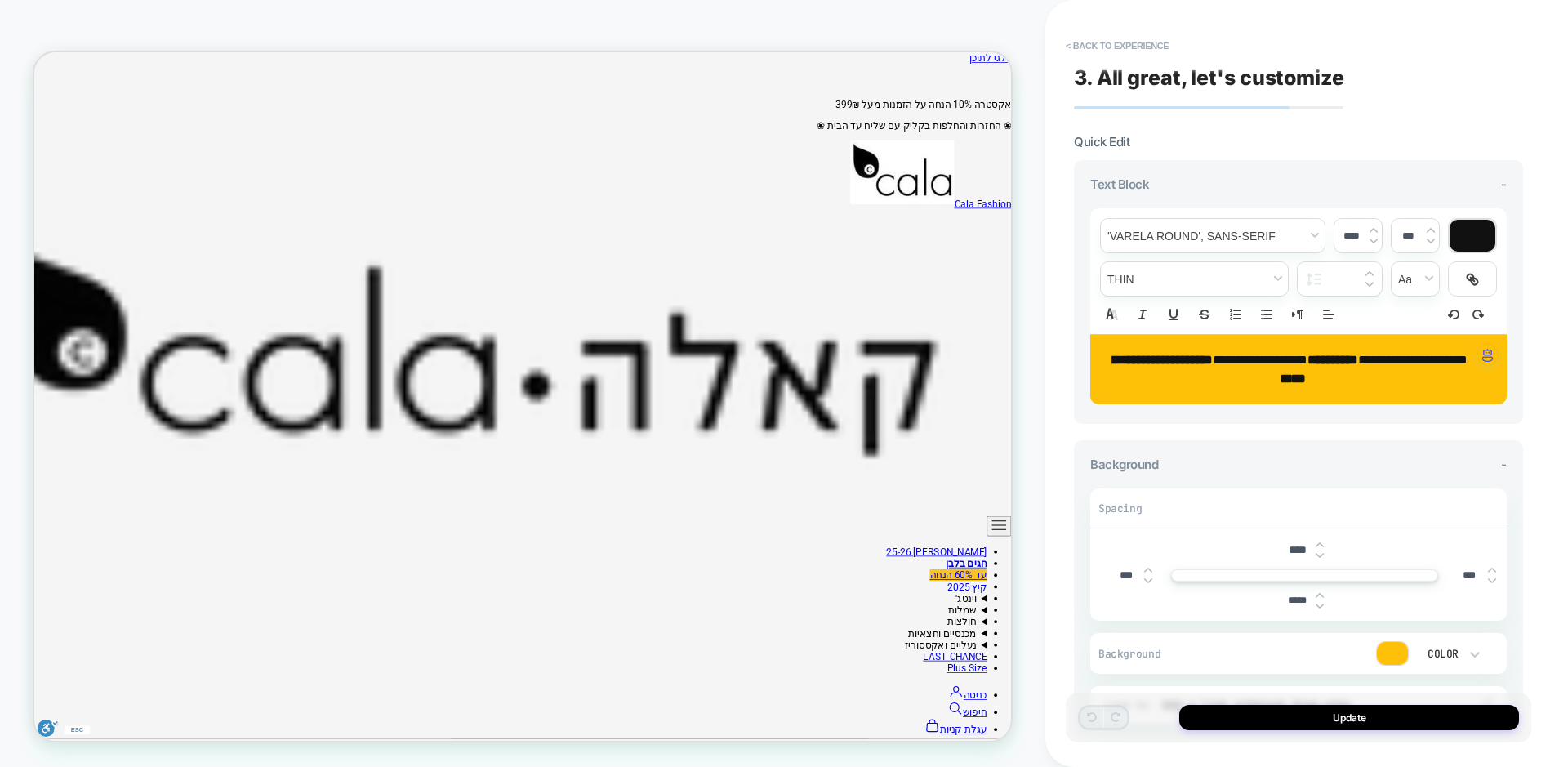
click at [1304, 365] on p "**********" at bounding box center [1292, 369] width 371 height 37
type input "****"
click at [1320, 362] on span "*********" at bounding box center [1334, 360] width 51 height 12
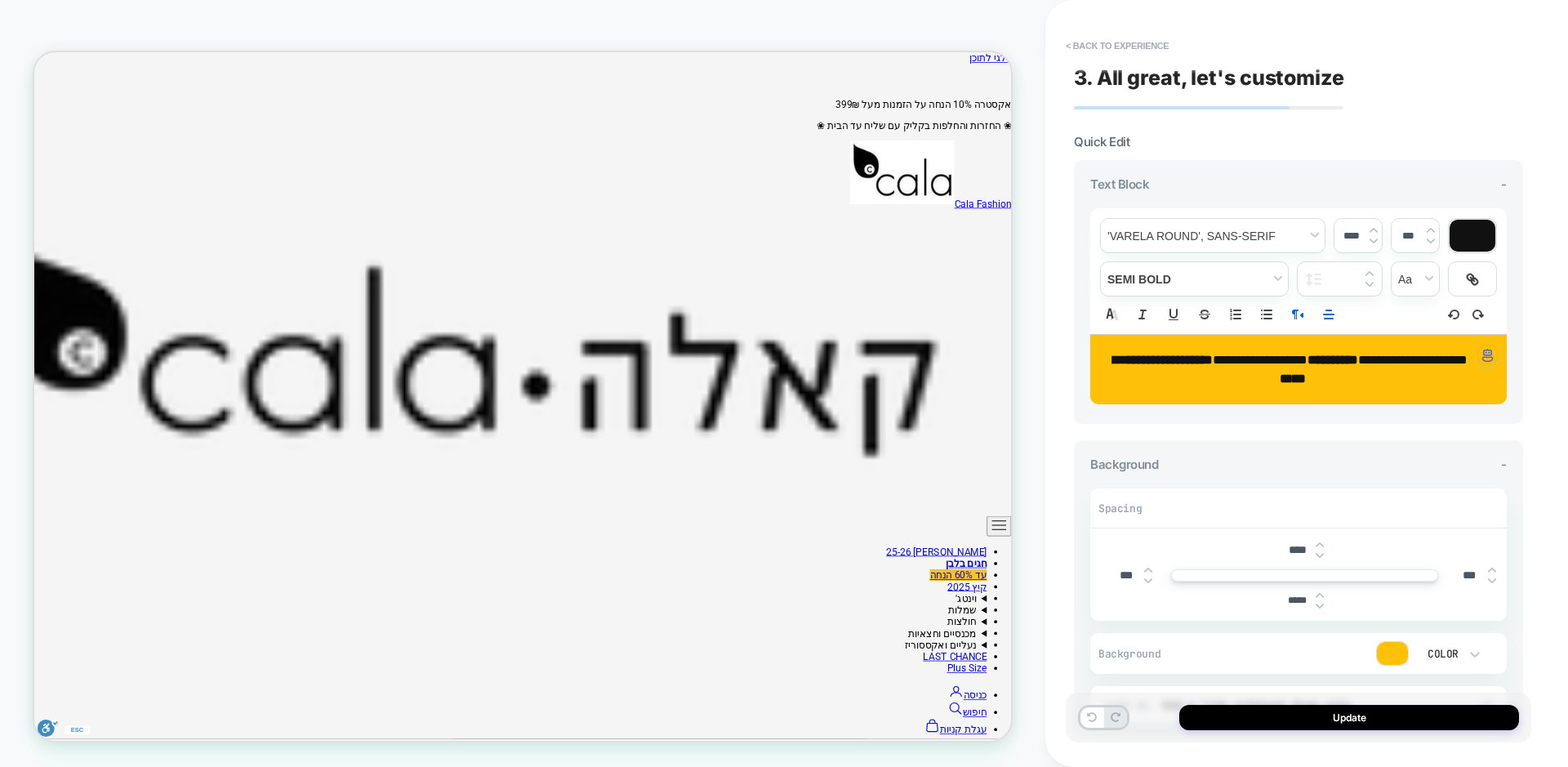
drag, startPoint x: 1476, startPoint y: 360, endPoint x: 1233, endPoint y: 373, distance: 243.3
click at [1233, 373] on div "**********" at bounding box center [1298, 369] width 417 height 70
click at [1150, 369] on p "**********" at bounding box center [1292, 369] width 371 height 37
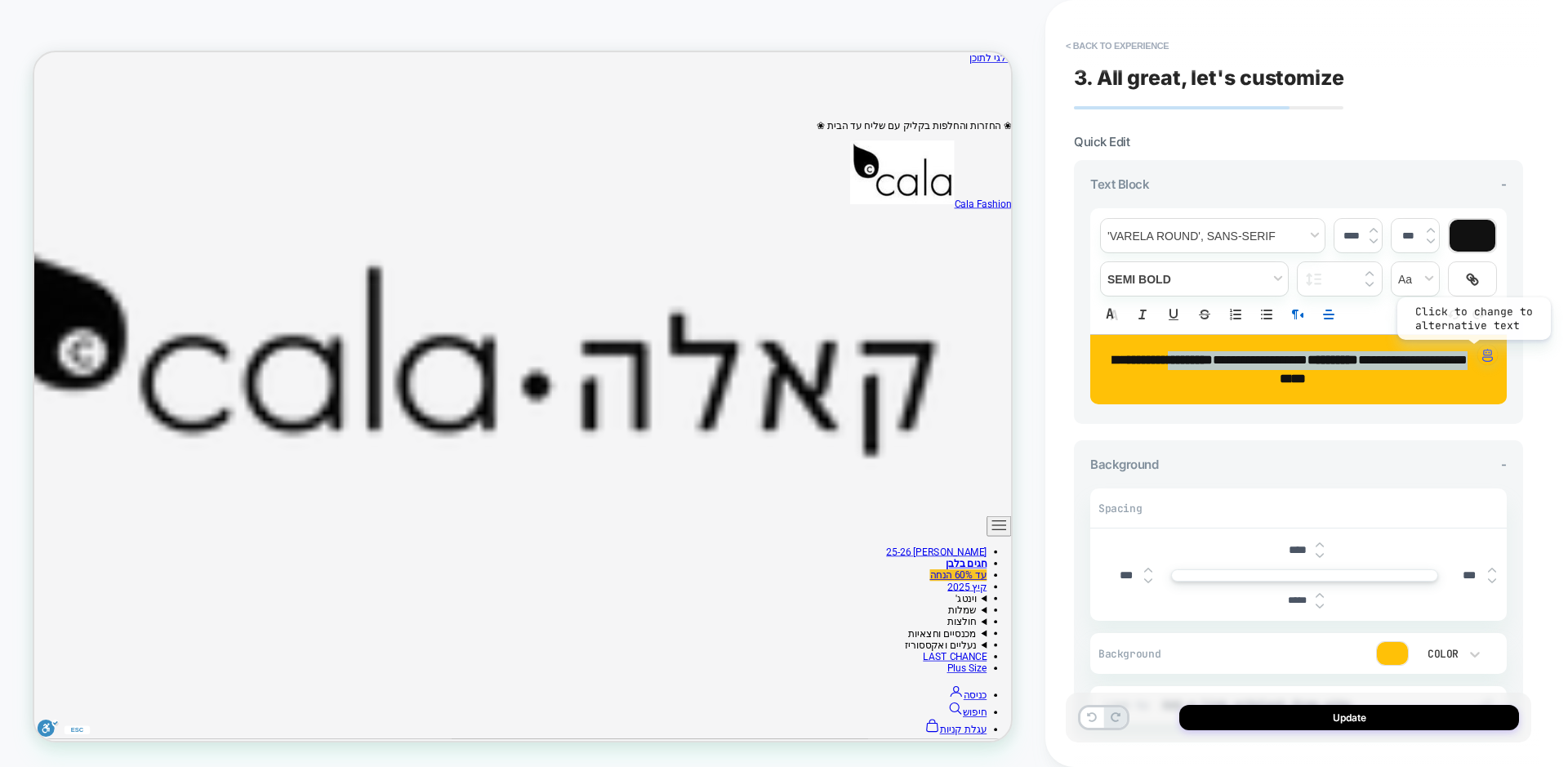
drag, startPoint x: 1110, startPoint y: 357, endPoint x: 1473, endPoint y: 352, distance: 363.0
click at [1470, 352] on div "**********" at bounding box center [1298, 369] width 417 height 70
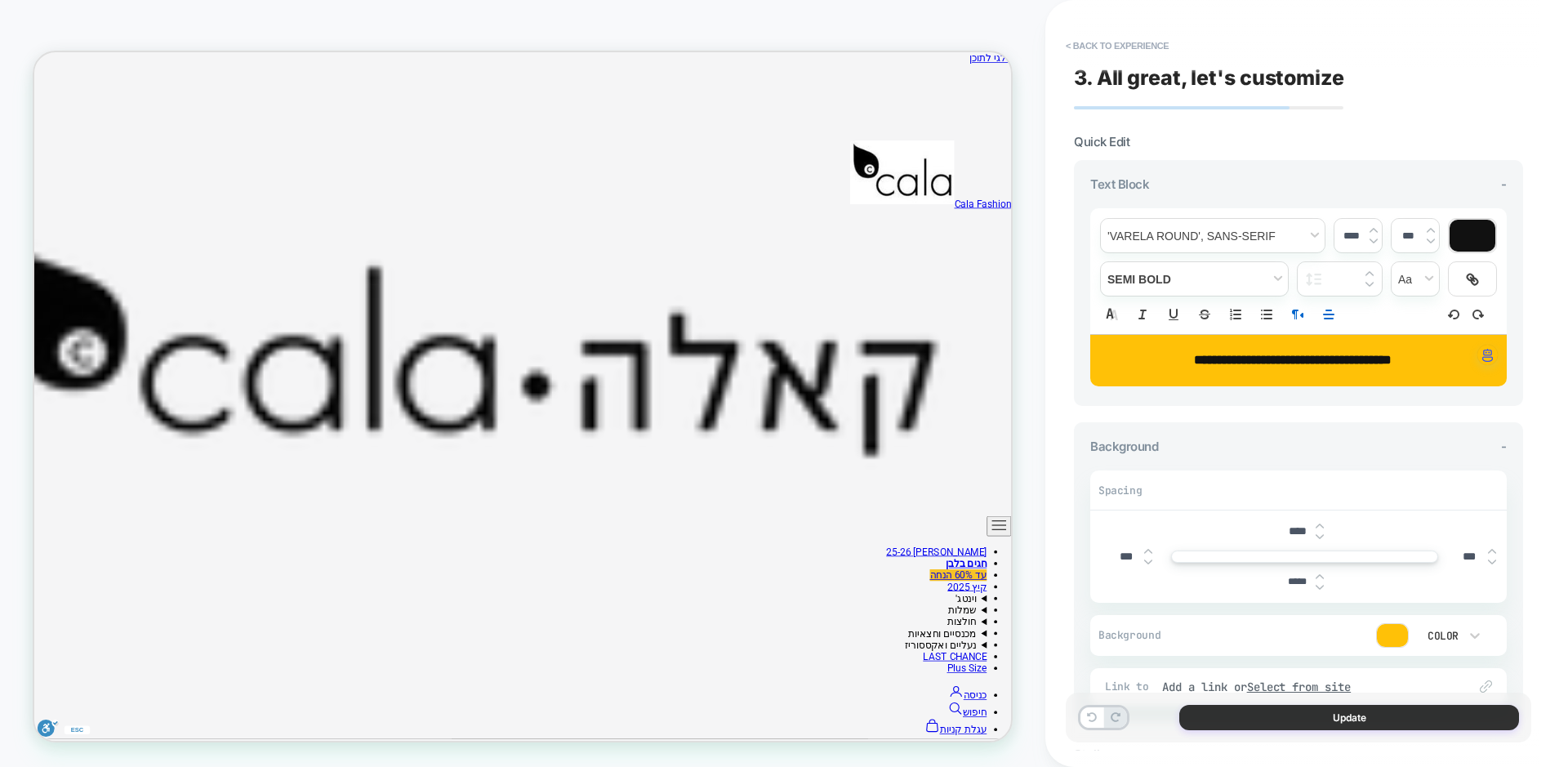
click at [1441, 718] on button "Update" at bounding box center [1349, 717] width 340 height 25
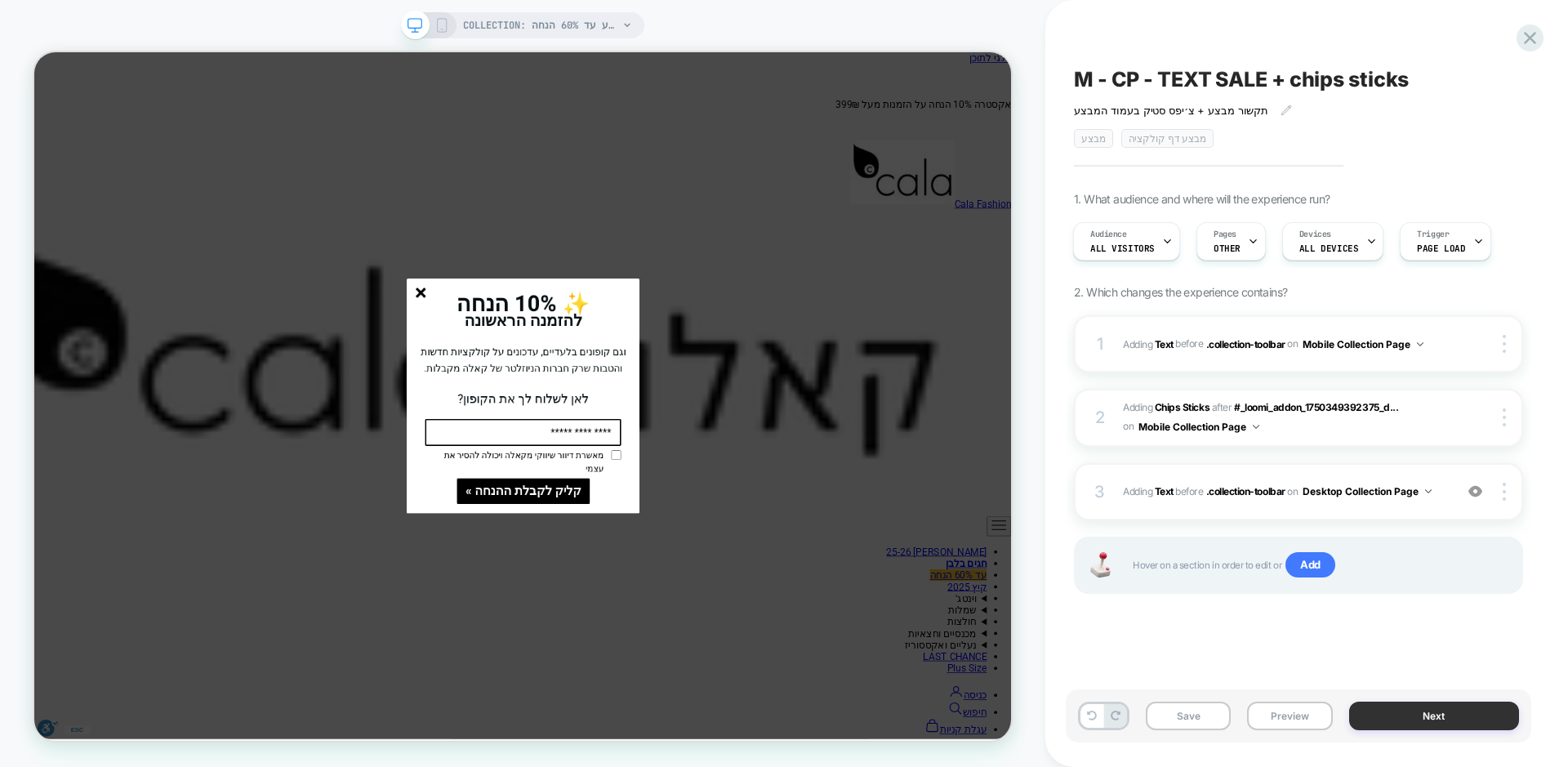
click at [1385, 718] on button "Next" at bounding box center [1435, 715] width 170 height 29
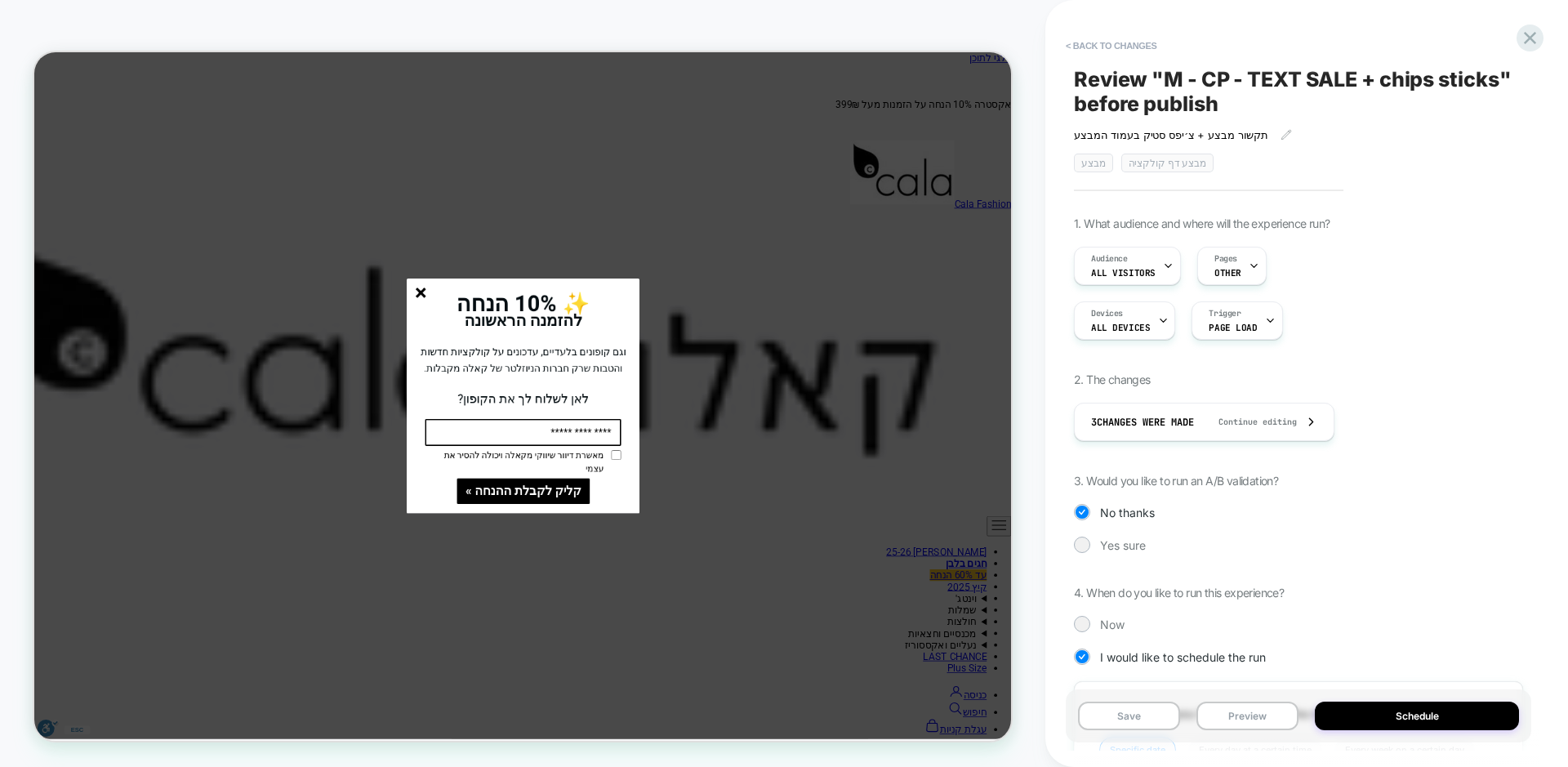
scroll to position [319, 0]
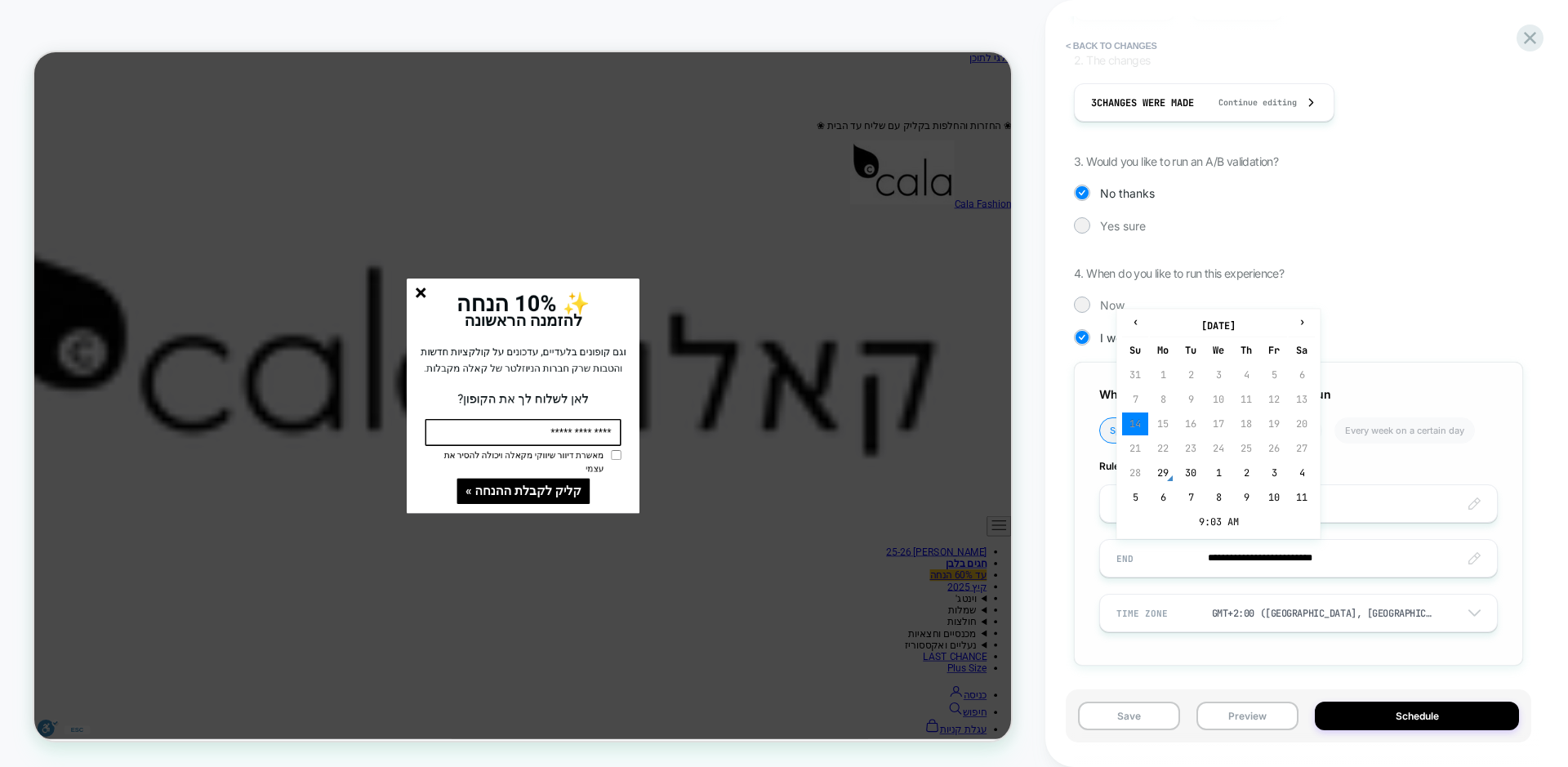
click at [1266, 556] on input "**********" at bounding box center [1298, 558] width 397 height 39
click at [1301, 325] on th "›" at bounding box center [1302, 326] width 26 height 23
click at [1216, 394] on td "8" at bounding box center [1219, 399] width 26 height 23
type input "**********"
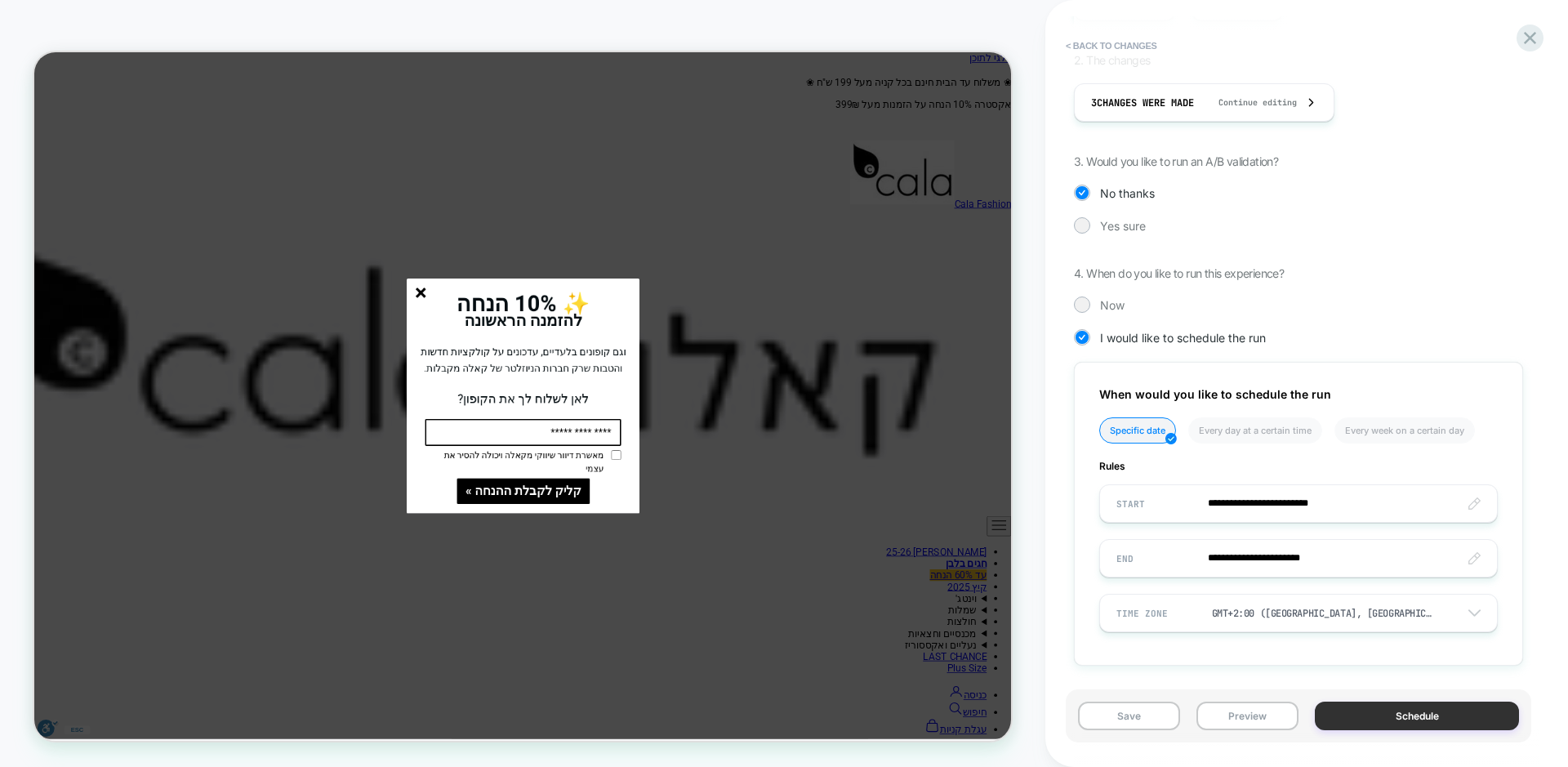
click at [1364, 713] on button "Schedule" at bounding box center [1417, 715] width 205 height 29
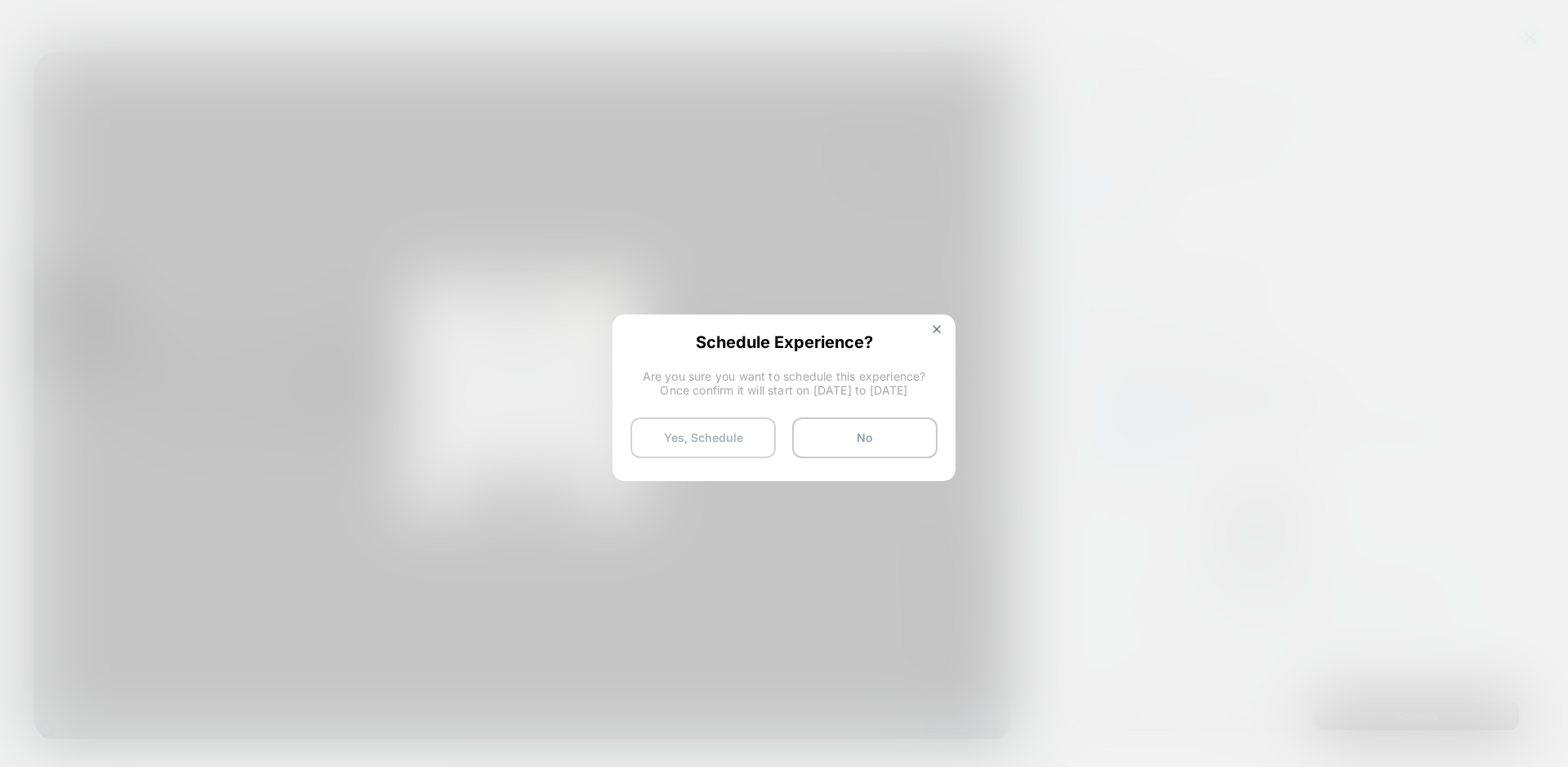
click at [680, 435] on button "Yes, Schedule" at bounding box center [703, 437] width 146 height 41
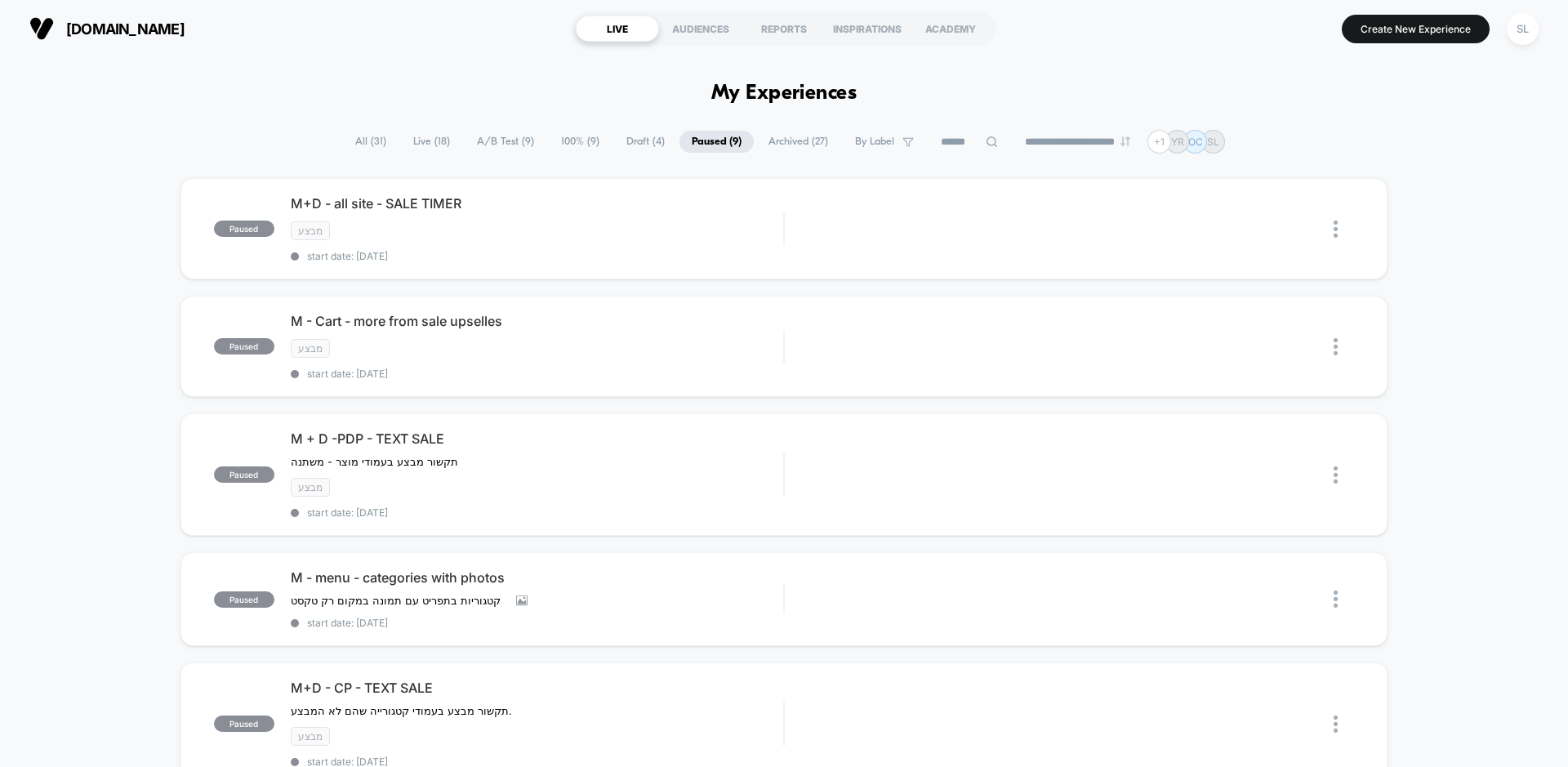
click at [635, 153] on div "**********" at bounding box center [784, 141] width 882 height 24
click at [632, 145] on span "Draft ( 4 )" at bounding box center [646, 141] width 63 height 22
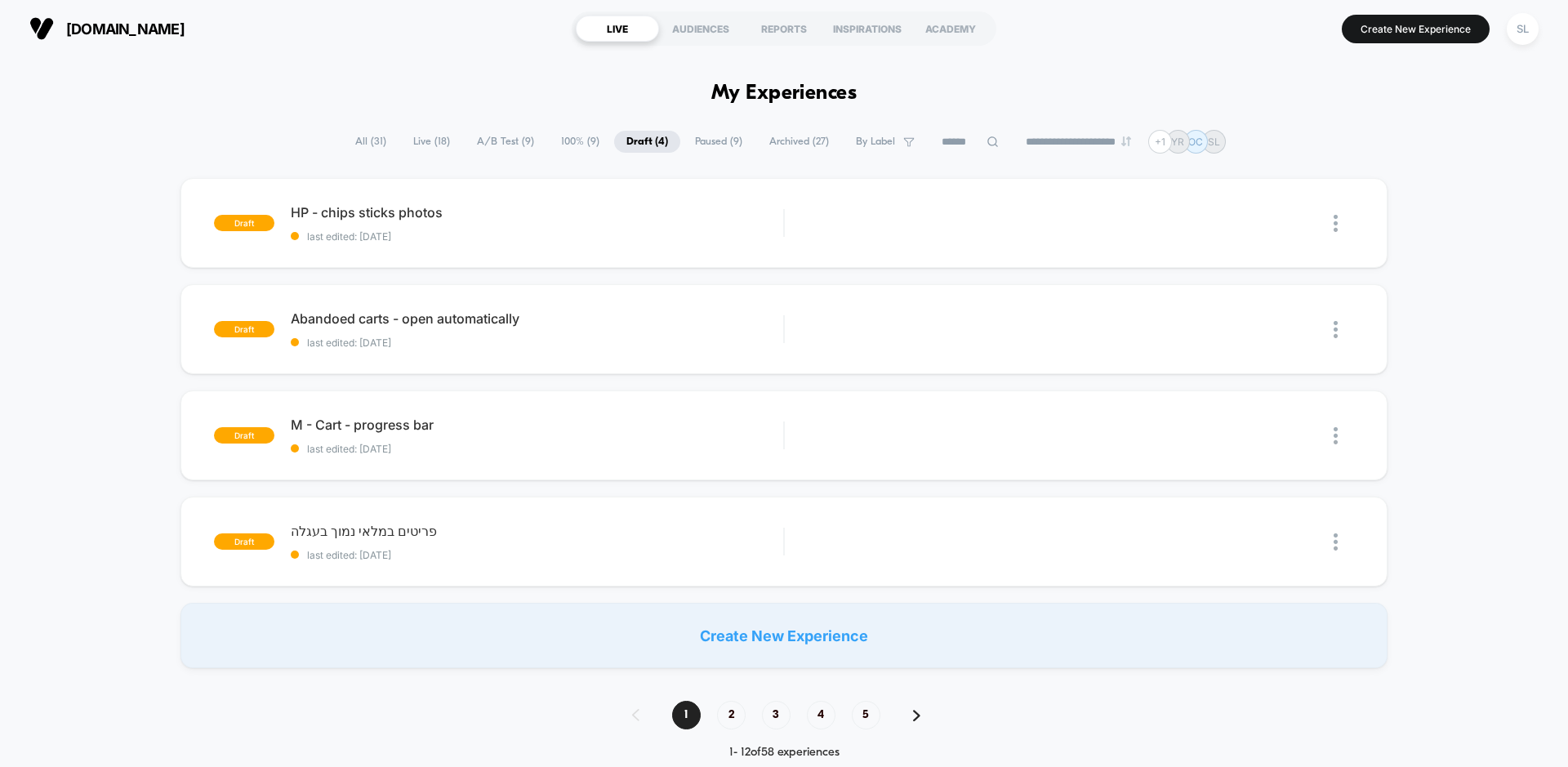
click at [689, 149] on span "Paused ( 9 )" at bounding box center [719, 141] width 72 height 22
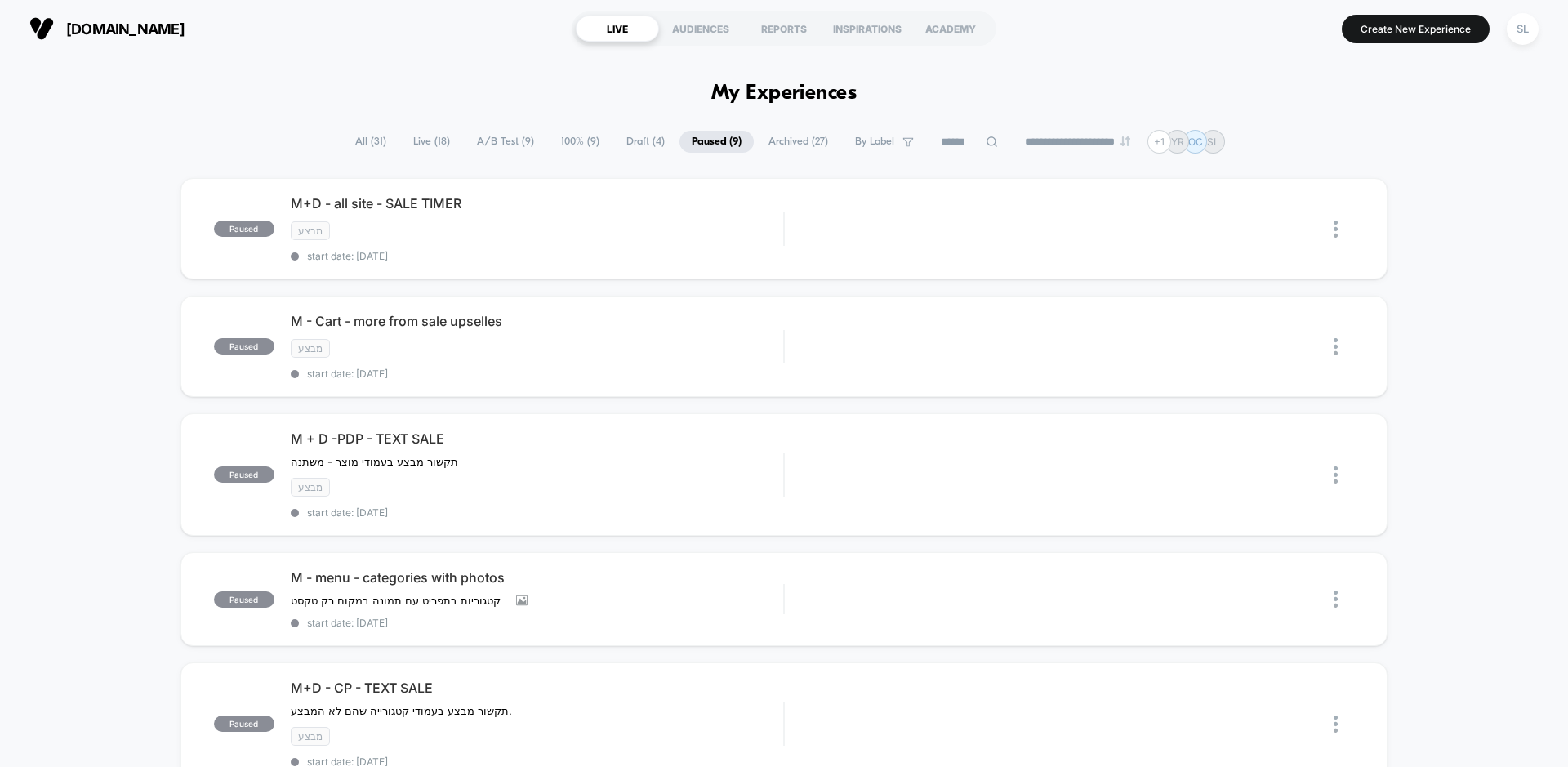
click at [573, 151] on span "100% ( 9 )" at bounding box center [580, 141] width 63 height 22
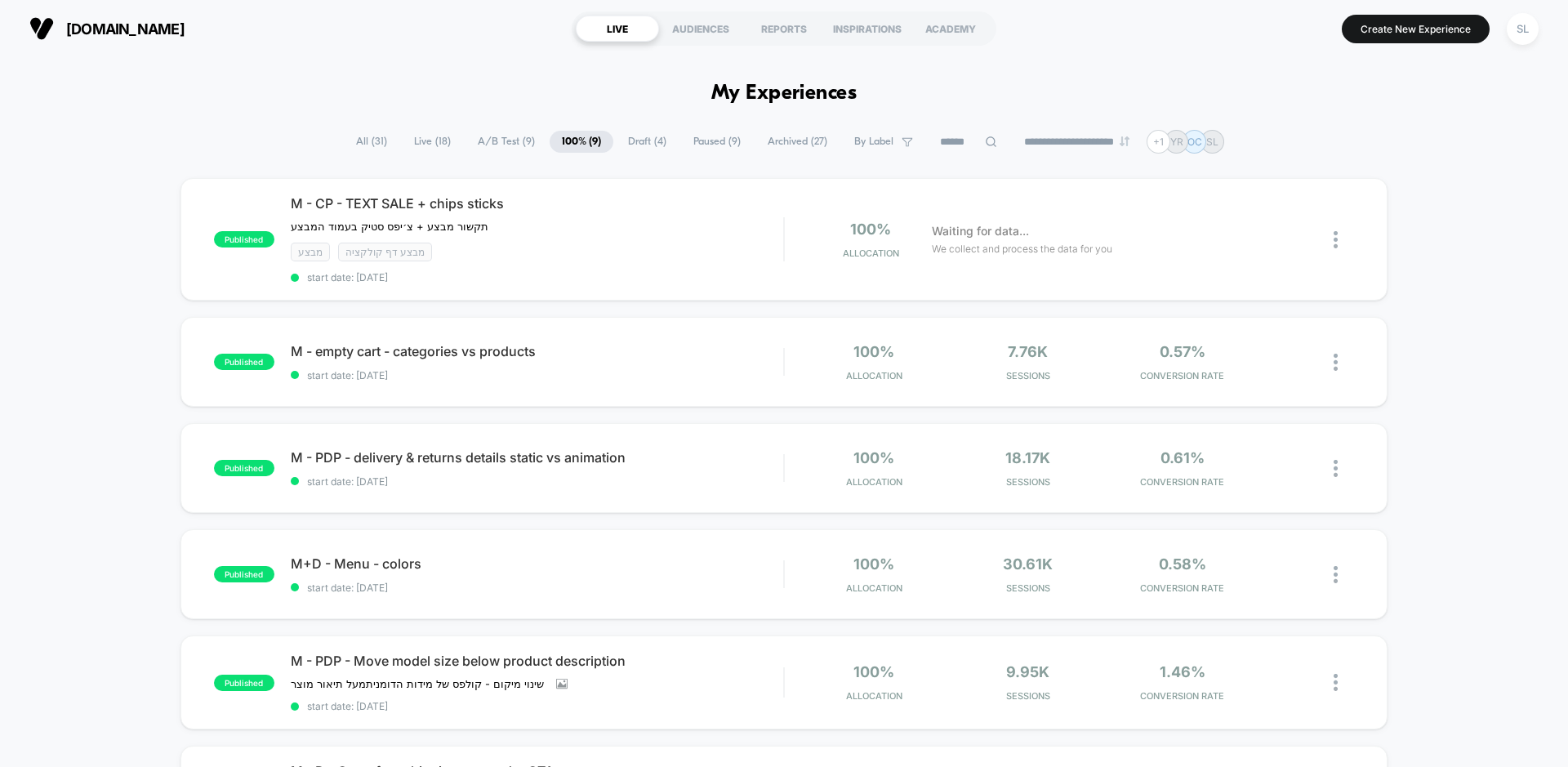
click at [489, 144] on span "A/B Test ( 9 )" at bounding box center [506, 141] width 82 height 22
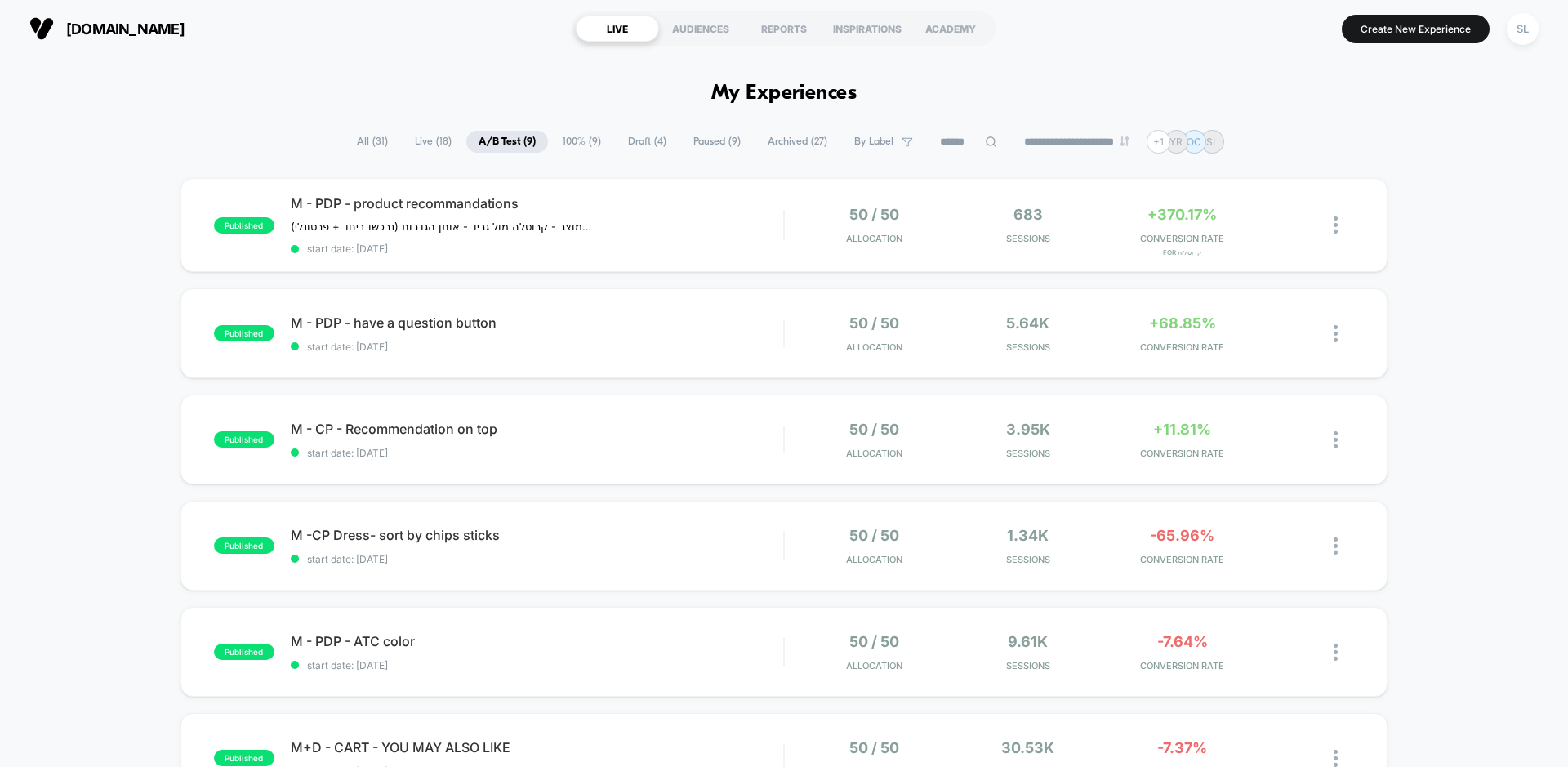
click at [584, 142] on span "100% ( 9 )" at bounding box center [582, 141] width 63 height 22
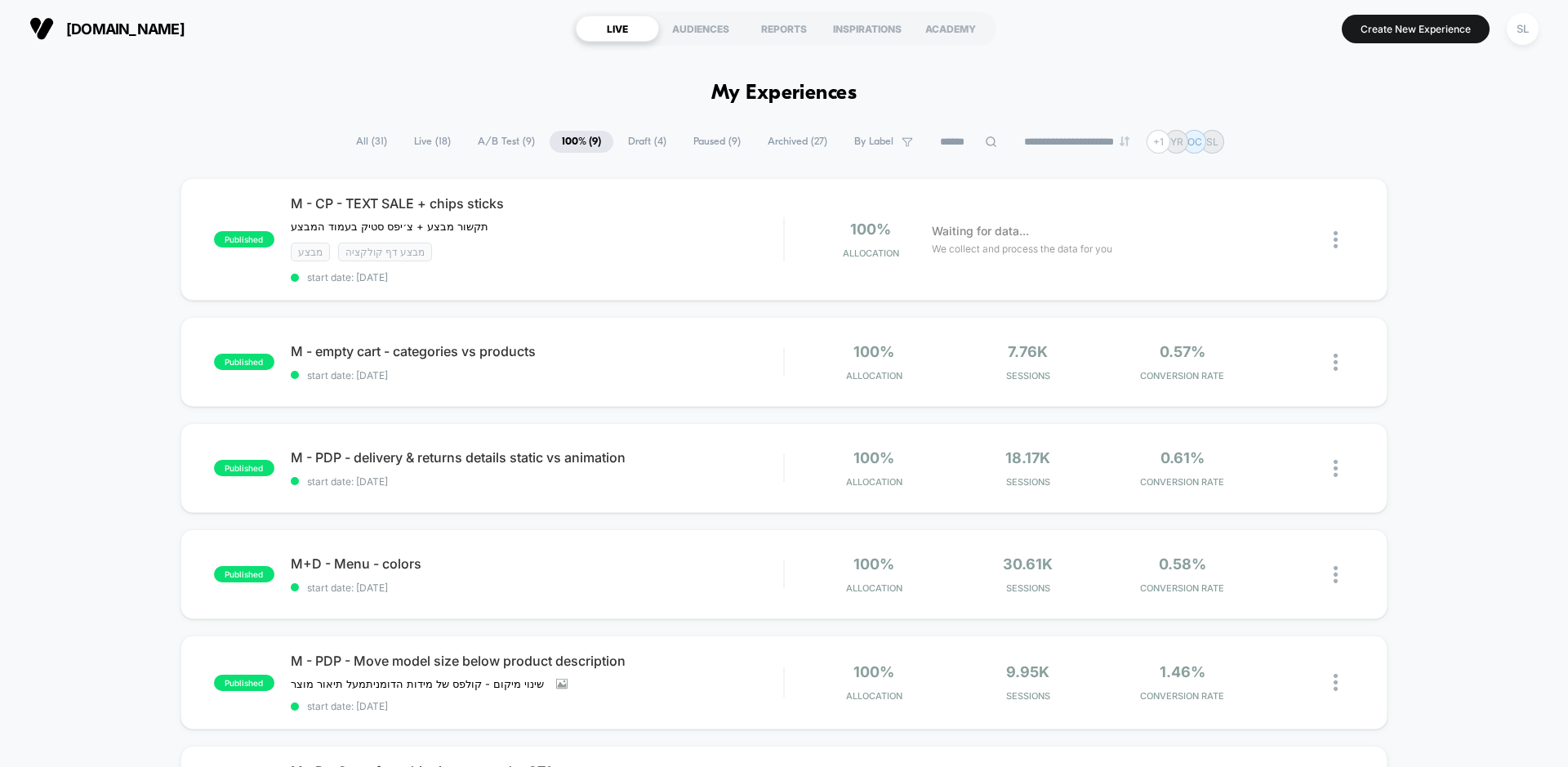
click at [689, 151] on span "Paused ( 9 )" at bounding box center [717, 141] width 72 height 22
